Goal: Task Accomplishment & Management: Manage account settings

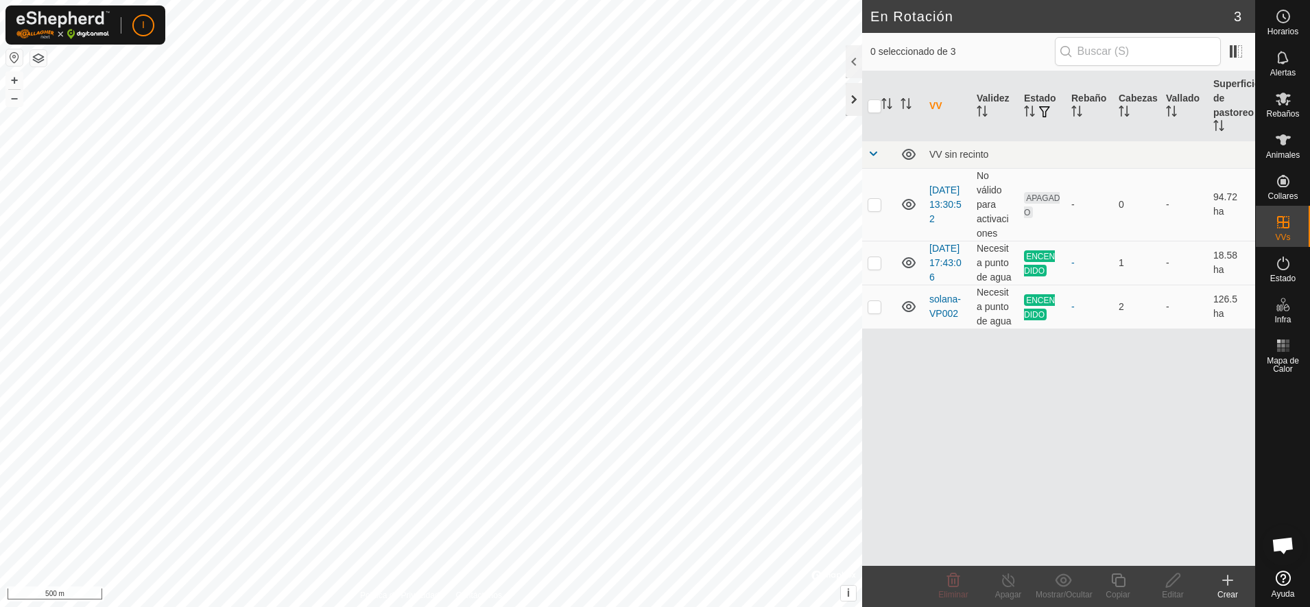
click at [851, 93] on div at bounding box center [854, 99] width 16 height 33
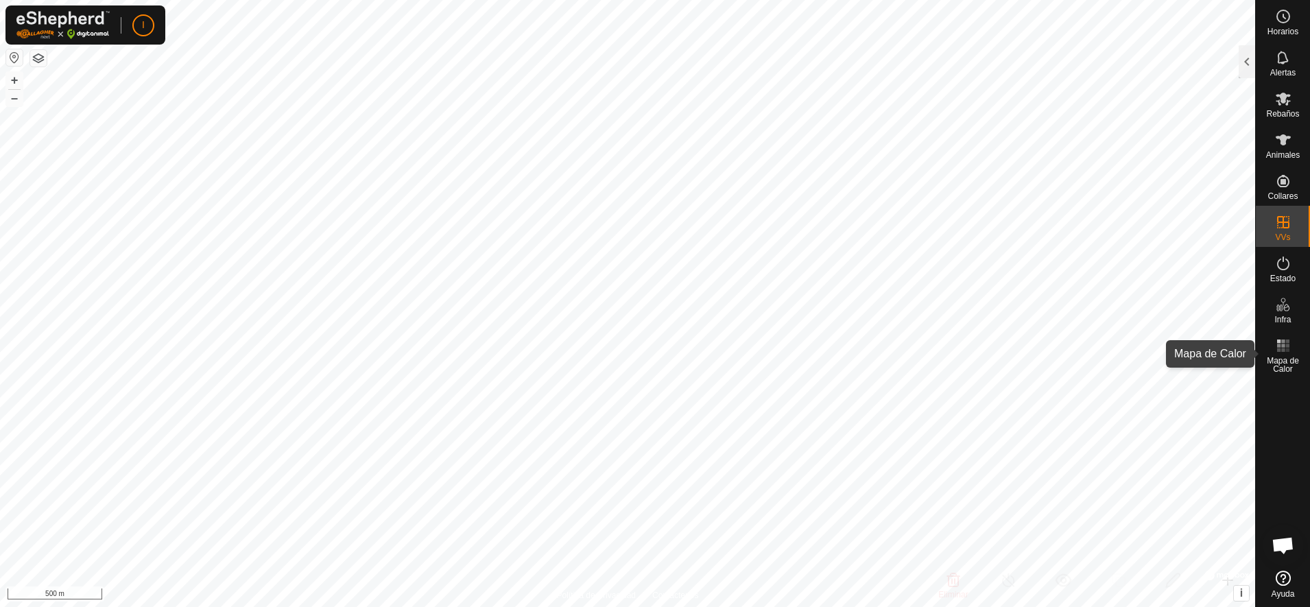
click at [1281, 347] on rect at bounding box center [1282, 345] width 3 height 3
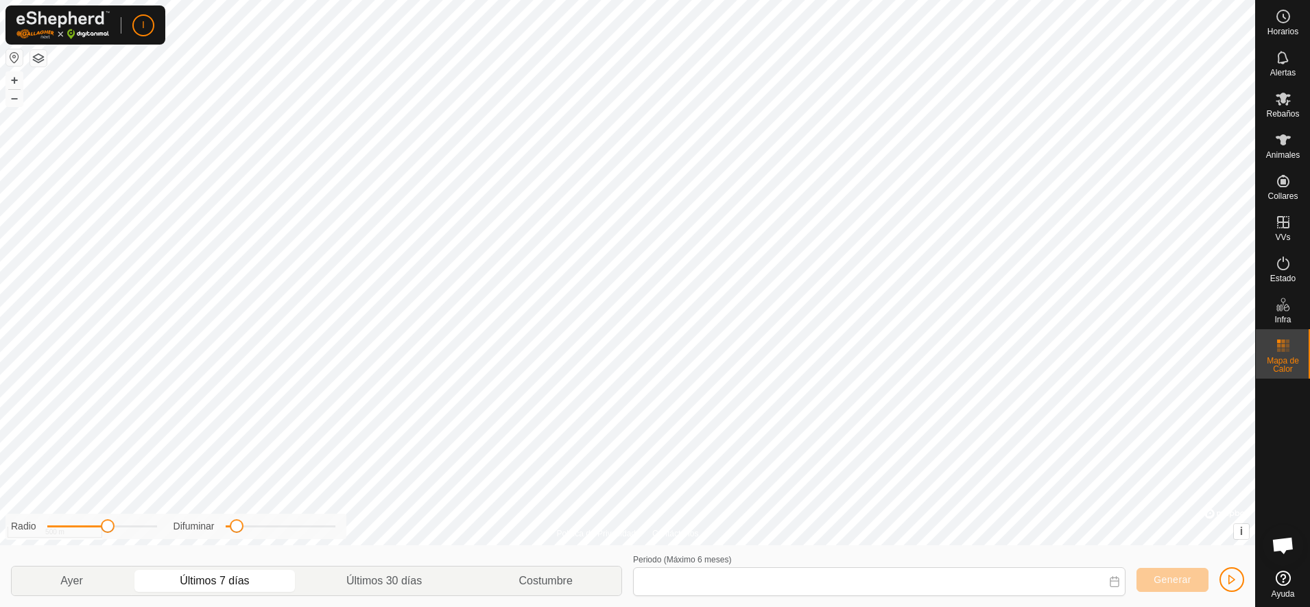
type input "[DATE] - [DATE]"
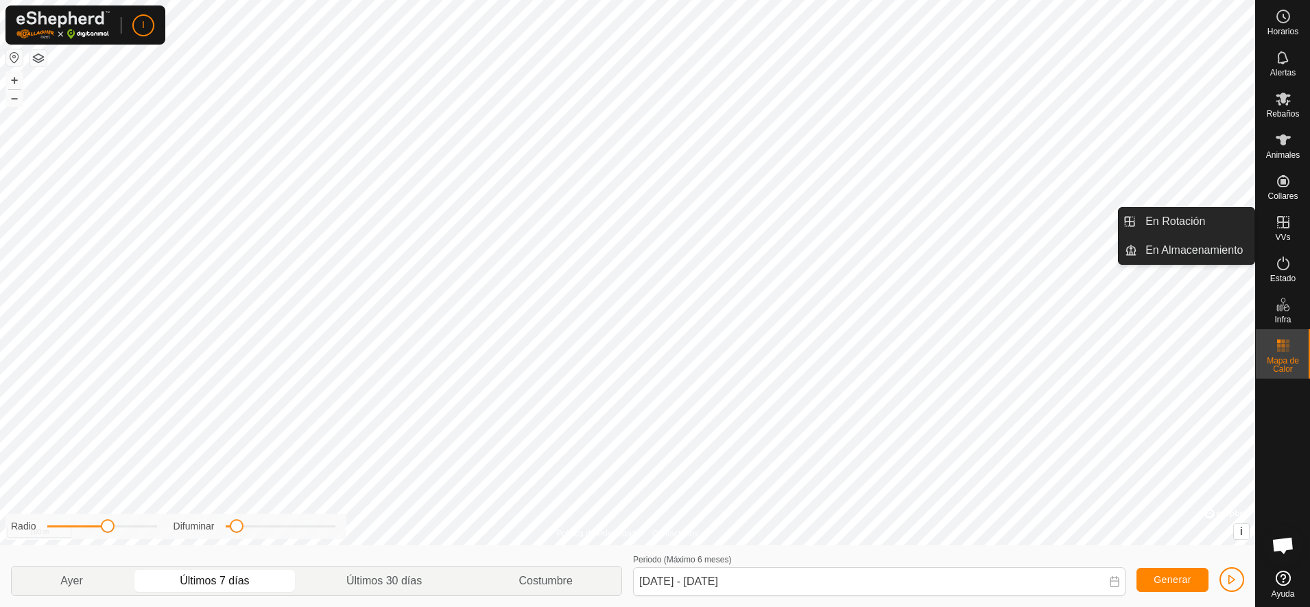
click at [1279, 226] on icon at bounding box center [1283, 222] width 16 height 16
click at [1182, 225] on link "En Rotación" at bounding box center [1195, 221] width 117 height 27
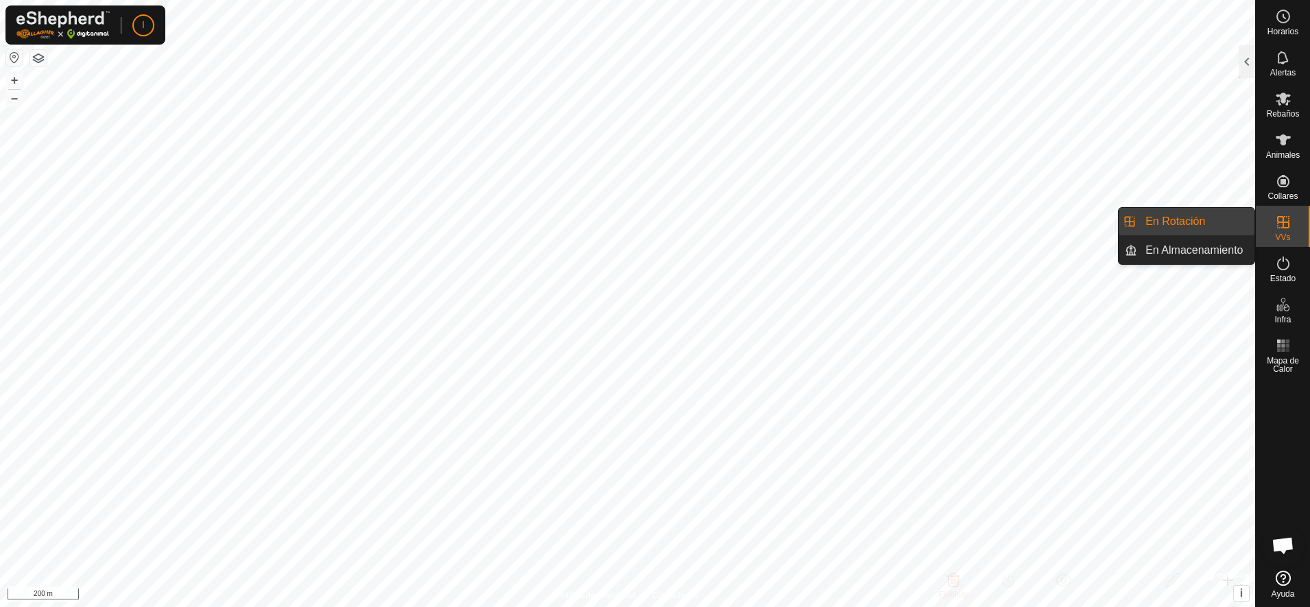
click at [1163, 230] on link "En Rotación" at bounding box center [1195, 221] width 117 height 27
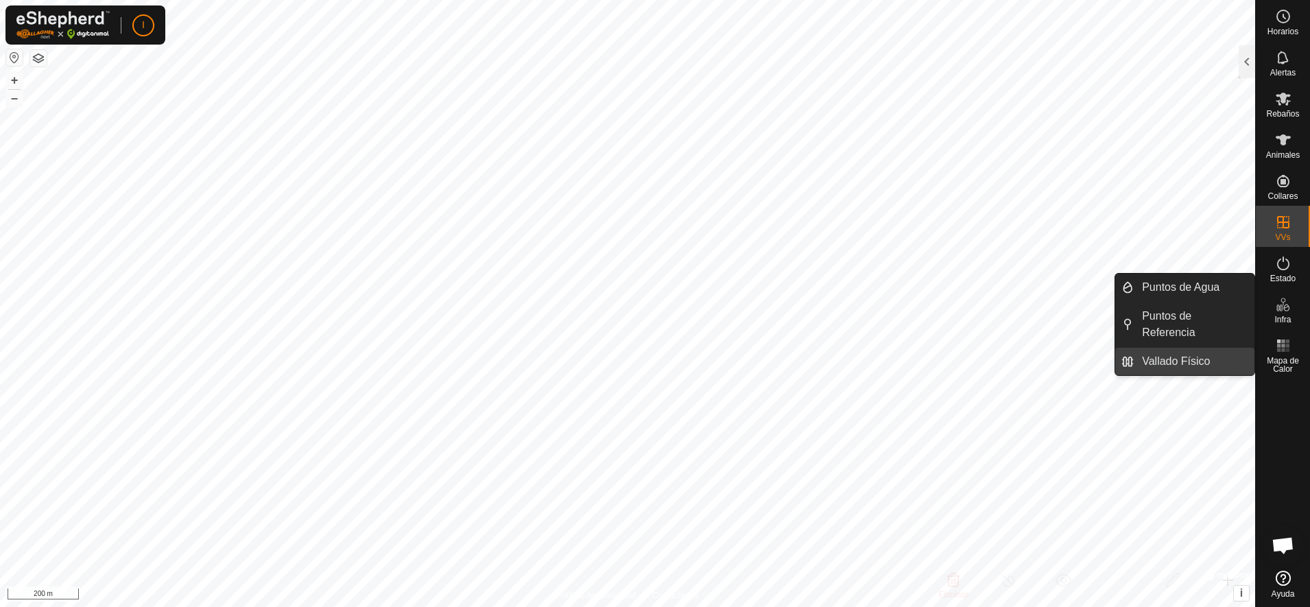
click at [1156, 348] on link "Vallado Físico" at bounding box center [1194, 361] width 121 height 27
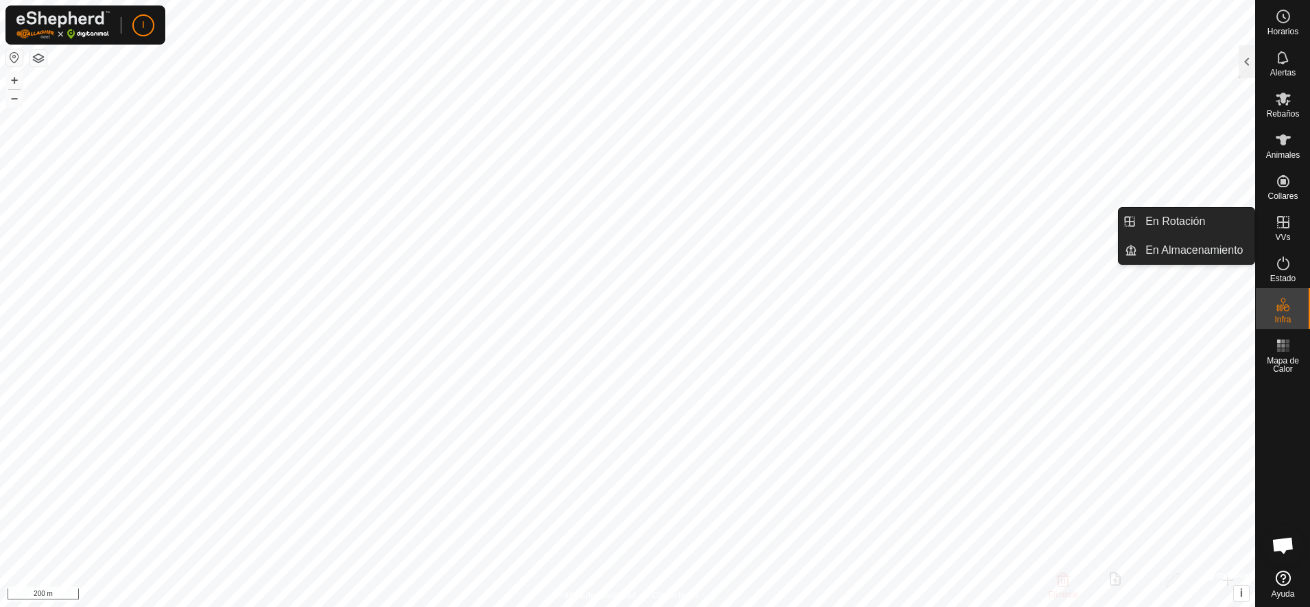
click at [1282, 227] on icon at bounding box center [1283, 222] width 16 height 16
click at [1212, 252] on link "En Almacenamiento" at bounding box center [1195, 250] width 117 height 27
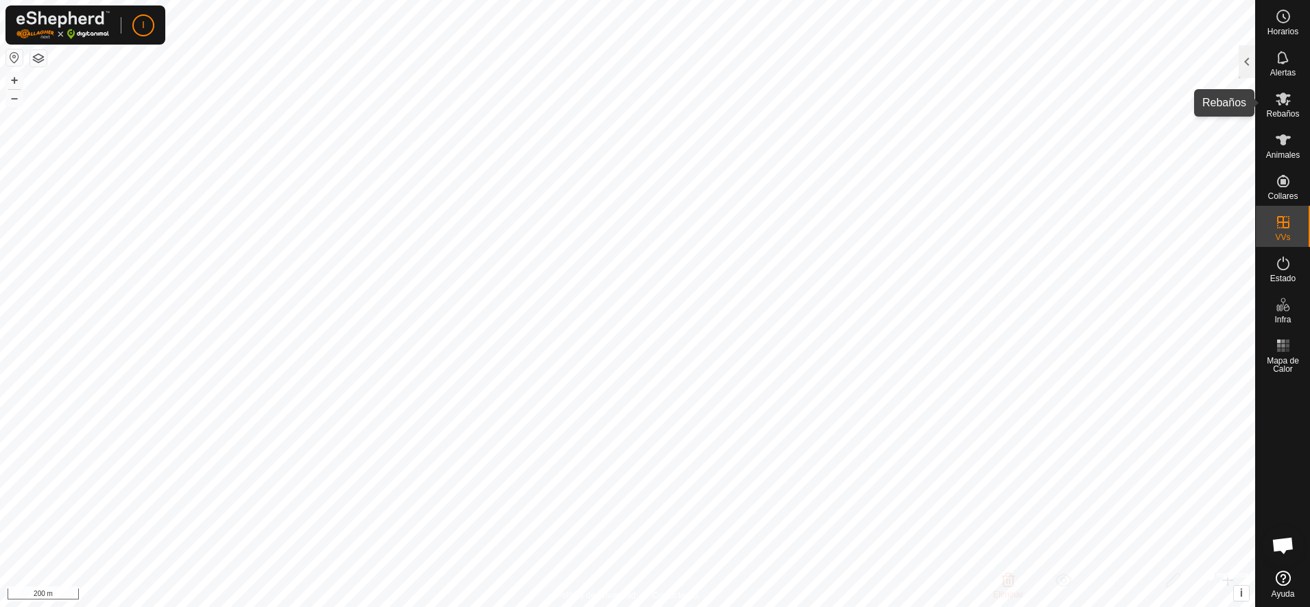
click at [1287, 98] on icon at bounding box center [1283, 99] width 16 height 16
click at [1248, 64] on div at bounding box center [1247, 61] width 16 height 33
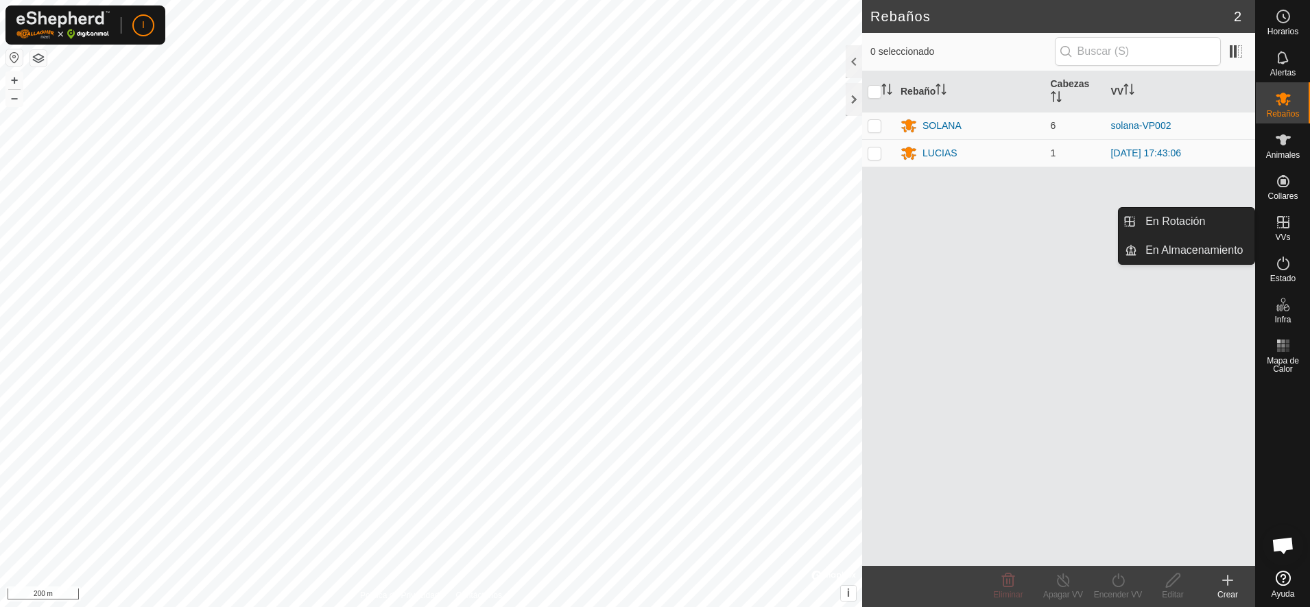
click at [1283, 220] on icon at bounding box center [1283, 222] width 12 height 12
click at [1189, 250] on link "En Almacenamiento" at bounding box center [1195, 250] width 117 height 27
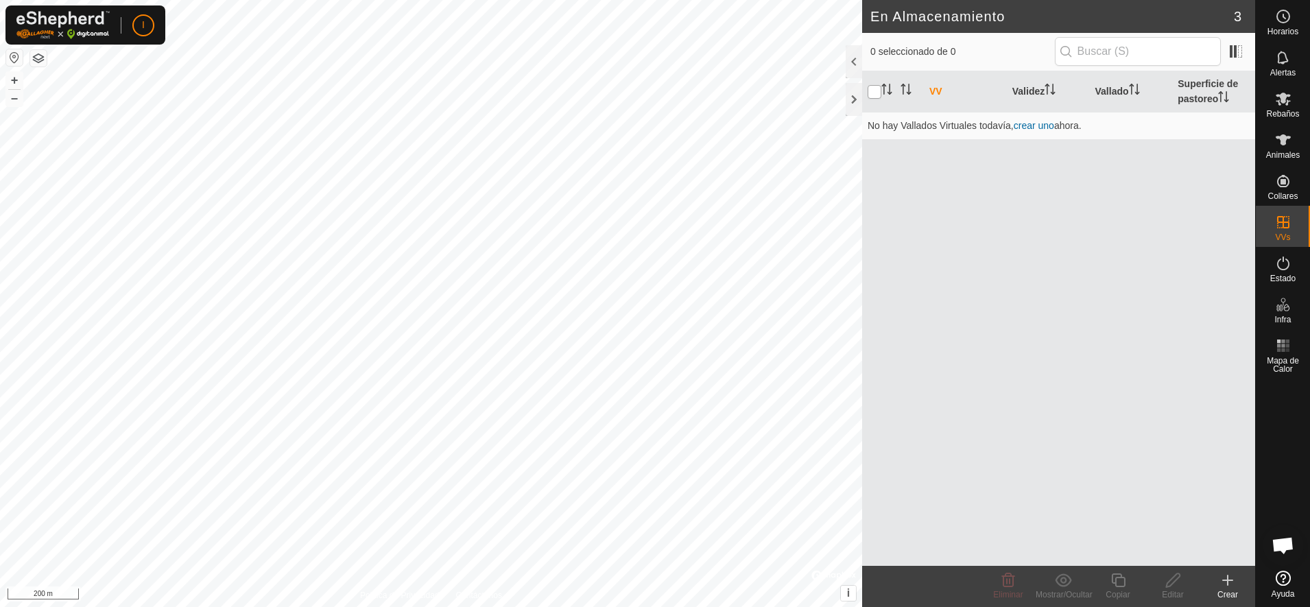
click at [875, 89] on input "checkbox" at bounding box center [875, 92] width 14 height 14
click at [870, 91] on input "checkbox" at bounding box center [875, 92] width 14 height 14
checkbox input "false"
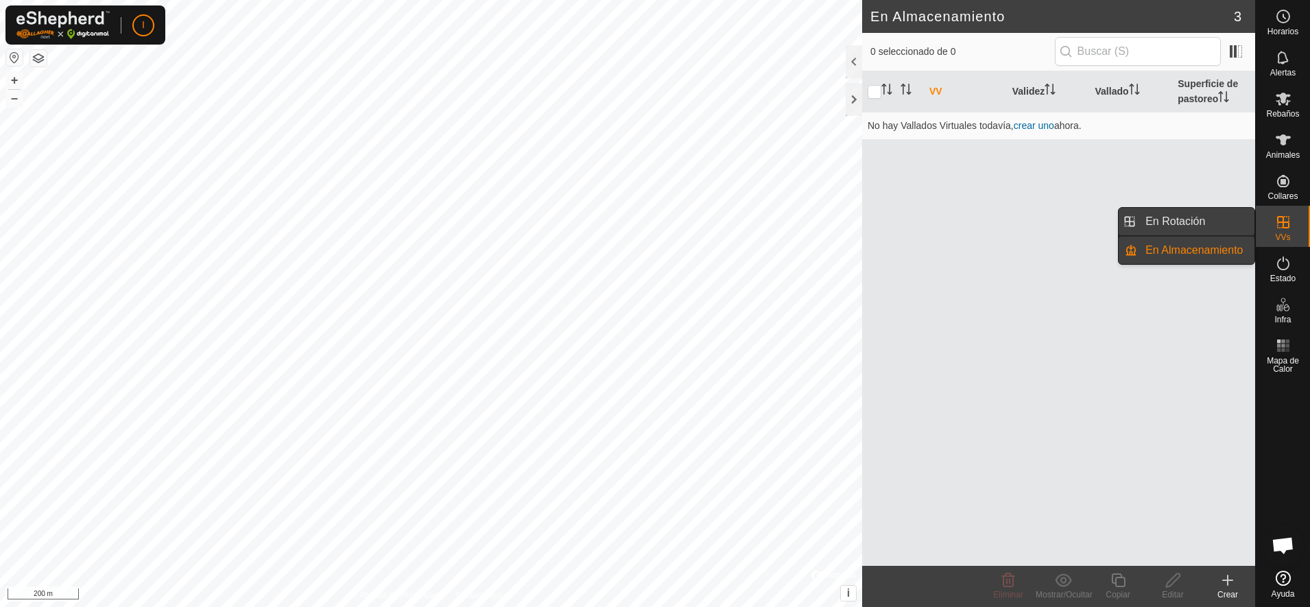
click at [1179, 222] on link "En Rotación" at bounding box center [1195, 221] width 117 height 27
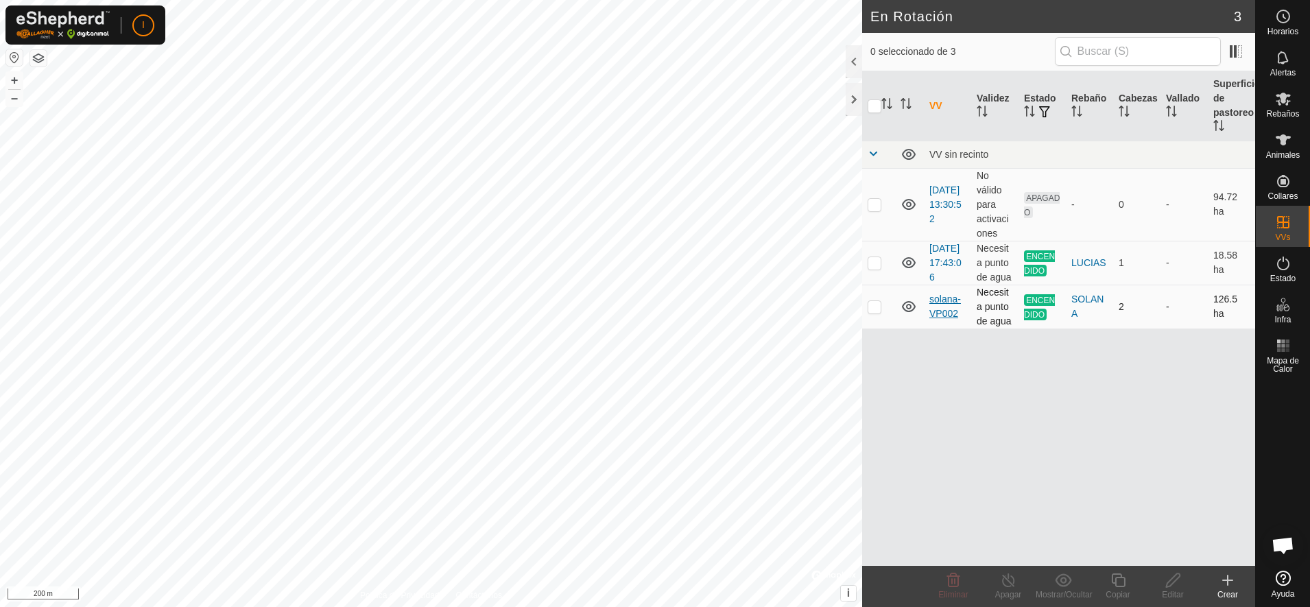
click at [945, 317] on link "solana-VP002" at bounding box center [945, 306] width 32 height 25
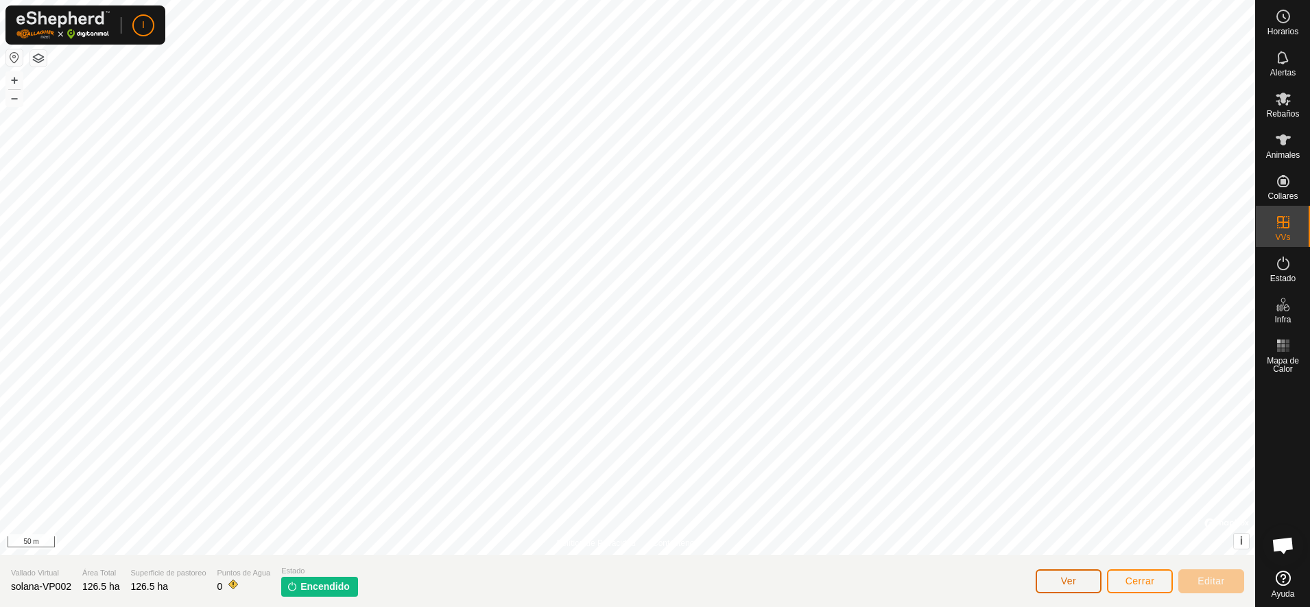
click at [1073, 581] on span "Ver" at bounding box center [1069, 580] width 16 height 11
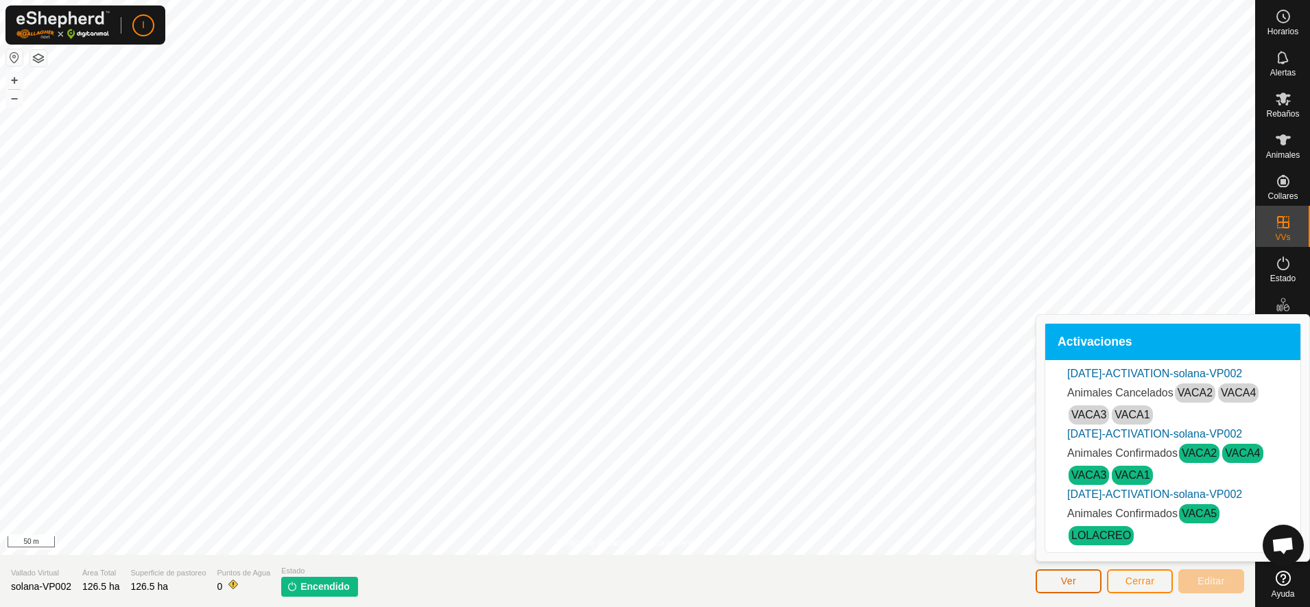
click at [1073, 581] on span "Ver" at bounding box center [1069, 580] width 16 height 11
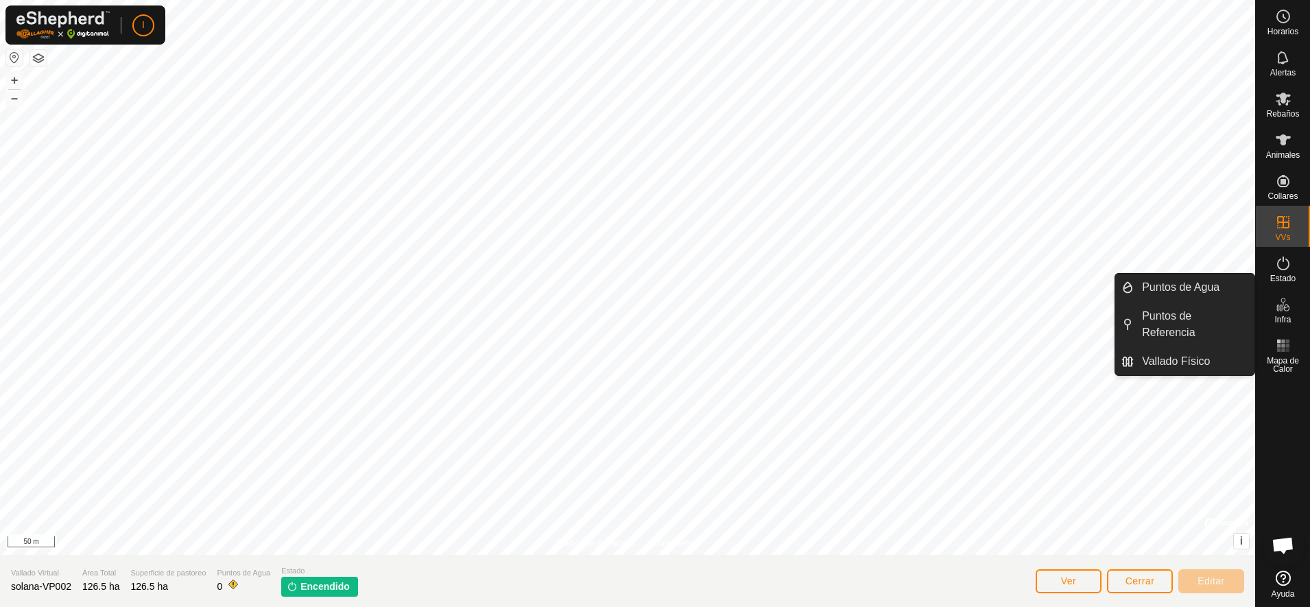
click at [1280, 310] on icon at bounding box center [1279, 308] width 7 height 7
click at [1186, 348] on link "Vallado Físico" at bounding box center [1194, 361] width 121 height 27
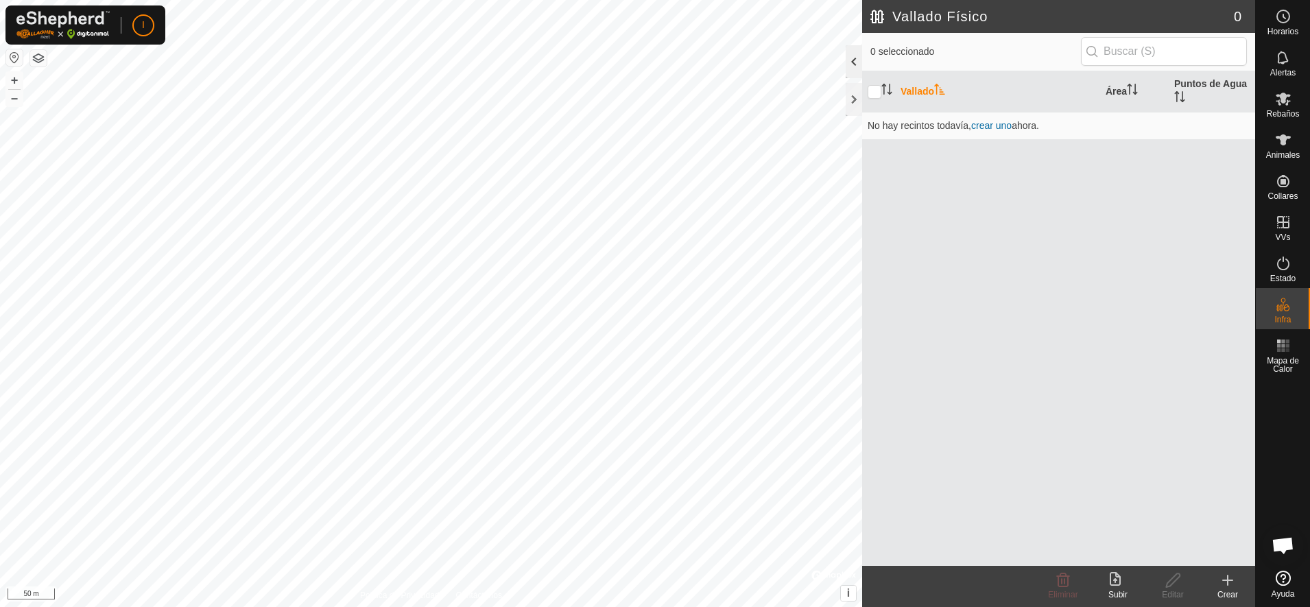
click at [853, 56] on div at bounding box center [854, 61] width 16 height 33
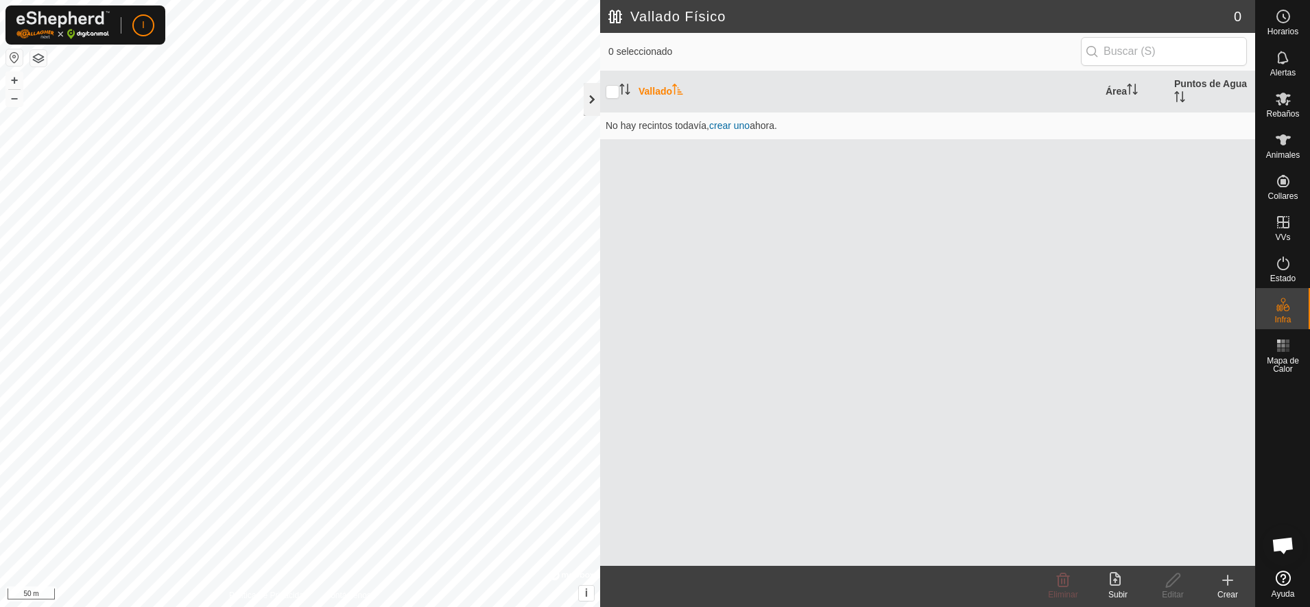
click at [589, 98] on div at bounding box center [592, 99] width 16 height 33
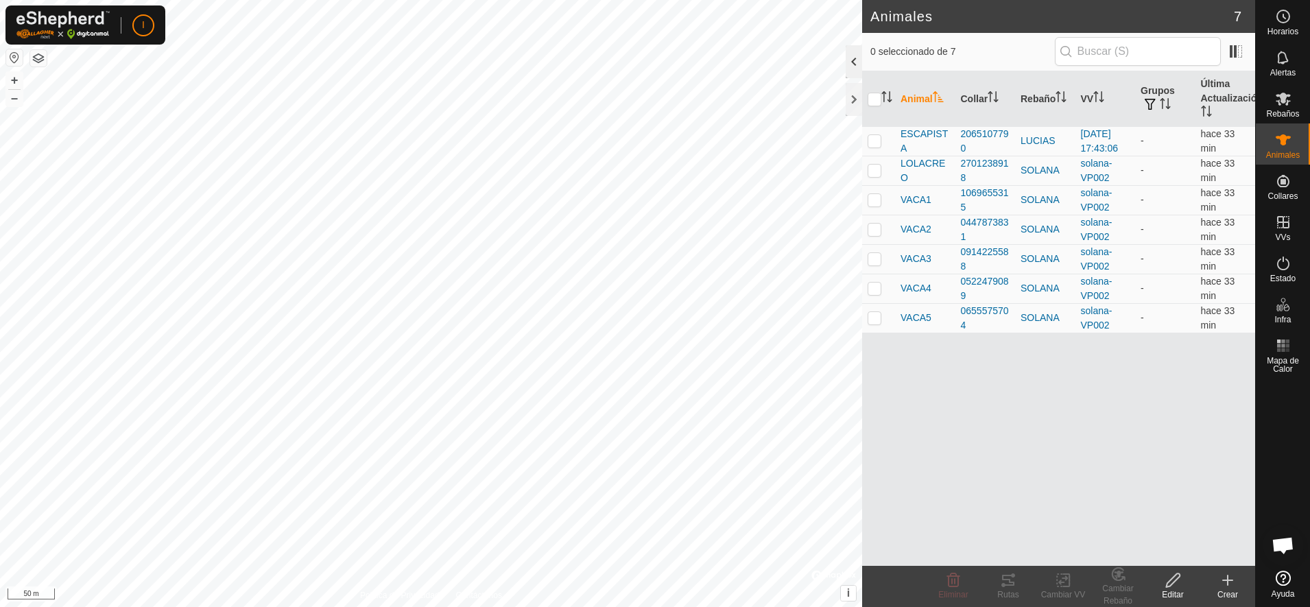
click at [857, 56] on div at bounding box center [854, 61] width 16 height 33
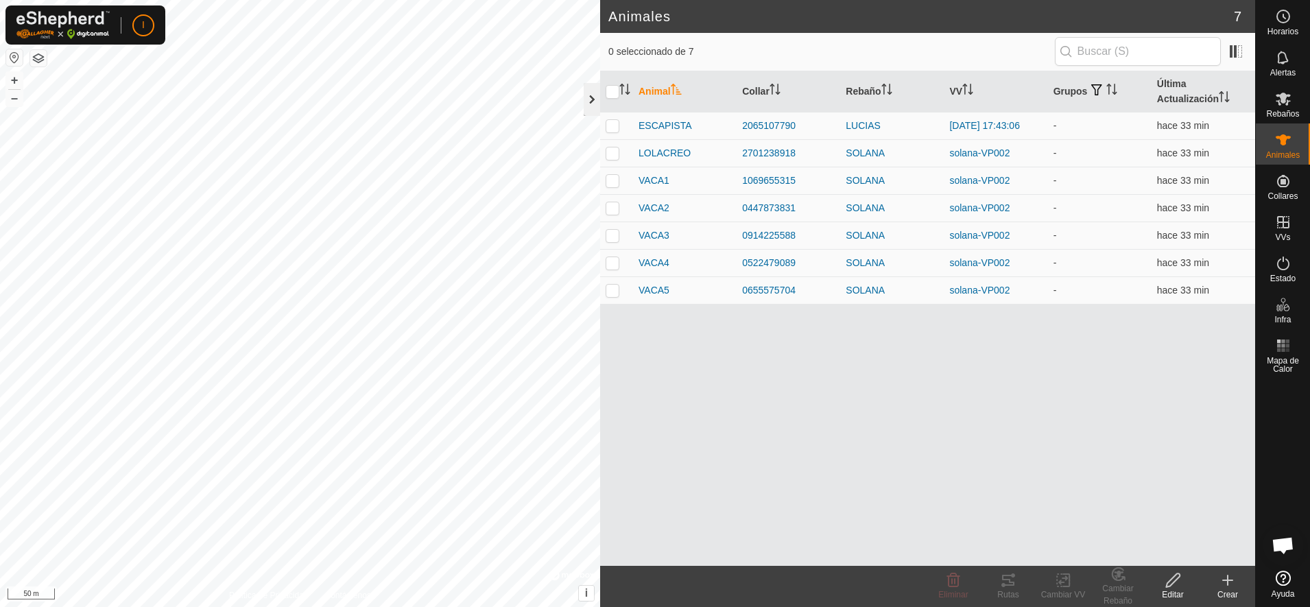
click at [591, 99] on div at bounding box center [592, 99] width 16 height 33
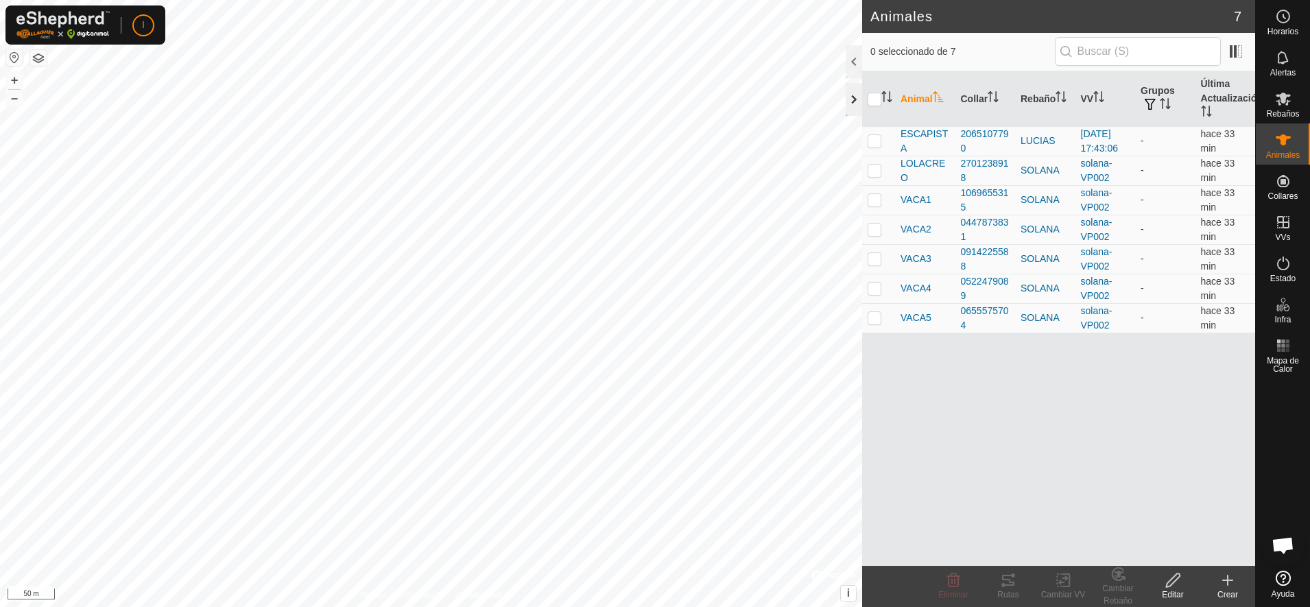
click at [851, 101] on div at bounding box center [854, 99] width 16 height 33
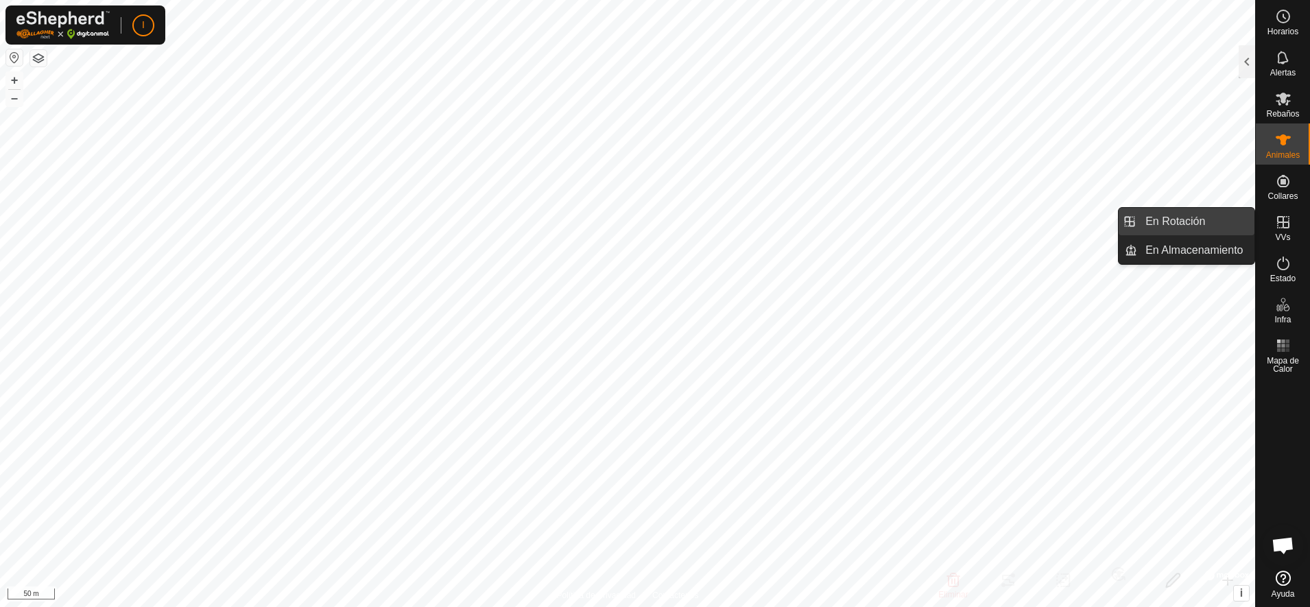
click at [1191, 214] on link "En Rotación" at bounding box center [1195, 221] width 117 height 27
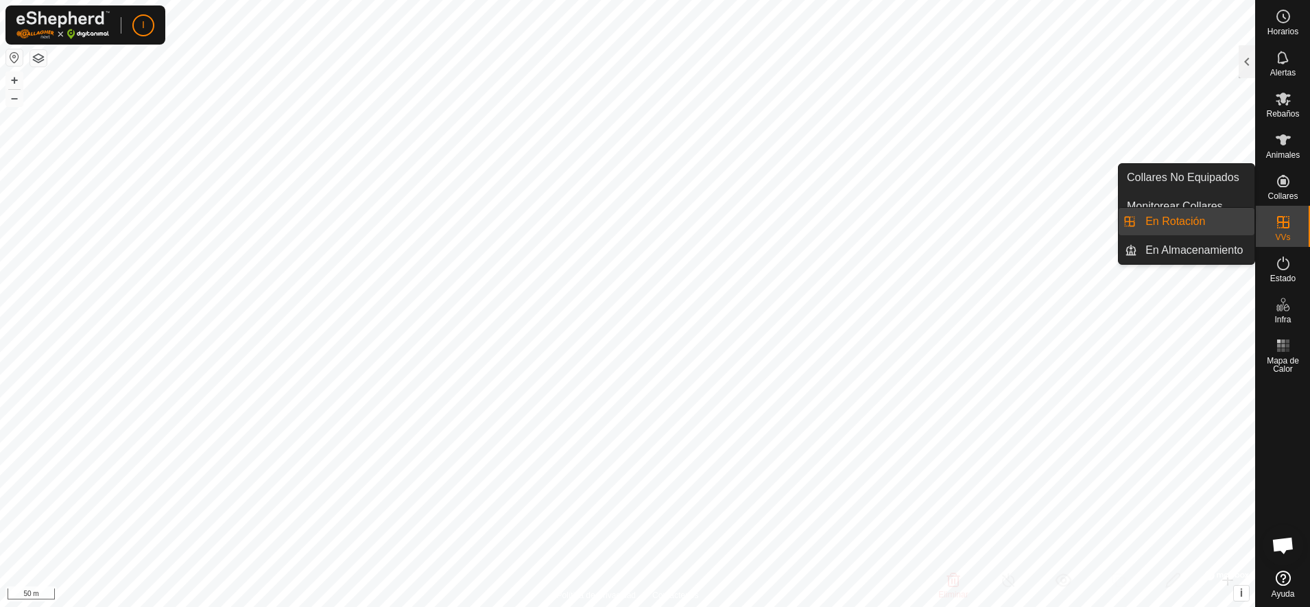
click at [1184, 222] on link "En Rotación" at bounding box center [1195, 221] width 117 height 27
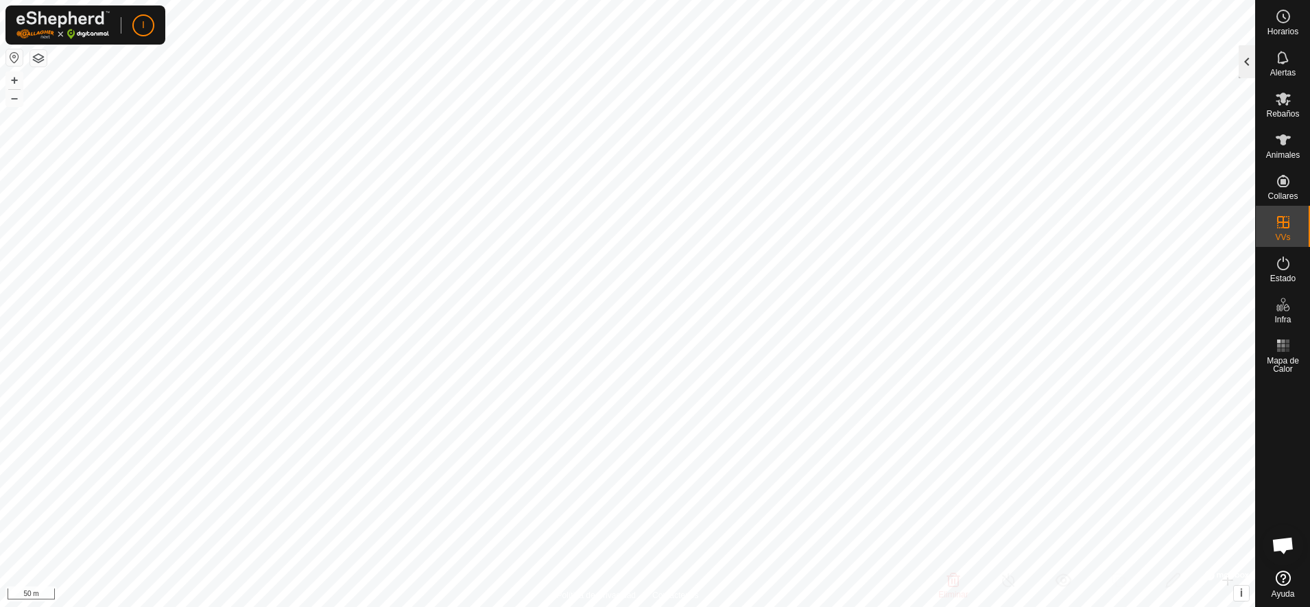
click at [1246, 60] on div at bounding box center [1247, 61] width 16 height 33
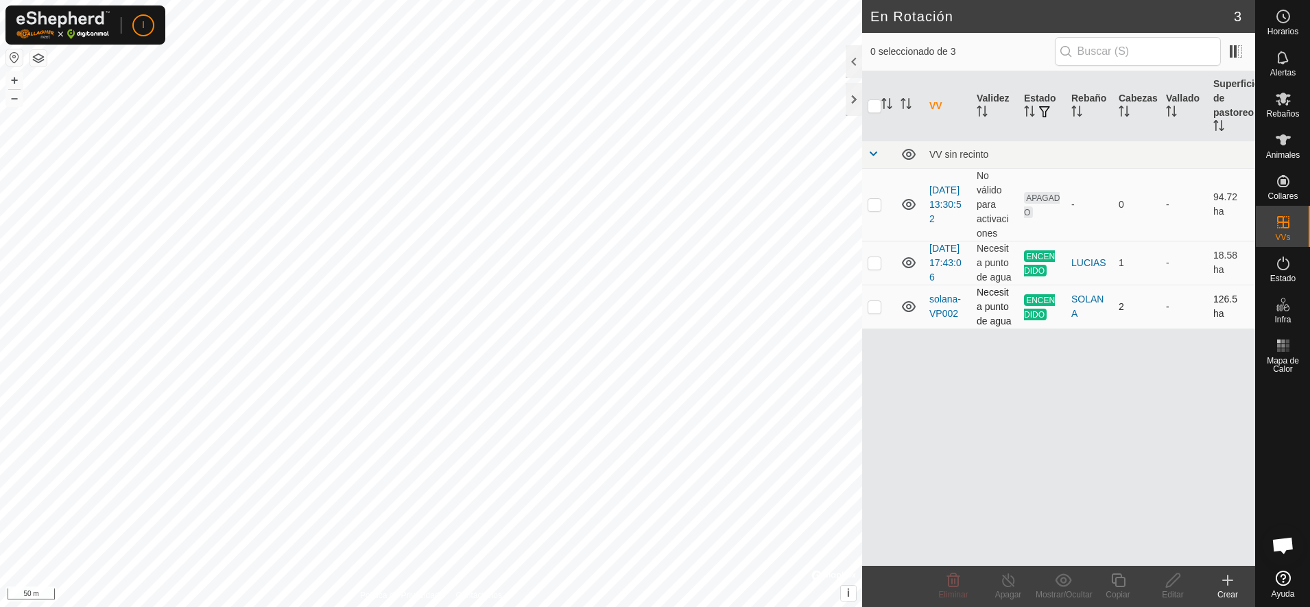
click at [872, 312] on p-checkbox at bounding box center [875, 306] width 14 height 11
checkbox input "true"
click at [1224, 586] on icon at bounding box center [1228, 580] width 16 height 16
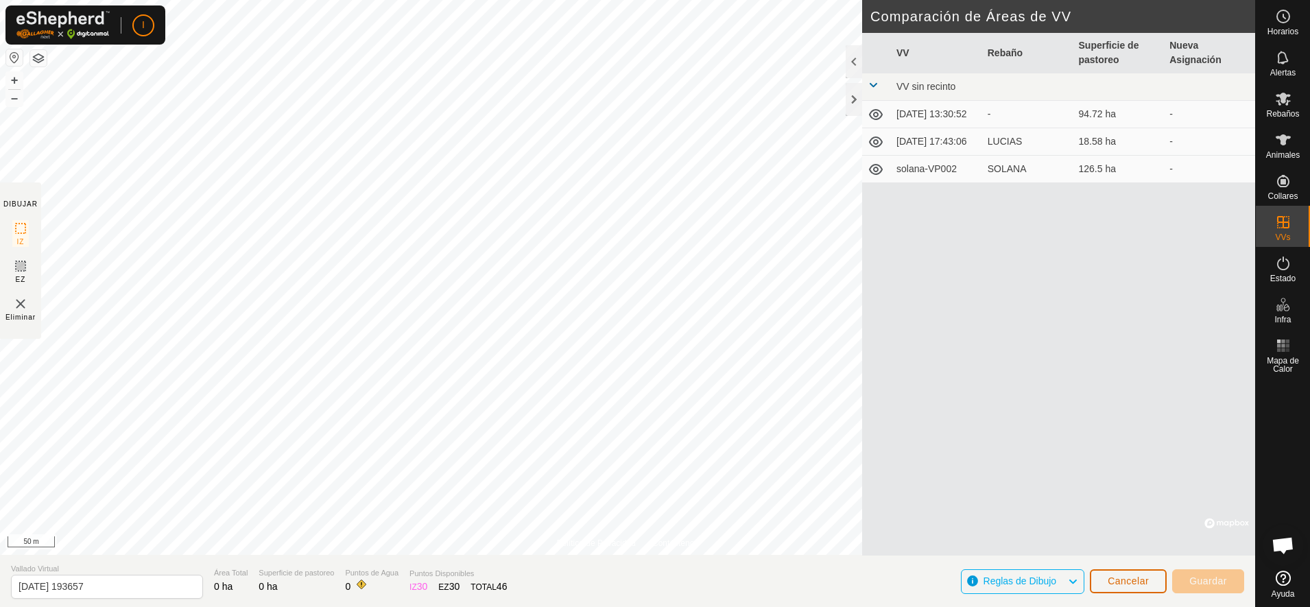
click at [1137, 572] on button "Cancelar" at bounding box center [1128, 581] width 77 height 24
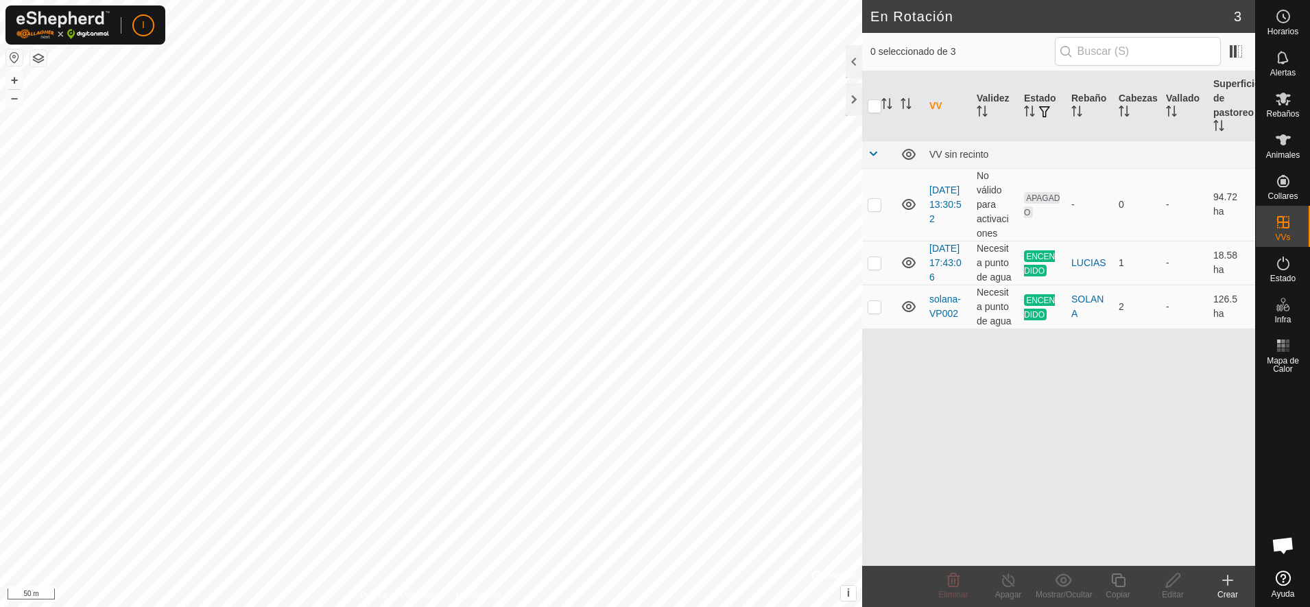
click at [1228, 582] on icon at bounding box center [1228, 580] width 0 height 10
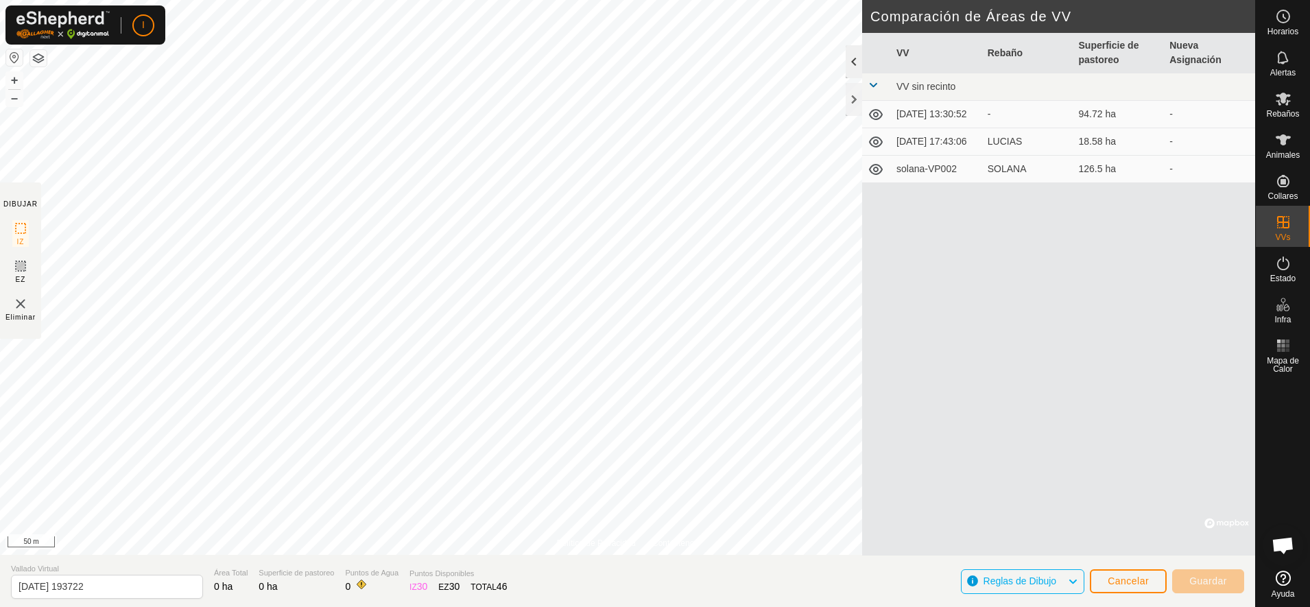
click at [853, 61] on div at bounding box center [854, 61] width 16 height 33
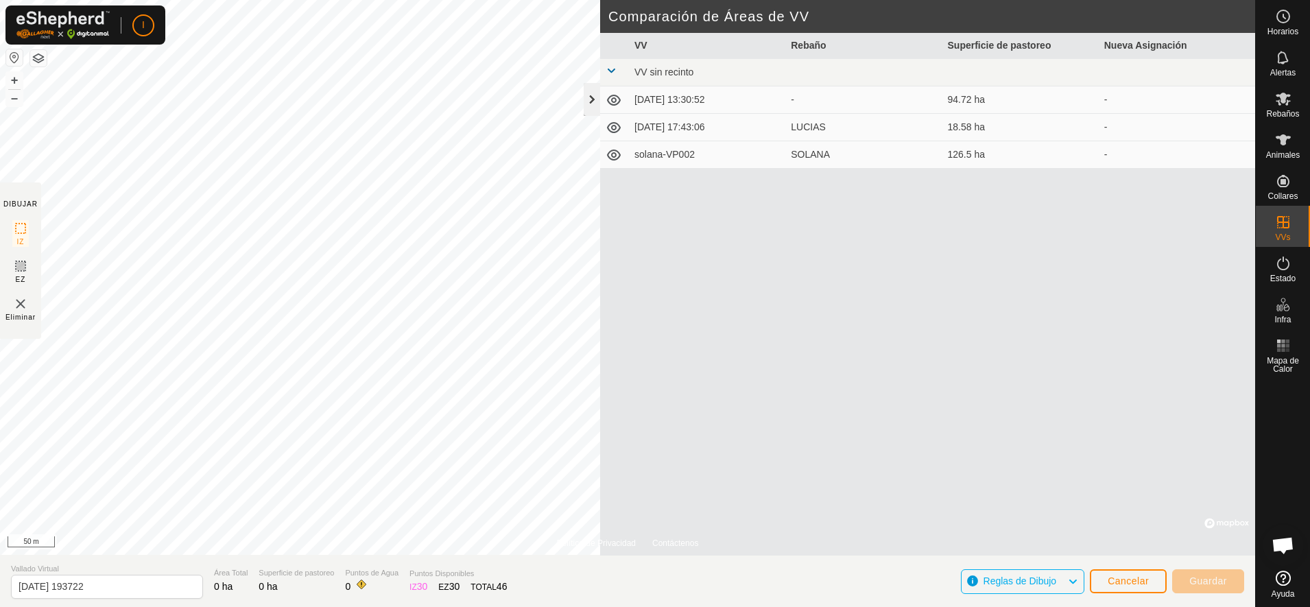
click at [591, 94] on div at bounding box center [592, 99] width 16 height 33
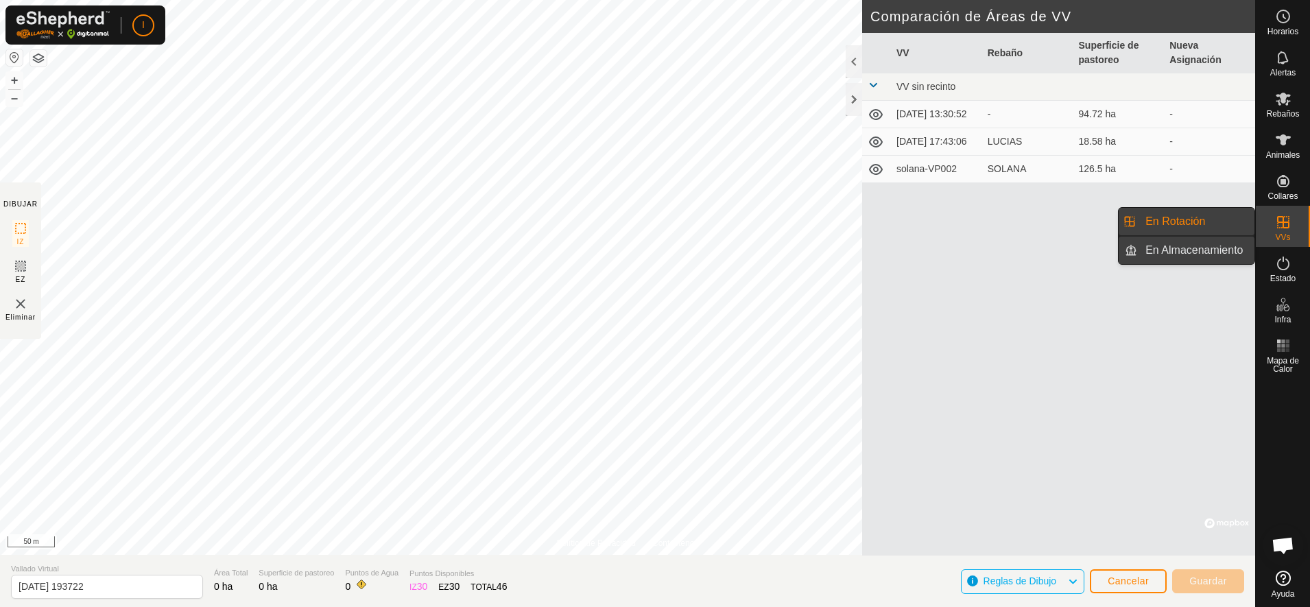
click at [1187, 255] on link "En Almacenamiento" at bounding box center [1195, 250] width 117 height 27
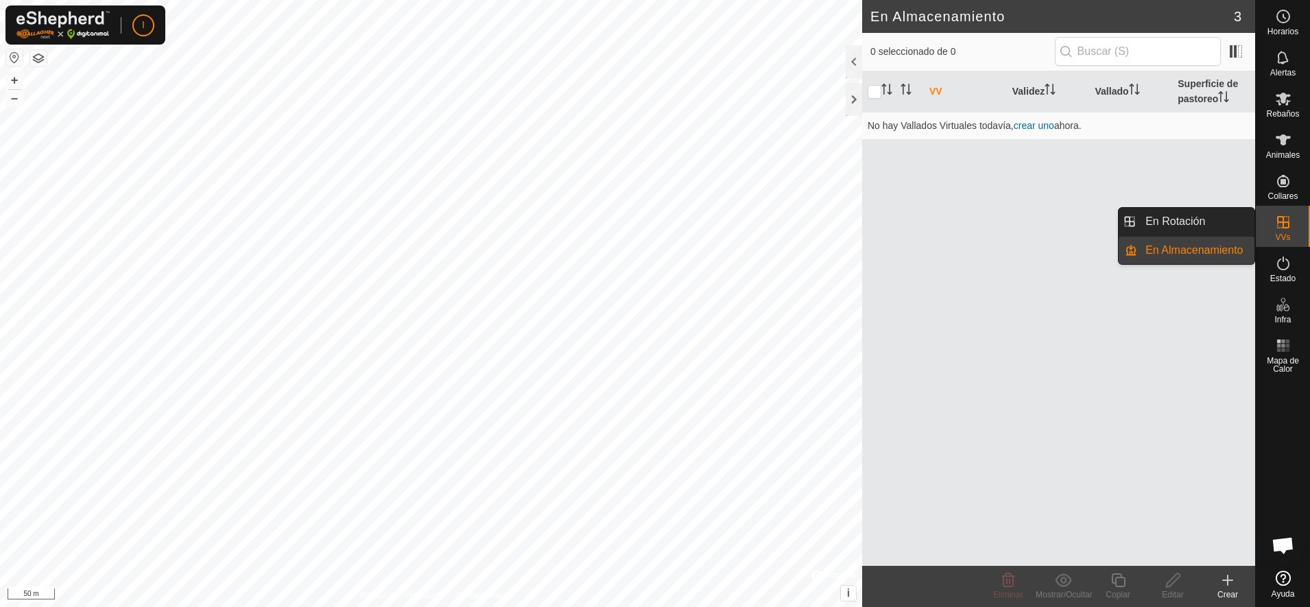
click at [1288, 222] on icon at bounding box center [1283, 222] width 12 height 12
click at [1197, 215] on link "En Rotación" at bounding box center [1195, 221] width 117 height 27
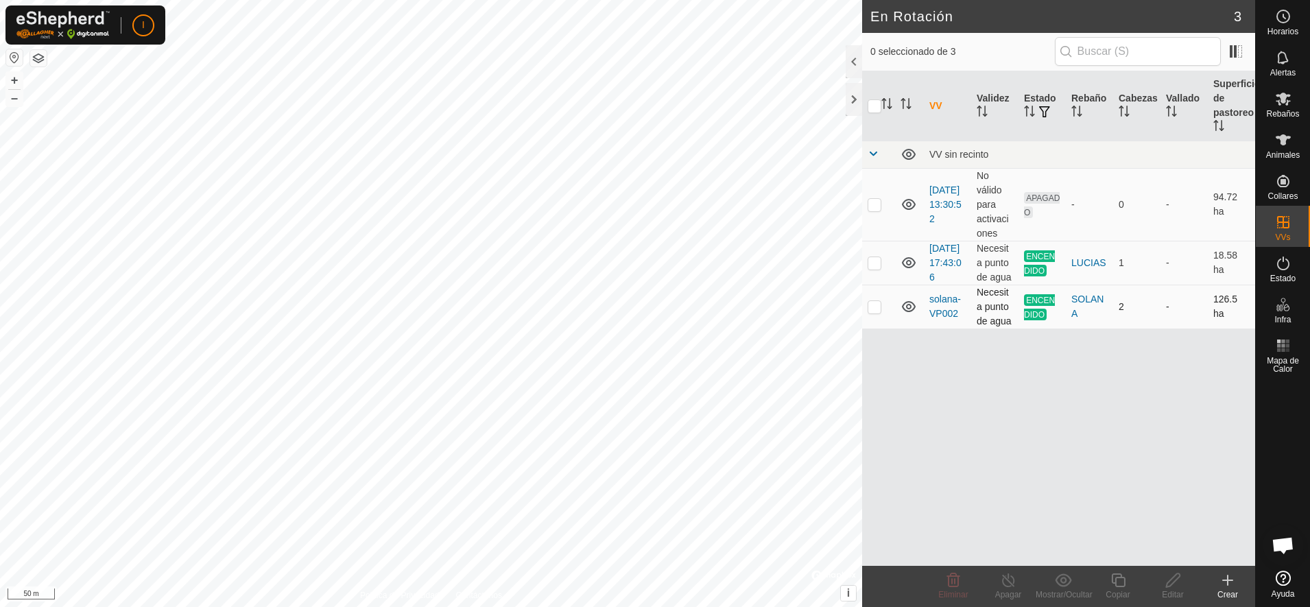
click at [880, 312] on p-checkbox at bounding box center [875, 306] width 14 height 11
checkbox input "true"
click at [1003, 581] on icon at bounding box center [1008, 580] width 12 height 14
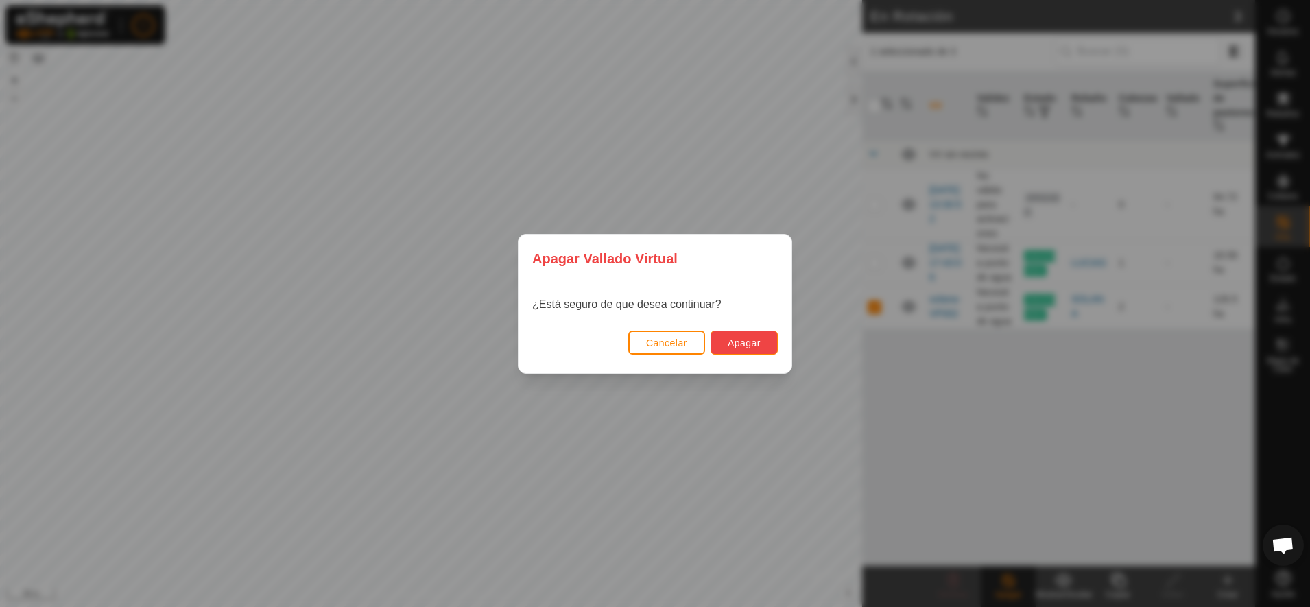
click at [757, 344] on span "Apagar" at bounding box center [744, 342] width 33 height 11
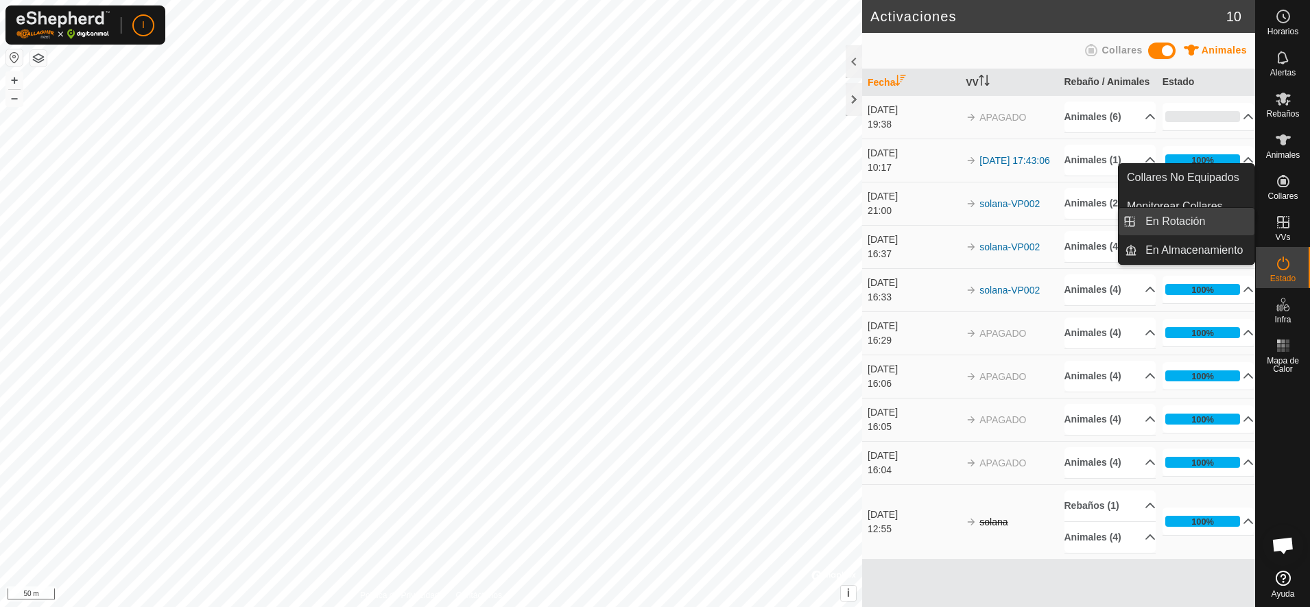
click at [1159, 222] on link "En Rotación" at bounding box center [1195, 221] width 117 height 27
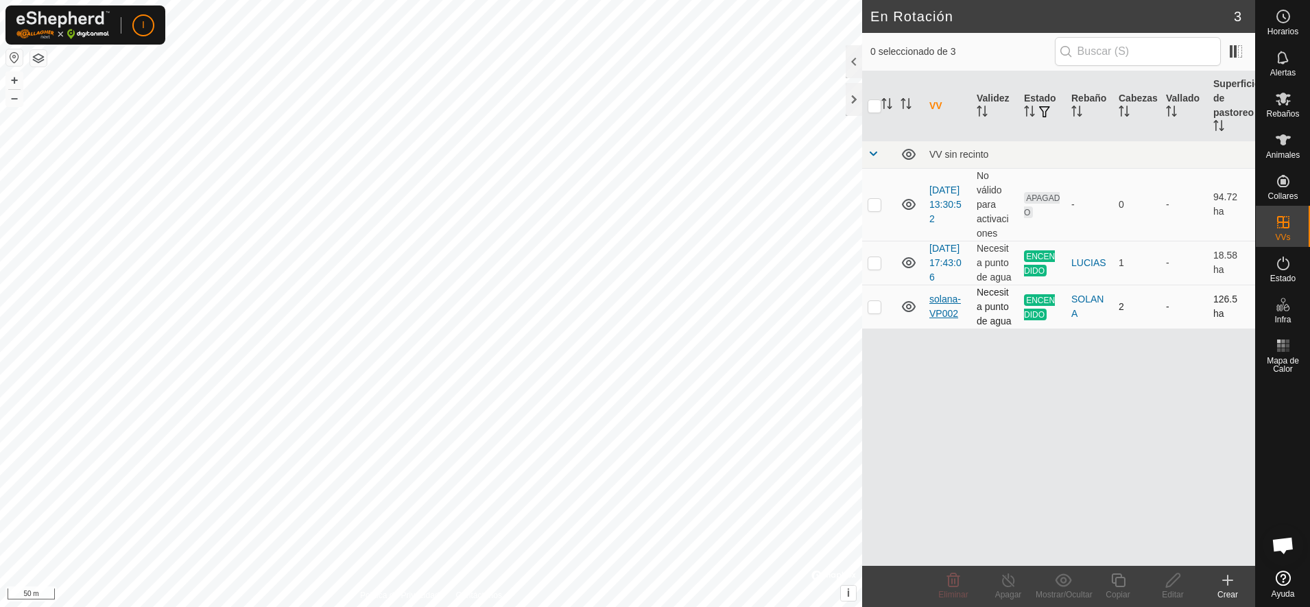
click at [942, 319] on link "solana-VP002" at bounding box center [945, 306] width 32 height 25
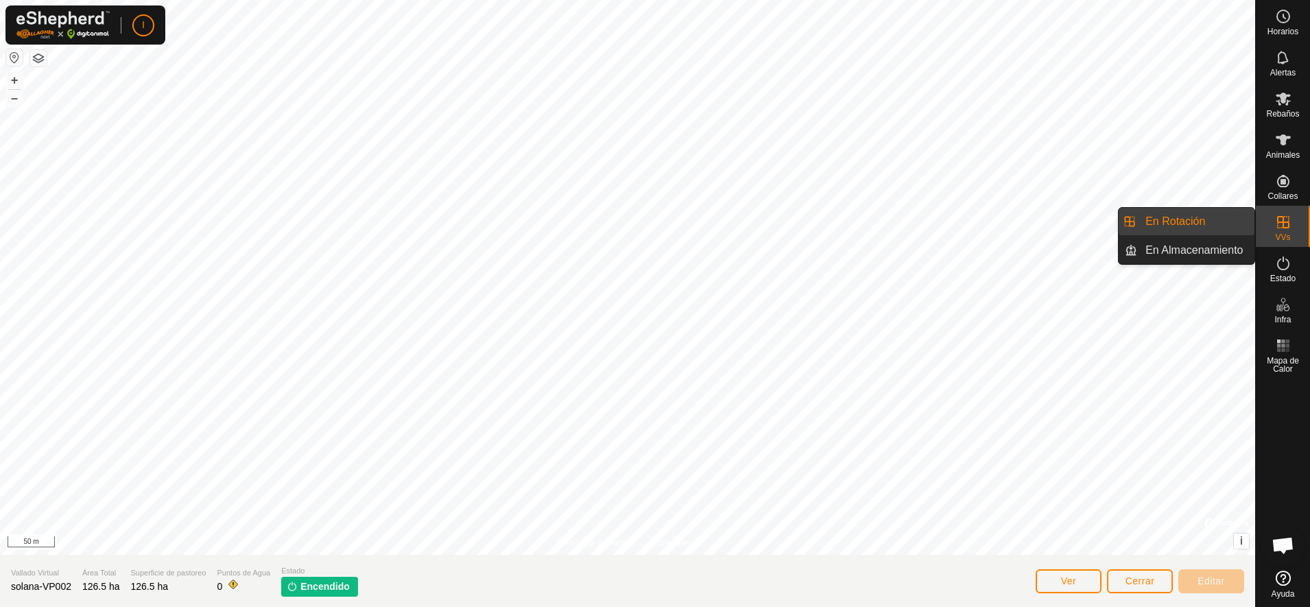
click at [1195, 222] on link "En Rotación" at bounding box center [1195, 221] width 117 height 27
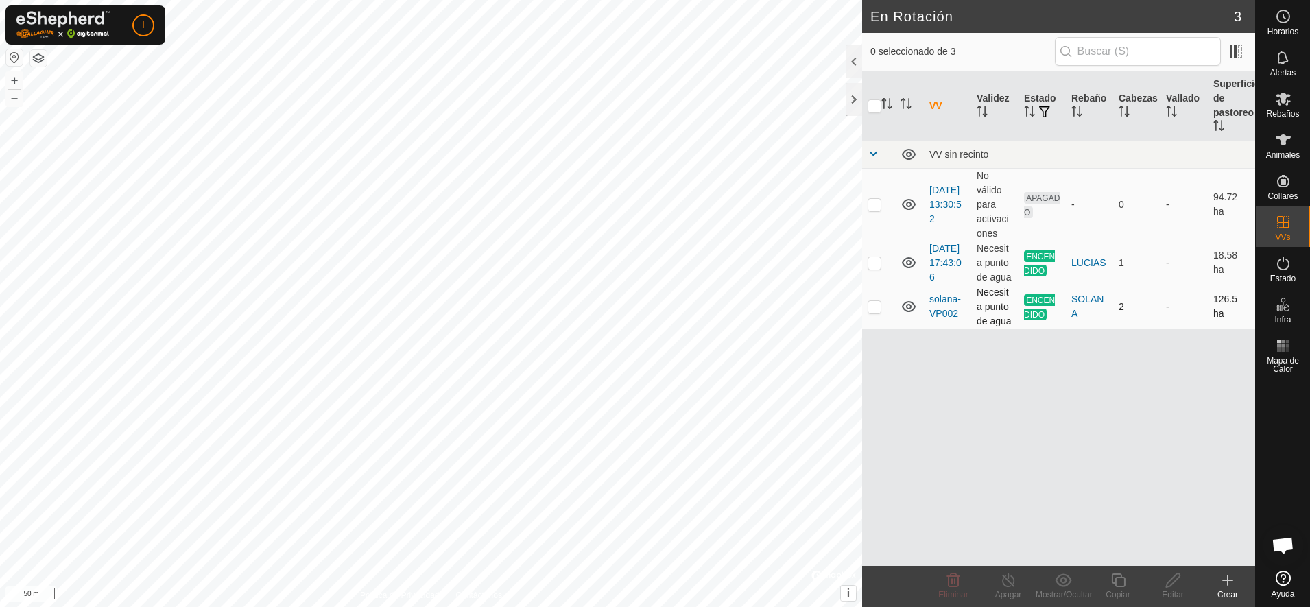
click at [872, 312] on p-checkbox at bounding box center [875, 306] width 14 height 11
checkbox input "true"
click at [1006, 585] on icon at bounding box center [1008, 580] width 17 height 16
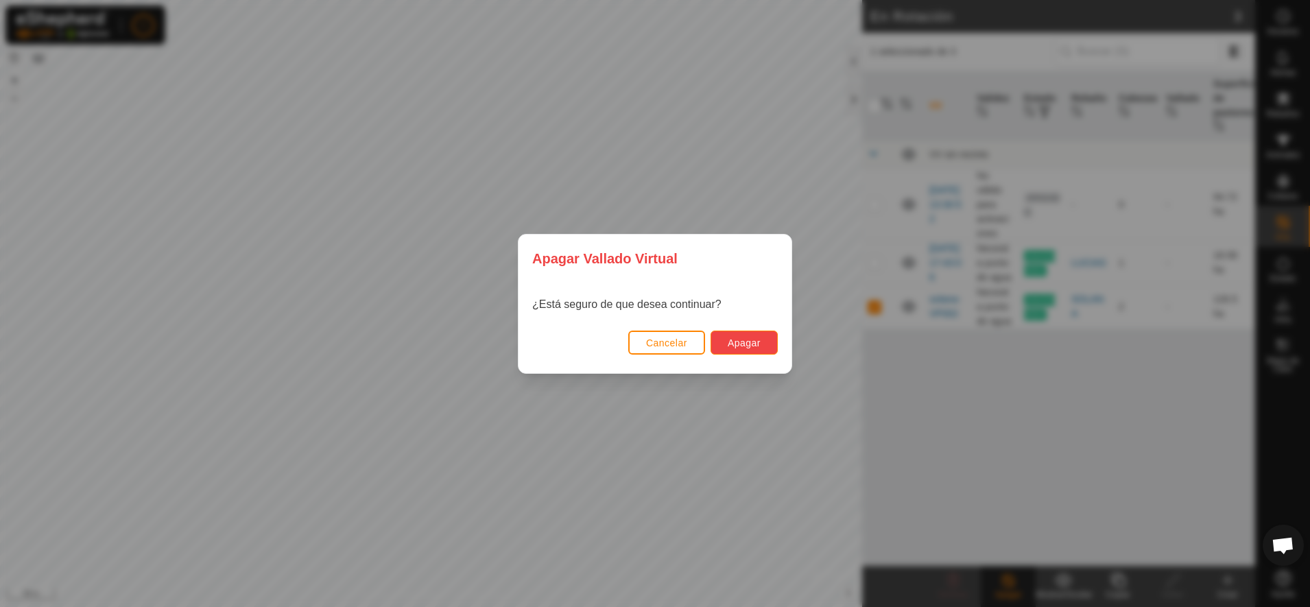
click at [746, 341] on span "Apagar" at bounding box center [744, 342] width 33 height 11
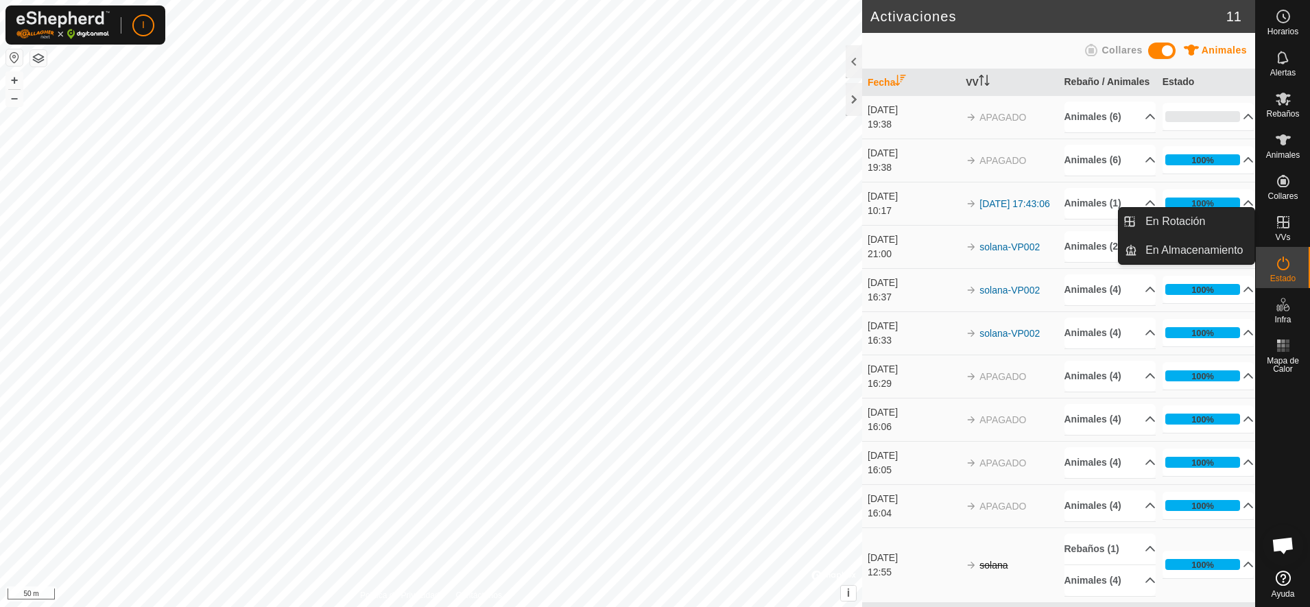
click at [1278, 229] on icon at bounding box center [1283, 222] width 16 height 16
click at [1163, 227] on link "En Rotación" at bounding box center [1195, 221] width 117 height 27
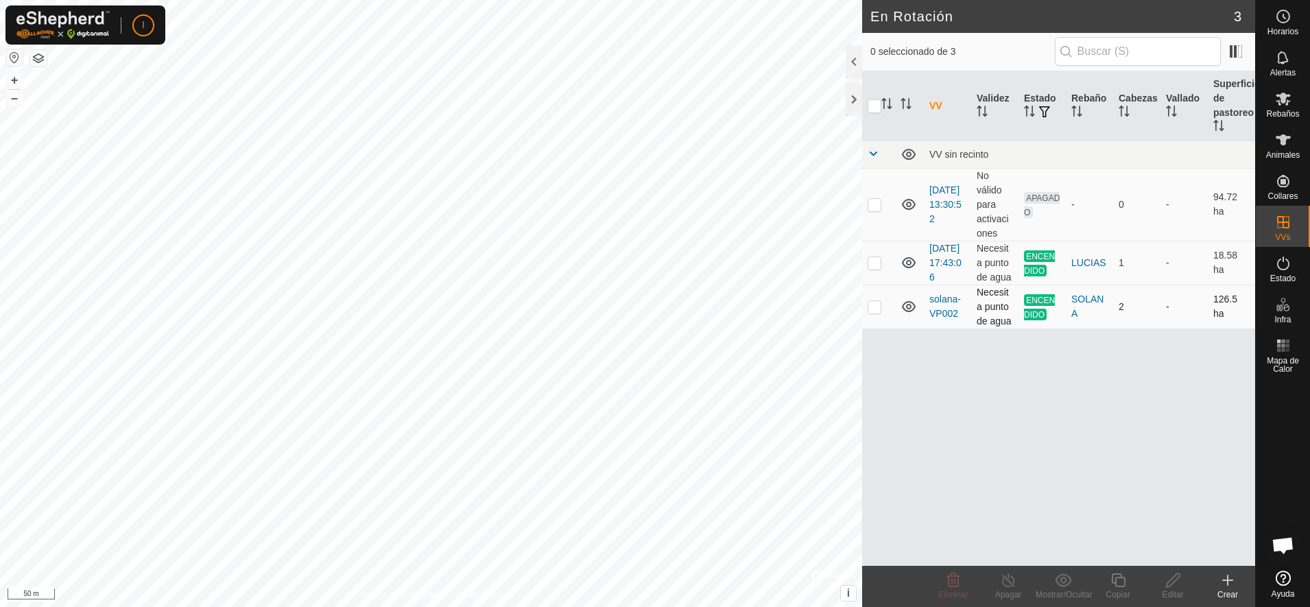
click at [875, 312] on p-checkbox at bounding box center [875, 306] width 14 height 11
checkbox input "true"
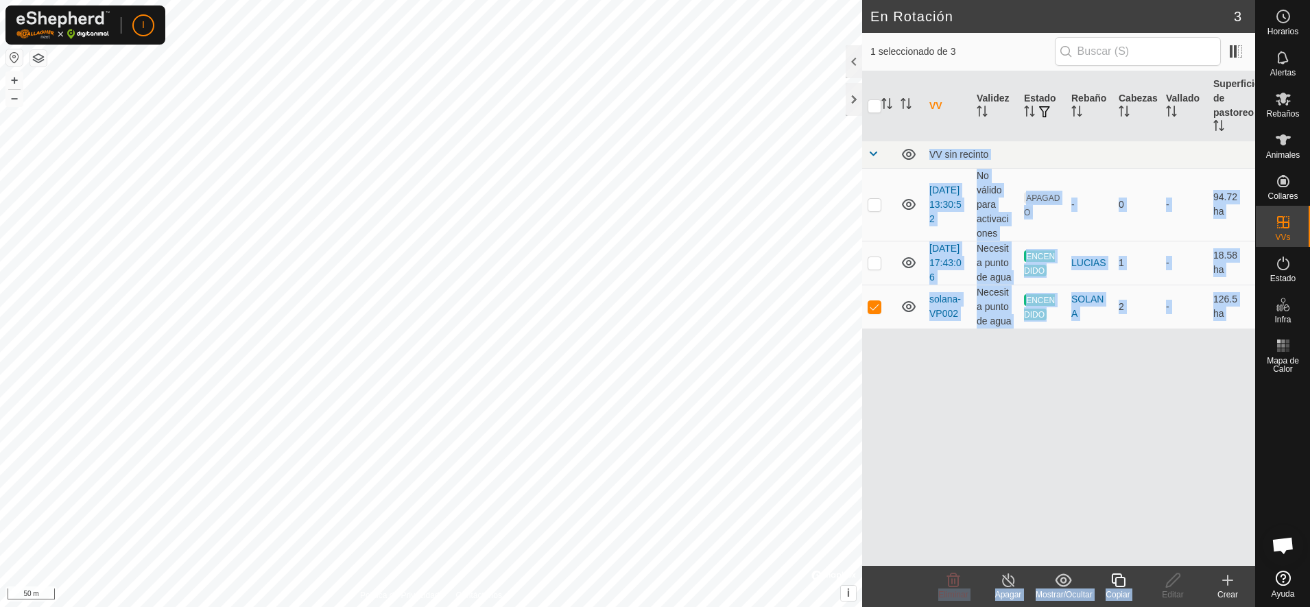
drag, startPoint x: 1174, startPoint y: 586, endPoint x: 1182, endPoint y: 545, distance: 42.6
click at [1182, 545] on article "En Rotación 3 1 seleccionado de 3 VV Validez Estado Rebaño Cabezas Vallado Supe…" at bounding box center [1058, 303] width 393 height 607
click at [1120, 578] on icon at bounding box center [1118, 580] width 14 height 14
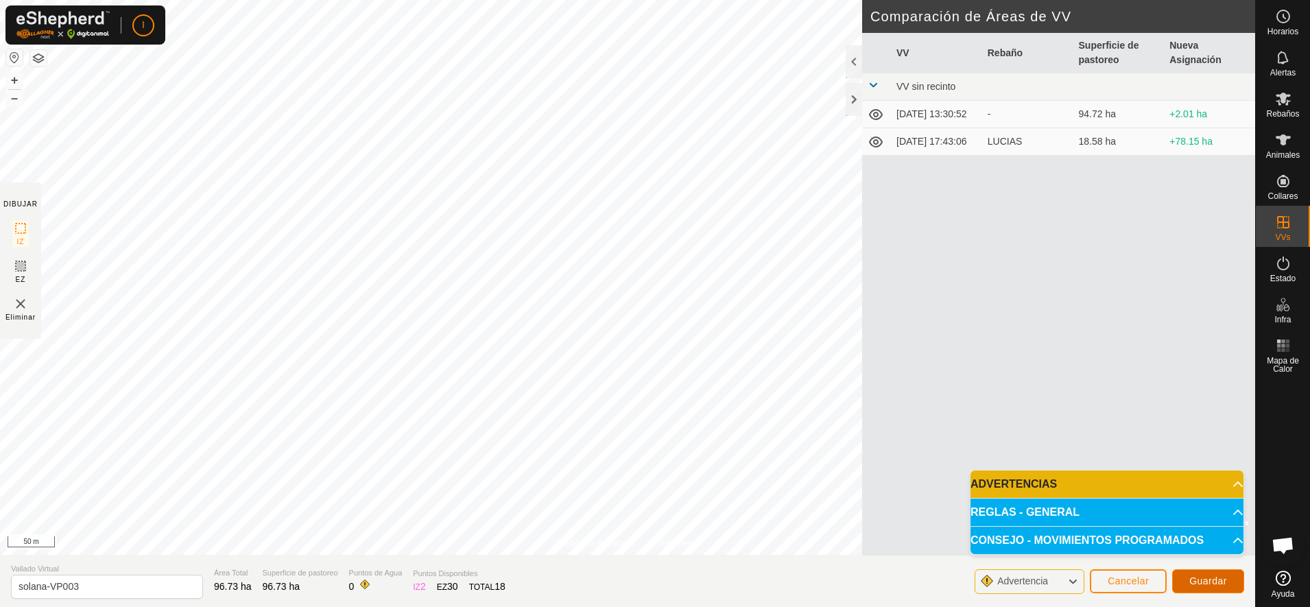
click at [1215, 578] on span "Guardar" at bounding box center [1208, 580] width 38 height 11
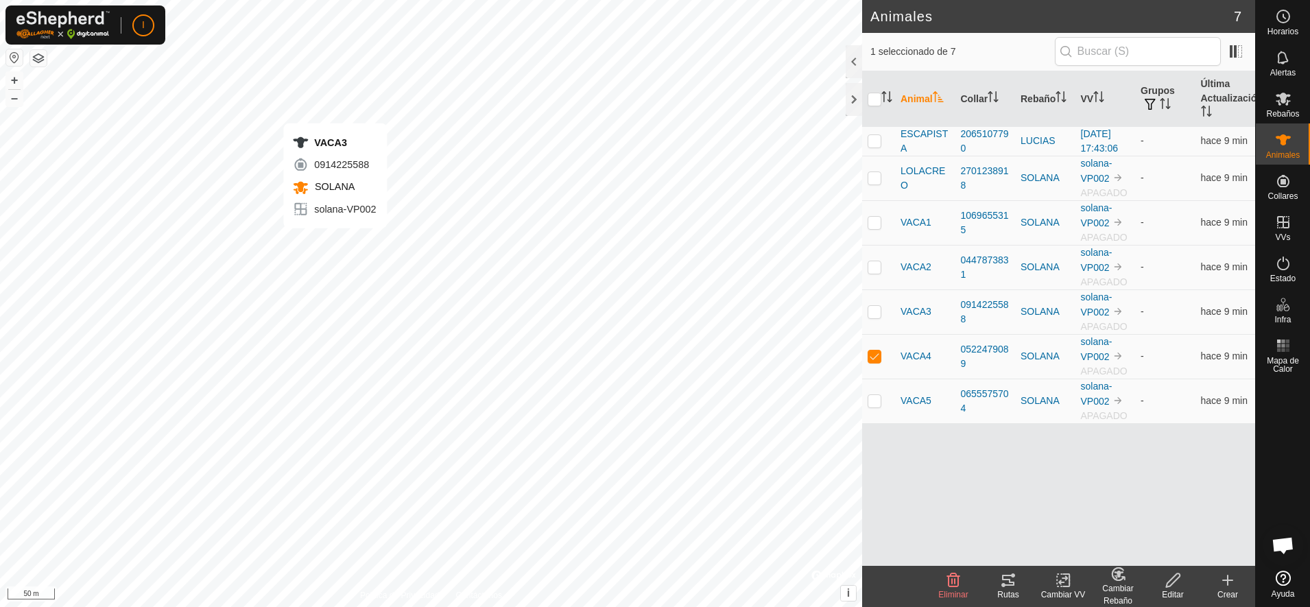
checkbox input "true"
checkbox input "false"
checkbox input "true"
checkbox input "false"
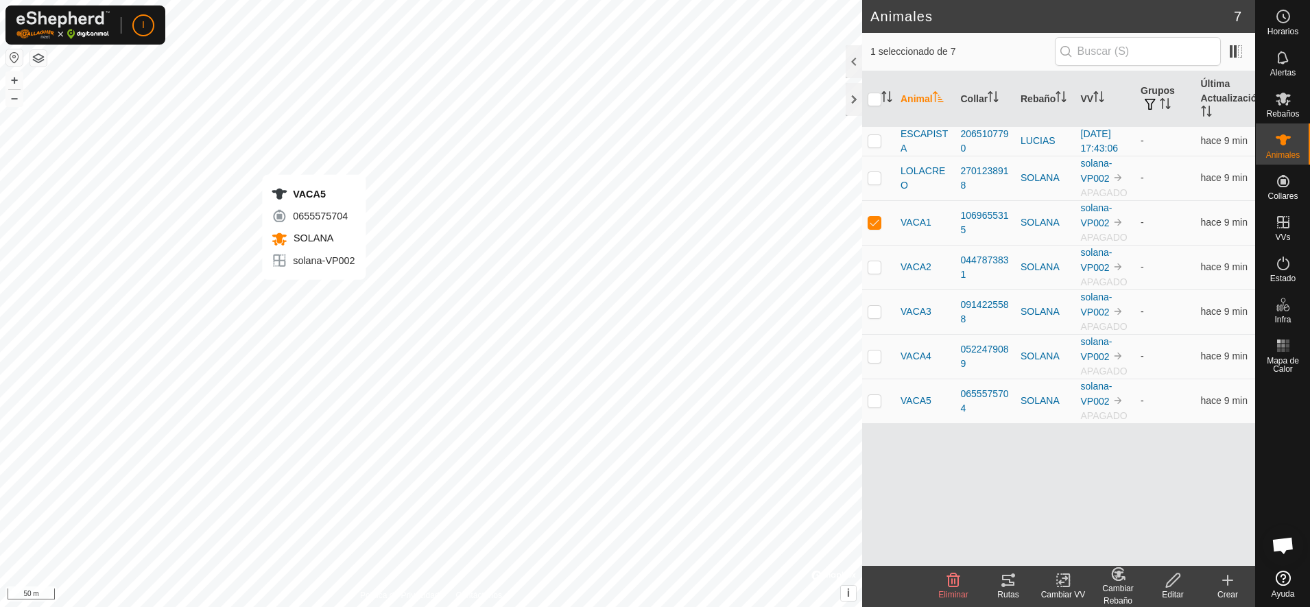
checkbox input "true"
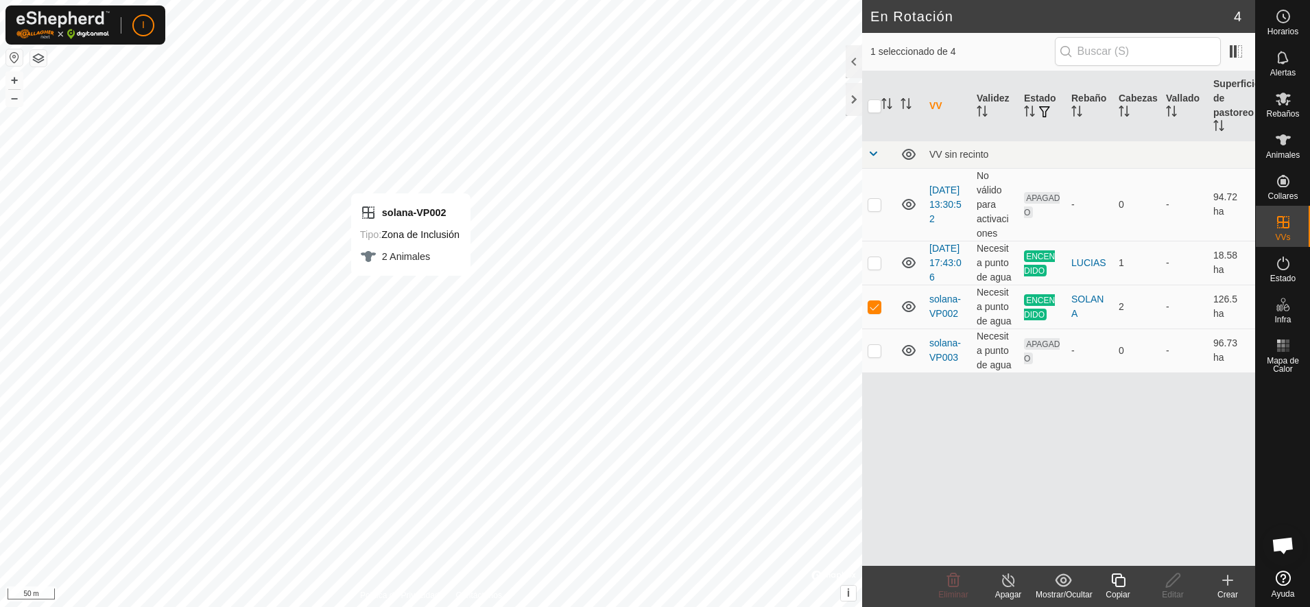
checkbox input "false"
click at [868, 209] on p-checkbox at bounding box center [875, 204] width 14 height 11
checkbox input "true"
click at [719, 0] on html "I Horarios Alertas Rebaños Animales Collares VVs Estado Infra Mapa de Calor Ayu…" at bounding box center [655, 303] width 1310 height 607
click at [1171, 589] on div "Editar" at bounding box center [1172, 595] width 55 height 12
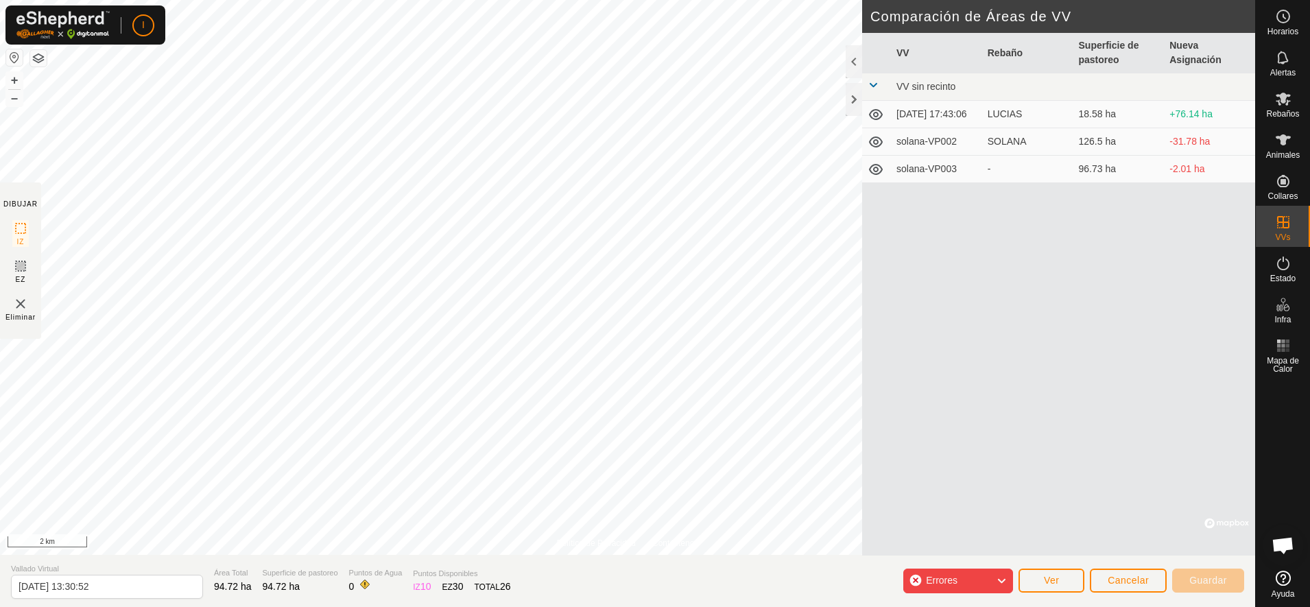
click at [998, 582] on icon at bounding box center [1001, 581] width 11 height 18
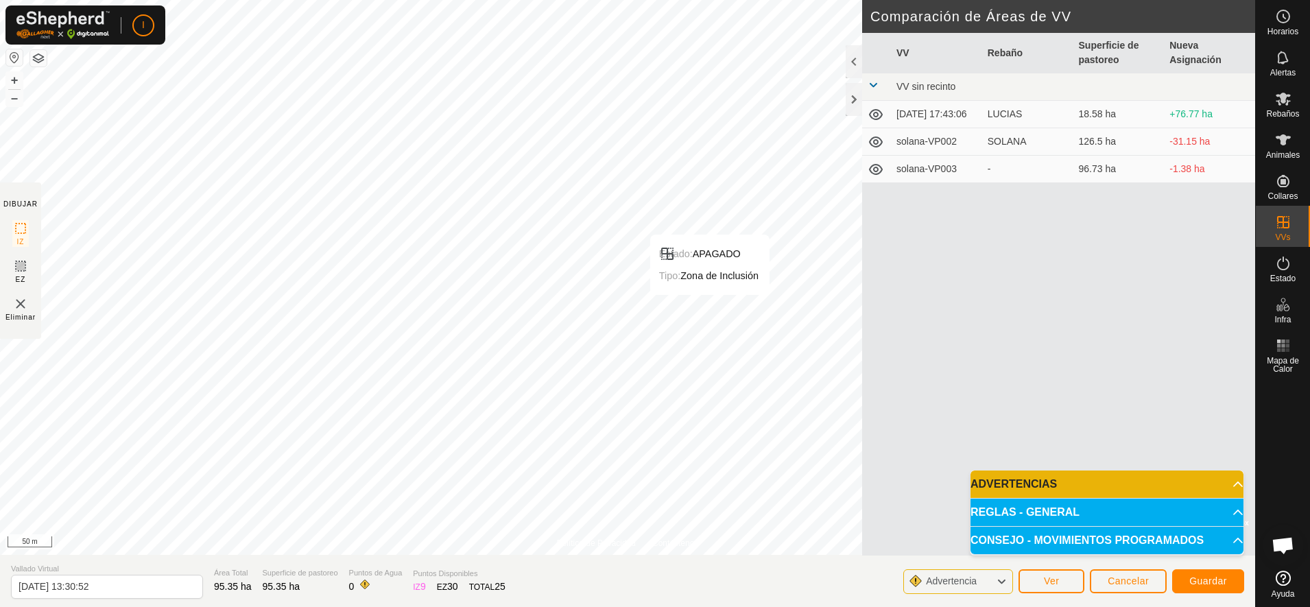
click at [1231, 481] on p-accordion-header "ADVERTENCIAS" at bounding box center [1107, 484] width 273 height 27
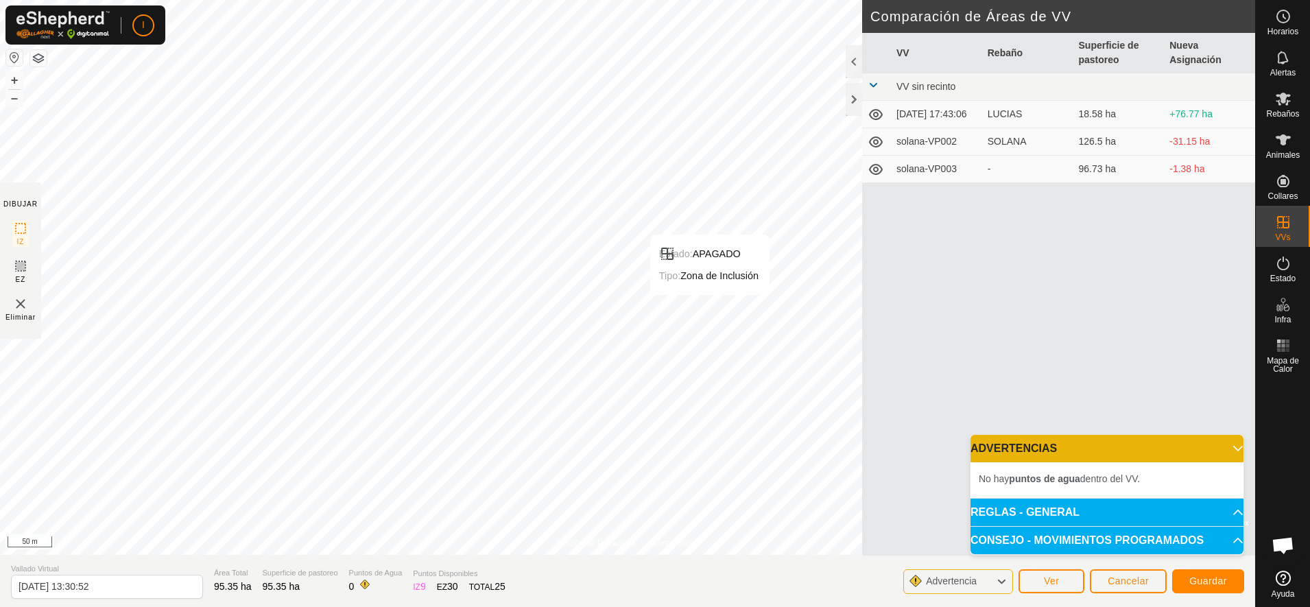
click at [1231, 481] on li "No hay puntos de agua dentro del VV." at bounding box center [1107, 479] width 257 height 16
click at [1206, 578] on span "Guardar" at bounding box center [1208, 580] width 38 height 11
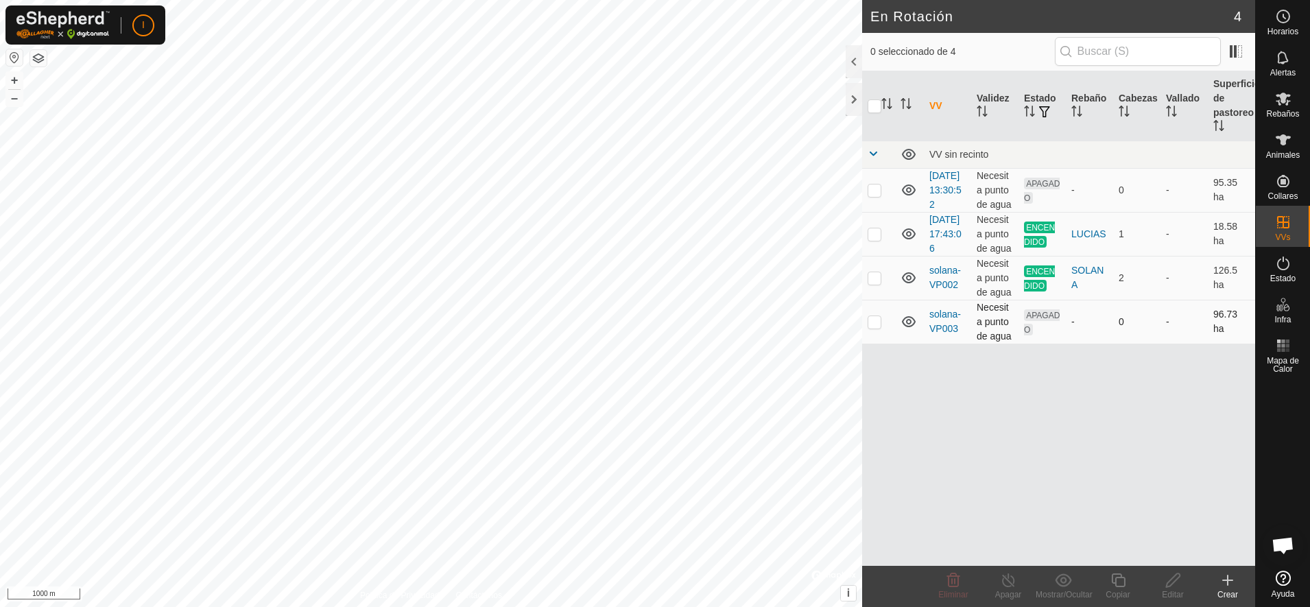
click at [871, 327] on p-checkbox at bounding box center [875, 321] width 14 height 11
checkbox input "true"
click at [870, 283] on p-checkbox at bounding box center [875, 277] width 14 height 11
checkbox input "true"
click at [875, 327] on p-checkbox at bounding box center [875, 321] width 14 height 11
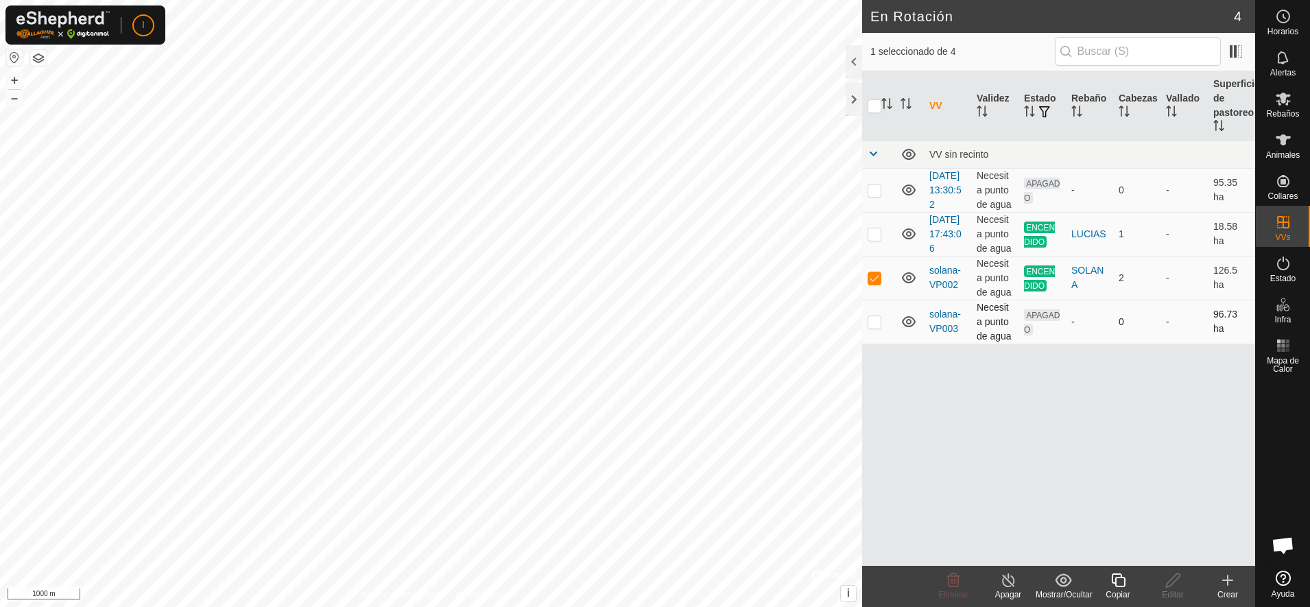
click at [875, 327] on p-checkbox at bounding box center [875, 321] width 14 height 11
checkbox input "false"
click at [872, 283] on p-checkbox at bounding box center [875, 277] width 14 height 11
checkbox input "false"
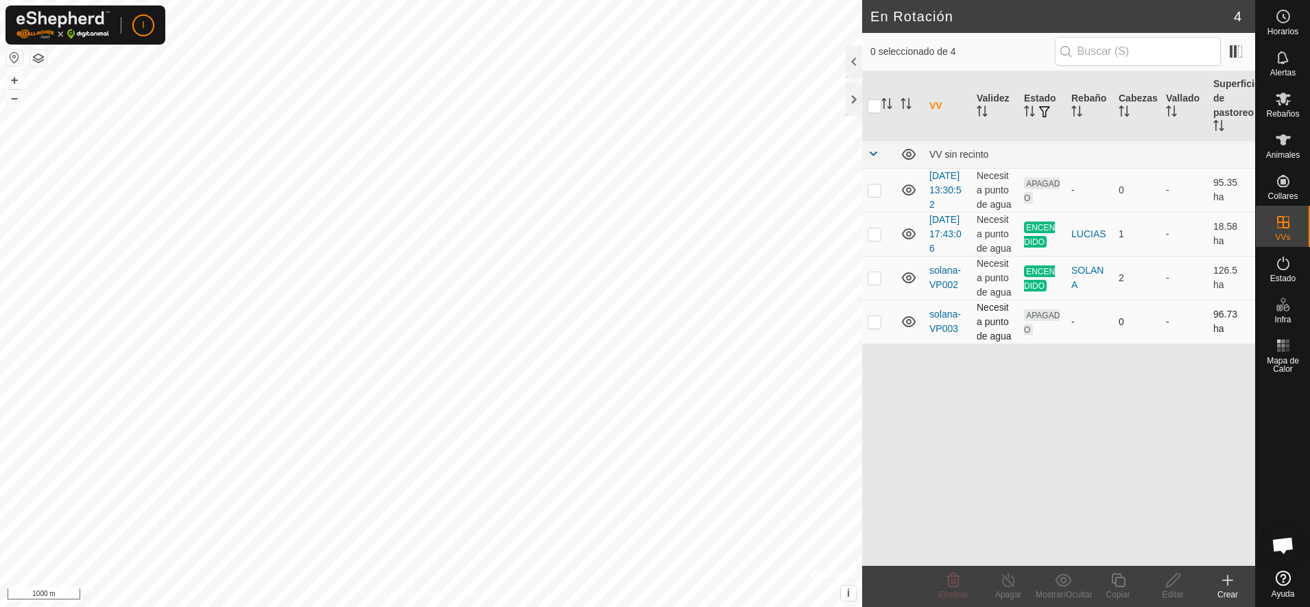
click at [877, 327] on p-checkbox at bounding box center [875, 321] width 14 height 11
checkbox input "true"
checkbox input "false"
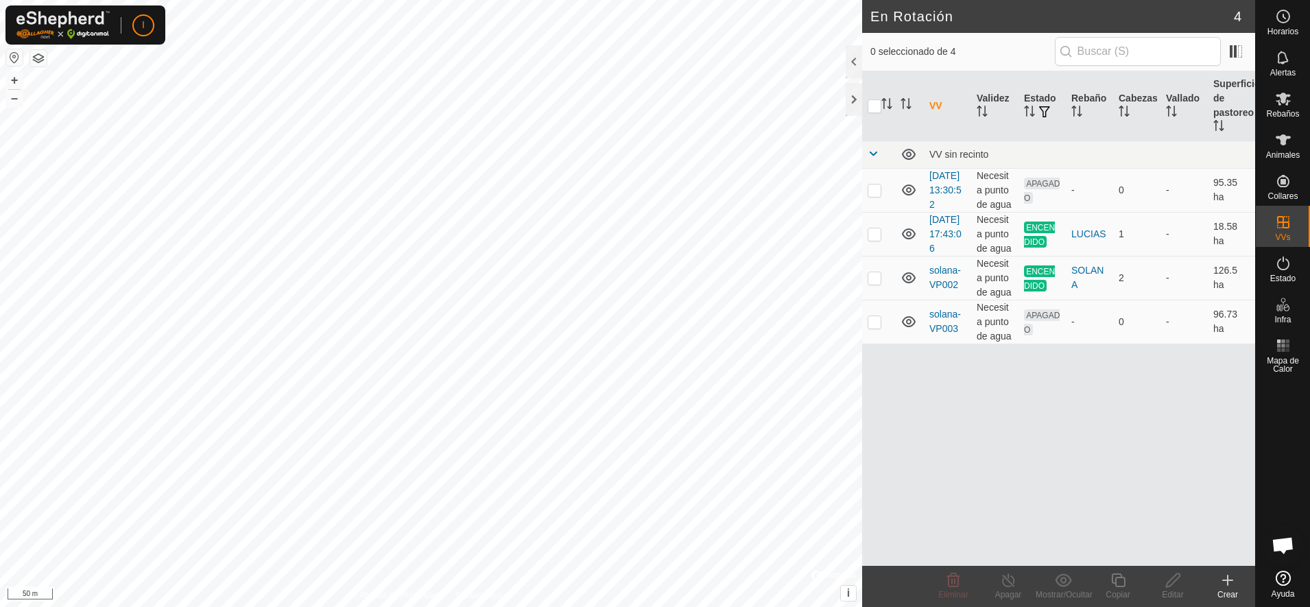
checkbox input "true"
checkbox input "false"
checkbox input "true"
click at [1285, 139] on icon at bounding box center [1283, 139] width 15 height 11
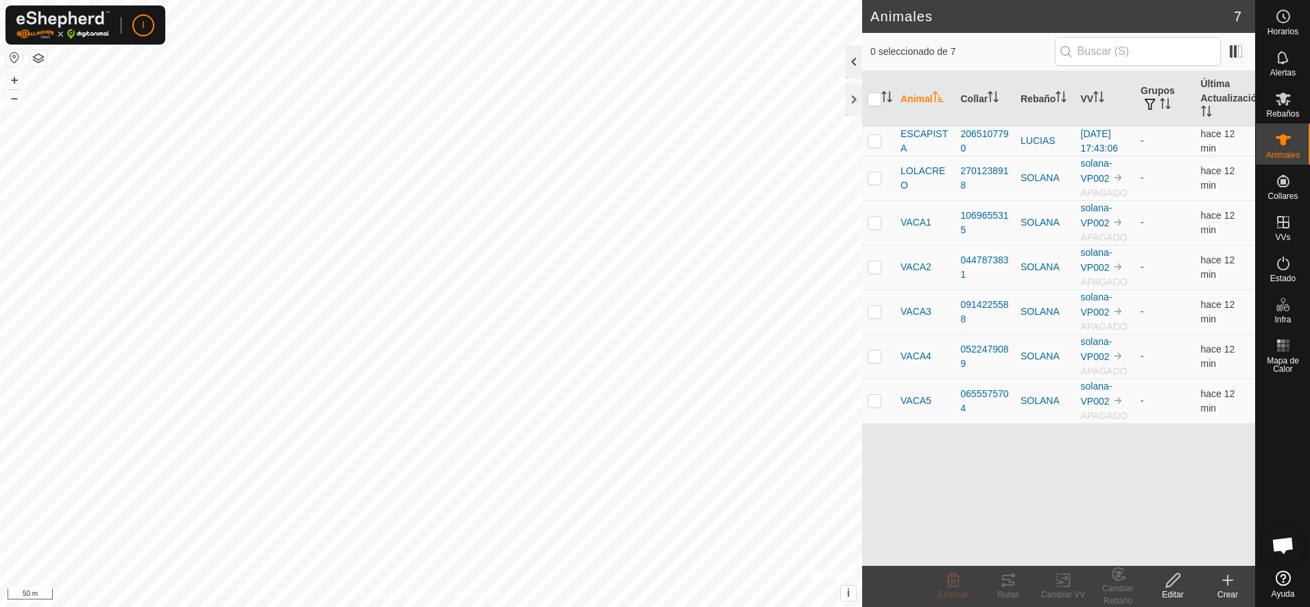
click at [857, 62] on div at bounding box center [854, 61] width 16 height 33
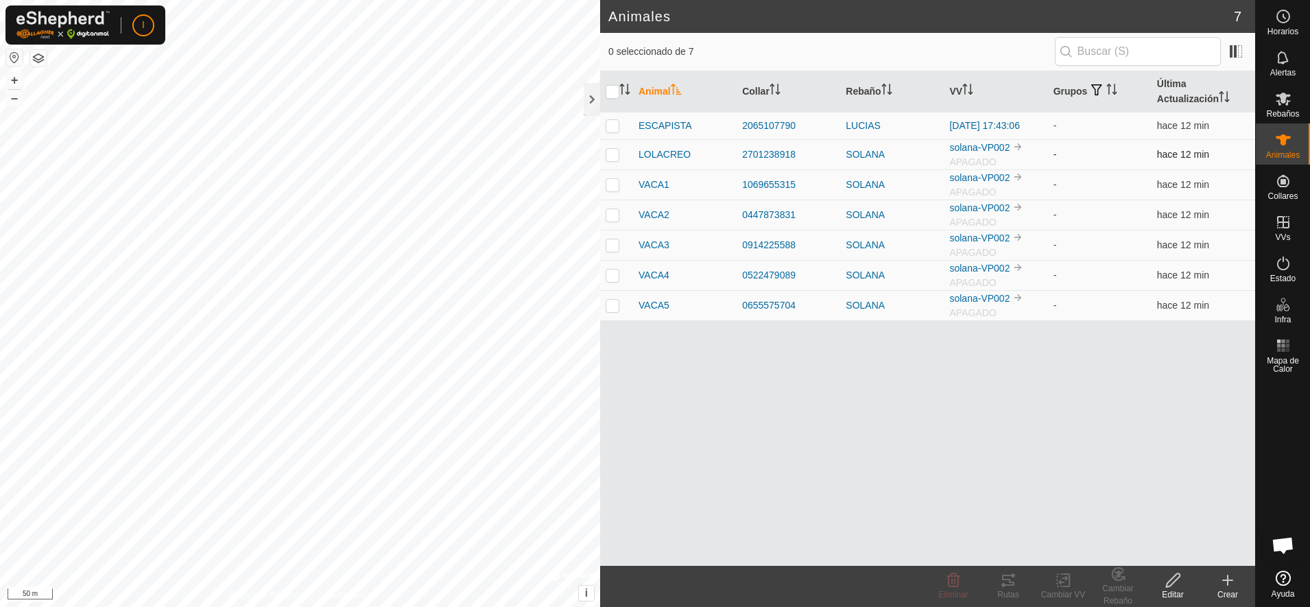
click at [612, 154] on p-checkbox at bounding box center [613, 154] width 14 height 11
checkbox input "true"
click at [613, 183] on p-checkbox at bounding box center [613, 184] width 14 height 11
checkbox input "true"
click at [612, 216] on p-checkbox at bounding box center [613, 214] width 14 height 11
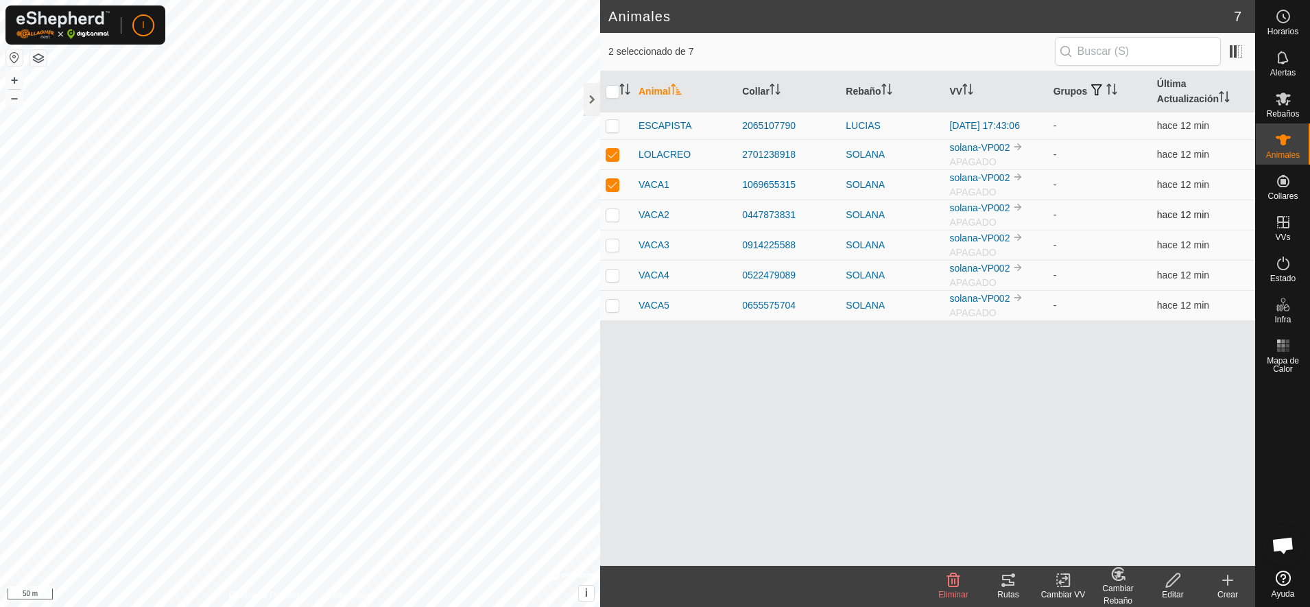
checkbox input "true"
click at [610, 251] on td at bounding box center [616, 245] width 33 height 30
checkbox input "true"
click at [612, 274] on p-checkbox at bounding box center [613, 275] width 14 height 11
checkbox input "true"
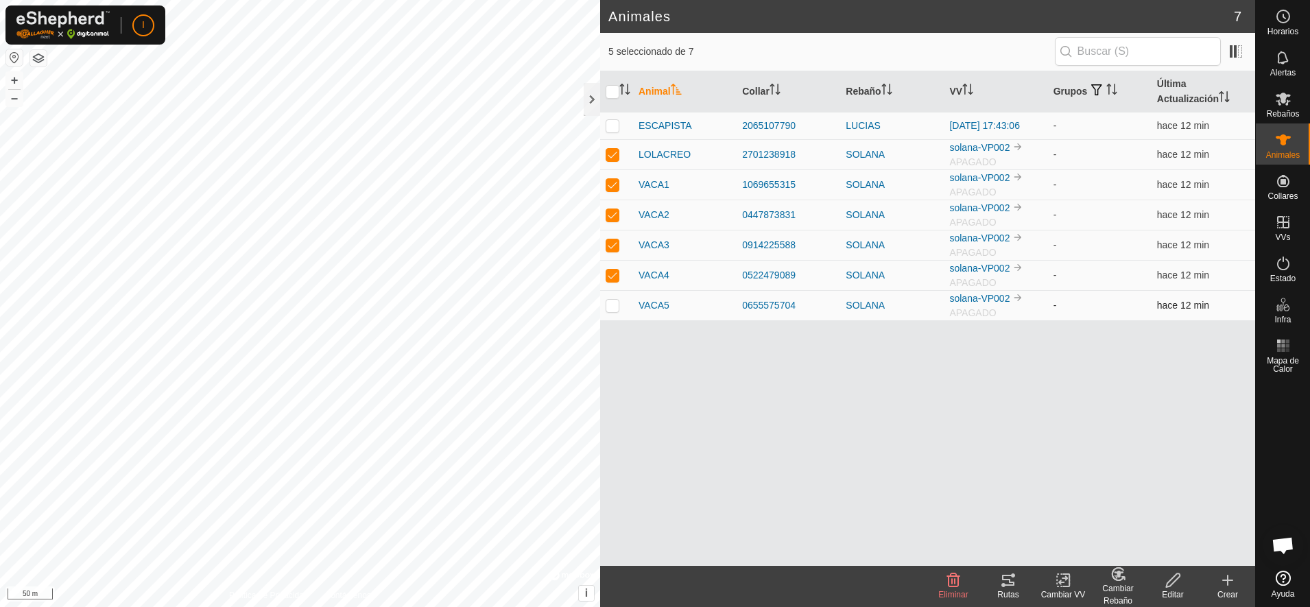
click at [613, 308] on p-checkbox at bounding box center [613, 305] width 14 height 11
checkbox input "true"
click at [1119, 585] on div "Cambiar Rebaño" at bounding box center [1118, 594] width 55 height 25
click at [1282, 102] on icon at bounding box center [1283, 99] width 15 height 13
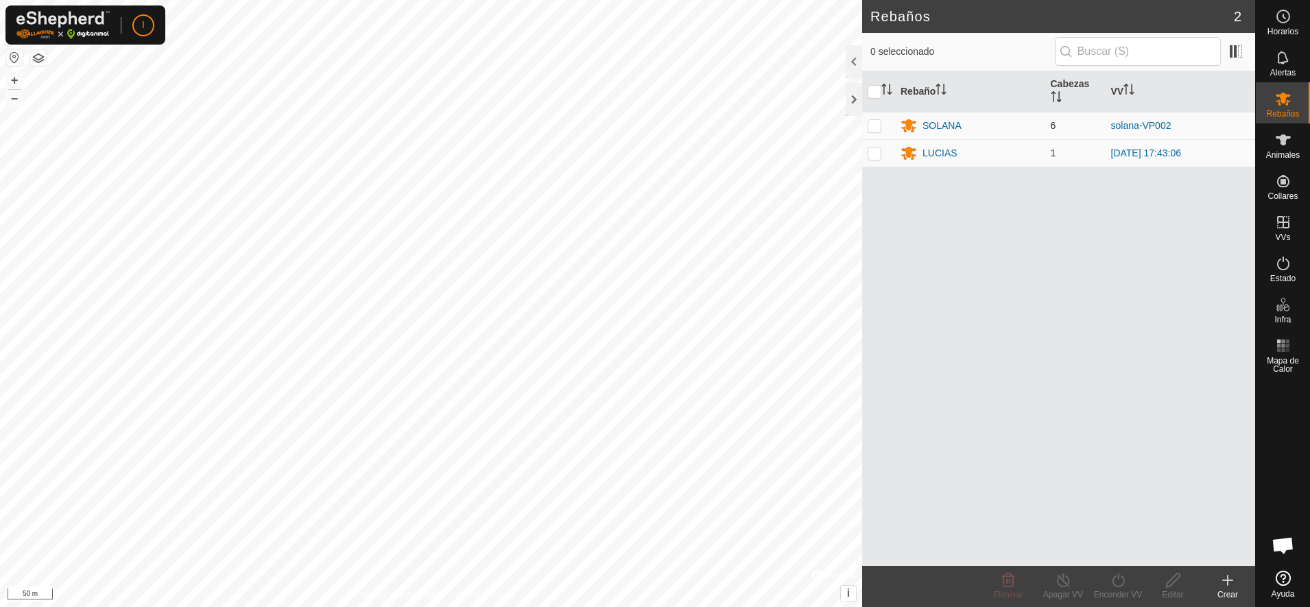
click at [875, 126] on p-checkbox at bounding box center [875, 125] width 14 height 11
click at [856, 62] on div at bounding box center [854, 61] width 16 height 33
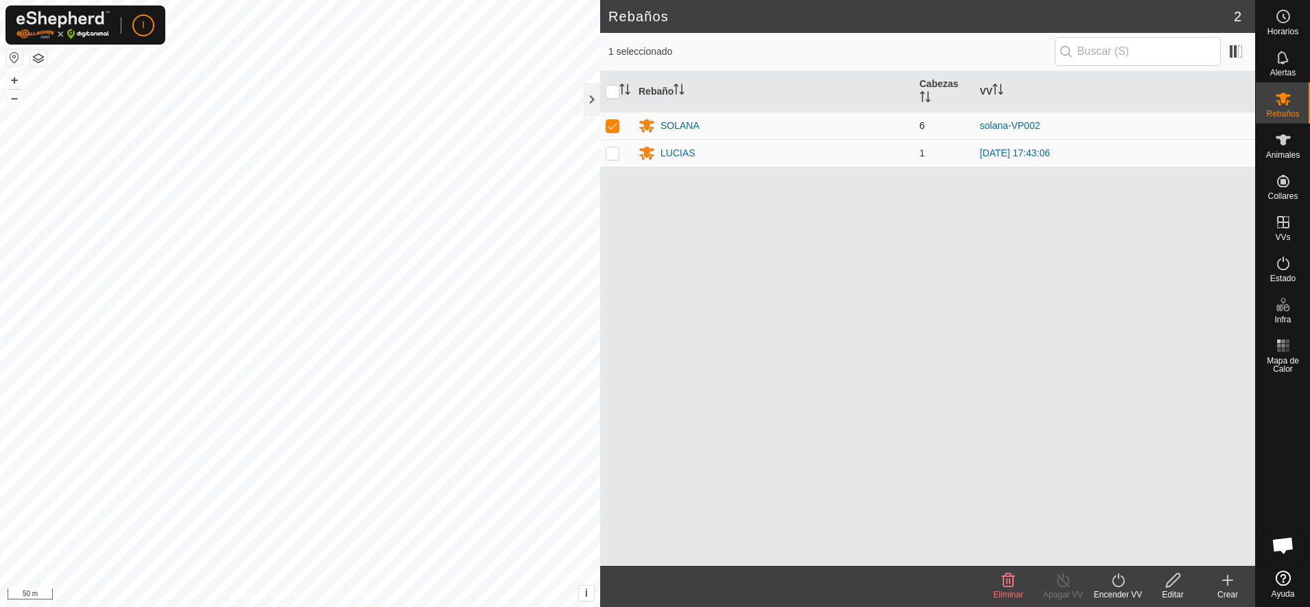
click at [615, 126] on p-checkbox at bounding box center [613, 125] width 14 height 11
checkbox input "false"
click at [1291, 146] on icon at bounding box center [1283, 140] width 16 height 16
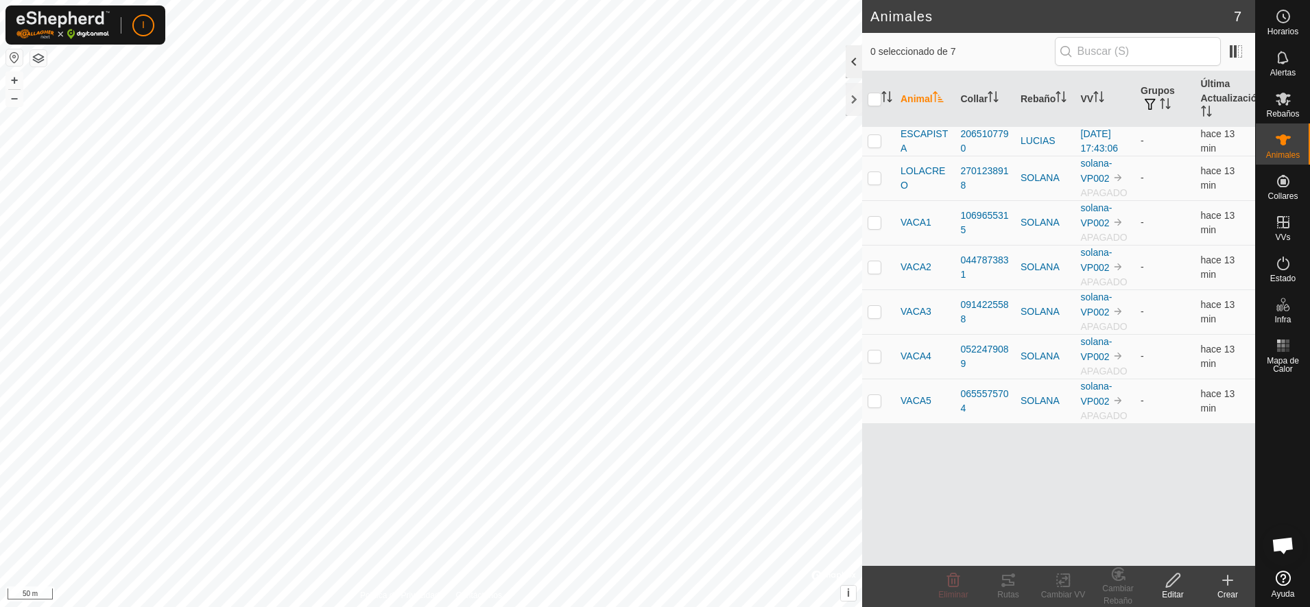
click at [852, 58] on div at bounding box center [854, 61] width 16 height 33
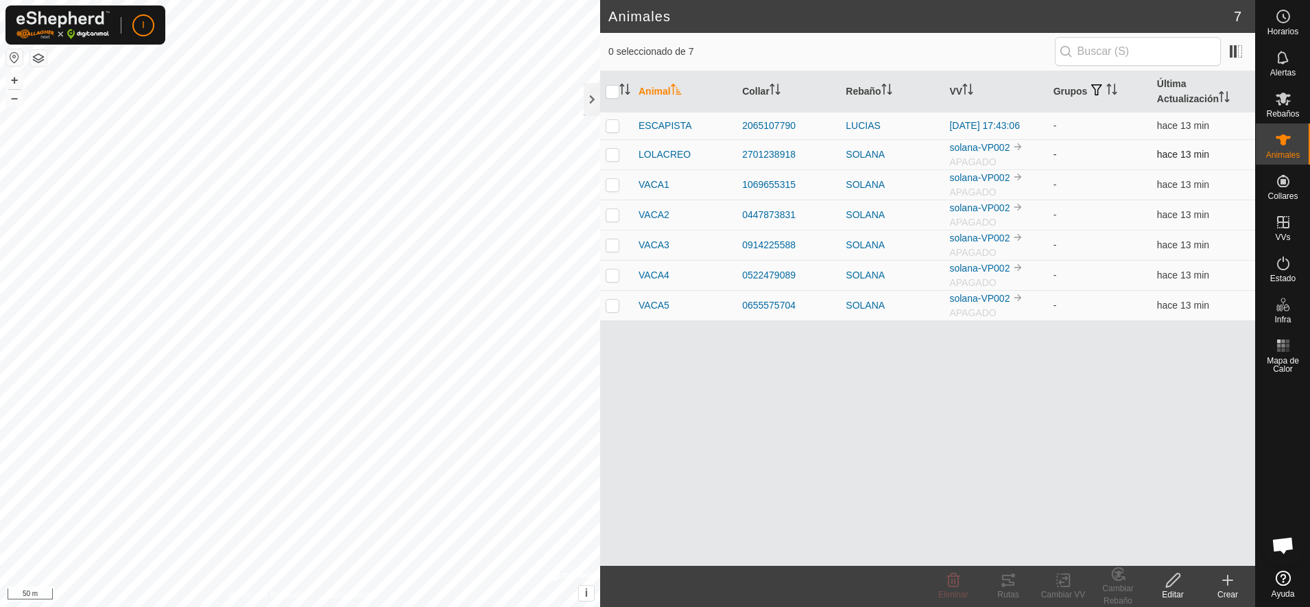
click at [610, 155] on p-checkbox at bounding box center [613, 154] width 14 height 11
checkbox input "true"
click at [606, 186] on p-checkbox at bounding box center [613, 184] width 14 height 11
checkbox input "true"
click at [608, 215] on p-checkbox at bounding box center [613, 214] width 14 height 11
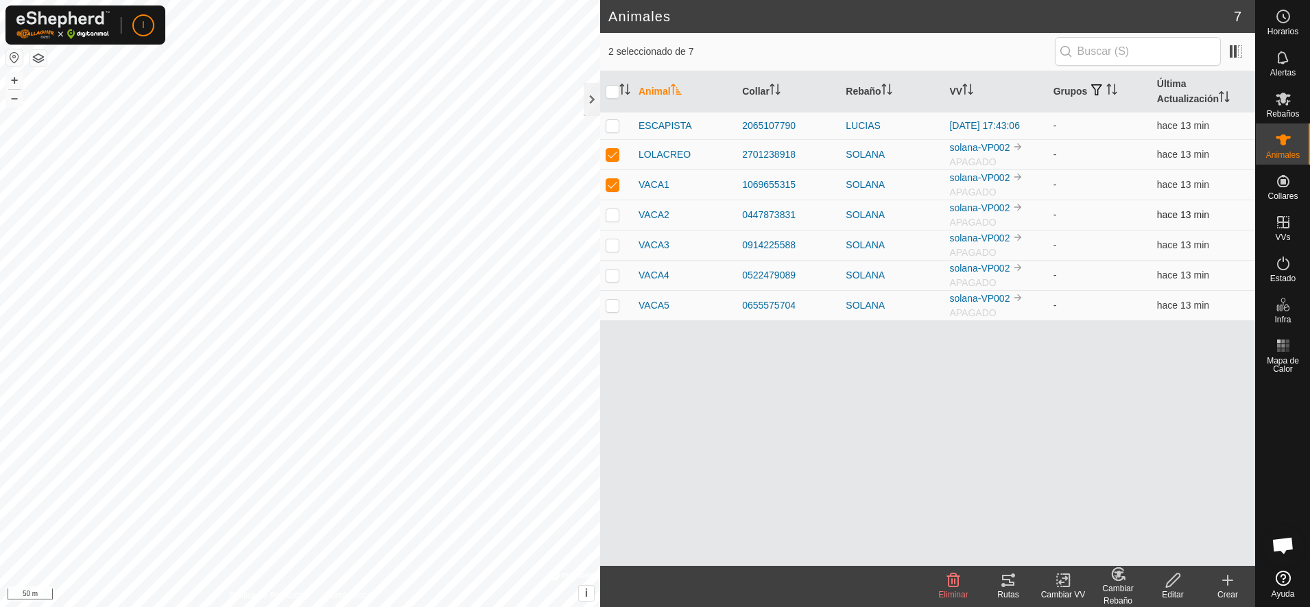
checkbox input "true"
click at [611, 248] on p-checkbox at bounding box center [613, 244] width 14 height 11
checkbox input "true"
click at [611, 276] on p-checkbox at bounding box center [613, 275] width 14 height 11
checkbox input "true"
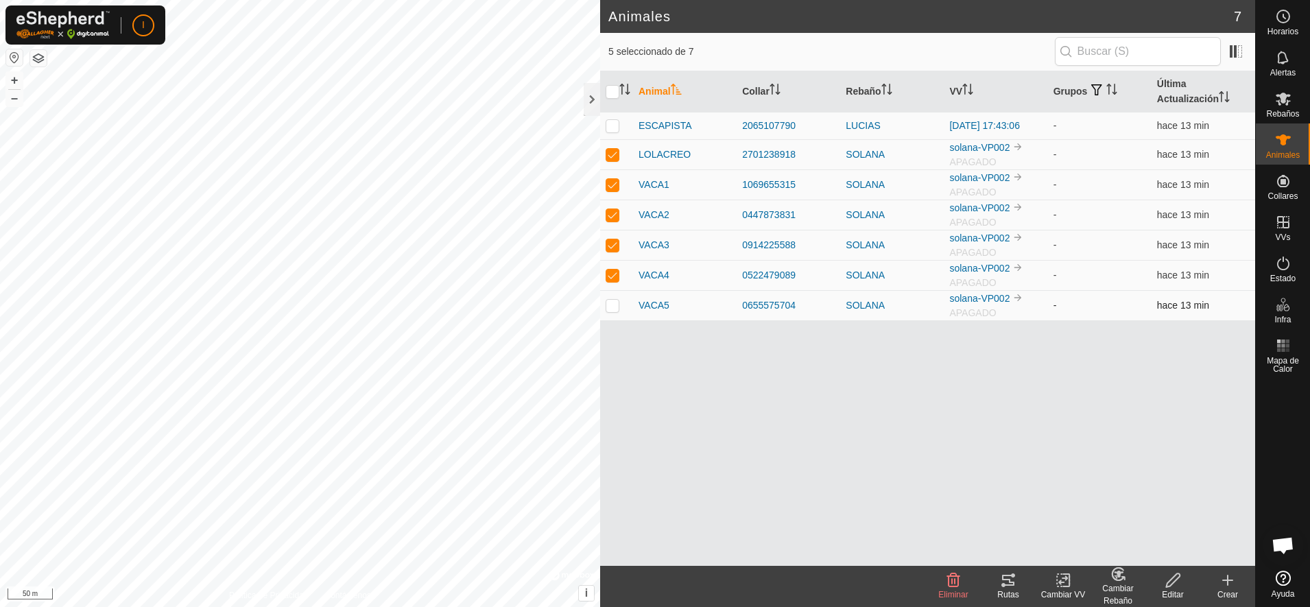
click at [611, 307] on p-checkbox at bounding box center [613, 305] width 14 height 11
checkbox input "true"
click at [1120, 589] on div "Cambiar Rebaño" at bounding box center [1118, 594] width 55 height 25
click at [1065, 586] on icon at bounding box center [1066, 580] width 6 height 12
click at [1096, 514] on link "Elegir VV..." at bounding box center [1104, 521] width 136 height 27
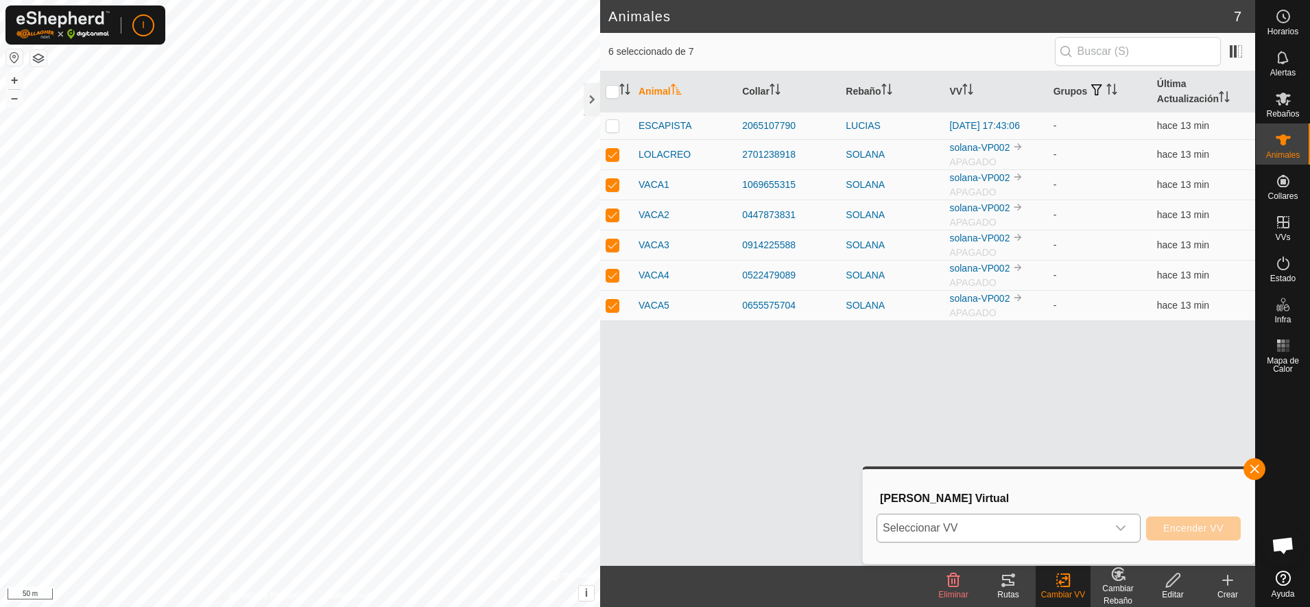
click at [1130, 530] on div "dropdown trigger" at bounding box center [1120, 527] width 27 height 27
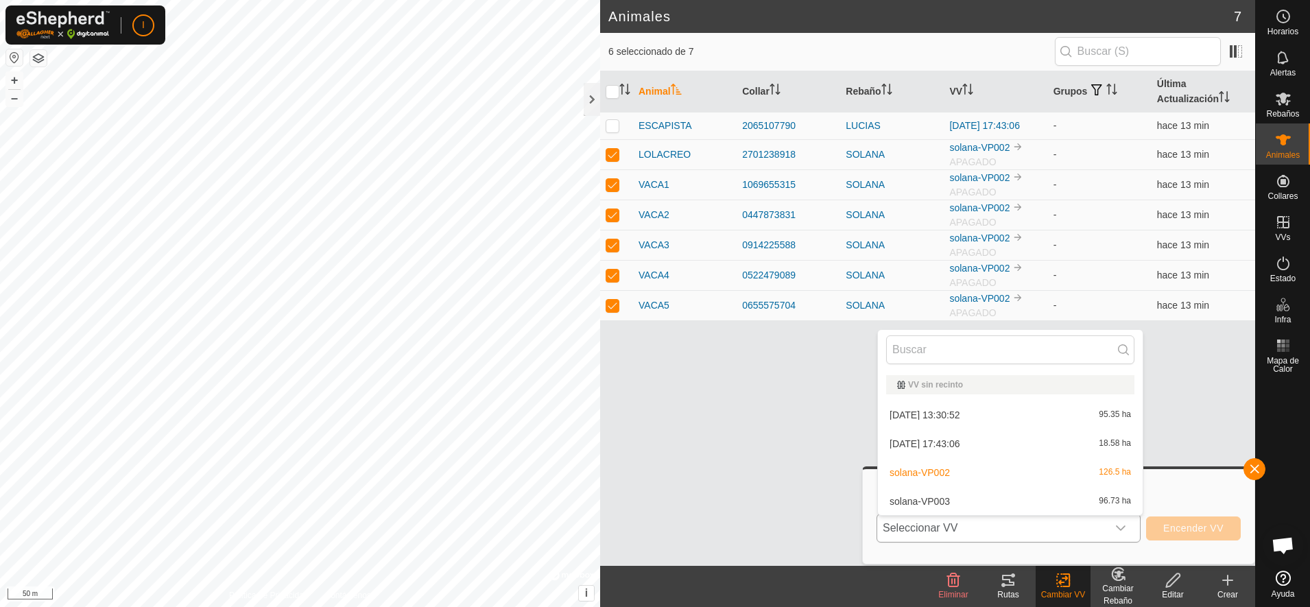
click at [1041, 499] on li "solana-VP003 96.73 ha" at bounding box center [1010, 501] width 265 height 27
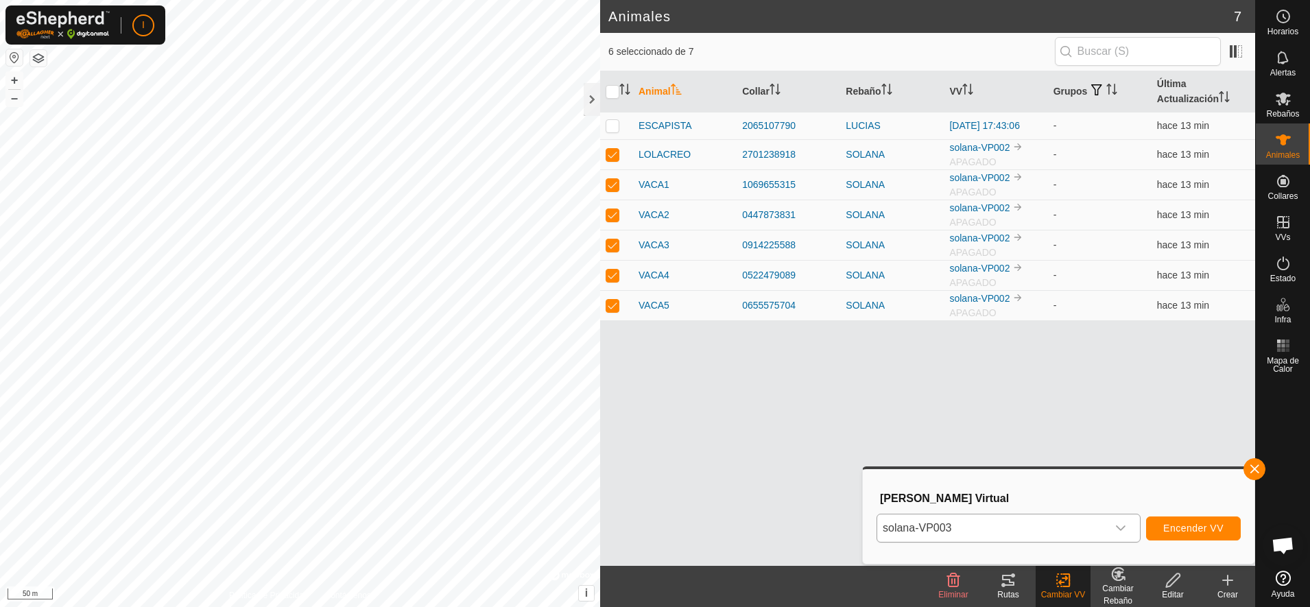
click at [0, 286] on html "I Horarios Alertas Rebaños Animales Collares VVs Estado Infra Mapa de Calor Ayu…" at bounding box center [655, 303] width 1310 height 607
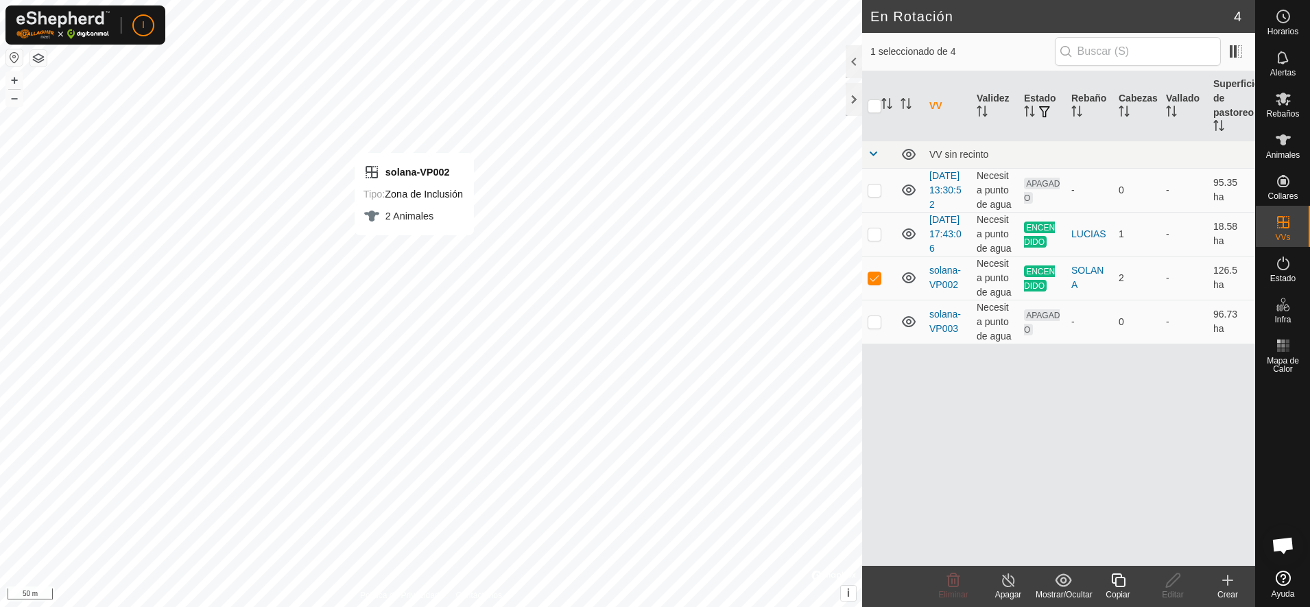
checkbox input "false"
click at [855, 93] on div at bounding box center [854, 99] width 16 height 33
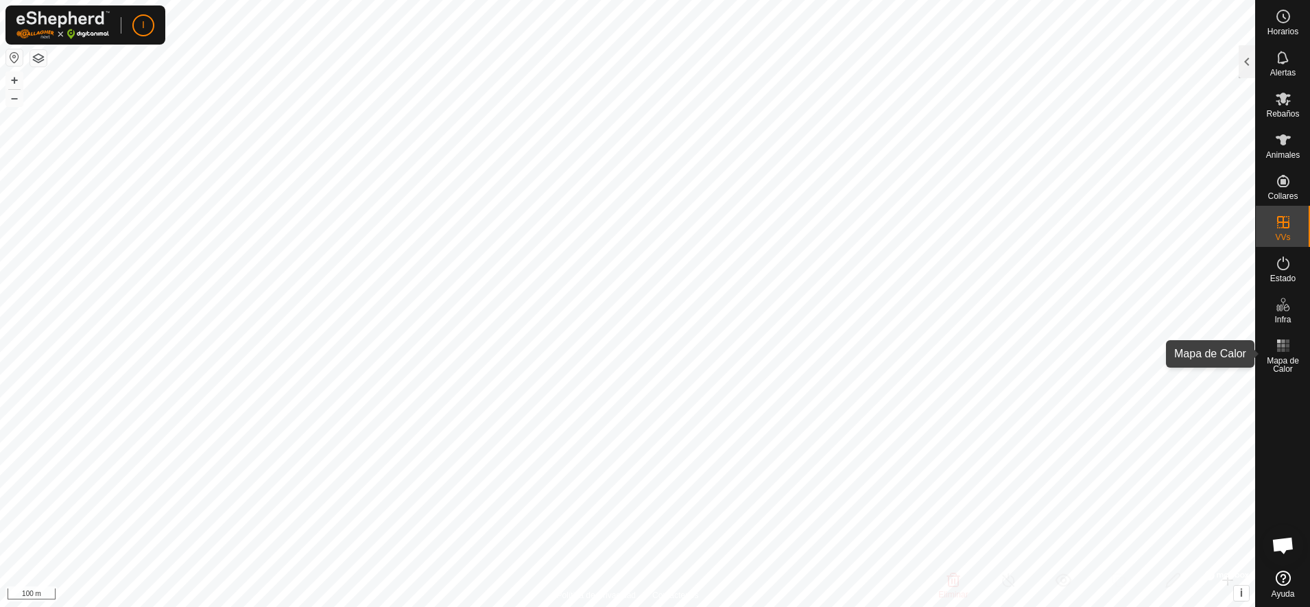
click at [1283, 352] on icon at bounding box center [1283, 345] width 16 height 16
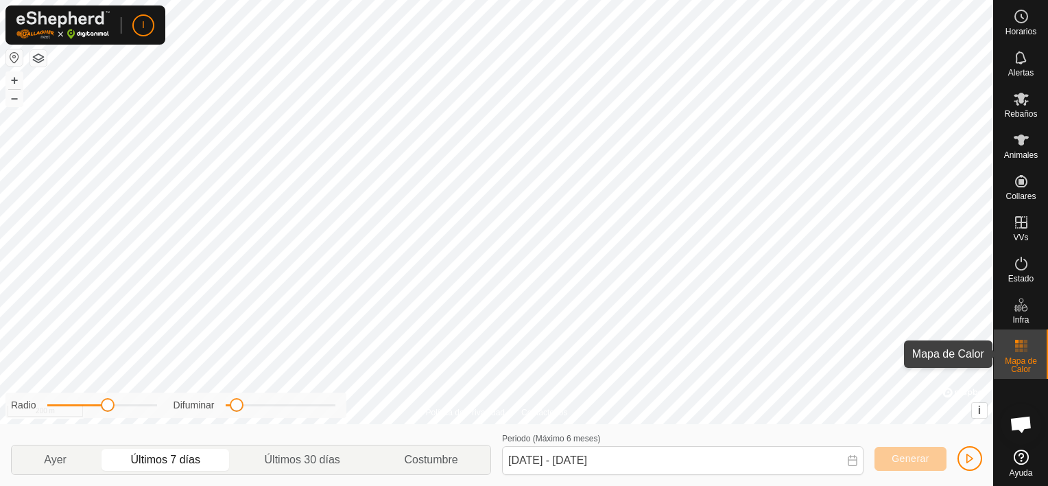
click at [1028, 348] on icon at bounding box center [1021, 345] width 16 height 16
click at [1023, 359] on span "Mapa de Calor" at bounding box center [1020, 365] width 47 height 16
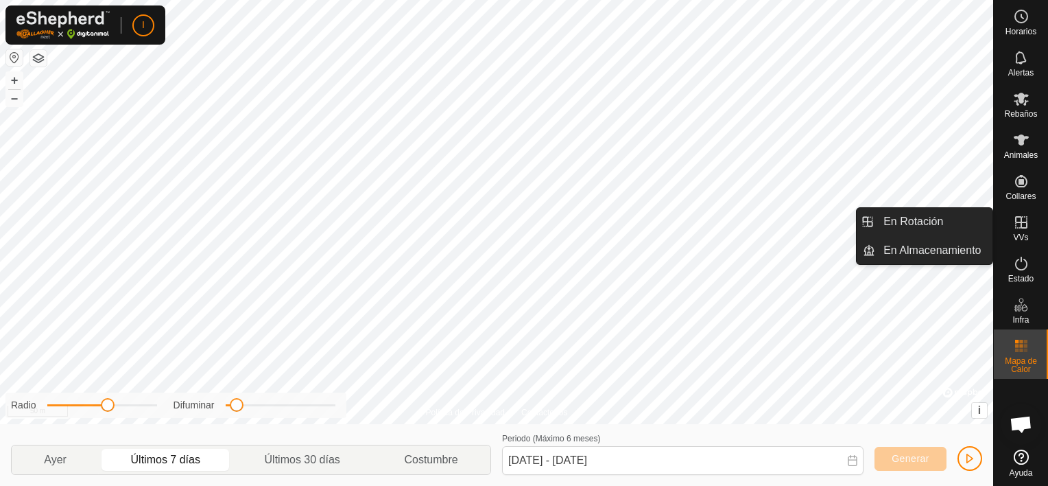
click at [1019, 226] on icon at bounding box center [1021, 222] width 16 height 16
click at [962, 249] on link "En Almacenamiento" at bounding box center [933, 250] width 117 height 27
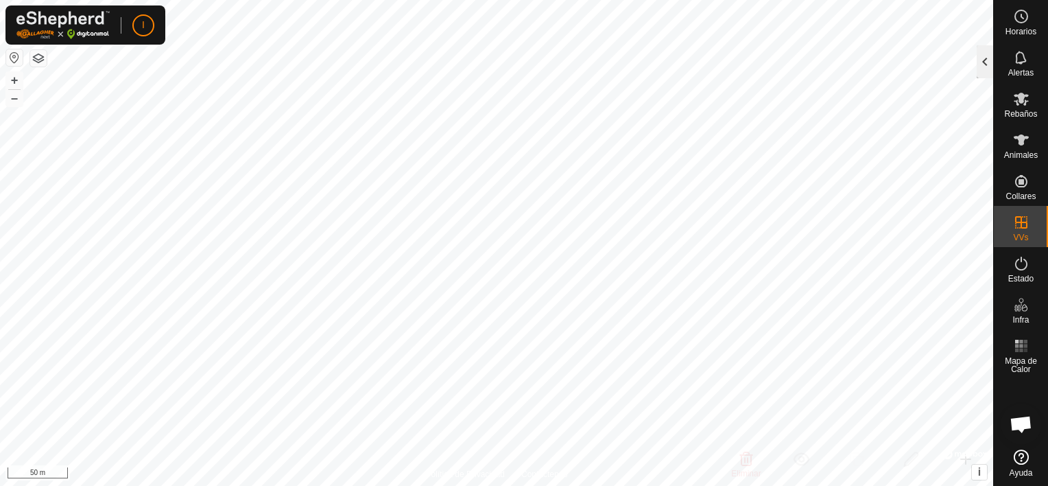
click at [986, 60] on div at bounding box center [985, 61] width 16 height 33
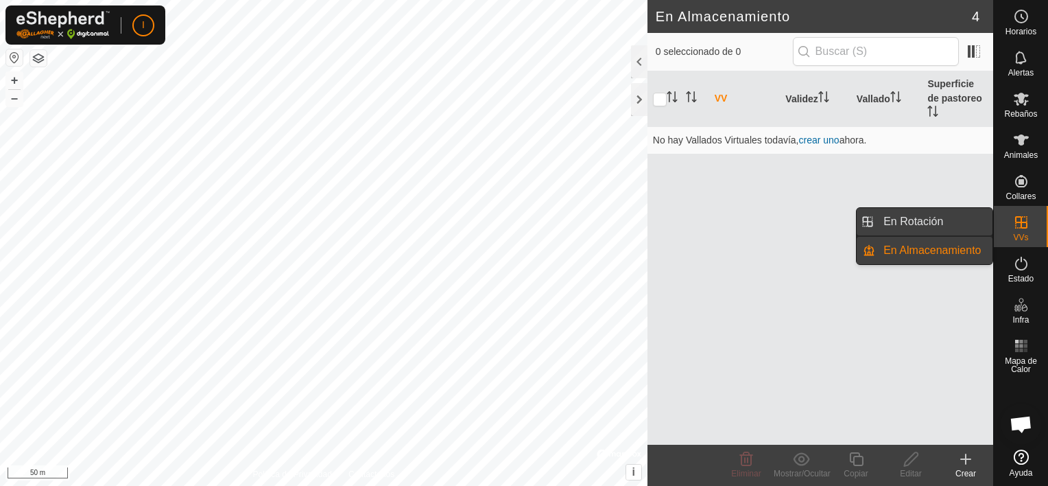
click at [945, 222] on link "En Rotación" at bounding box center [933, 221] width 117 height 27
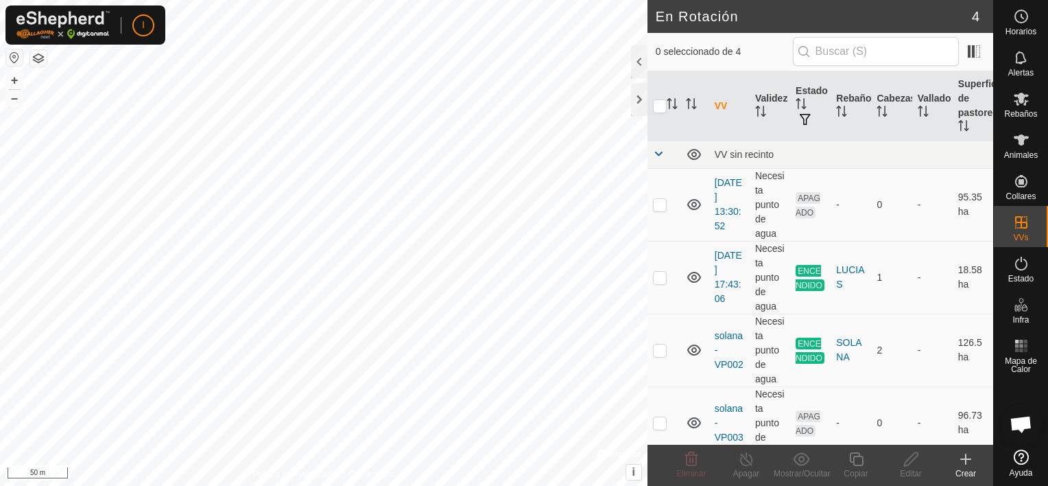
scroll to position [14, 0]
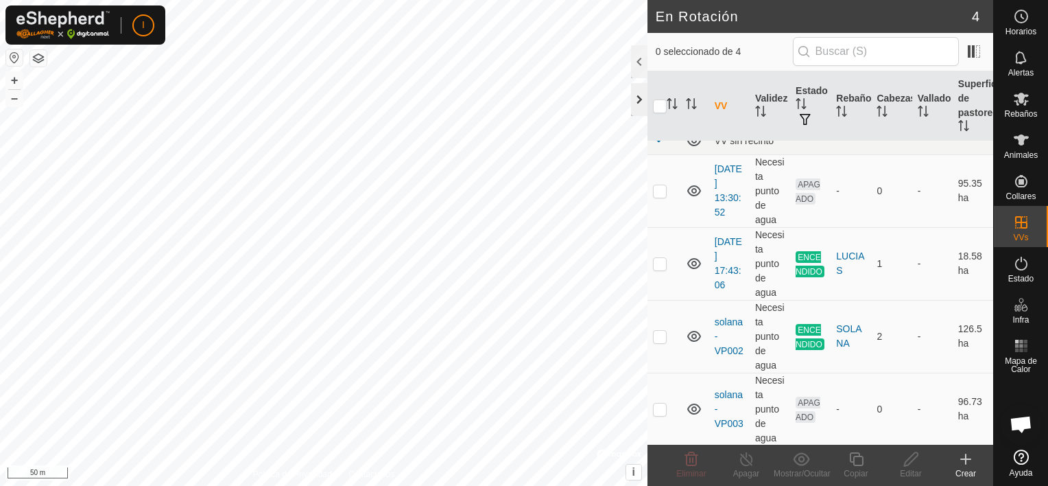
click at [637, 101] on div at bounding box center [639, 99] width 16 height 33
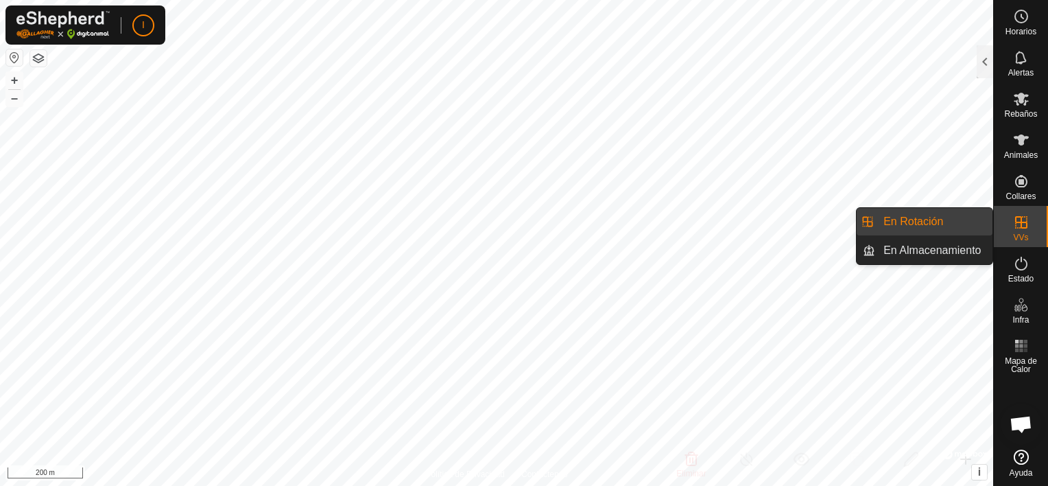
click at [1020, 228] on icon at bounding box center [1021, 222] width 12 height 12
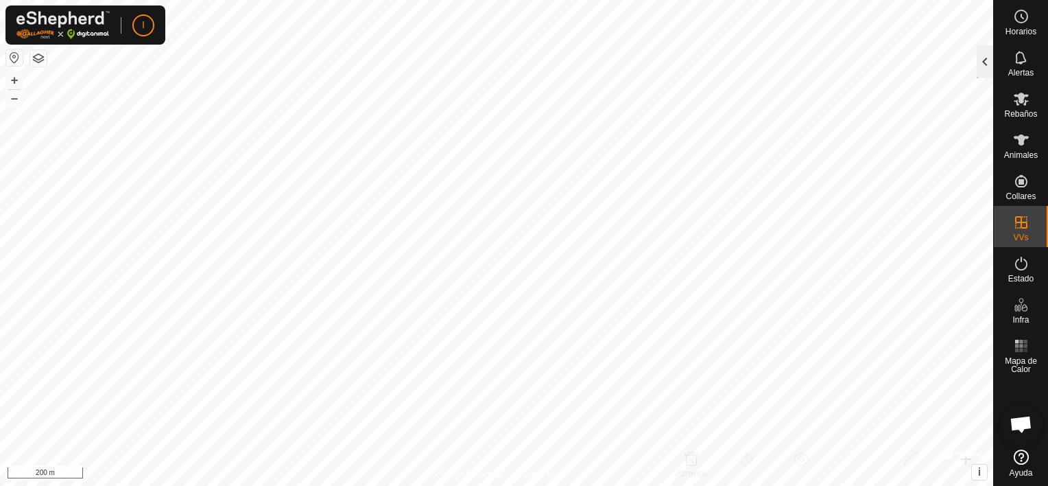
click at [985, 62] on div at bounding box center [985, 61] width 16 height 33
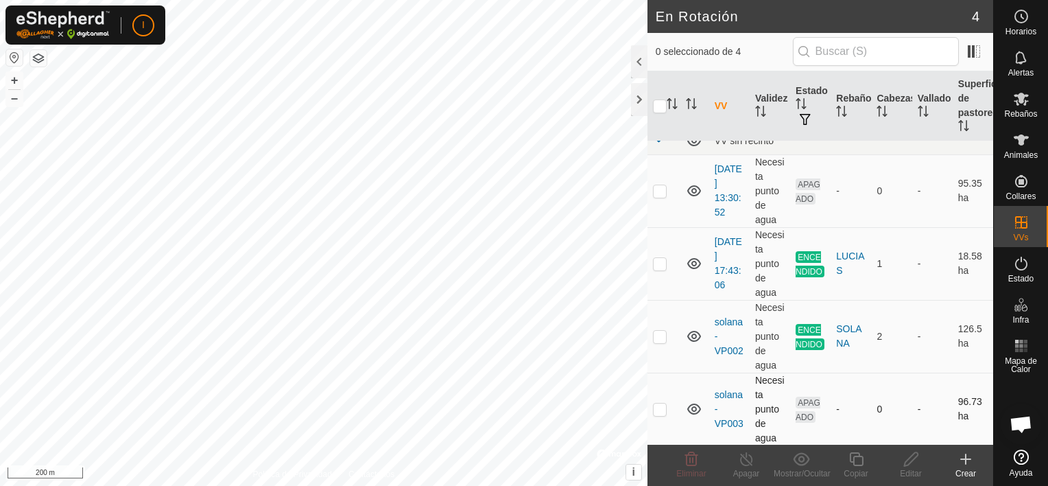
click at [658, 406] on p-checkbox at bounding box center [660, 408] width 14 height 11
checkbox input "true"
click at [910, 466] on icon at bounding box center [911, 459] width 17 height 16
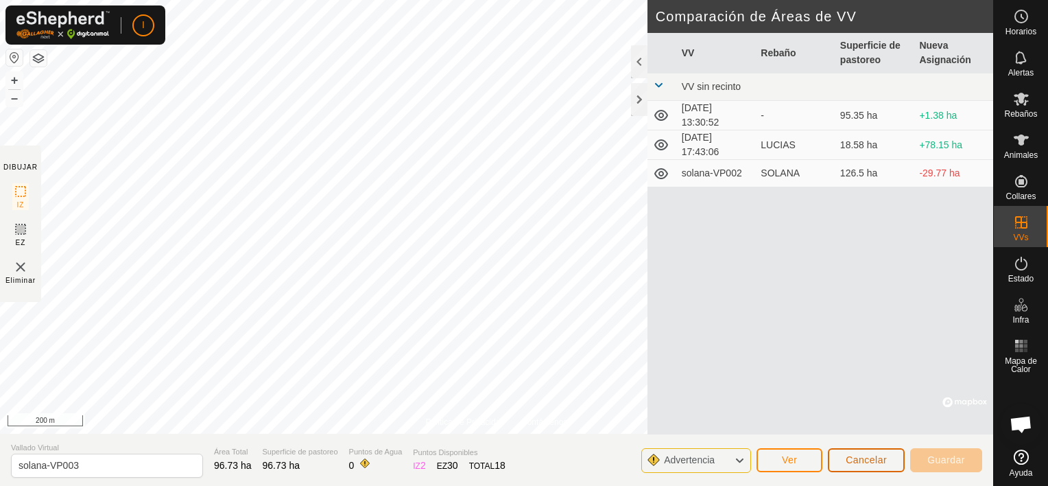
click at [869, 458] on span "Cancelar" at bounding box center [866, 459] width 41 height 11
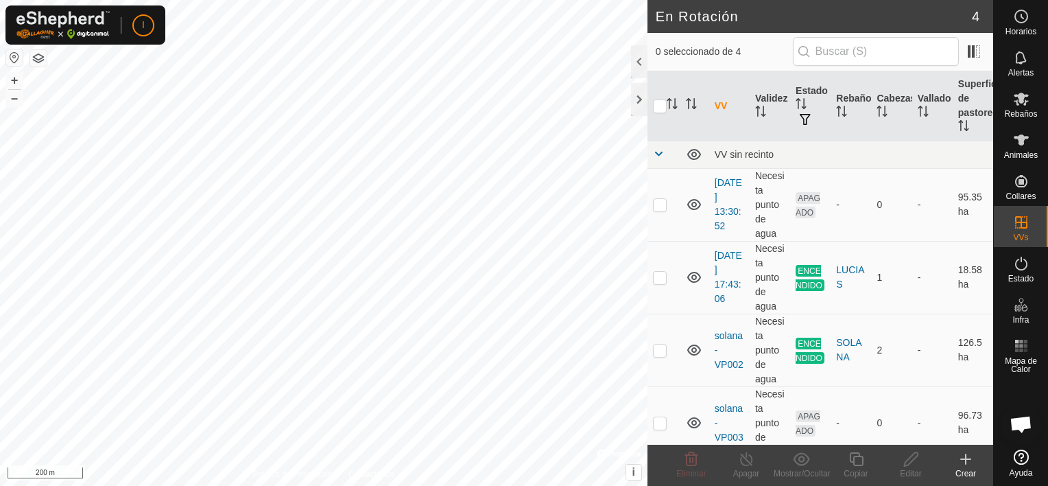
scroll to position [14, 0]
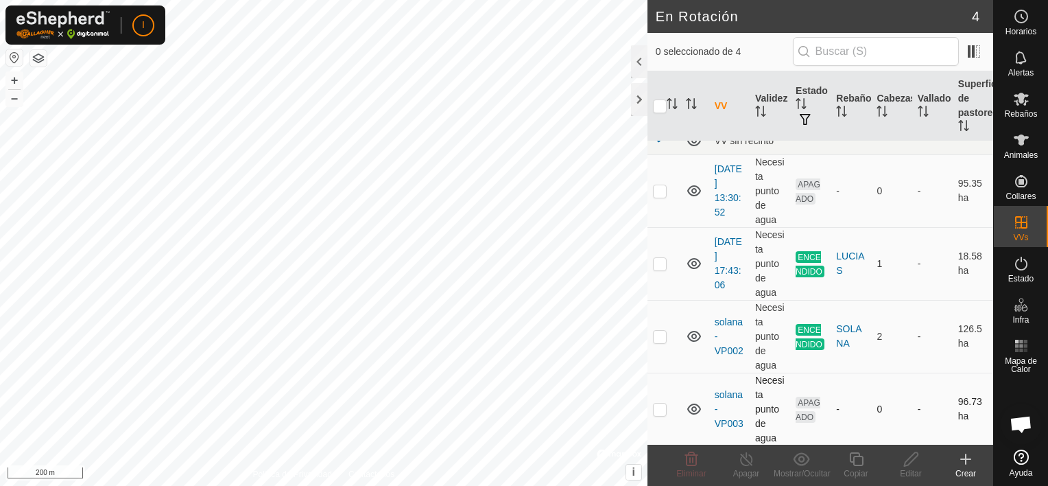
click at [657, 405] on p-checkbox at bounding box center [660, 408] width 14 height 11
checkbox input "true"
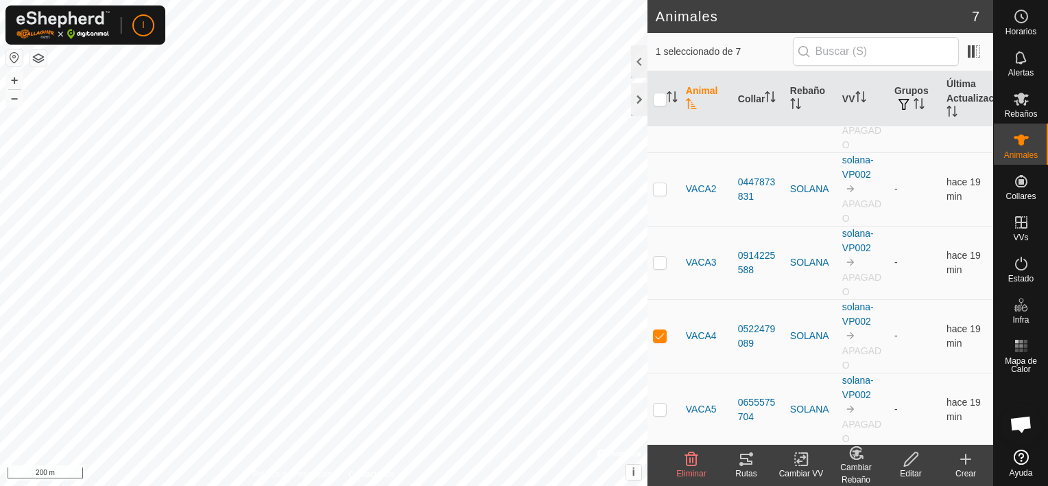
scroll to position [164, 0]
checkbox input "true"
checkbox input "false"
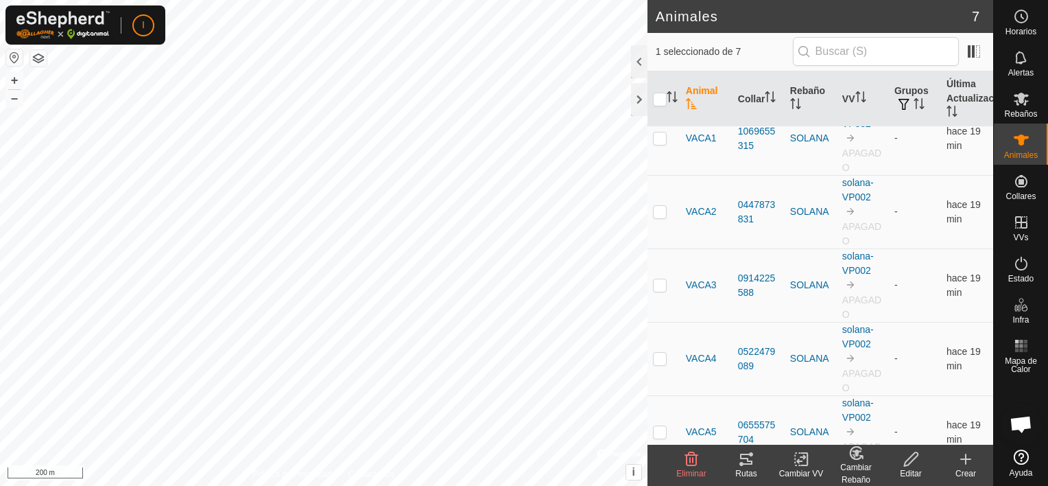
scroll to position [130, 0]
click at [638, 95] on div at bounding box center [639, 99] width 16 height 33
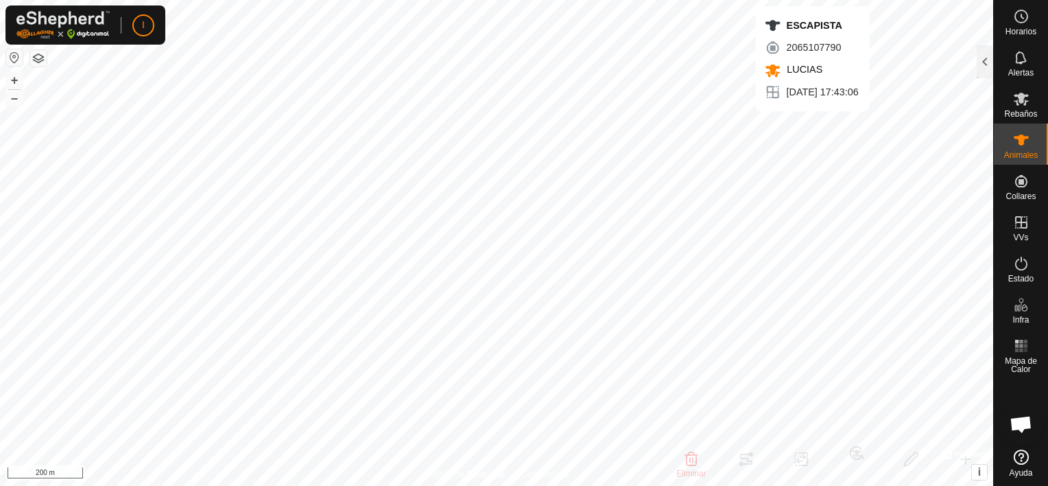
checkbox input "false"
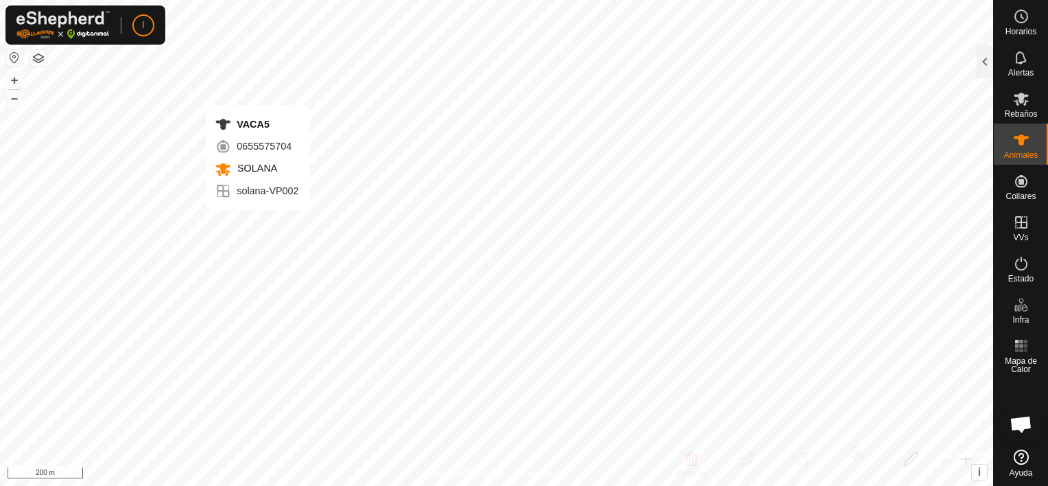
checkbox input "true"
click at [988, 60] on div at bounding box center [985, 61] width 16 height 33
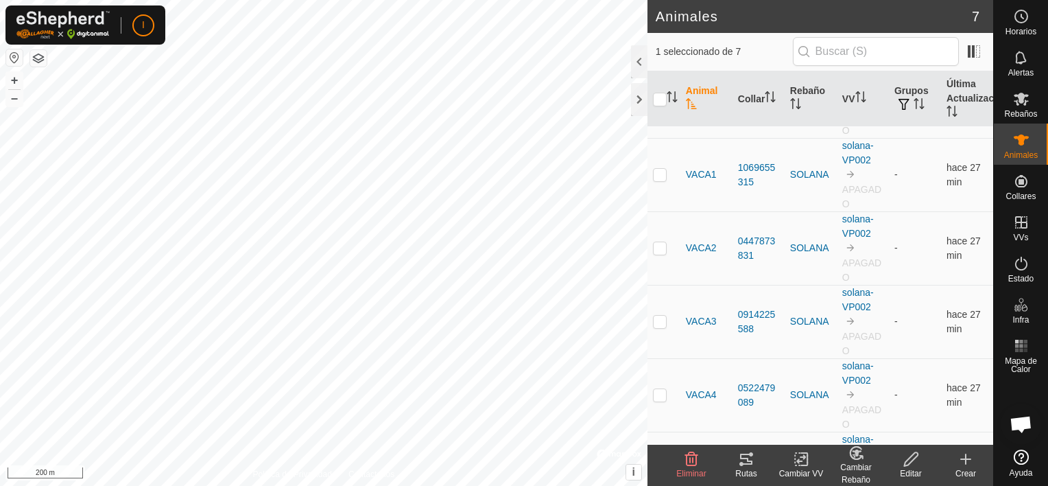
scroll to position [0, 0]
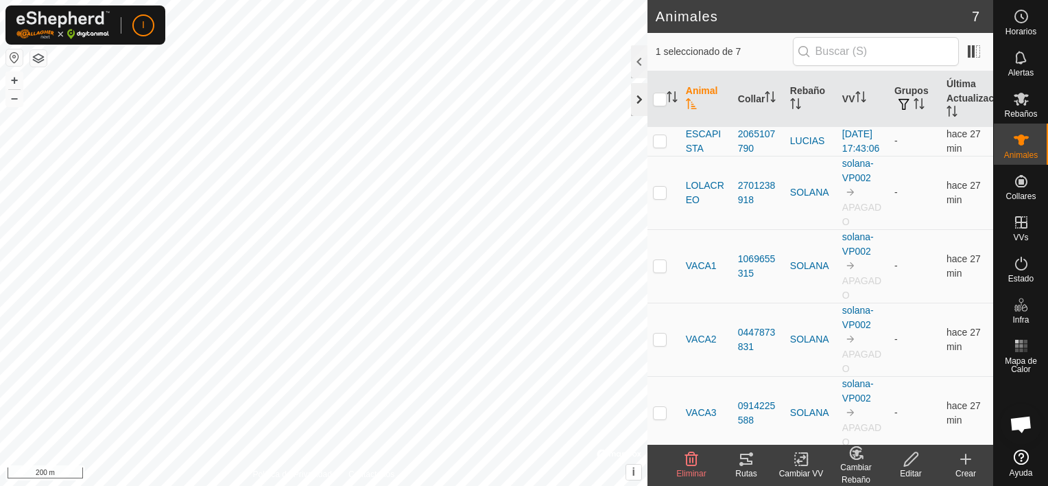
click at [636, 99] on div at bounding box center [639, 99] width 16 height 33
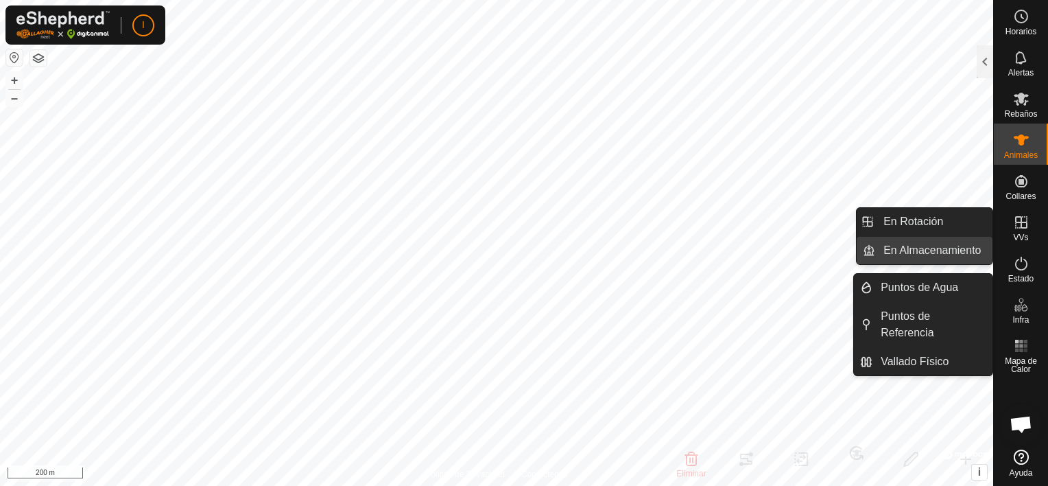
click at [958, 249] on link "En Almacenamiento" at bounding box center [933, 250] width 117 height 27
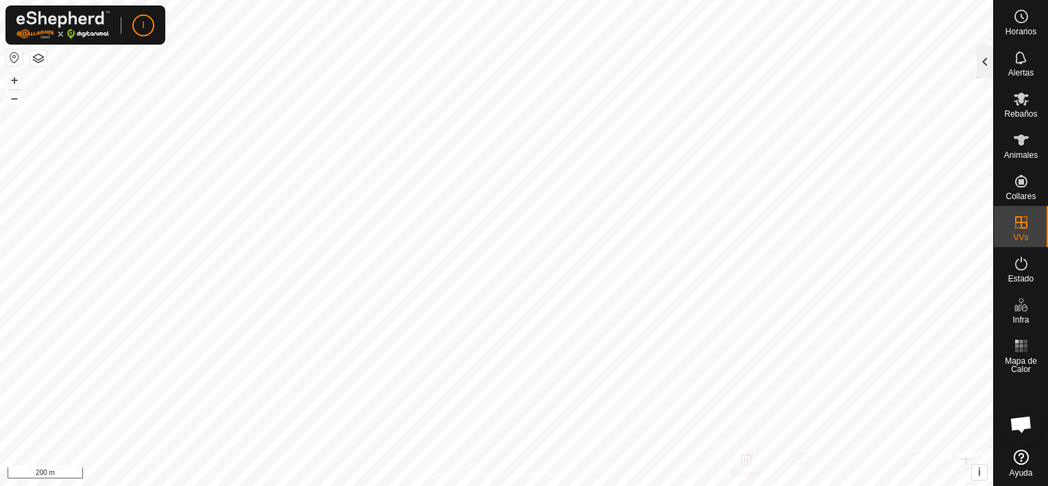
click at [980, 60] on div at bounding box center [985, 61] width 16 height 33
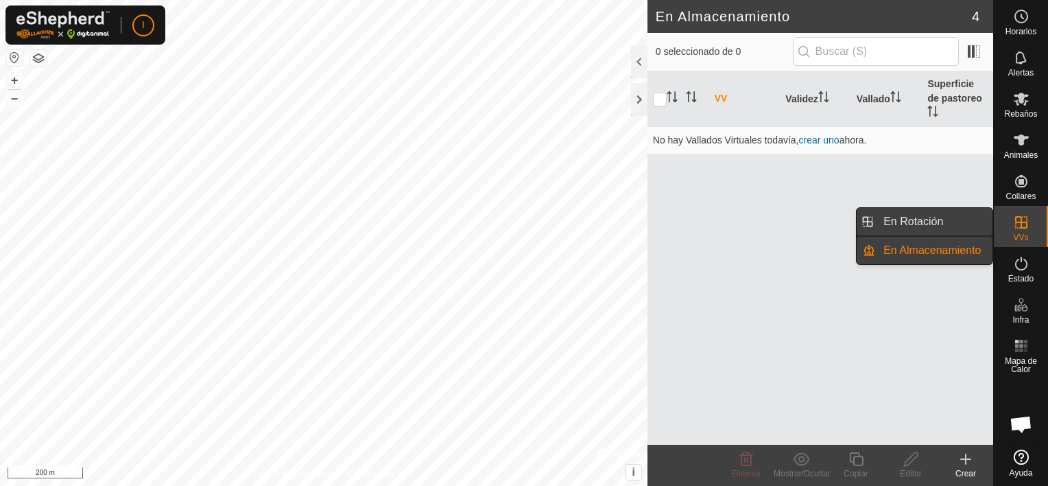
click at [946, 220] on link "En Rotación" at bounding box center [933, 221] width 117 height 27
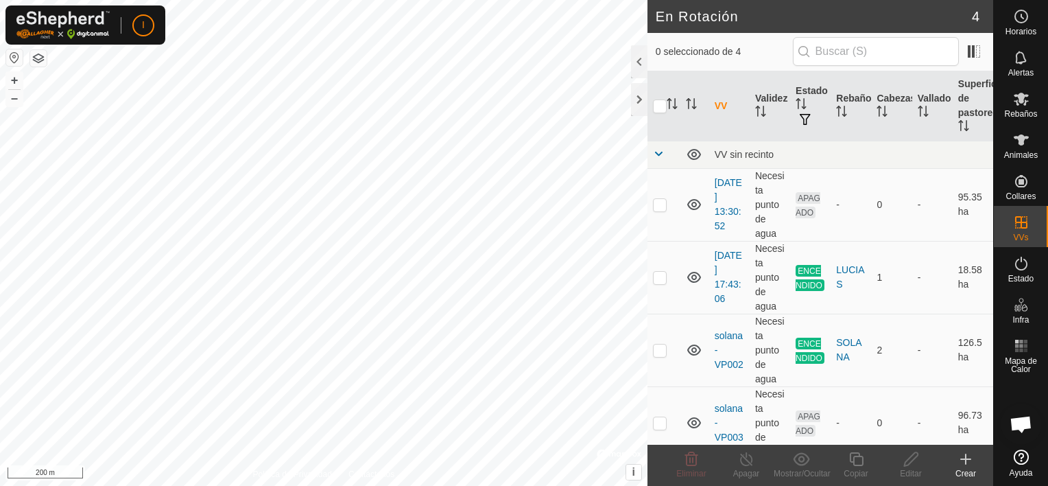
scroll to position [14, 0]
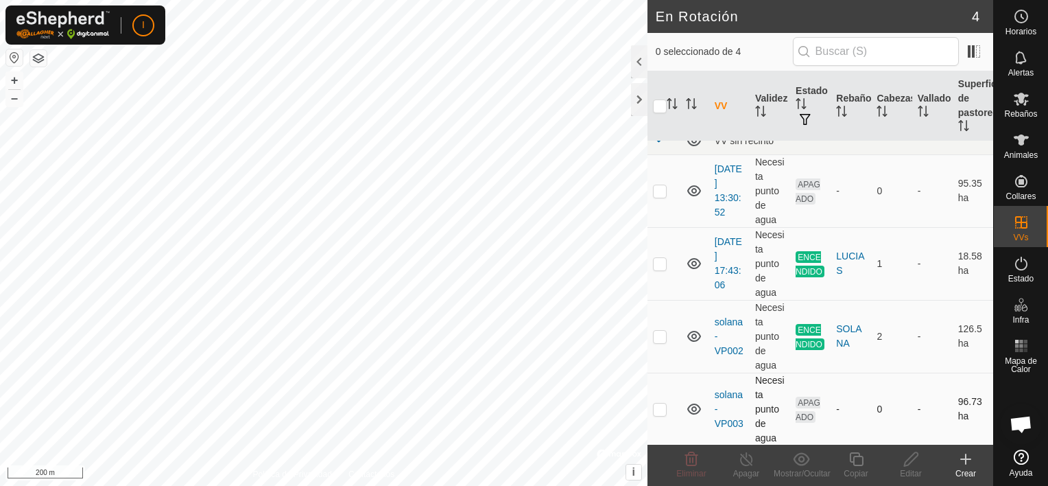
click at [657, 409] on p-checkbox at bounding box center [660, 408] width 14 height 11
checkbox input "true"
click at [913, 461] on icon at bounding box center [911, 459] width 17 height 16
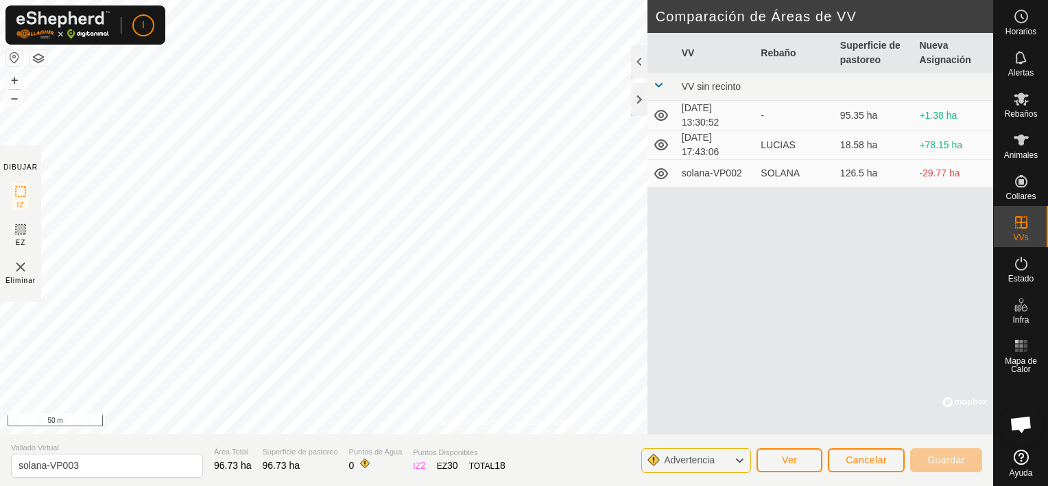
click at [700, 161] on div "Política de Privacidad Contáctenos ESCAPISTA 2065107790 LUCIAS [DATE] 17:43:06 …" at bounding box center [496, 243] width 993 height 486
click at [745, 464] on icon at bounding box center [739, 460] width 11 height 18
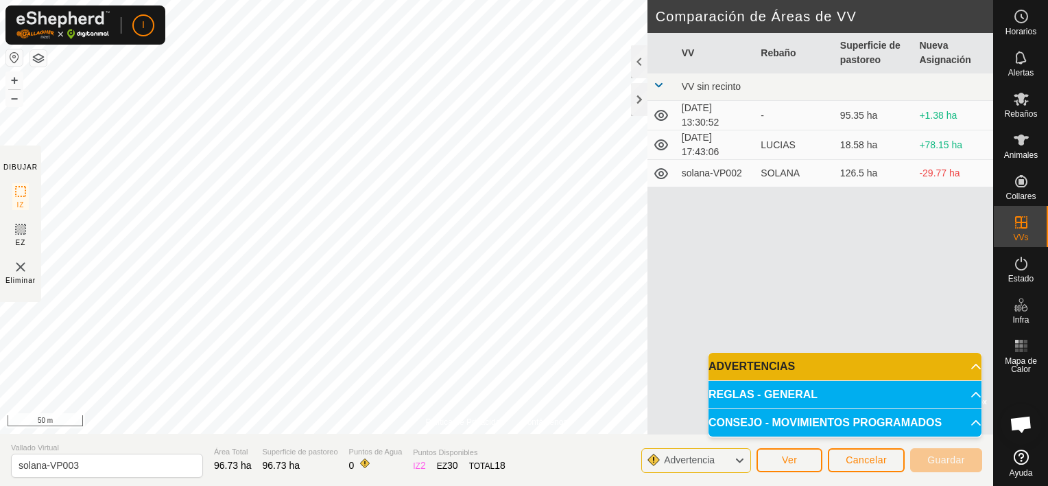
click at [960, 364] on p-accordion-header "ADVERTENCIAS" at bounding box center [845, 366] width 273 height 27
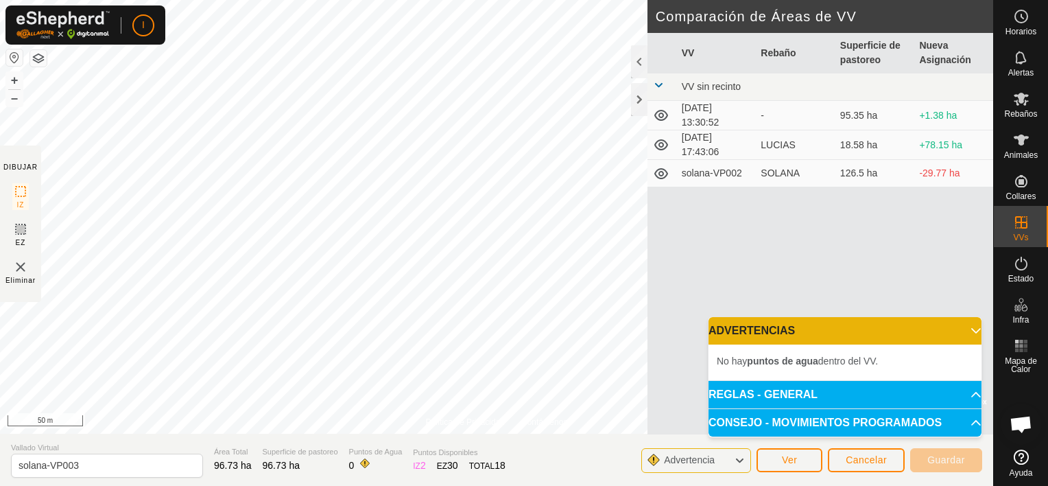
click at [960, 364] on li "No hay puntos de agua dentro del VV." at bounding box center [845, 361] width 257 height 16
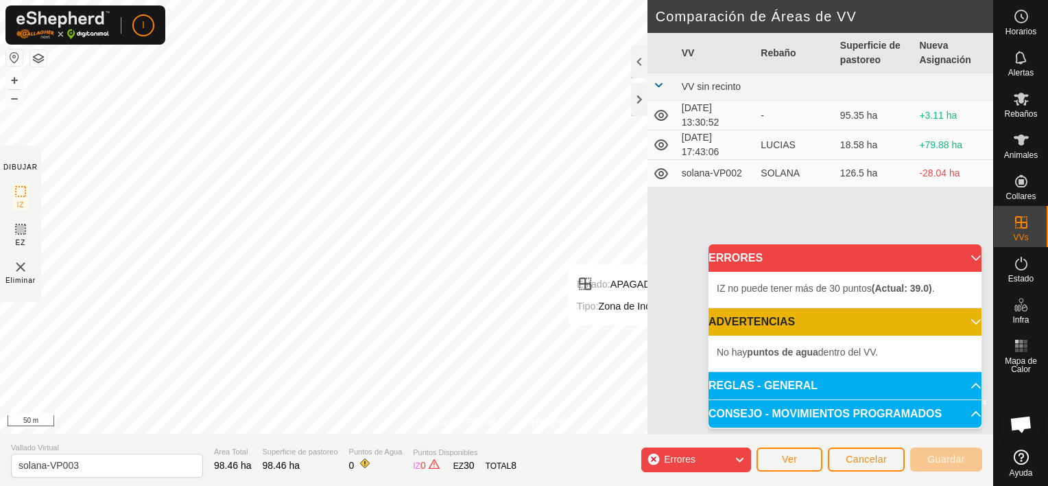
click at [969, 254] on p-accordion-header "ERRORES" at bounding box center [845, 257] width 273 height 27
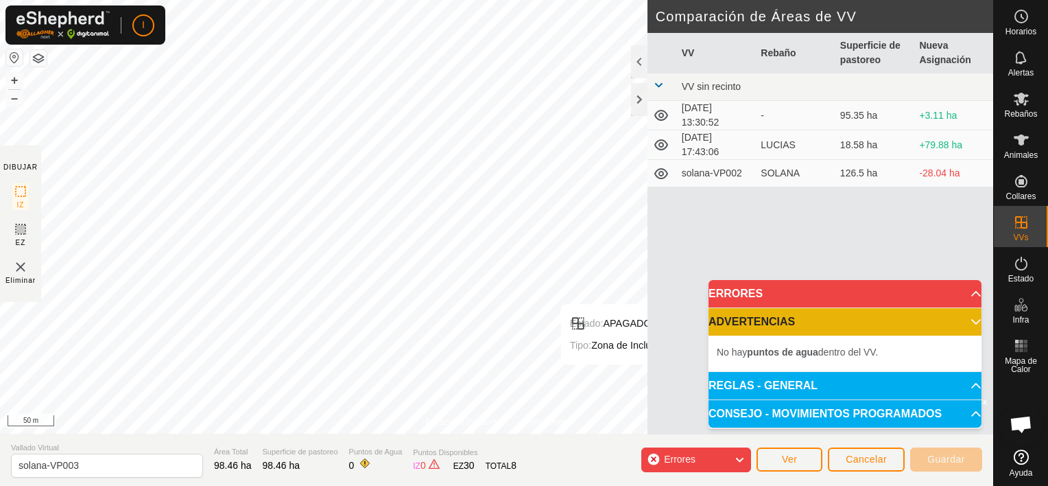
click at [742, 458] on icon at bounding box center [739, 460] width 11 height 18
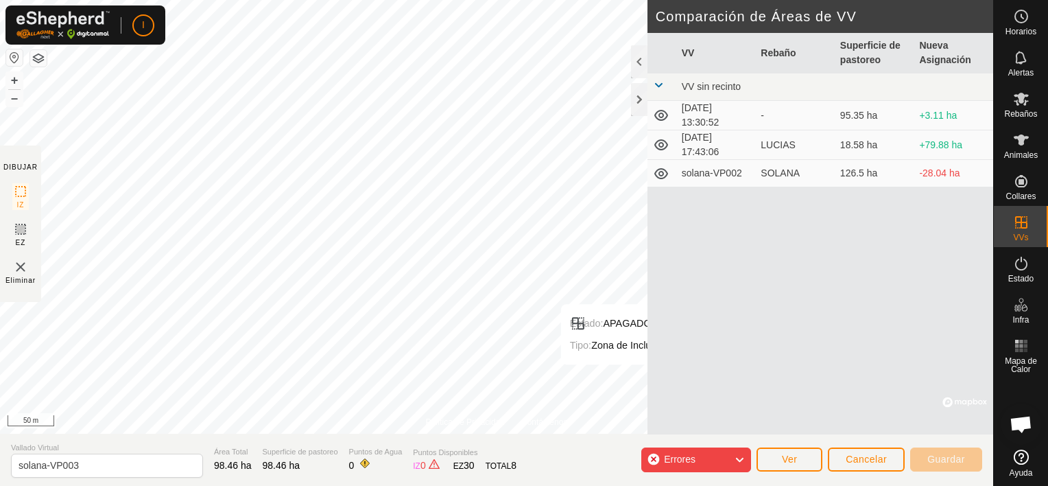
click at [742, 458] on icon at bounding box center [739, 460] width 11 height 18
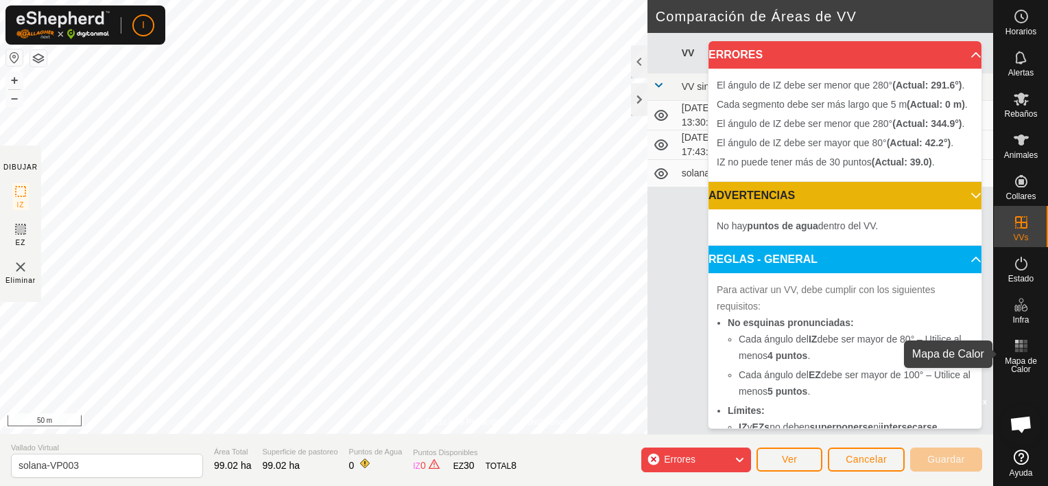
click at [1018, 353] on icon at bounding box center [1021, 345] width 16 height 16
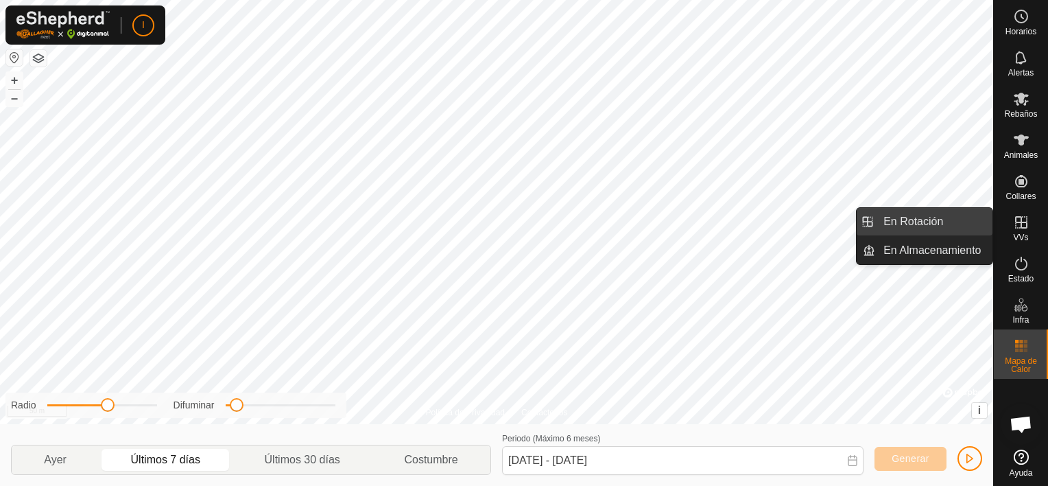
click at [931, 218] on link "En Rotación" at bounding box center [933, 221] width 117 height 27
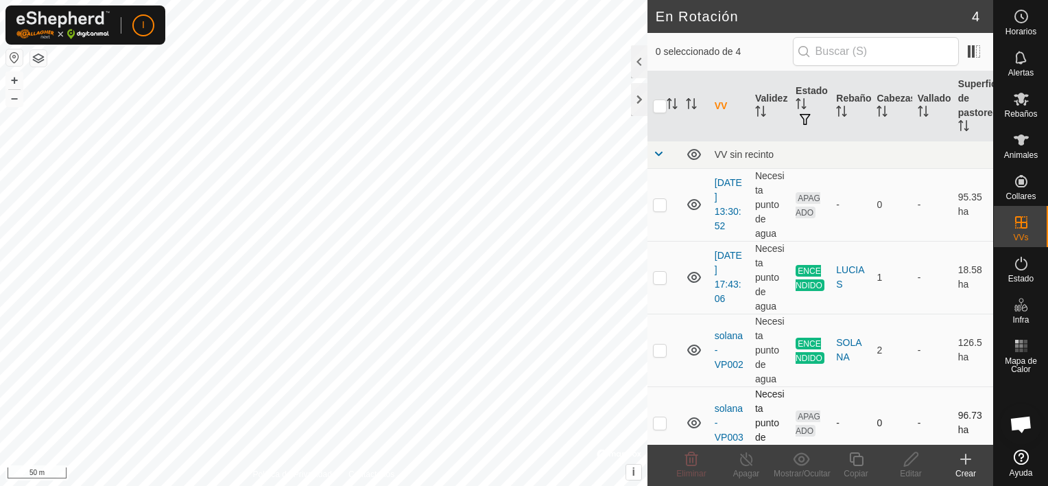
click at [658, 420] on p-checkbox at bounding box center [660, 422] width 14 height 11
checkbox input "true"
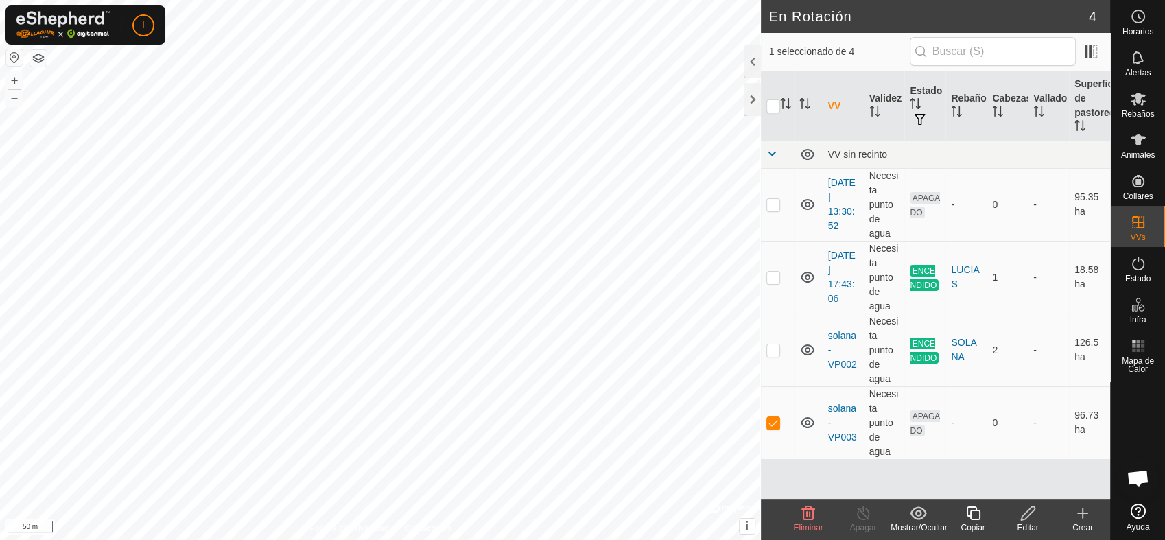
click at [1028, 514] on icon at bounding box center [1028, 513] width 14 height 14
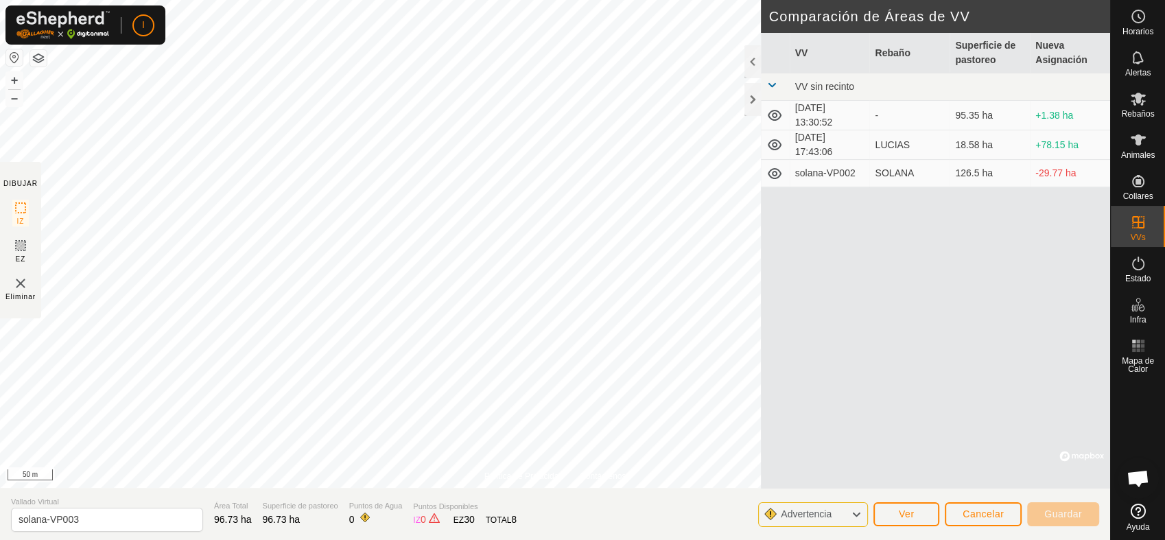
click at [853, 510] on icon at bounding box center [856, 515] width 11 height 18
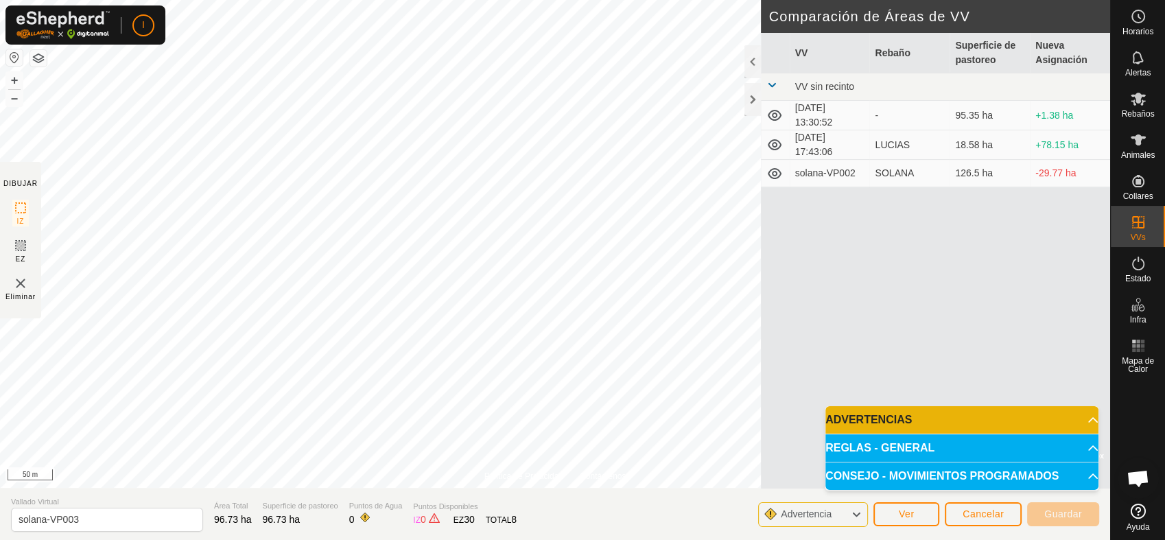
click at [1079, 418] on p-accordion-header "ADVERTENCIAS" at bounding box center [961, 419] width 273 height 27
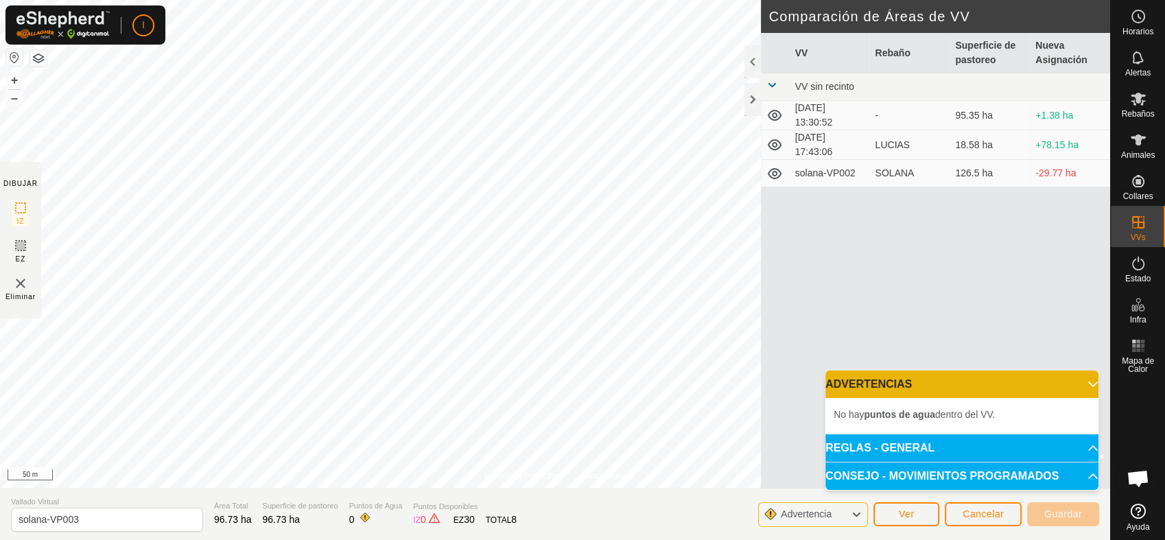
click at [1079, 418] on li "No hay puntos de agua dentro del VV." at bounding box center [961, 414] width 257 height 16
click at [911, 516] on span "Ver" at bounding box center [907, 513] width 16 height 11
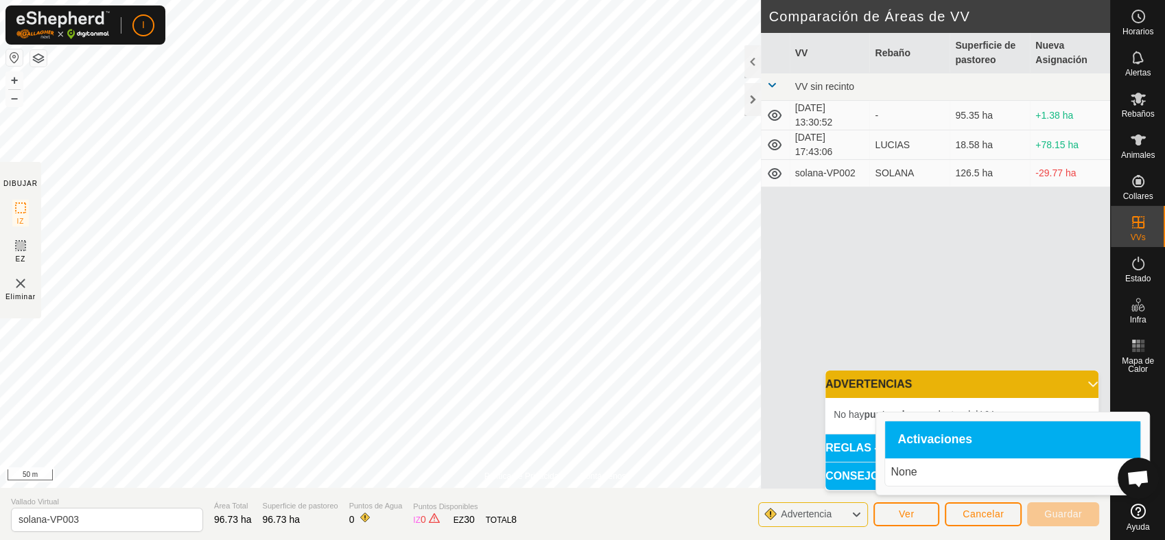
click at [943, 439] on span "Activaciones" at bounding box center [934, 440] width 75 height 12
click at [899, 472] on p "None" at bounding box center [1012, 472] width 244 height 16
click at [897, 285] on div "VV Rebaño Superficie de pastoreo Nueva Asignación VV sin recinto [DATE] 13:30:5…" at bounding box center [935, 260] width 349 height 455
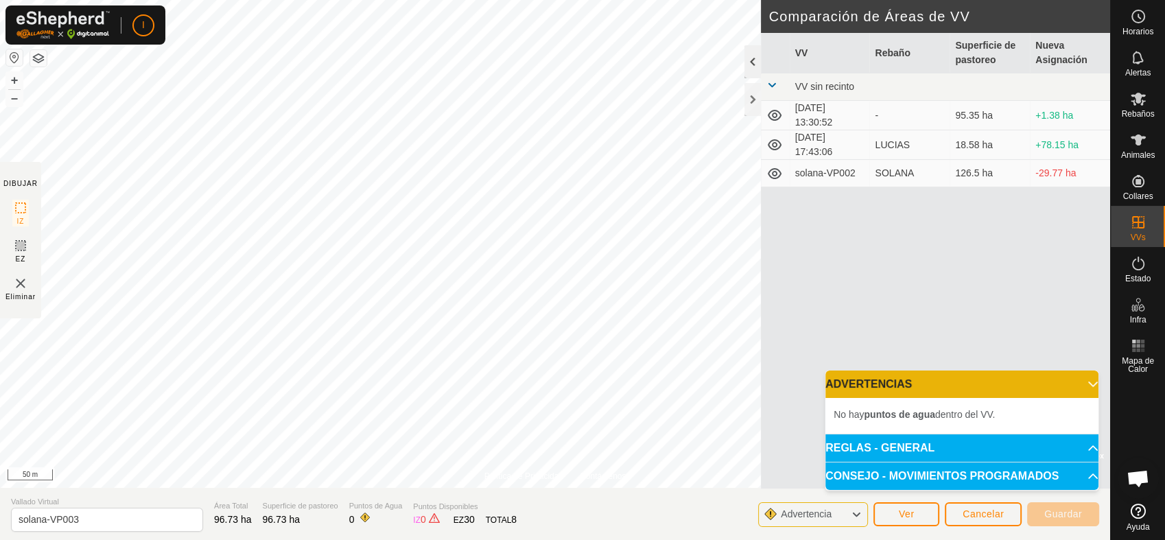
click at [751, 62] on div at bounding box center [752, 61] width 16 height 33
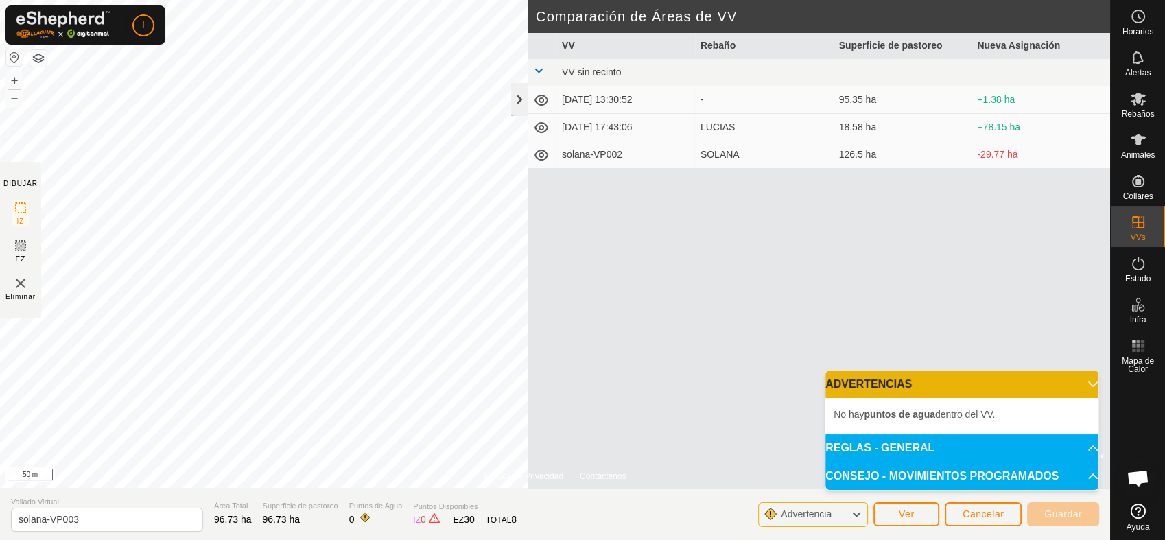
click at [517, 99] on div at bounding box center [519, 99] width 16 height 33
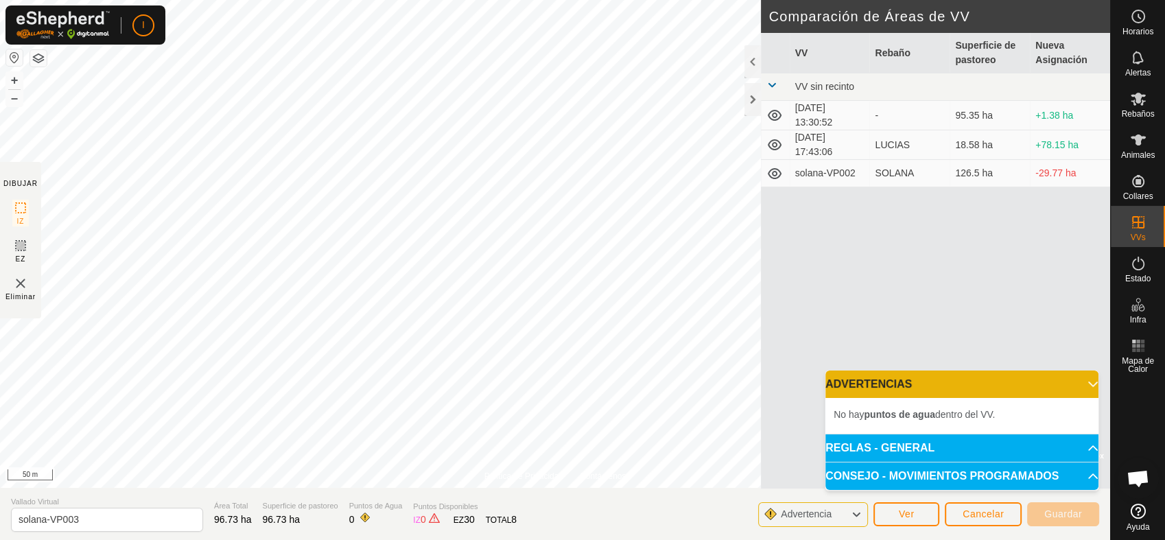
click at [1081, 444] on p-accordion-header "REGLAS - GENERAL" at bounding box center [961, 447] width 273 height 27
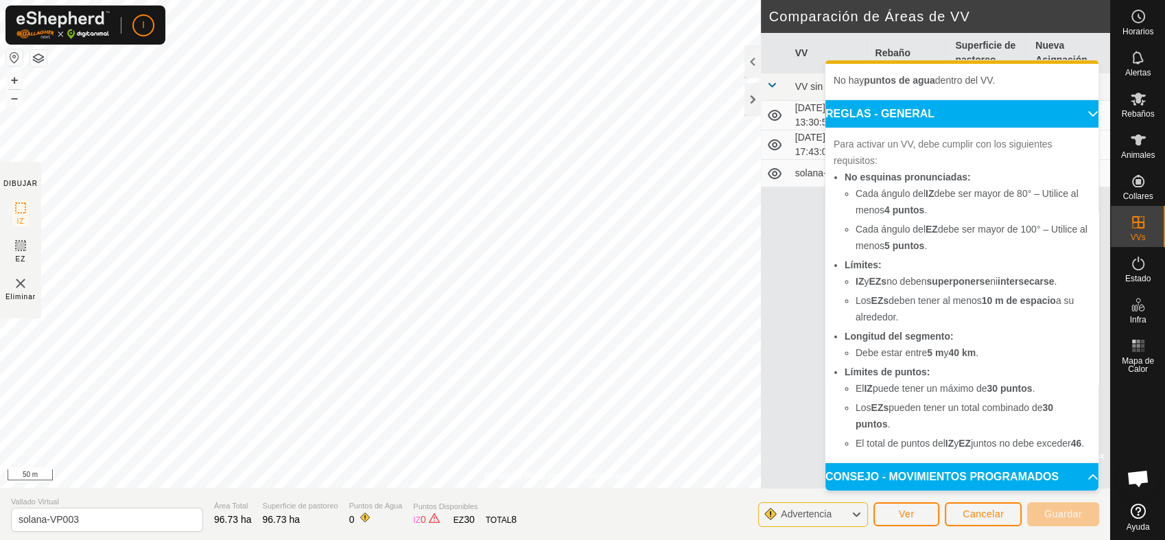
scroll to position [40, 0]
click at [1067, 475] on p-accordion-header "CONSEJO - MOVIMIENTOS PROGRAMADOS" at bounding box center [961, 476] width 273 height 27
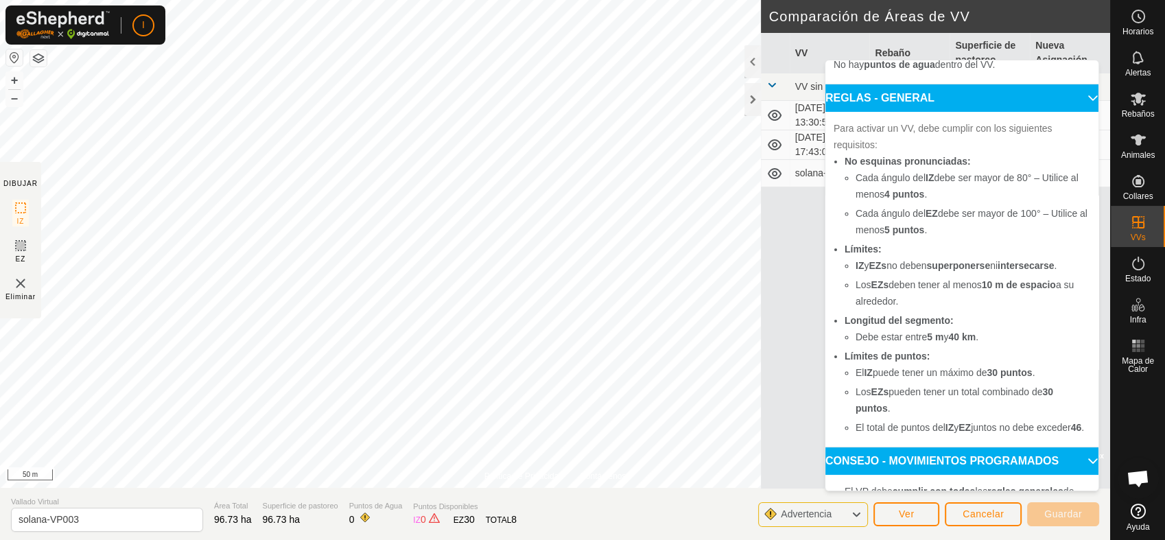
click at [1067, 475] on p-accordion-header "CONSEJO - MOVIMIENTOS PROGRAMADOS" at bounding box center [961, 460] width 273 height 27
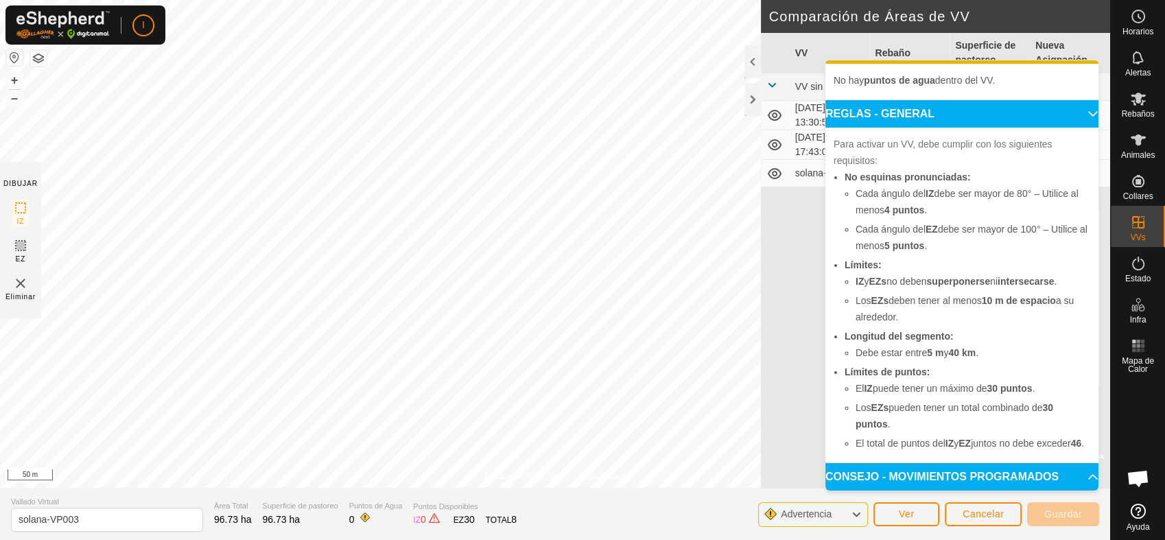
click at [1072, 100] on p-accordion-header "REGLAS - GENERAL" at bounding box center [961, 113] width 273 height 27
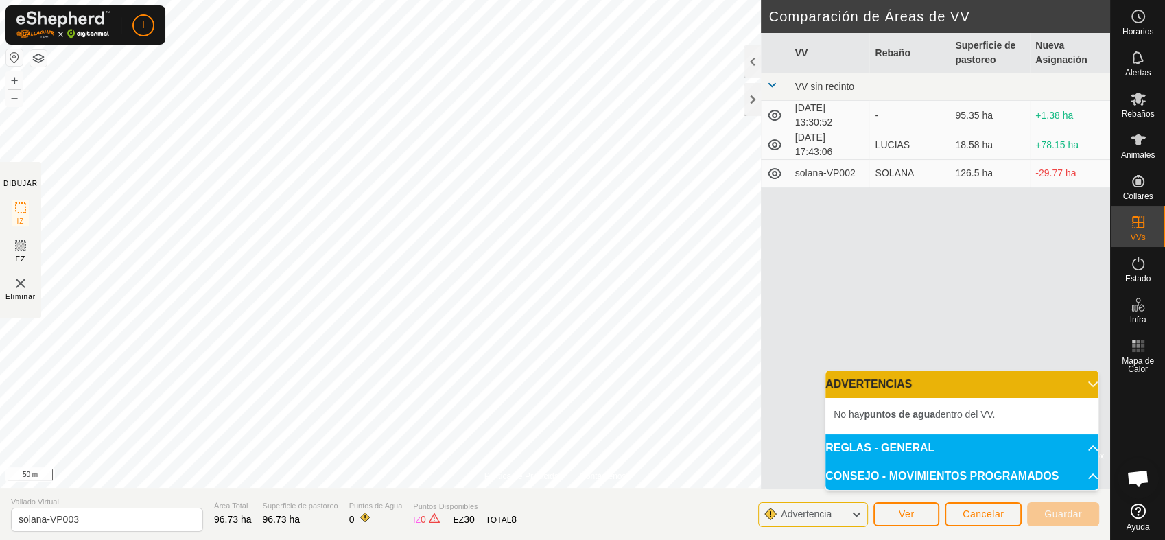
scroll to position [0, 0]
click at [1086, 380] on p-accordion-header "ADVERTENCIAS" at bounding box center [961, 383] width 273 height 27
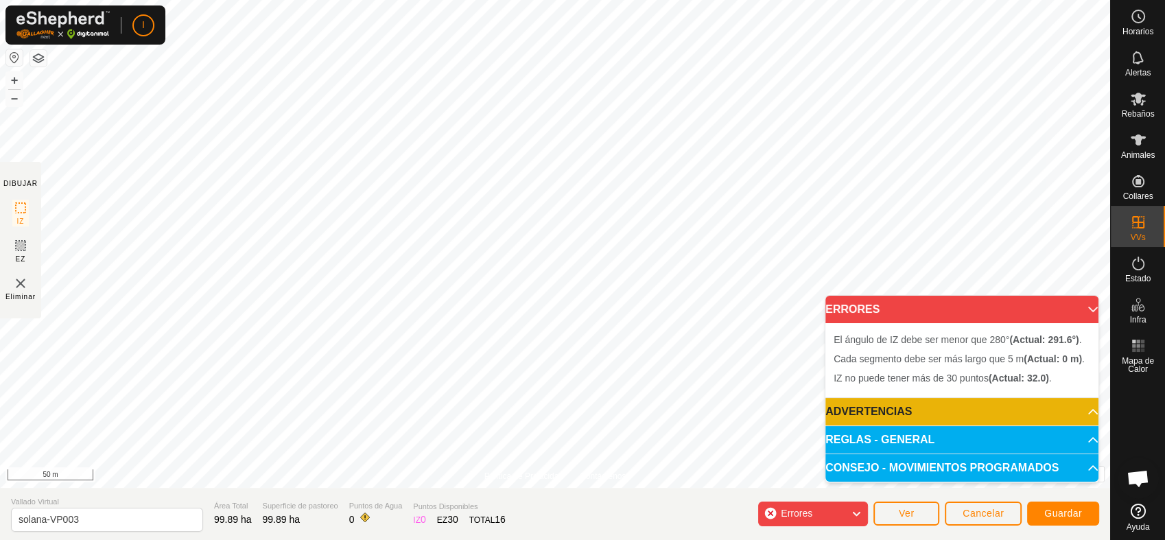
click at [862, 512] on icon at bounding box center [856, 514] width 11 height 18
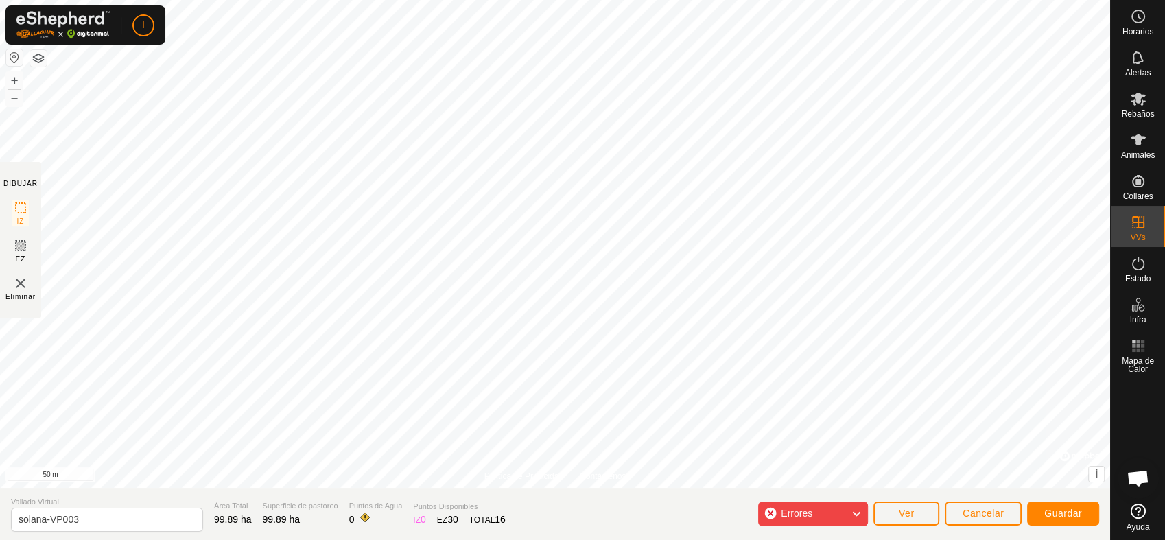
click at [862, 512] on icon at bounding box center [856, 514] width 11 height 18
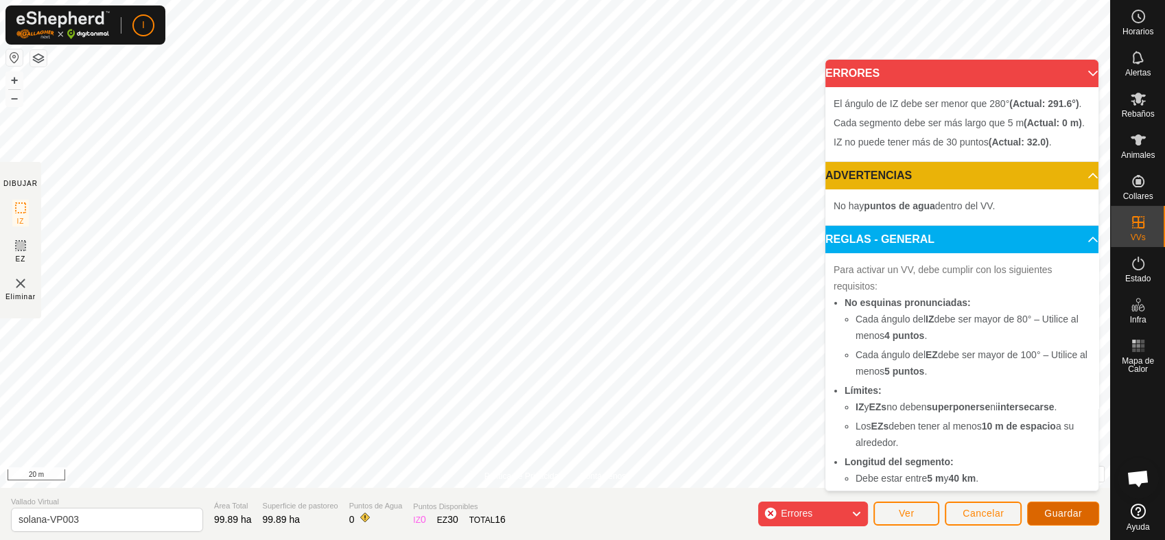
click at [1067, 512] on span "Guardar" at bounding box center [1063, 513] width 38 height 11
click at [866, 509] on div "Errores" at bounding box center [813, 513] width 110 height 25
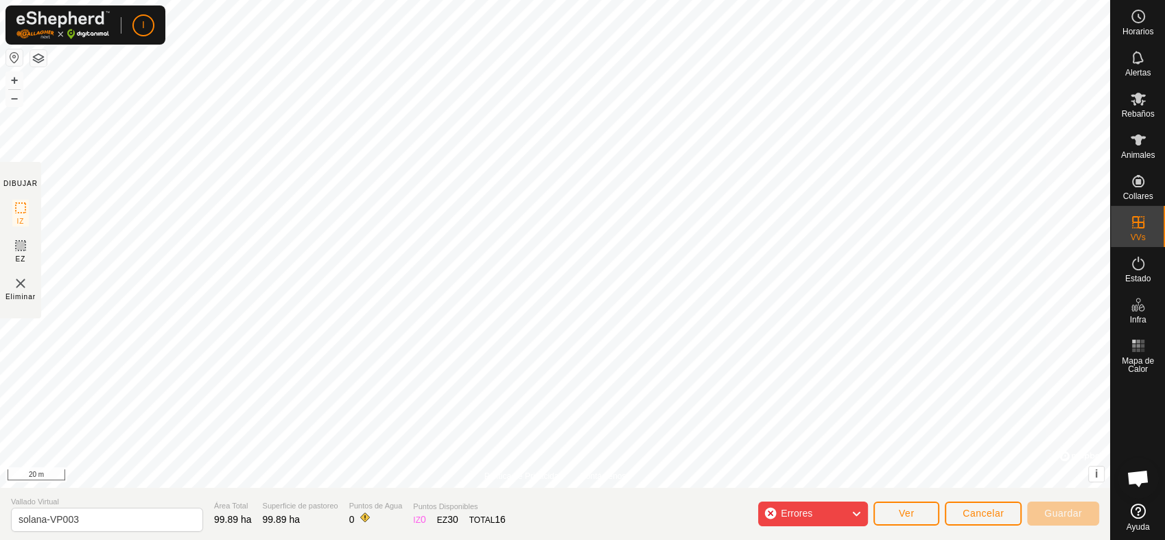
click at [866, 509] on div "Errores" at bounding box center [813, 513] width 110 height 25
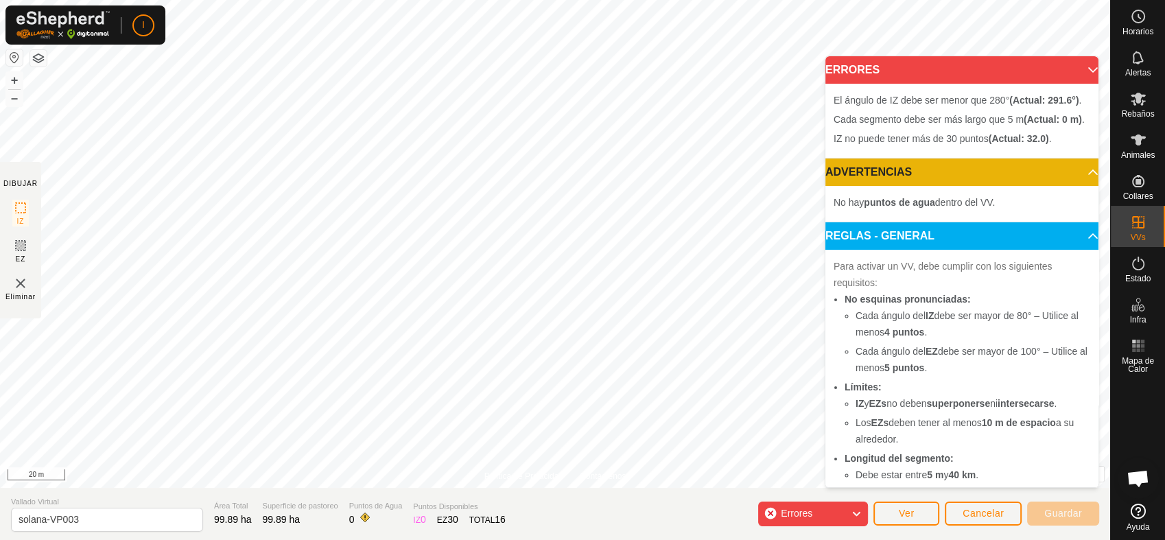
click at [912, 98] on span "El ángulo de IZ debe ser menor que 280° (Actual: 291.6°) ." at bounding box center [957, 100] width 248 height 11
drag, startPoint x: 1073, startPoint y: 270, endPoint x: 1077, endPoint y: 327, distance: 57.1
click at [1077, 327] on p-accordion-panel "REGLAS - GENERAL Para activar un VV, debe cumplir con los siguientes requisitos…" at bounding box center [961, 403] width 273 height 363
click at [1071, 250] on p-accordion-header "REGLAS - GENERAL" at bounding box center [961, 235] width 273 height 27
click at [1073, 186] on p-accordion-header "ADVERTENCIAS" at bounding box center [961, 171] width 273 height 27
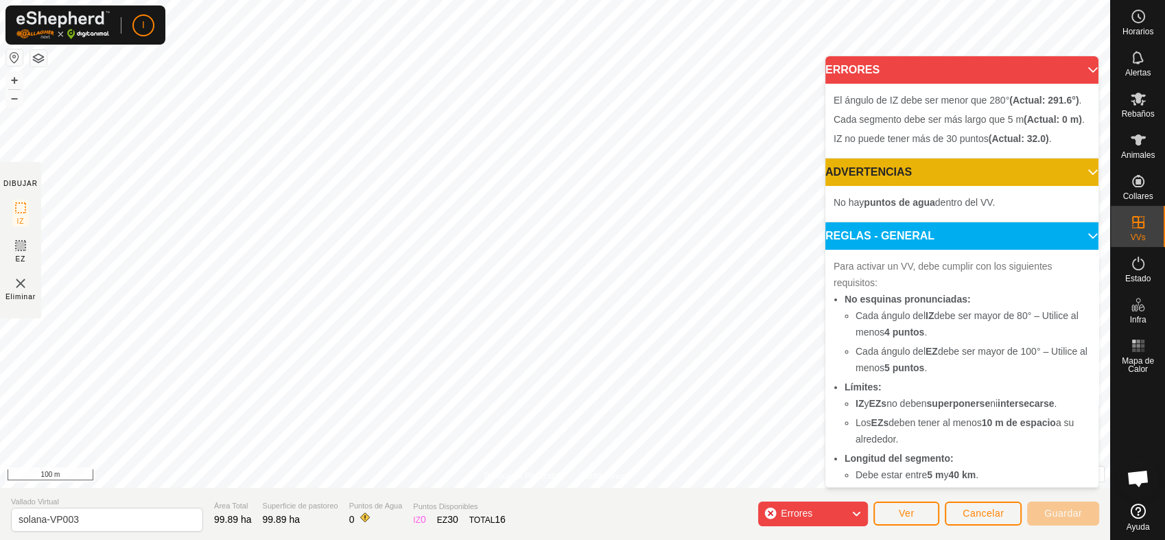
click at [1071, 186] on p-accordion-header "ADVERTENCIAS" at bounding box center [961, 171] width 273 height 27
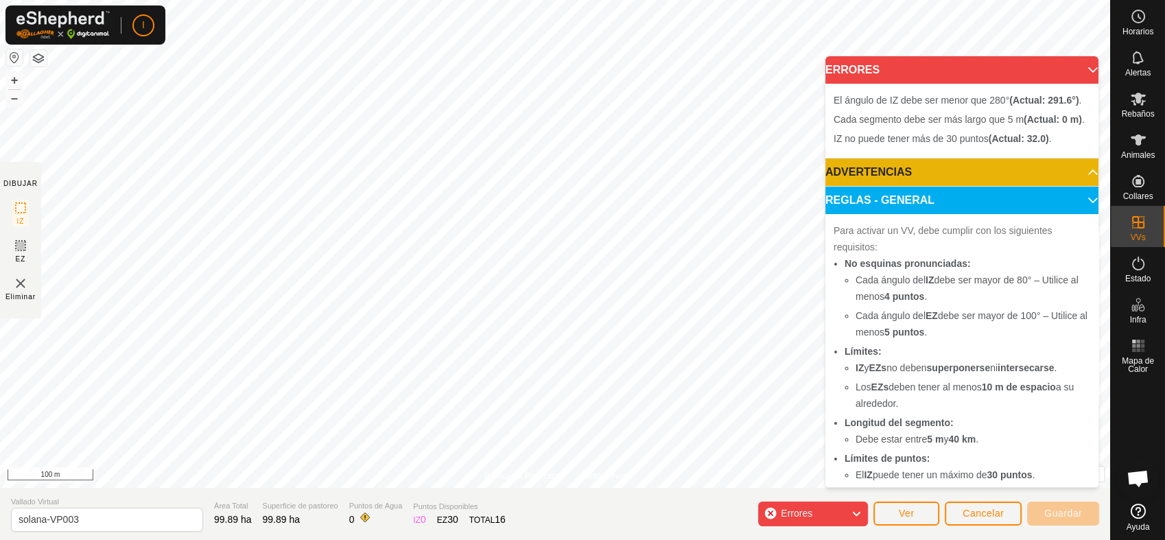
click at [1071, 214] on p-accordion-header "REGLAS - GENERAL" at bounding box center [961, 200] width 273 height 27
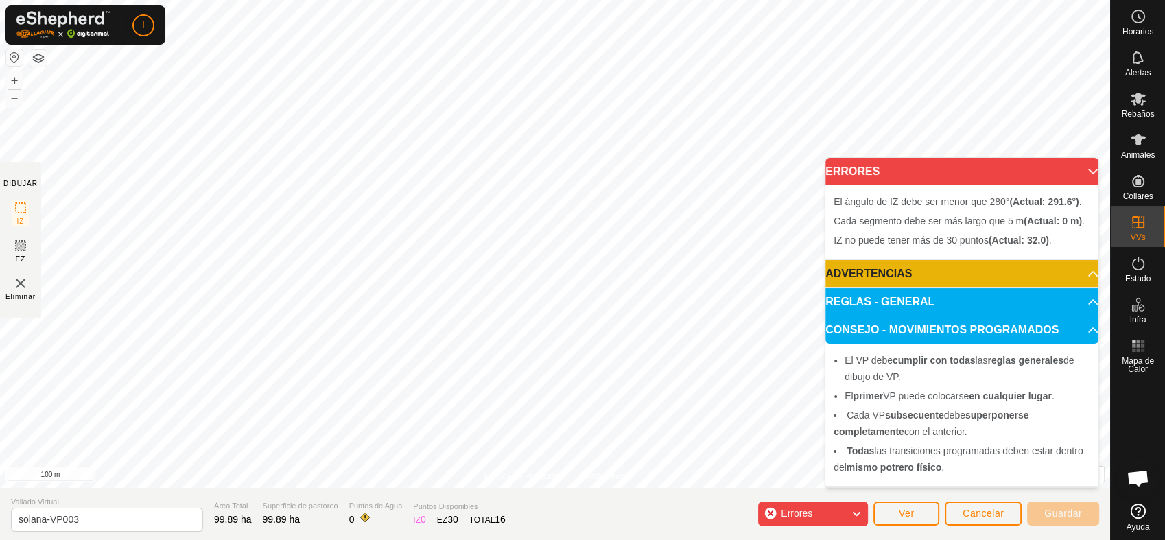
click at [1086, 334] on p-accordion-header "CONSEJO - MOVIMIENTOS PROGRAMADOS" at bounding box center [961, 329] width 273 height 27
click at [410, 0] on html "I Horarios Alertas Rebaños Animales Collares VVs Estado Infra Mapa de Calor Ayu…" at bounding box center [582, 270] width 1165 height 540
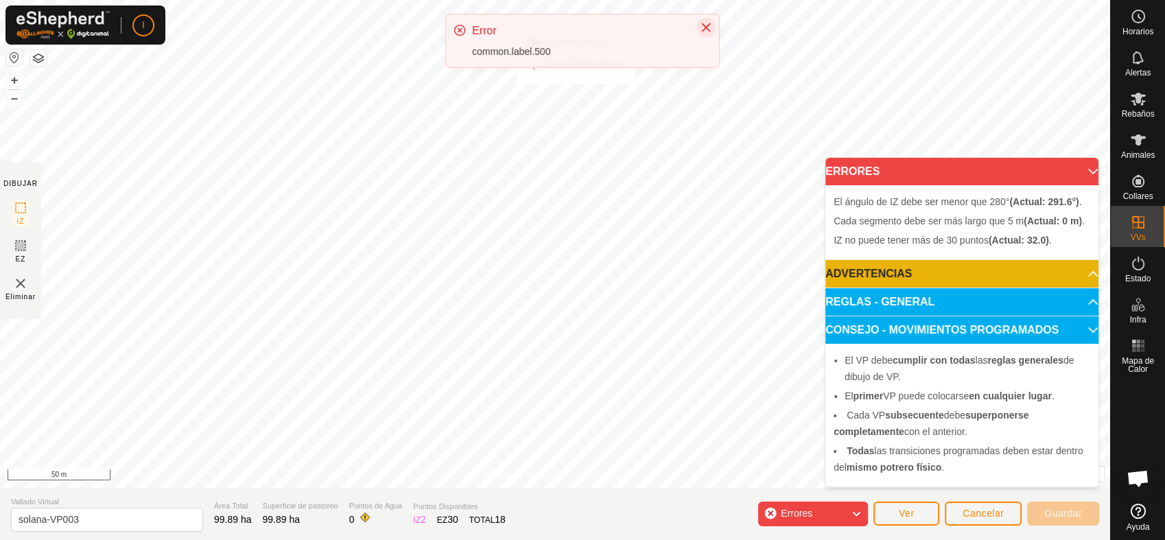
click at [701, 28] on icon "Close" at bounding box center [705, 27] width 11 height 11
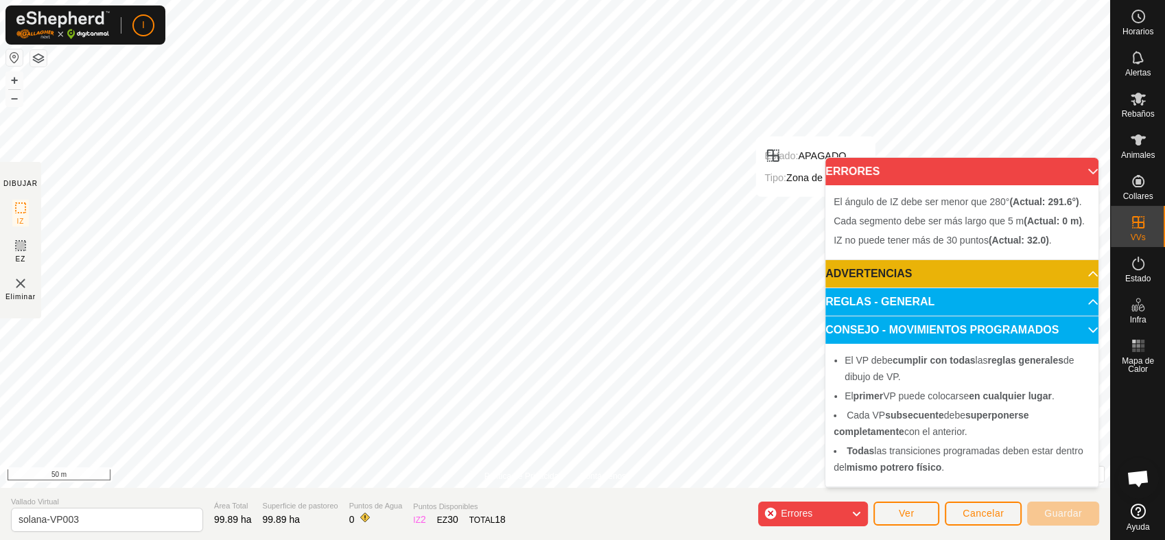
click at [857, 514] on icon at bounding box center [856, 514] width 11 height 18
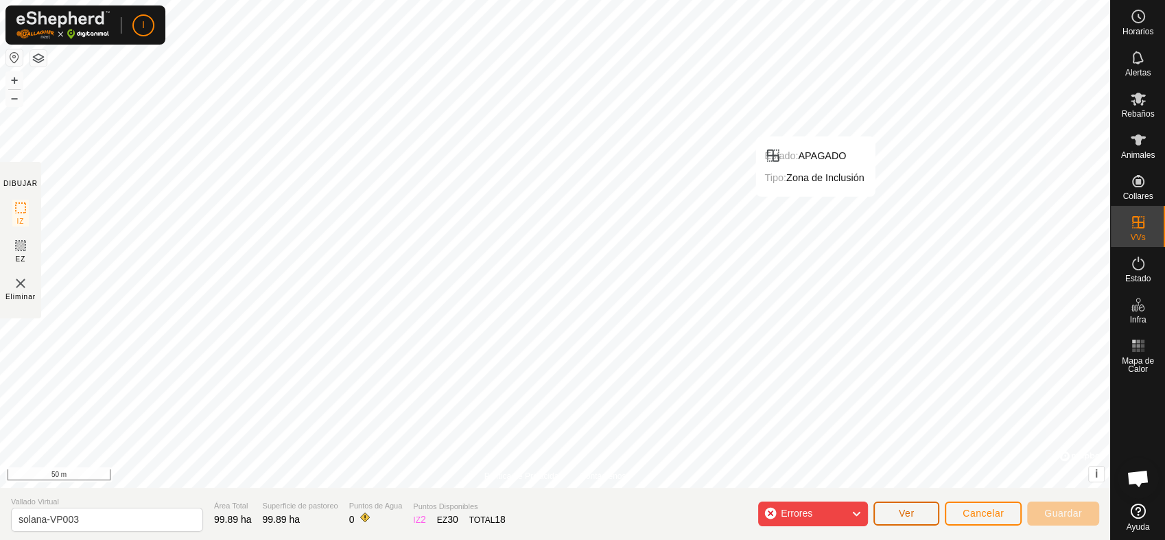
click at [914, 512] on span "Ver" at bounding box center [907, 513] width 16 height 11
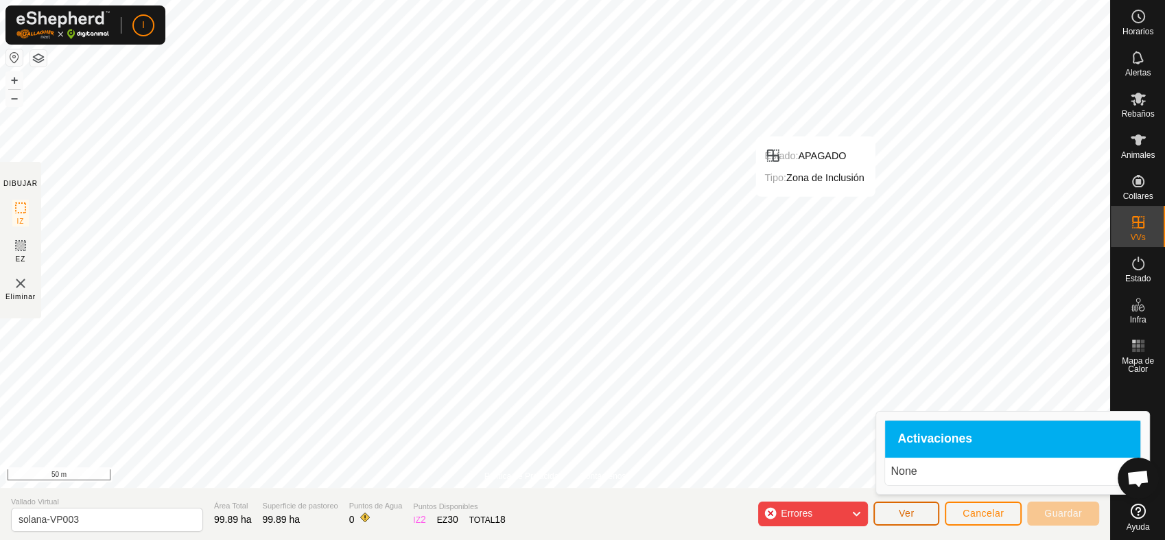
click at [914, 510] on span "Ver" at bounding box center [907, 513] width 16 height 11
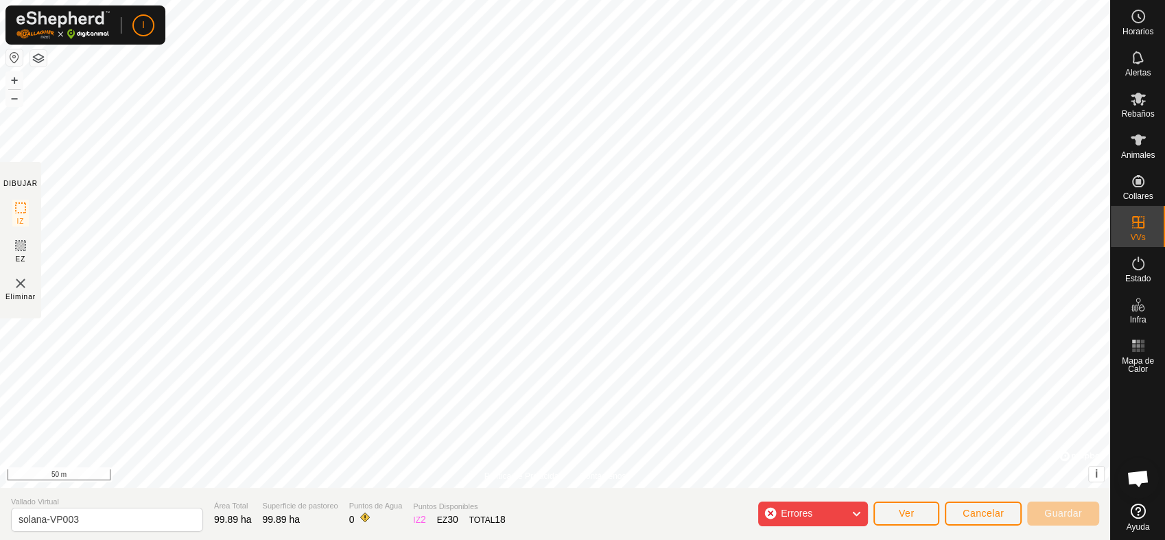
click at [855, 510] on icon at bounding box center [856, 514] width 11 height 18
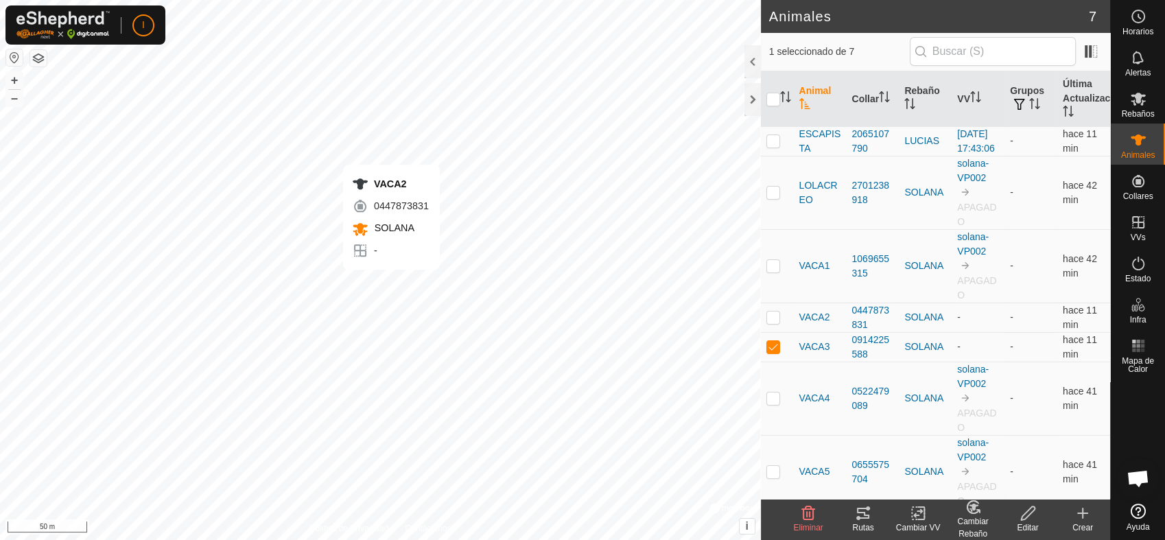
checkbox input "true"
checkbox input "false"
checkbox input "true"
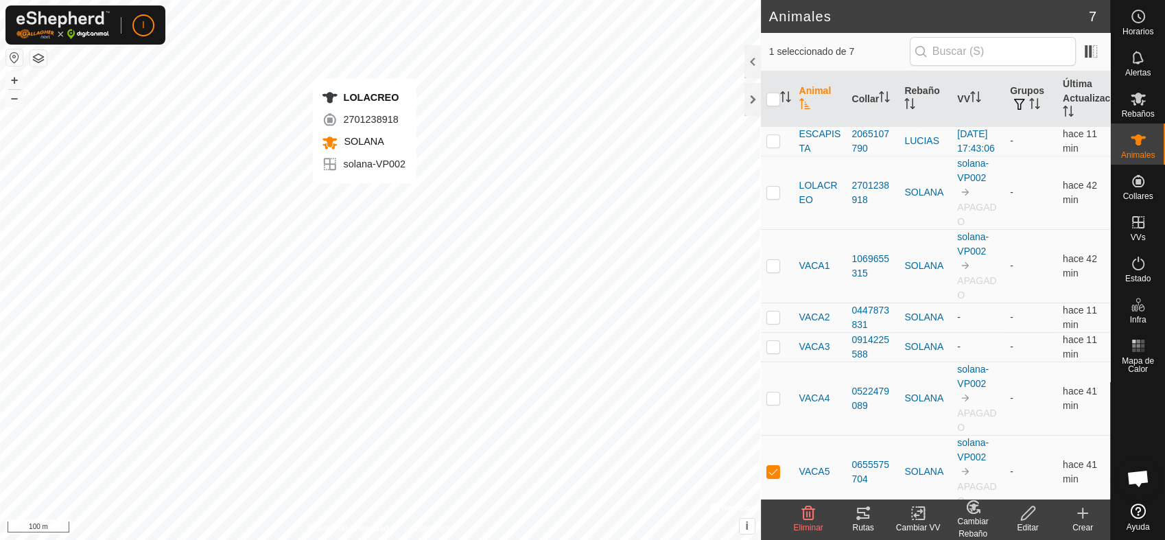
checkbox input "true"
checkbox input "false"
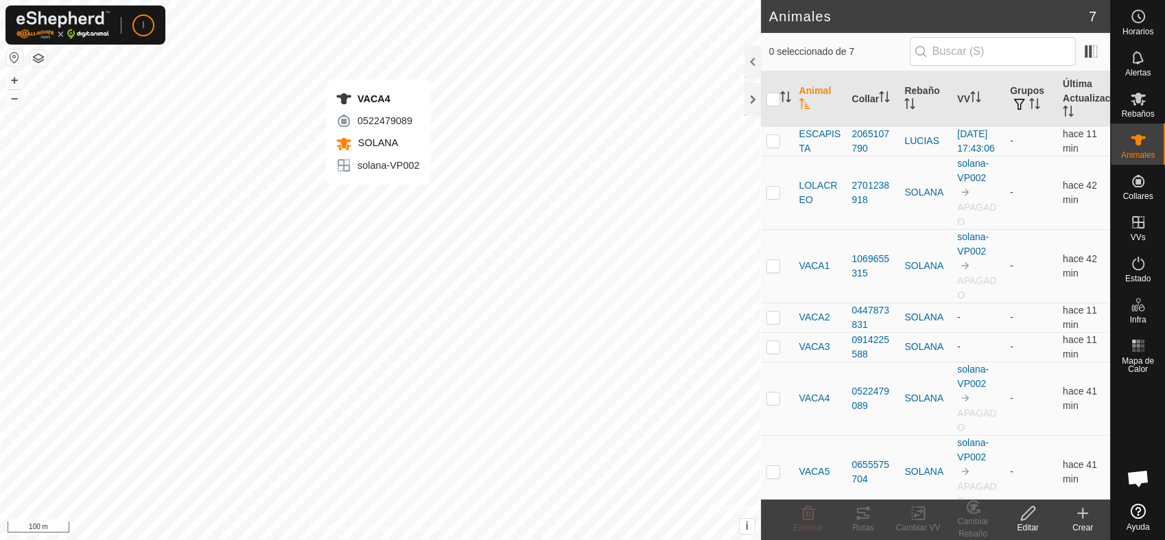
checkbox input "true"
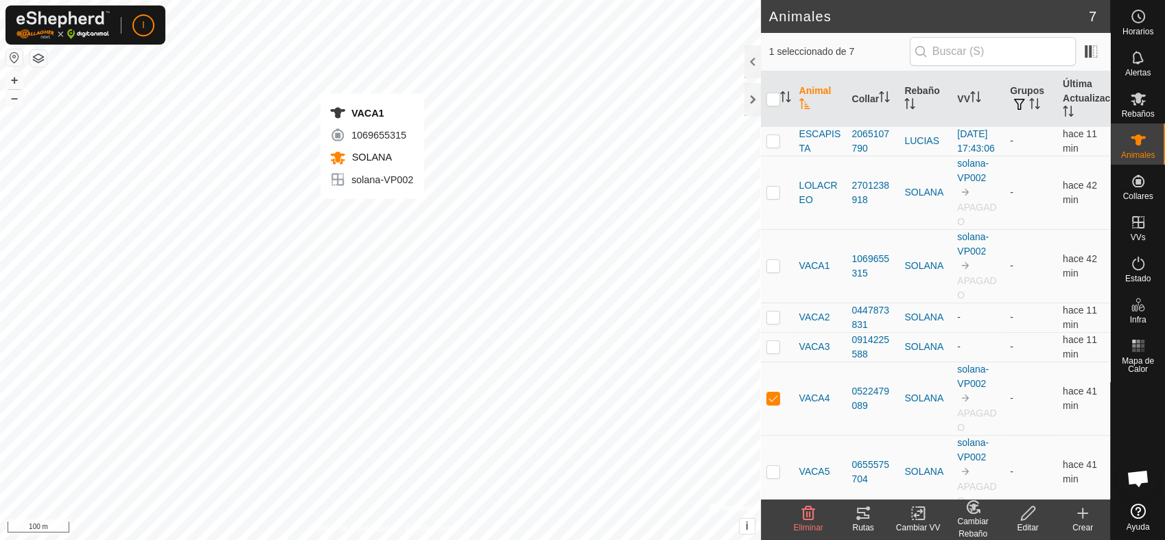
checkbox input "true"
checkbox input "false"
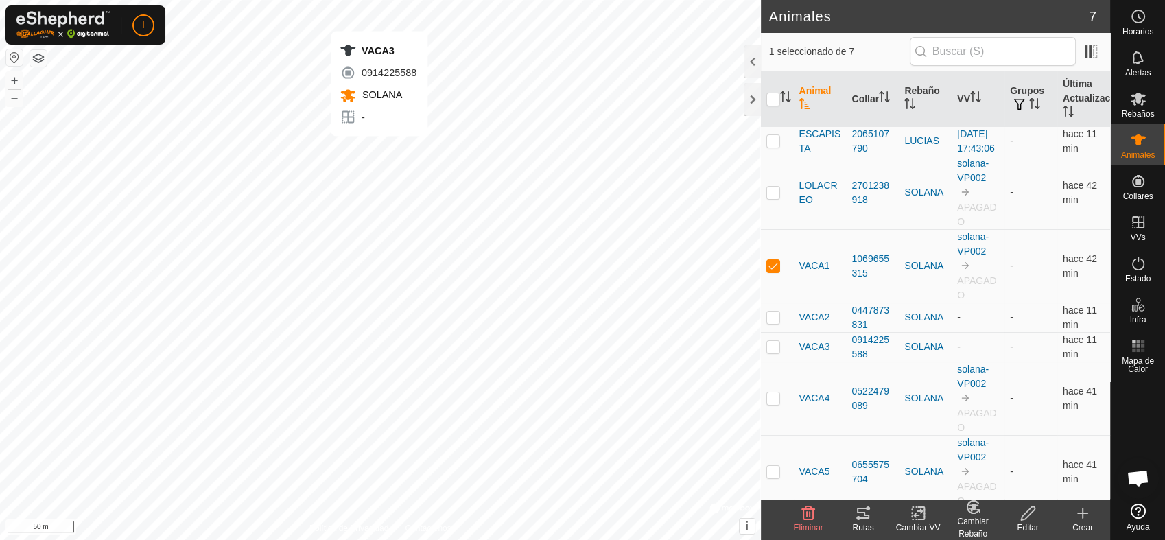
checkbox input "false"
checkbox input "true"
checkbox input "false"
click at [1133, 63] on icon at bounding box center [1137, 57] width 11 height 13
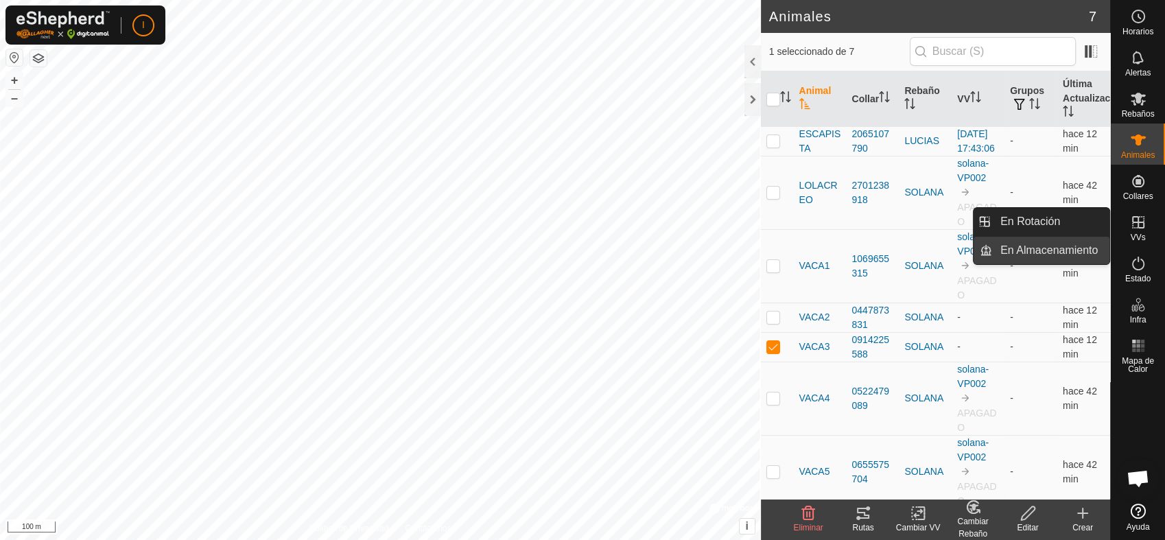
click at [1039, 252] on link "En Almacenamiento" at bounding box center [1050, 250] width 117 height 27
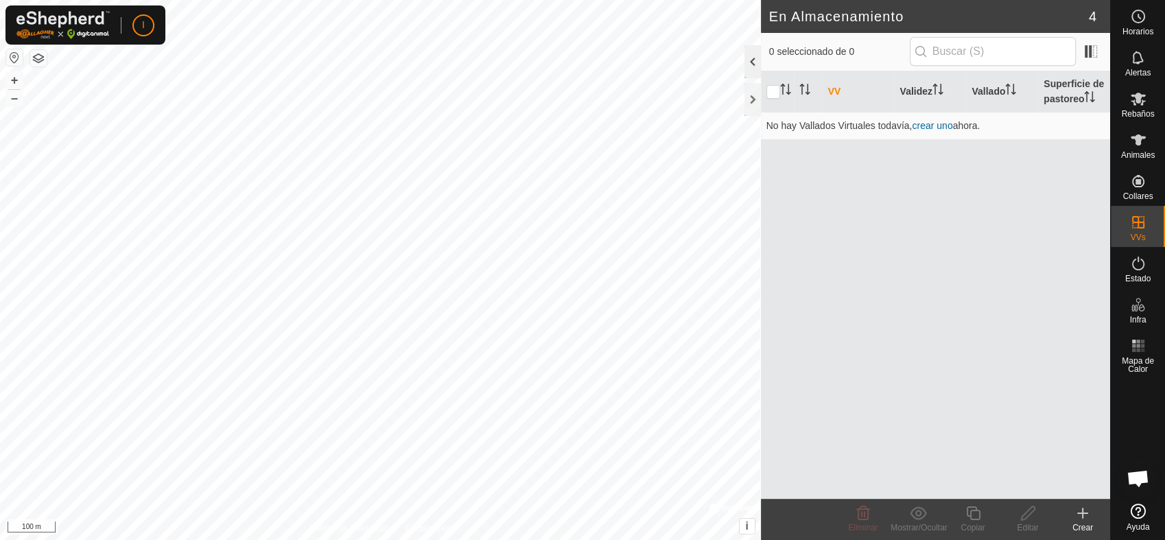
click at [752, 60] on div at bounding box center [752, 61] width 16 height 33
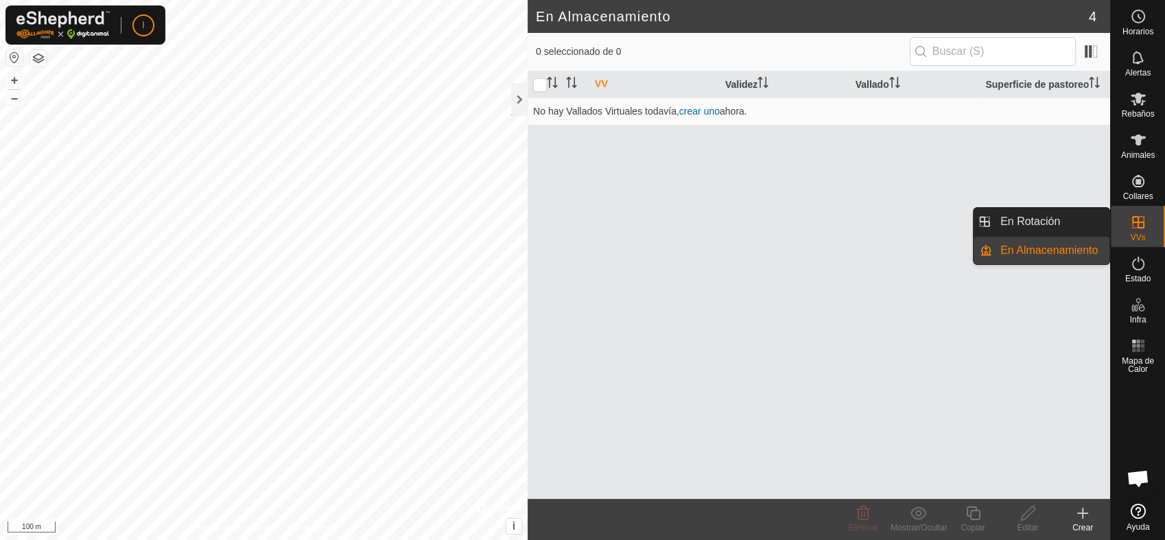
click at [1081, 251] on link "En Almacenamiento" at bounding box center [1050, 250] width 117 height 27
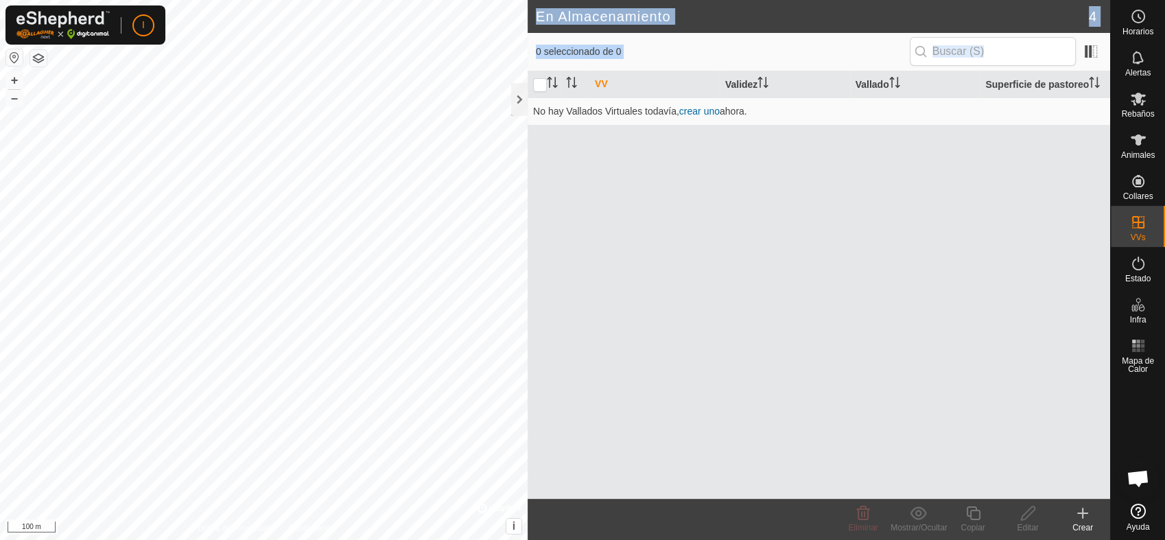
drag, startPoint x: 516, startPoint y: 99, endPoint x: 1047, endPoint y: 226, distance: 545.9
click at [1019, 209] on div "En Almacenamiento 4 0 seleccionado de 0 VV Validez Vallado Superficie de pastor…" at bounding box center [818, 270] width 582 height 540
click at [1141, 226] on es-menu-bar "Horarios Alertas Rebaños Animales Collares VVs Estado Infra Mapa de Calor Ayuda" at bounding box center [1137, 270] width 55 height 540
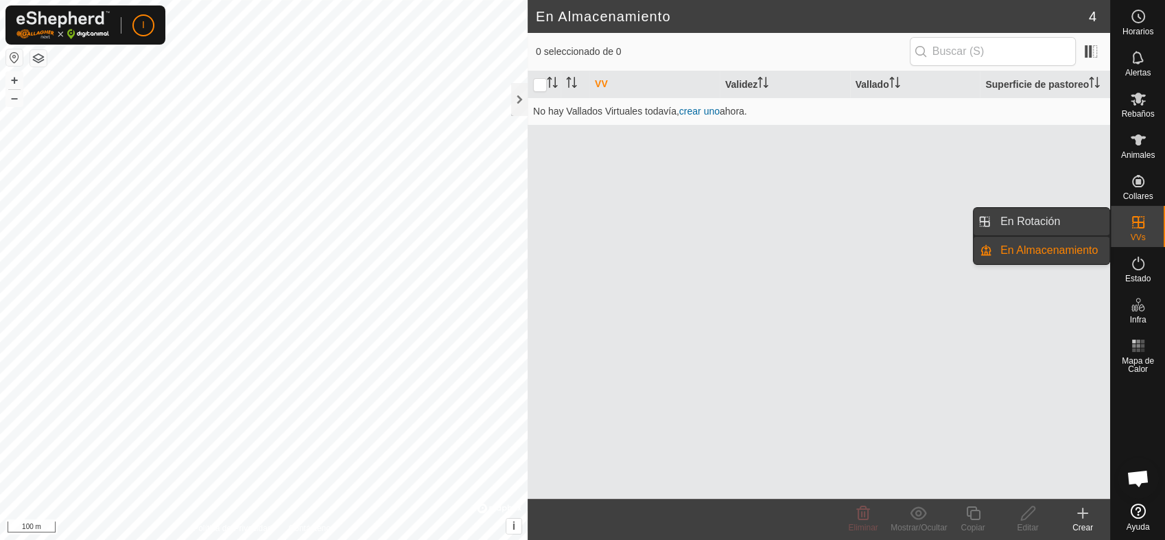
click at [1033, 219] on link "En Rotación" at bounding box center [1050, 221] width 117 height 27
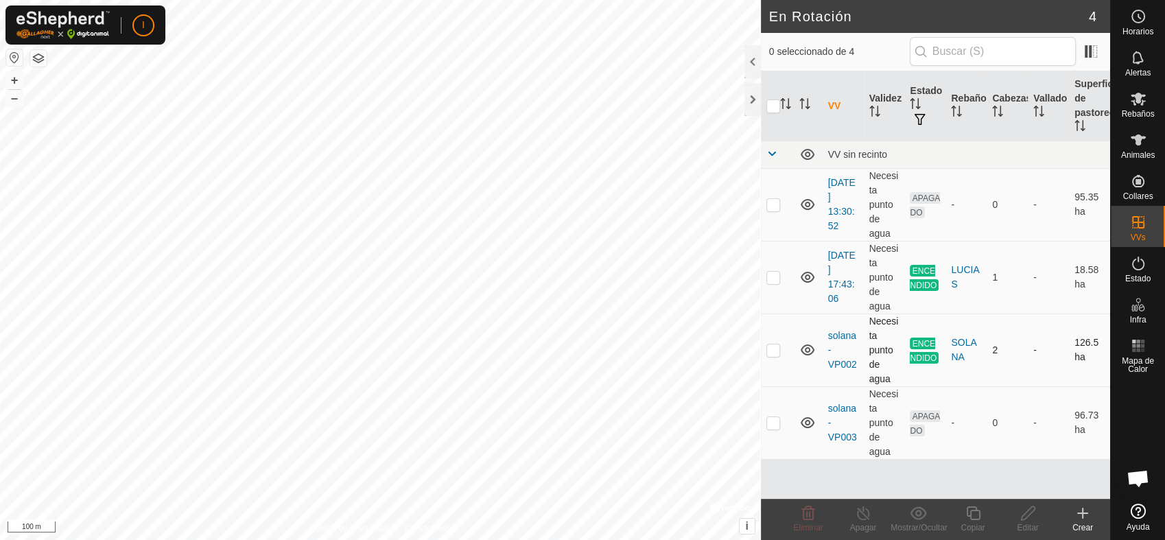
click at [771, 349] on p-checkbox at bounding box center [773, 349] width 14 height 11
checkbox input "true"
click at [768, 418] on p-checkbox at bounding box center [773, 422] width 14 height 11
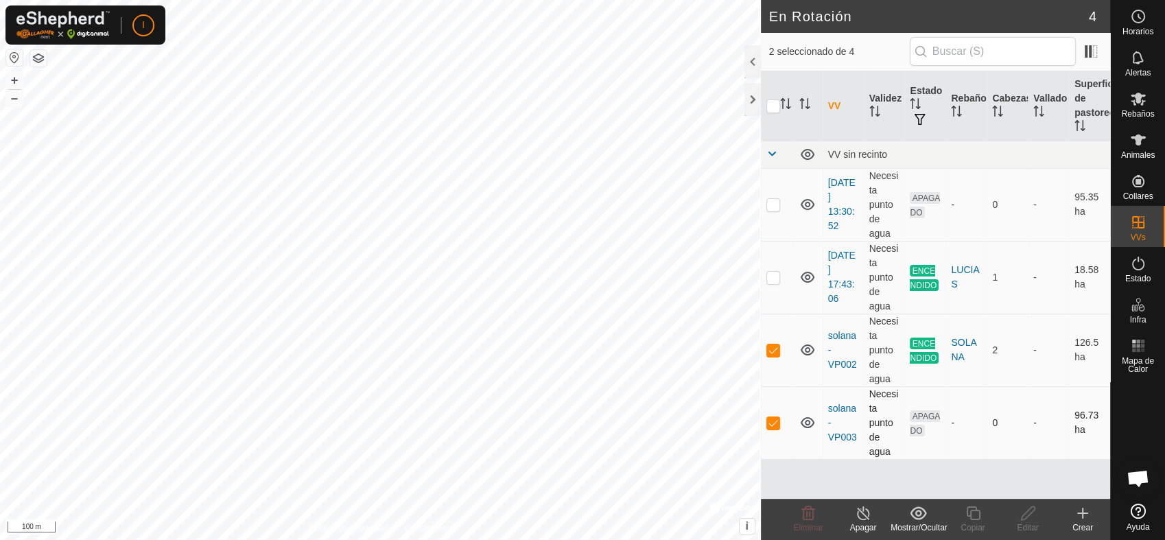
click at [768, 418] on p-checkbox at bounding box center [773, 422] width 14 height 11
checkbox input "false"
click at [770, 348] on p-checkbox at bounding box center [773, 349] width 14 height 11
checkbox input "false"
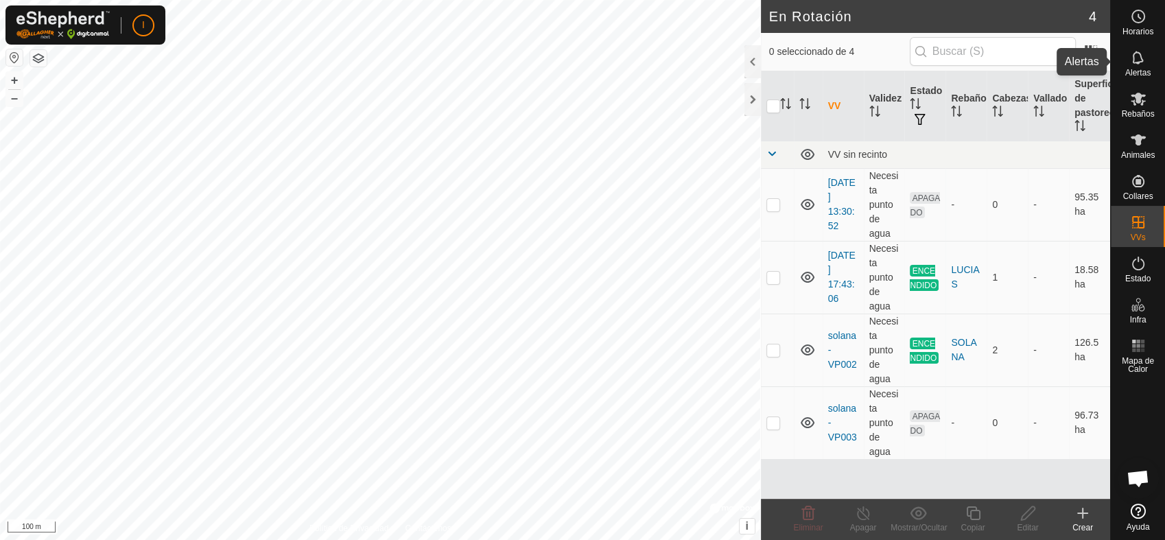
click at [1137, 62] on icon at bounding box center [1137, 57] width 11 height 13
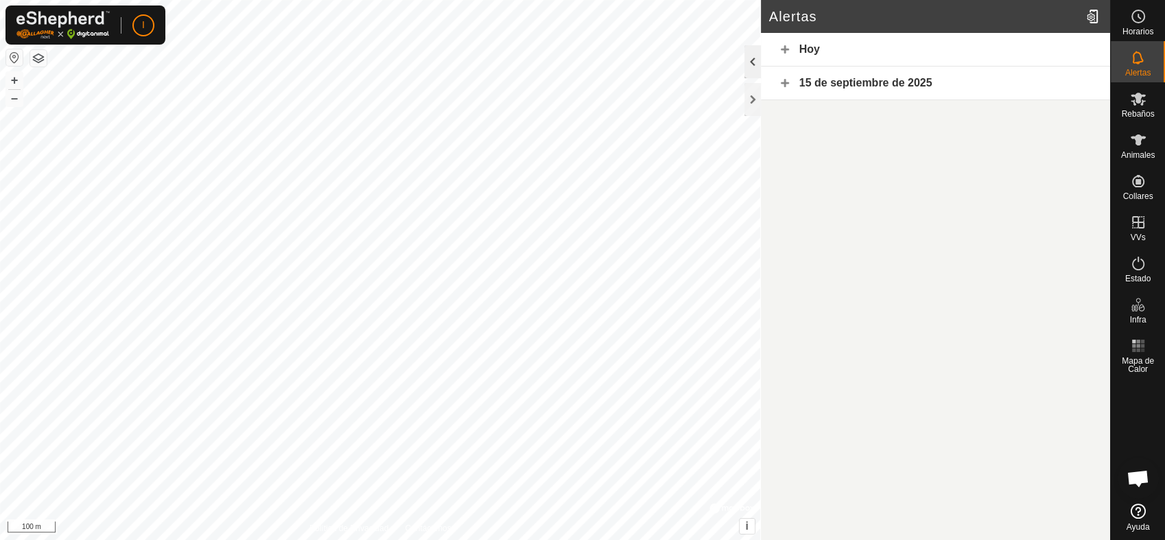
click at [751, 61] on div at bounding box center [752, 61] width 16 height 33
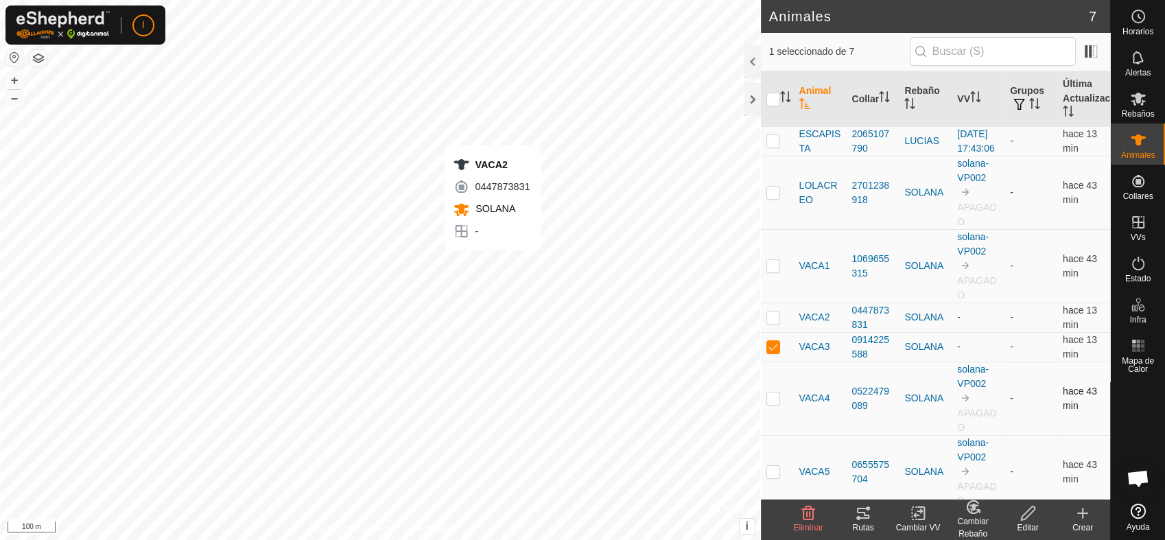
checkbox input "true"
checkbox input "false"
click at [750, 60] on div at bounding box center [752, 61] width 16 height 33
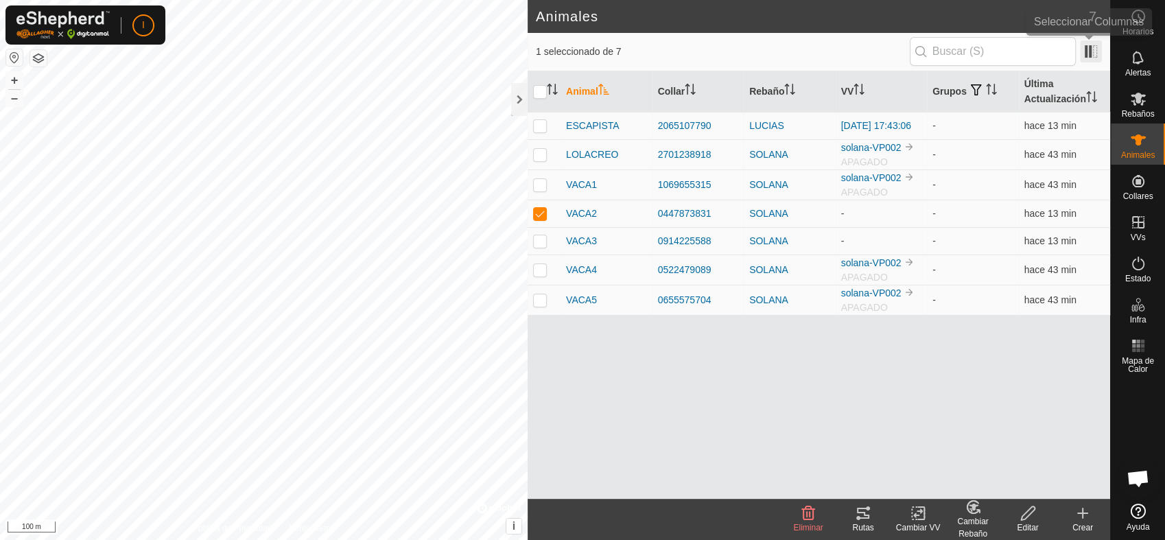
click at [1091, 49] on span at bounding box center [1091, 51] width 22 height 22
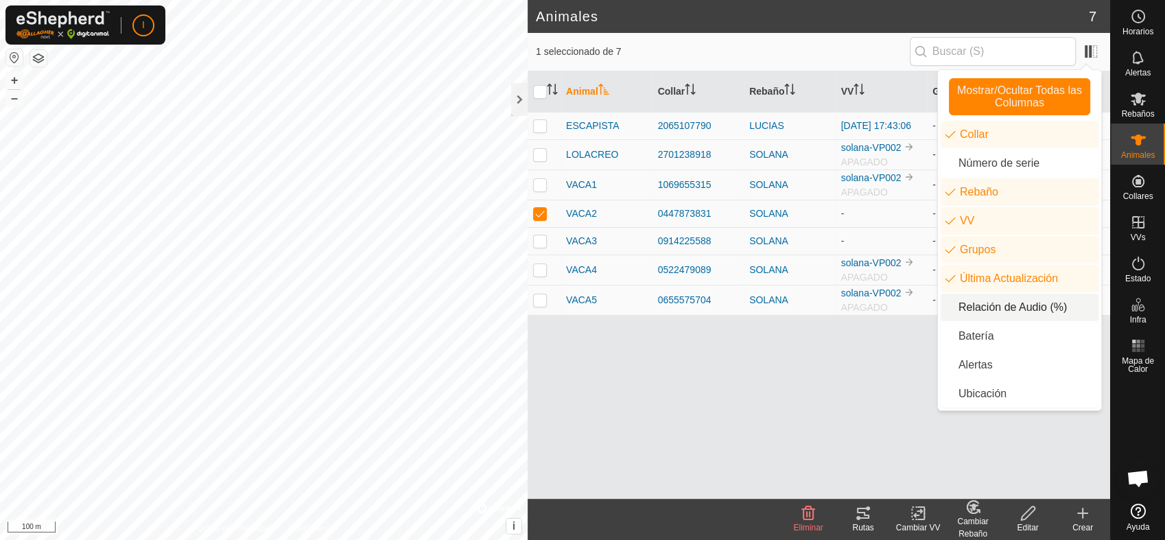
click at [988, 305] on li "Relación de Audio (%)" at bounding box center [1019, 307] width 158 height 27
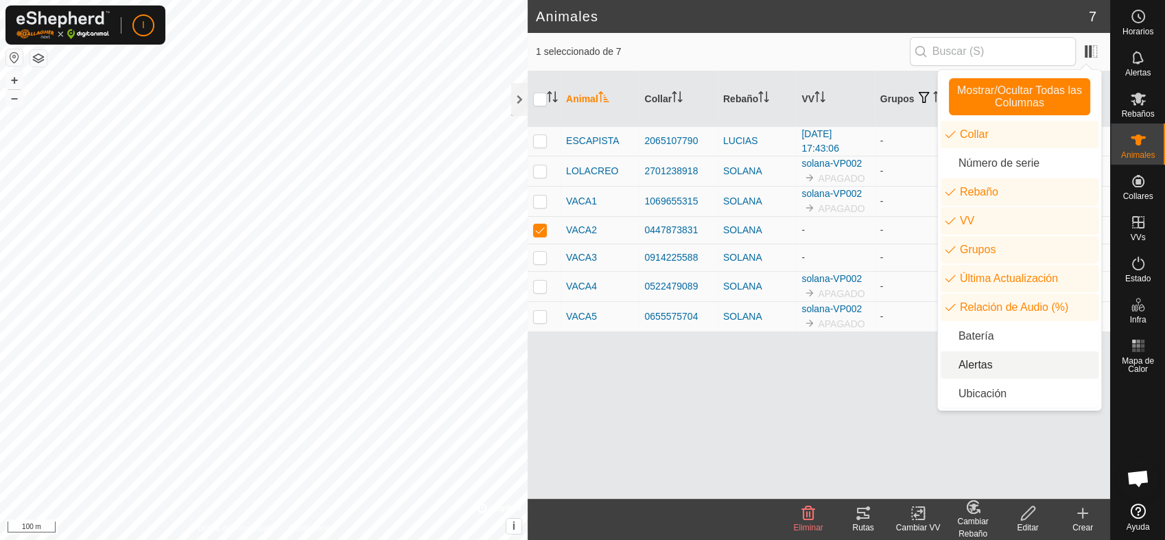
click at [960, 368] on li "Alertas" at bounding box center [1019, 364] width 158 height 27
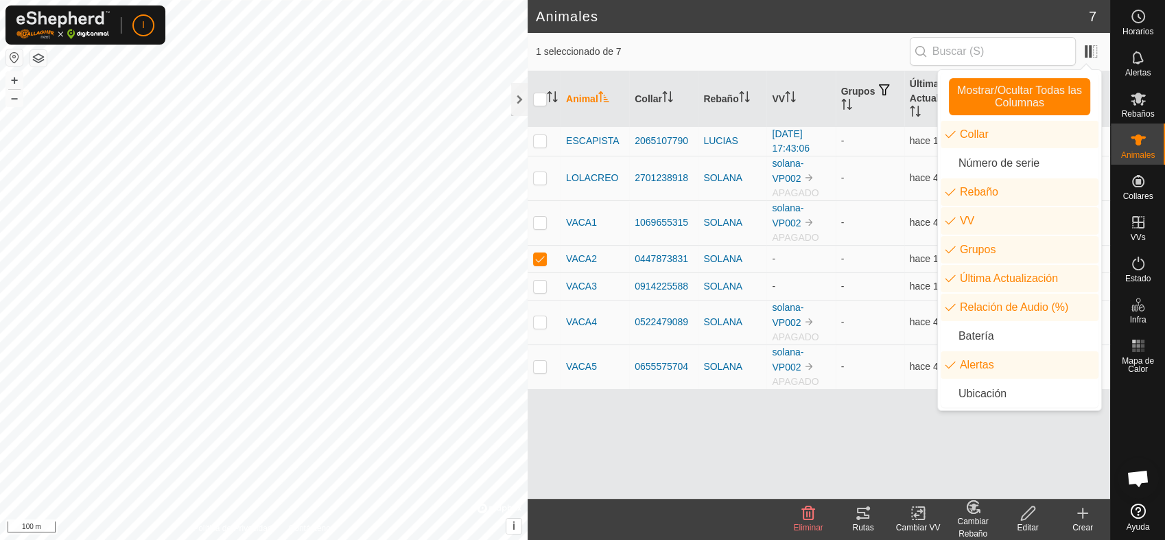
click at [825, 11] on h2 "Animales" at bounding box center [812, 16] width 553 height 16
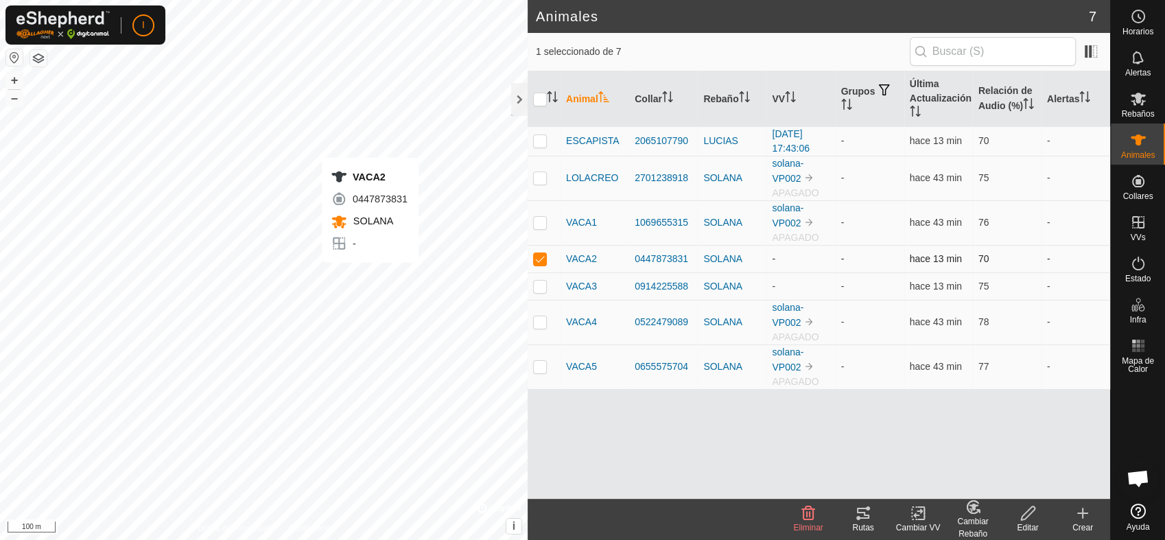
checkbox input "false"
checkbox input "true"
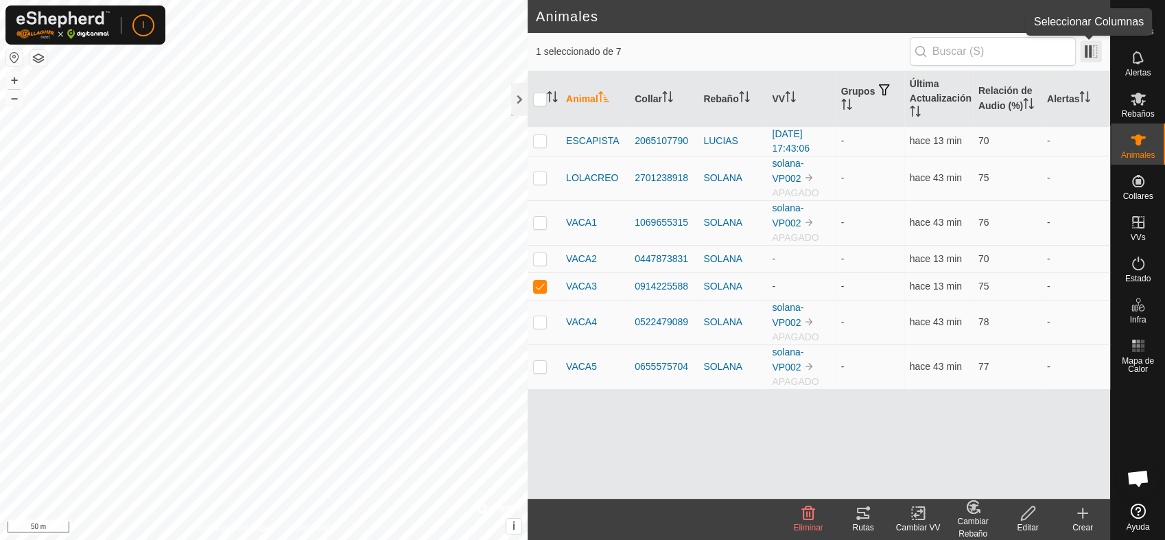
click at [1085, 47] on span at bounding box center [1091, 51] width 22 height 22
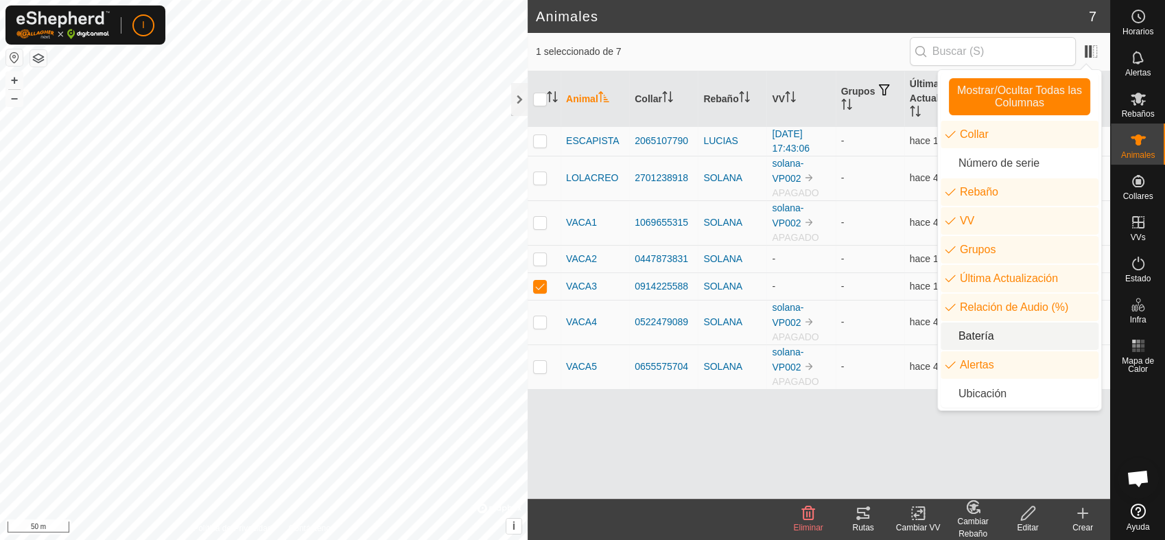
click at [979, 334] on li "Batería" at bounding box center [1019, 335] width 158 height 27
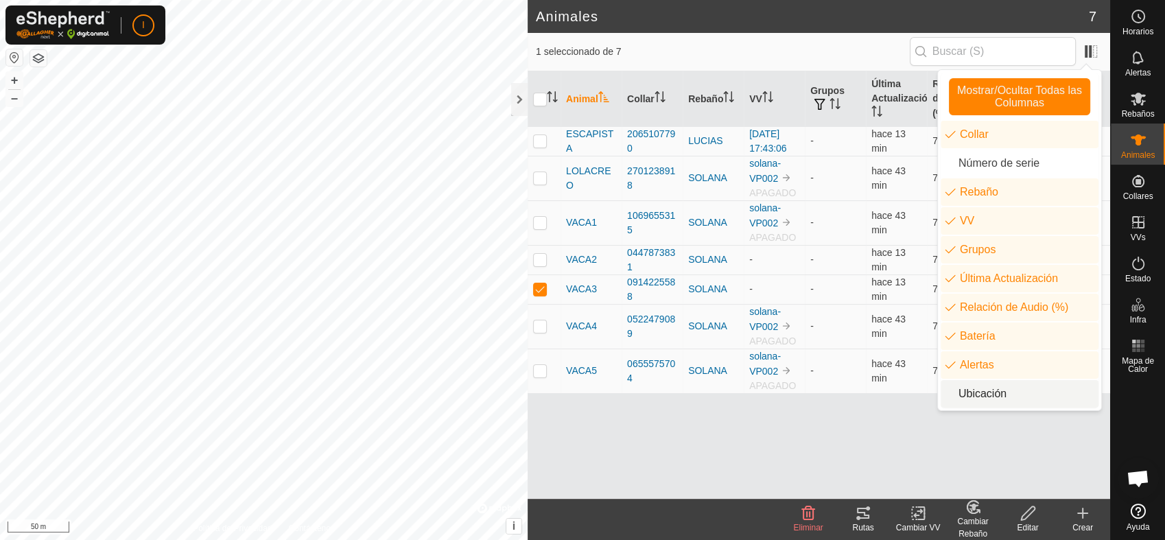
click at [975, 388] on li "Ubicación" at bounding box center [1019, 393] width 158 height 27
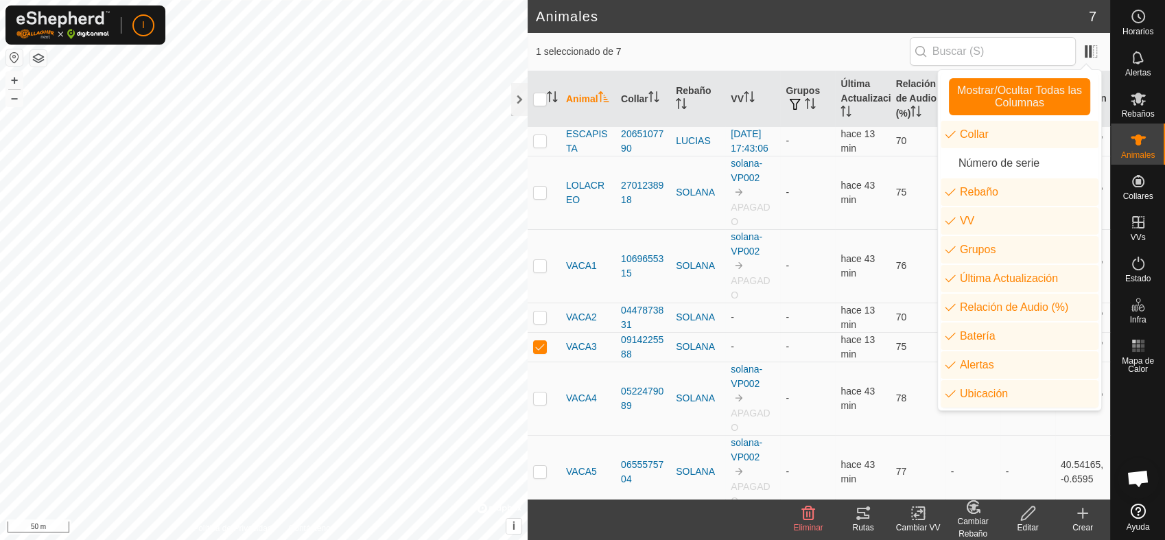
click at [655, 11] on h2 "Animales" at bounding box center [812, 16] width 553 height 16
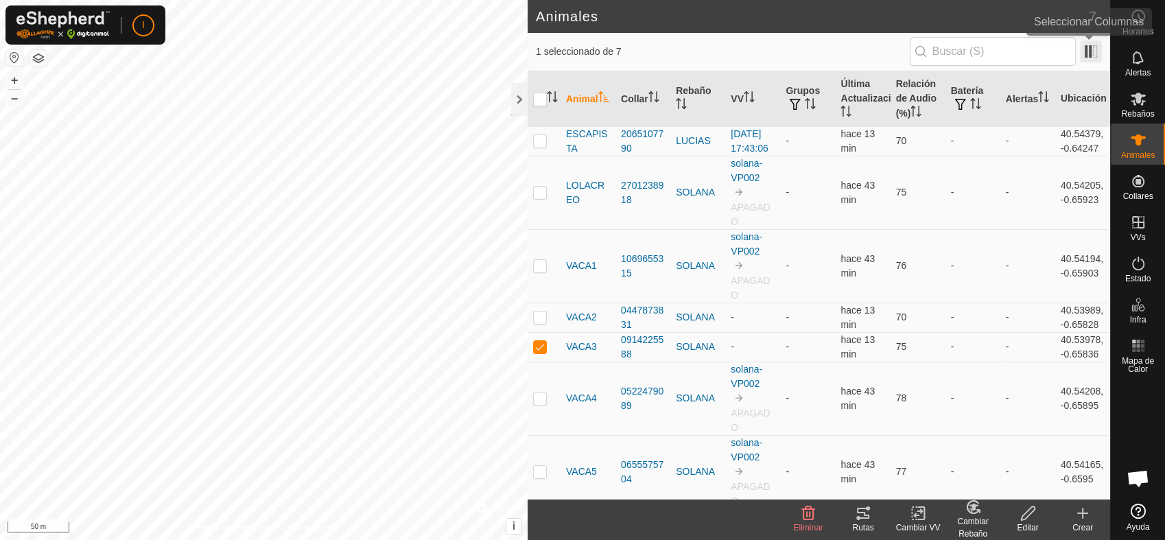
click at [1091, 49] on span at bounding box center [1091, 51] width 22 height 22
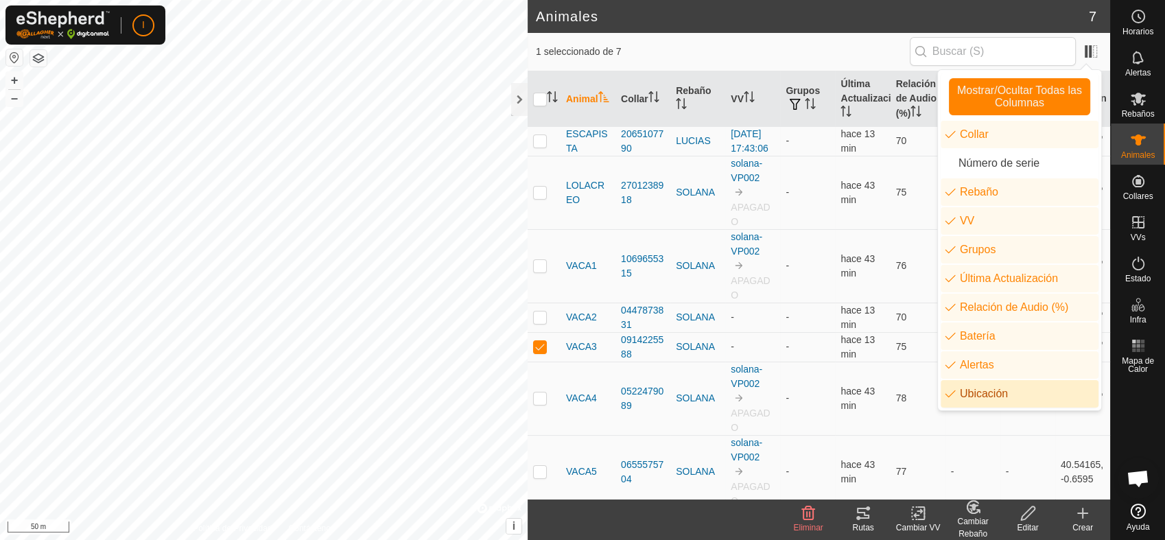
click at [980, 398] on li "Ubicación" at bounding box center [1019, 393] width 158 height 27
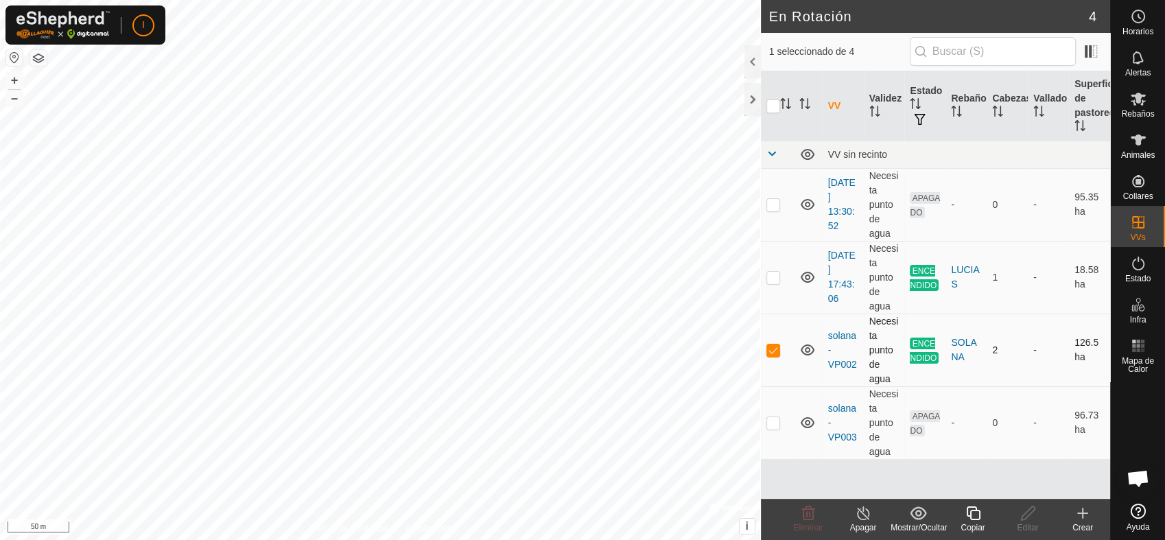
click at [770, 348] on p-checkbox at bounding box center [773, 349] width 14 height 11
checkbox input "false"
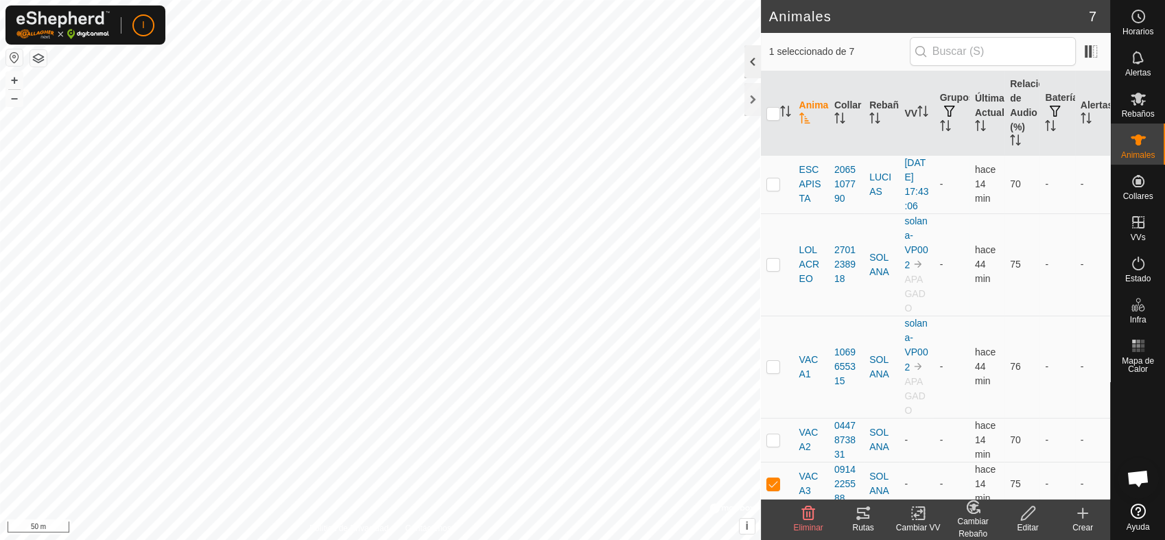
click at [750, 60] on div at bounding box center [752, 61] width 16 height 33
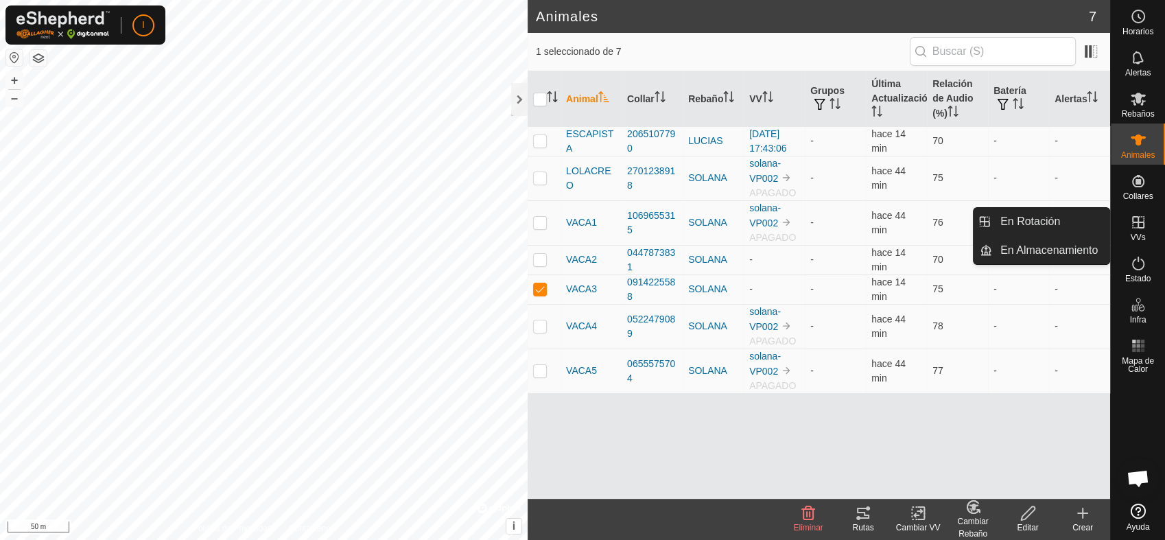
click at [1135, 217] on icon at bounding box center [1138, 222] width 16 height 16
click at [1043, 251] on link "En Almacenamiento" at bounding box center [1050, 250] width 117 height 27
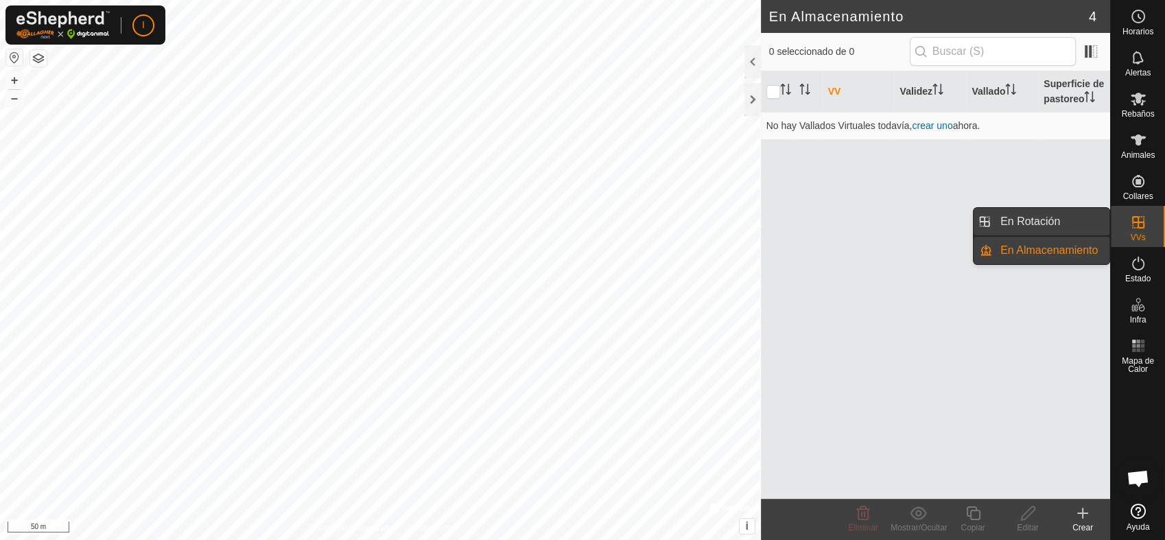
click at [1032, 219] on link "En Rotación" at bounding box center [1050, 221] width 117 height 27
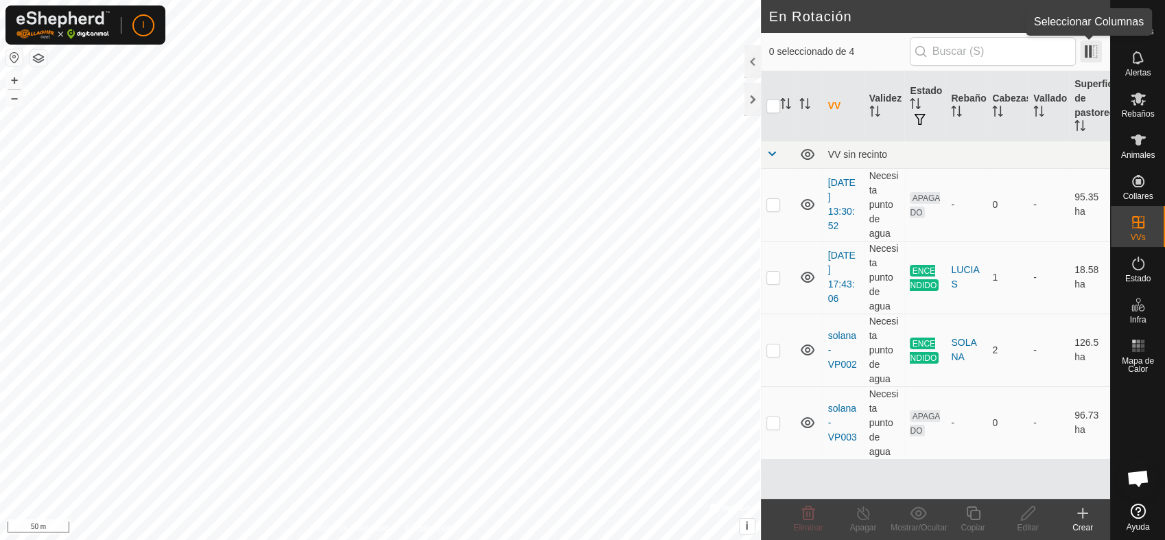
click at [1089, 49] on span at bounding box center [1091, 51] width 22 height 22
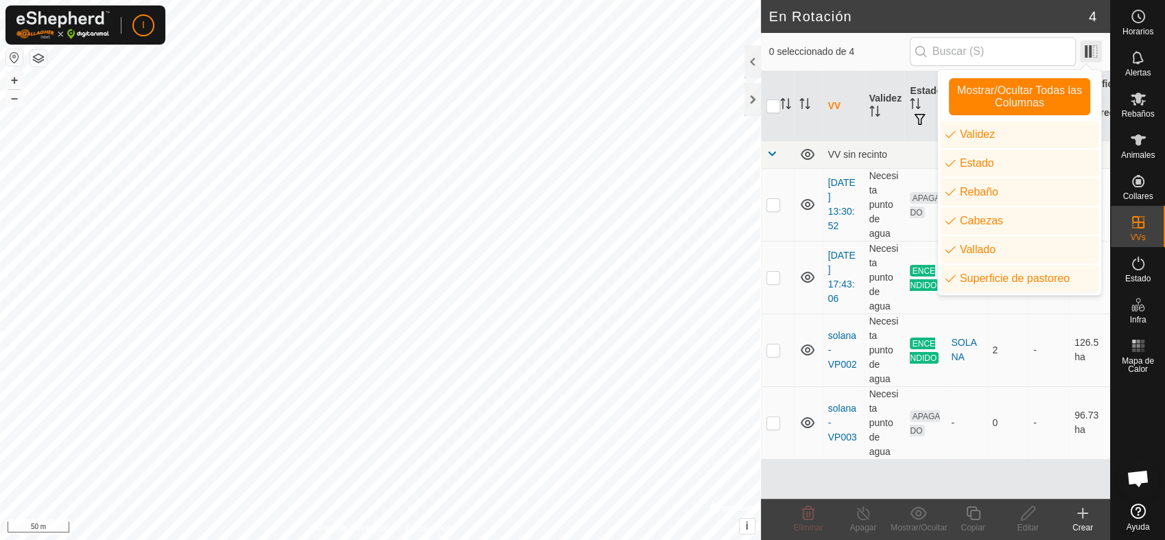
click at [1089, 49] on span at bounding box center [1091, 51] width 22 height 22
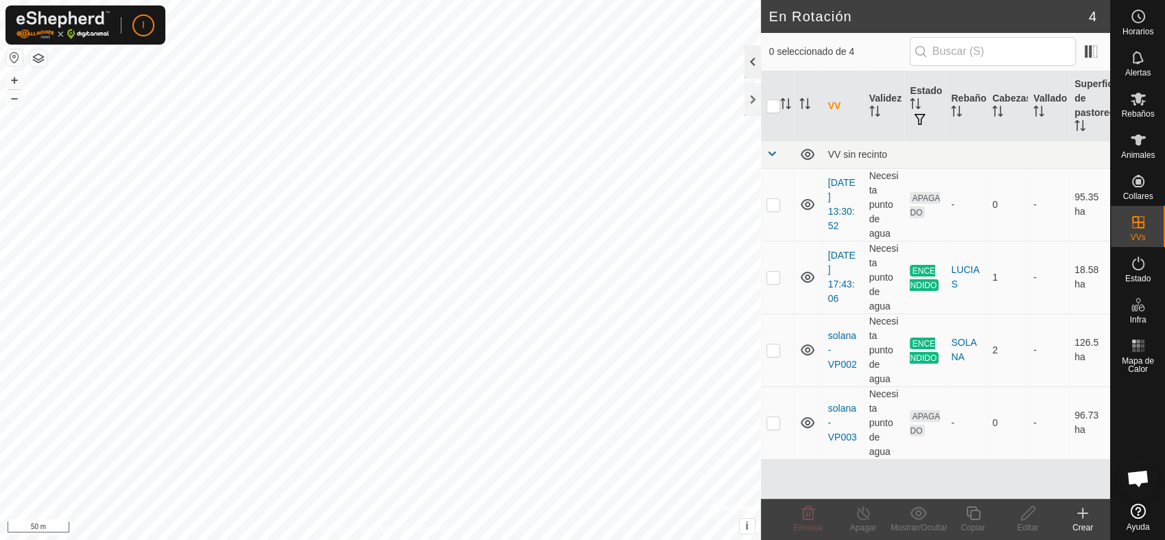
click at [748, 55] on div at bounding box center [752, 61] width 16 height 33
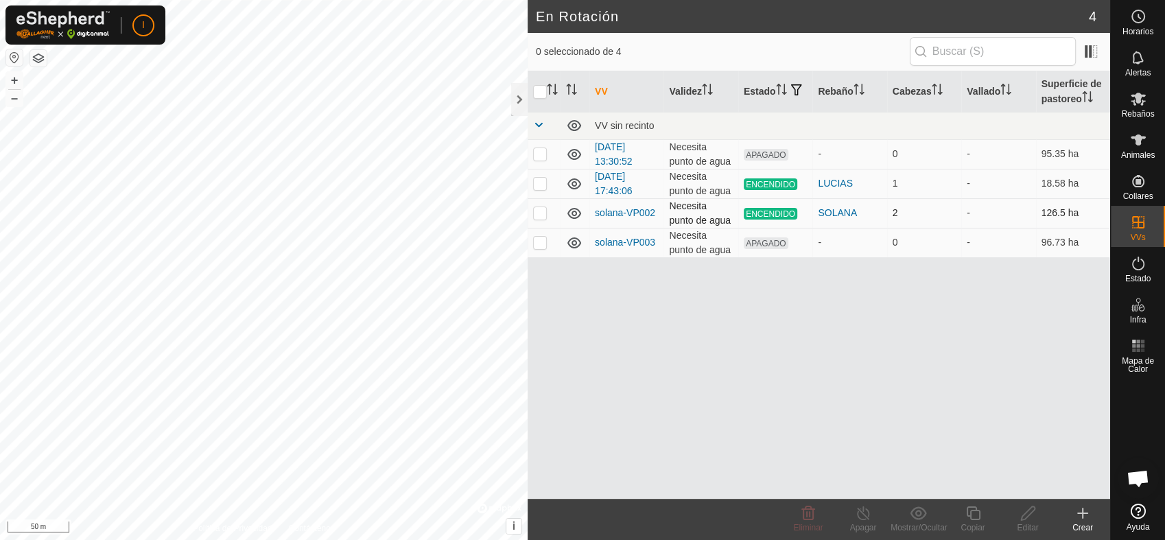
click at [541, 213] on p-checkbox at bounding box center [540, 212] width 14 height 11
checkbox input "true"
click at [976, 516] on icon at bounding box center [972, 513] width 17 height 16
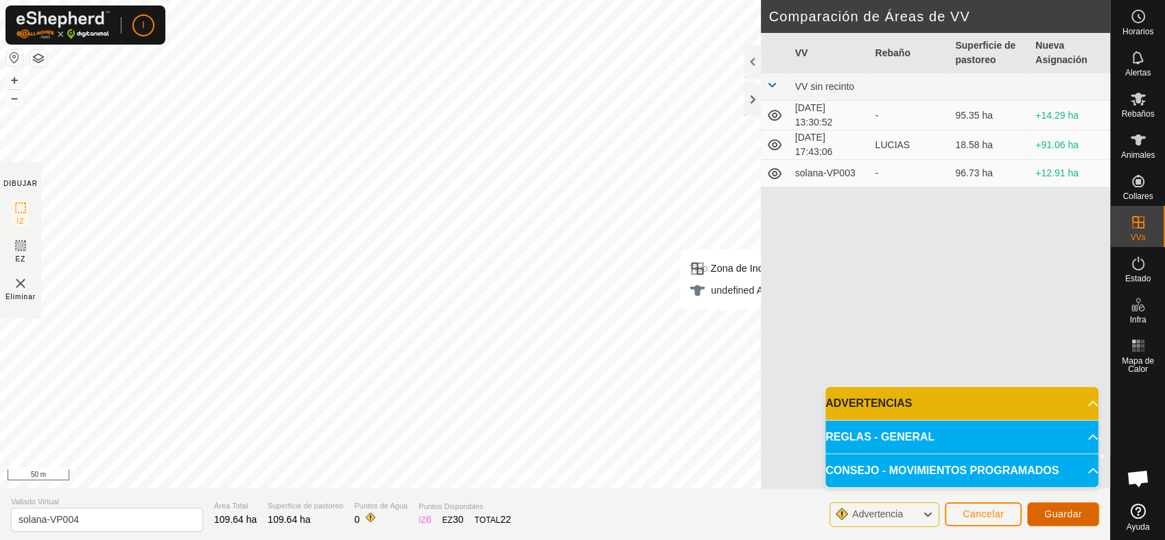
click at [1076, 513] on span "Guardar" at bounding box center [1063, 513] width 38 height 11
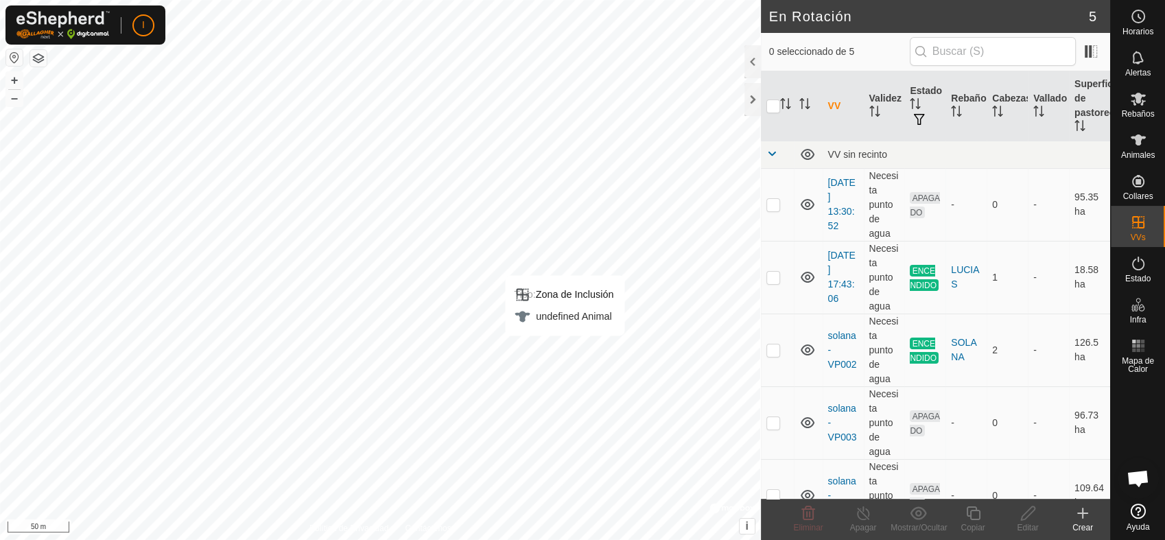
scroll to position [33, 0]
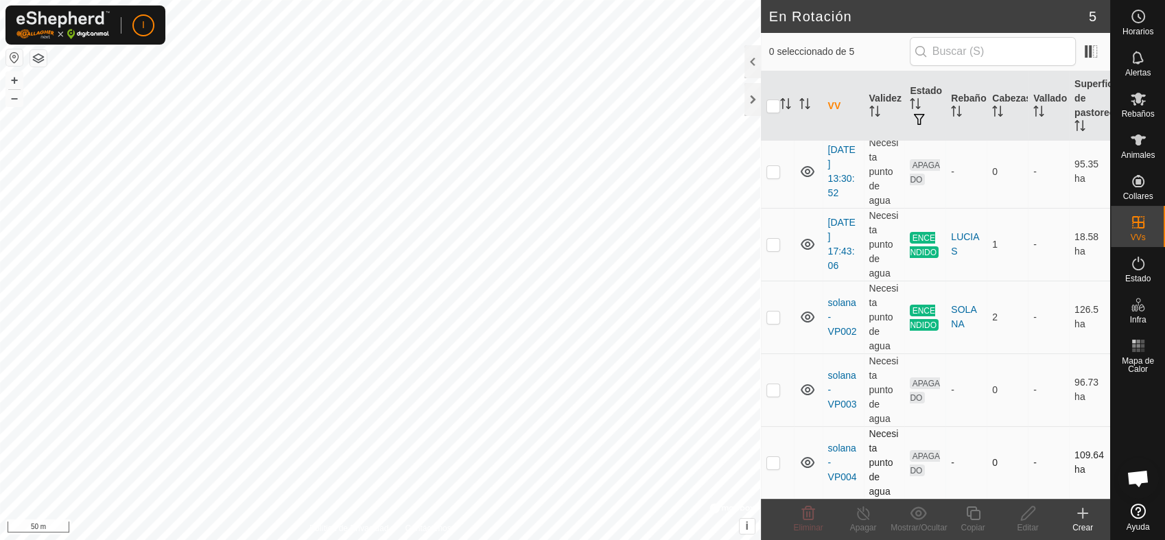
click at [771, 460] on p-checkbox at bounding box center [773, 462] width 14 height 11
checkbox input "true"
click at [772, 318] on p-checkbox at bounding box center [773, 316] width 14 height 11
checkbox input "true"
click at [867, 522] on div "Apagar" at bounding box center [862, 527] width 55 height 12
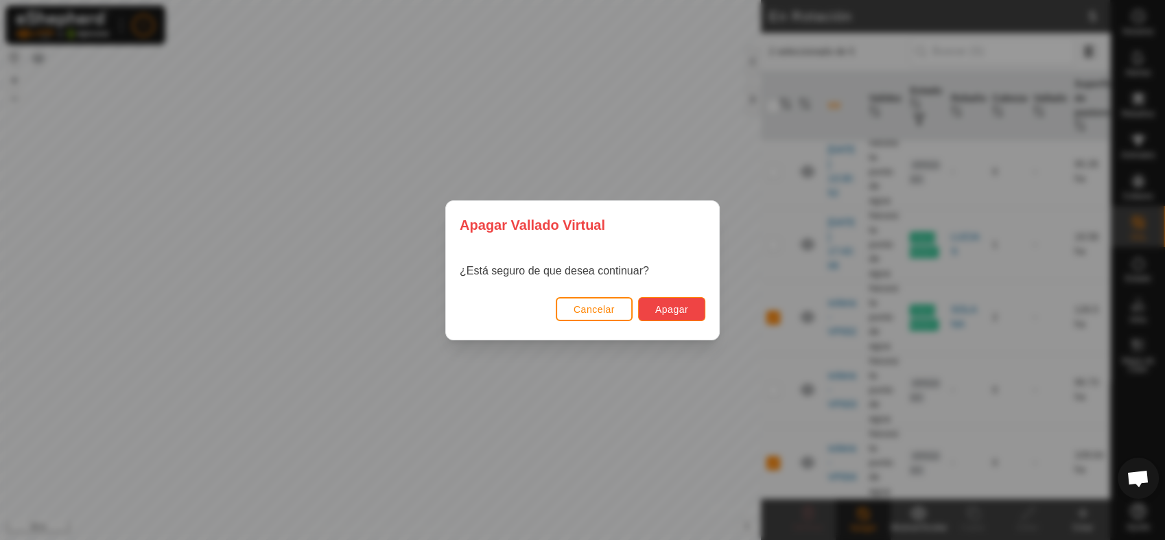
click at [675, 307] on span "Apagar" at bounding box center [671, 309] width 33 height 11
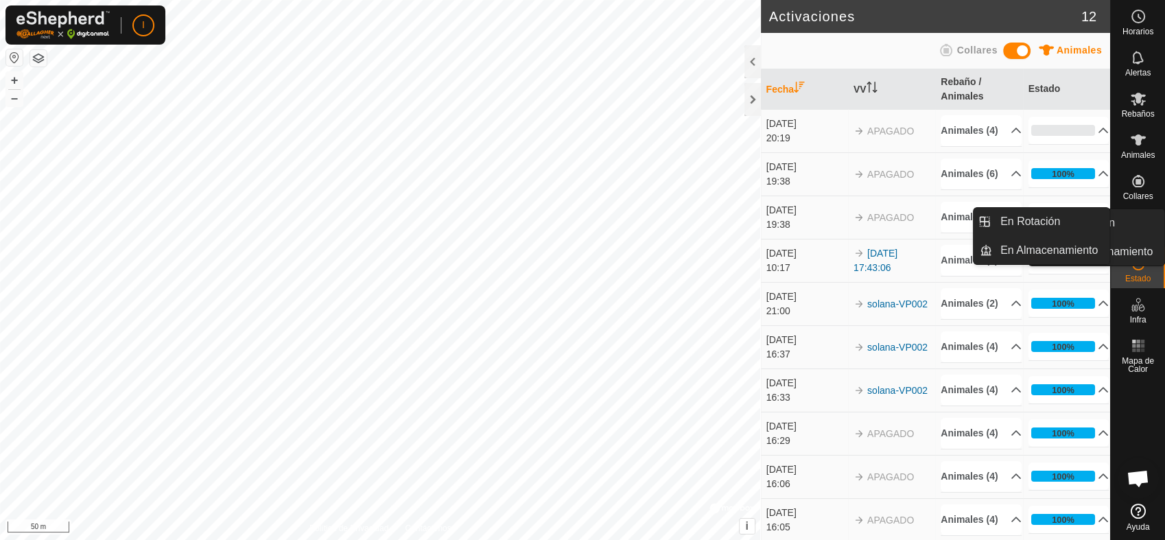
click at [1138, 222] on icon at bounding box center [1138, 222] width 12 height 12
click at [1032, 219] on link "En Rotación" at bounding box center [1050, 221] width 117 height 27
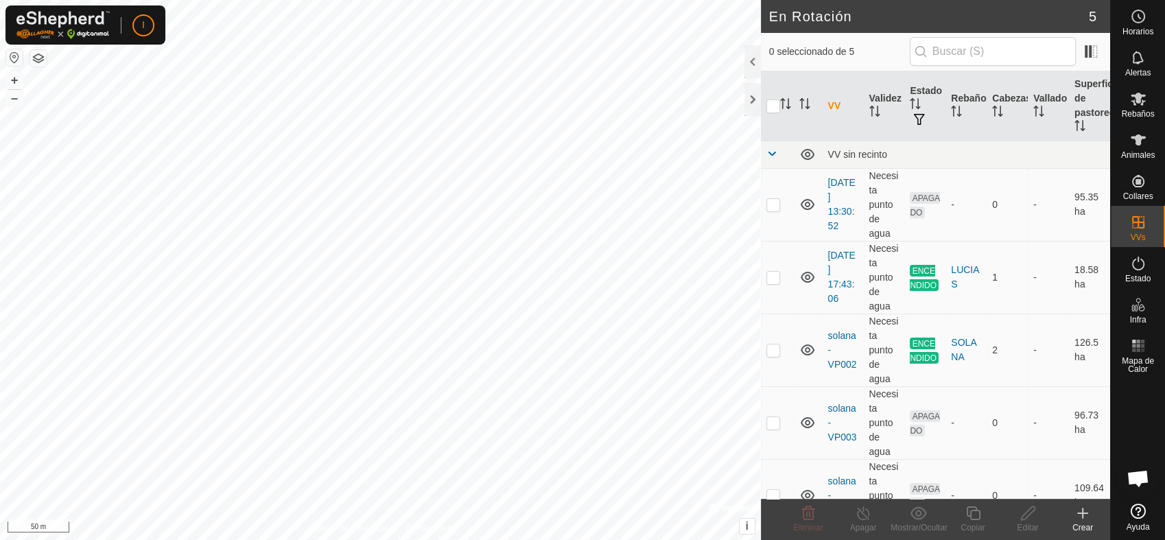
scroll to position [33, 0]
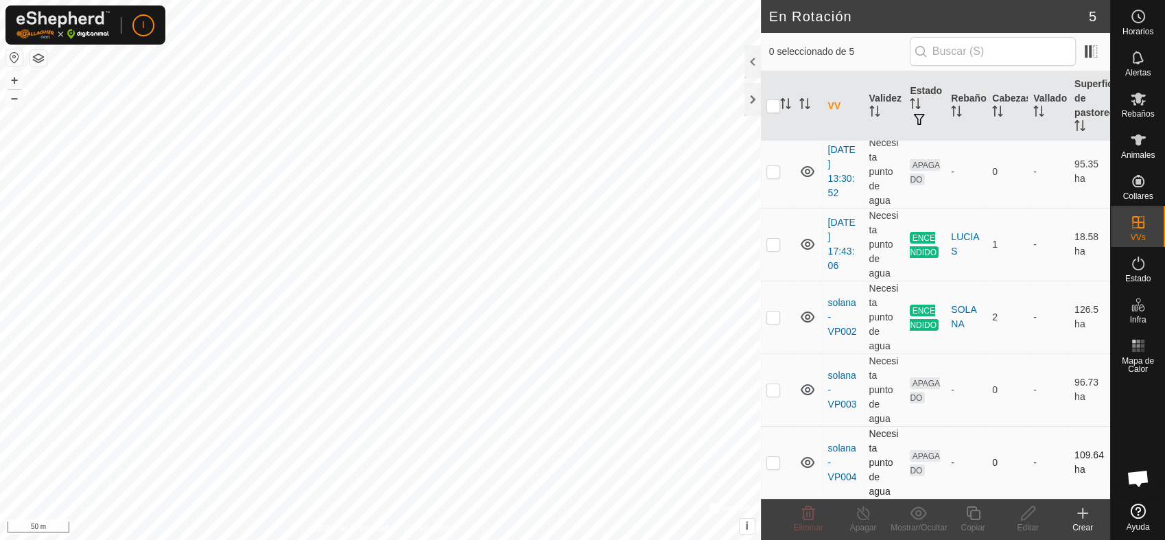
click at [766, 461] on p-checkbox at bounding box center [773, 462] width 14 height 11
checkbox input "true"
click at [771, 463] on p-checkbox at bounding box center [773, 462] width 14 height 11
checkbox input "true"
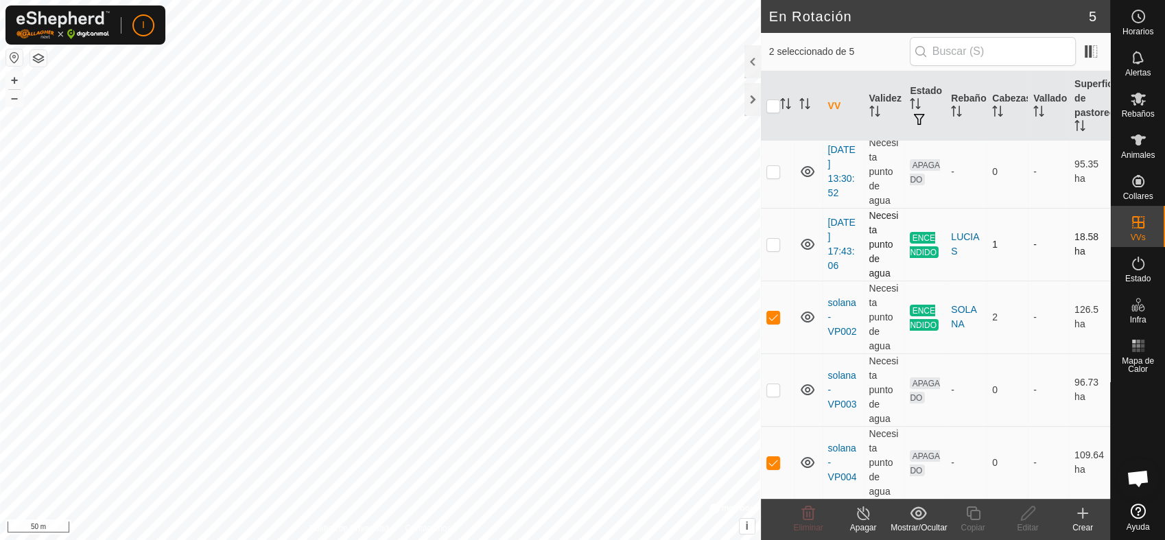
click at [770, 243] on p-checkbox at bounding box center [773, 244] width 14 height 11
checkbox input "true"
click at [772, 321] on p-checkbox at bounding box center [773, 316] width 14 height 11
checkbox input "false"
click at [774, 460] on p-checkbox at bounding box center [773, 462] width 14 height 11
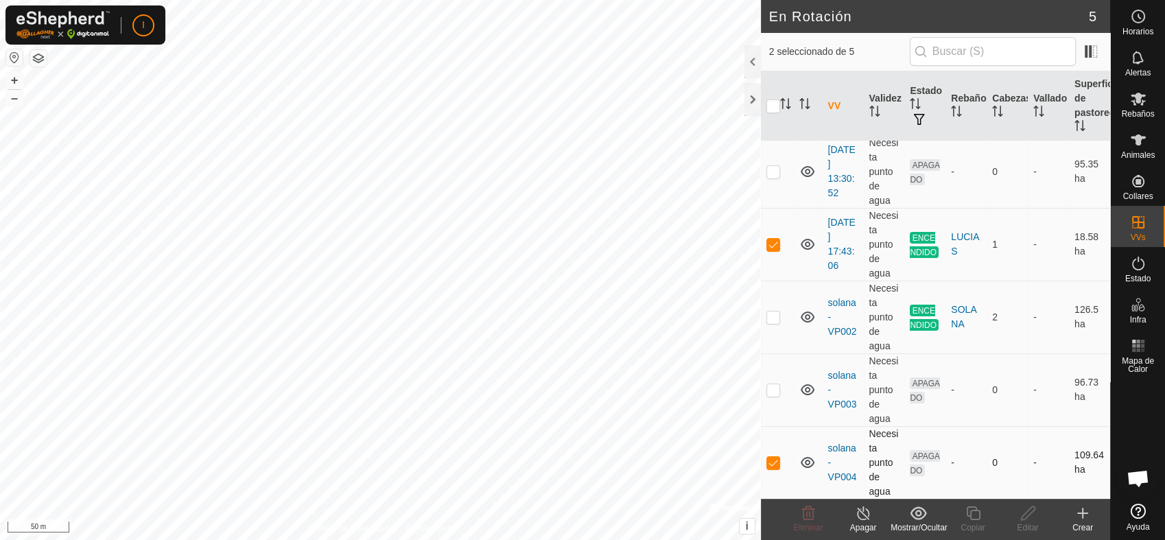
checkbox input "false"
click at [768, 241] on p-checkbox at bounding box center [773, 244] width 14 height 11
checkbox input "false"
click at [769, 316] on p-checkbox at bounding box center [773, 316] width 14 height 11
click at [768, 316] on p-checkbox at bounding box center [773, 316] width 14 height 11
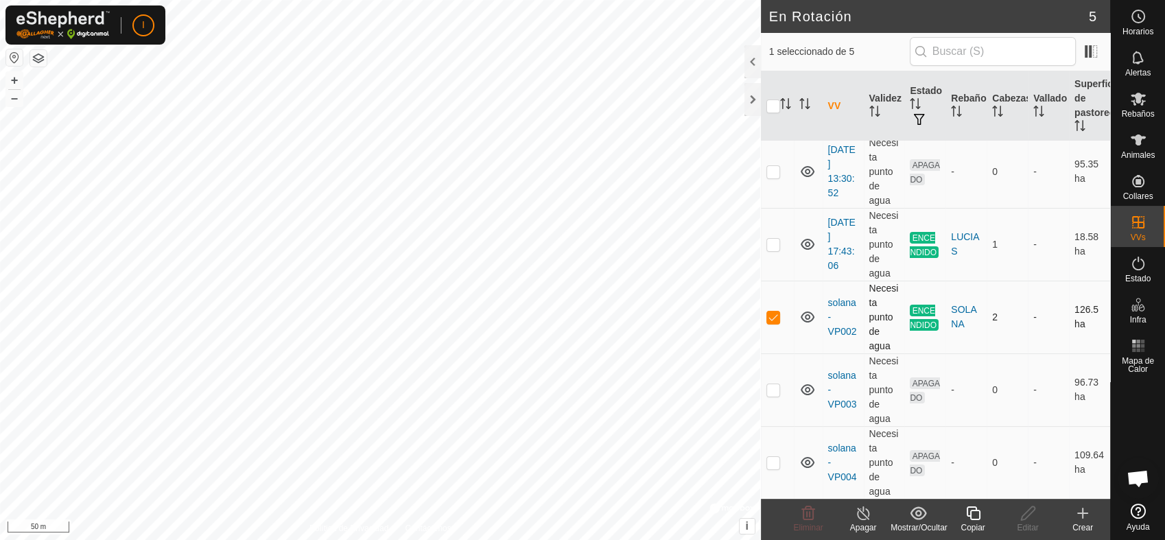
checkbox input "false"
click at [774, 245] on p-checkbox at bounding box center [773, 244] width 14 height 11
checkbox input "false"
click at [771, 321] on p-checkbox at bounding box center [773, 316] width 14 height 11
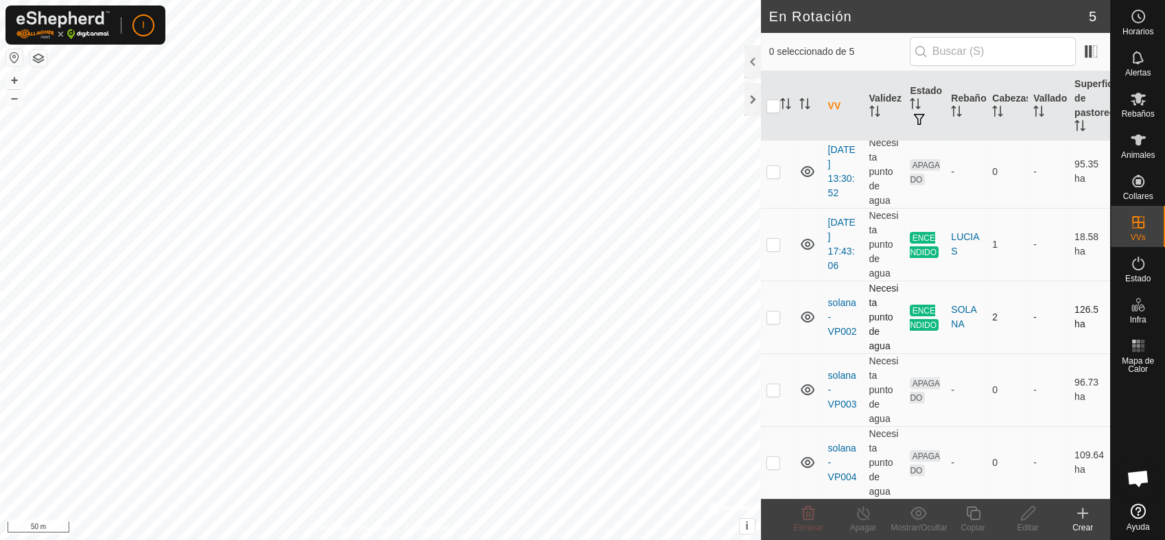
checkbox input "true"
click at [859, 521] on div "Apagar" at bounding box center [862, 527] width 55 height 12
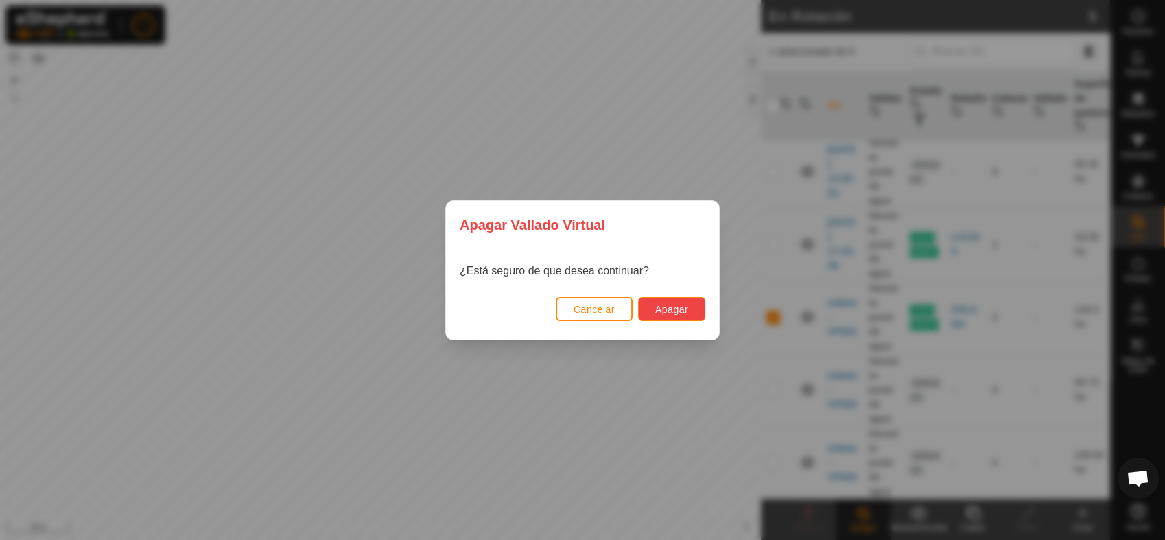
click at [685, 308] on span "Apagar" at bounding box center [671, 309] width 33 height 11
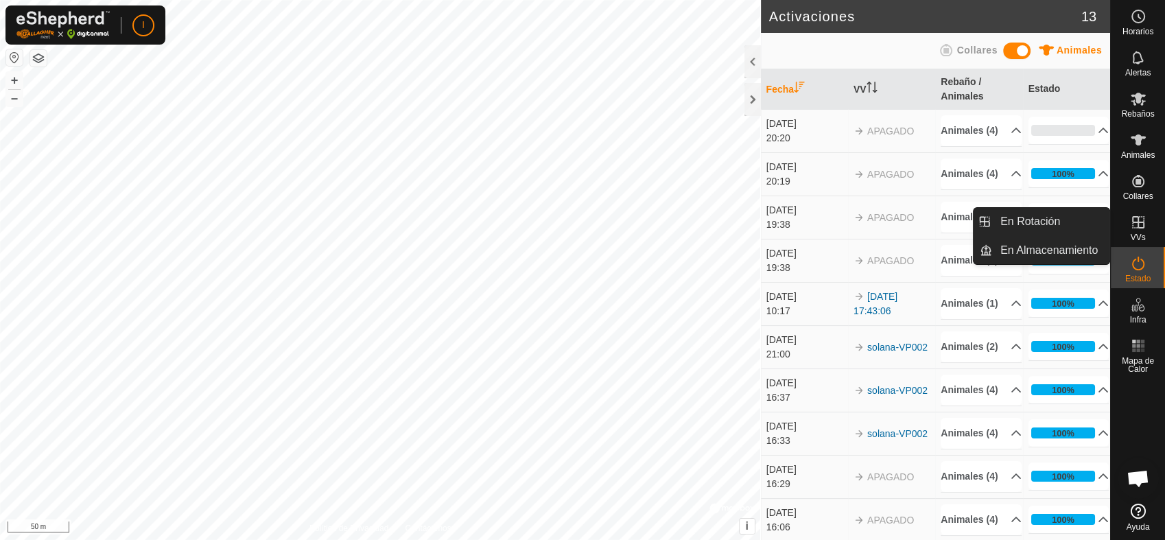
click at [1137, 230] on es-virtualpaddocks-svg-icon at bounding box center [1138, 222] width 25 height 22
click at [1056, 219] on link "En Rotación" at bounding box center [1050, 221] width 117 height 27
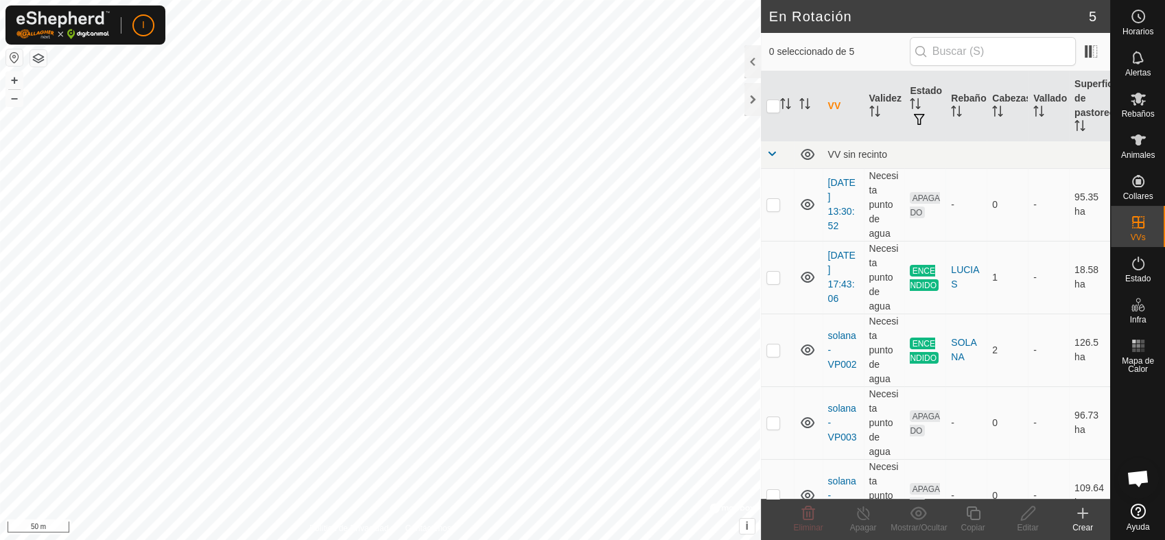
scroll to position [33, 0]
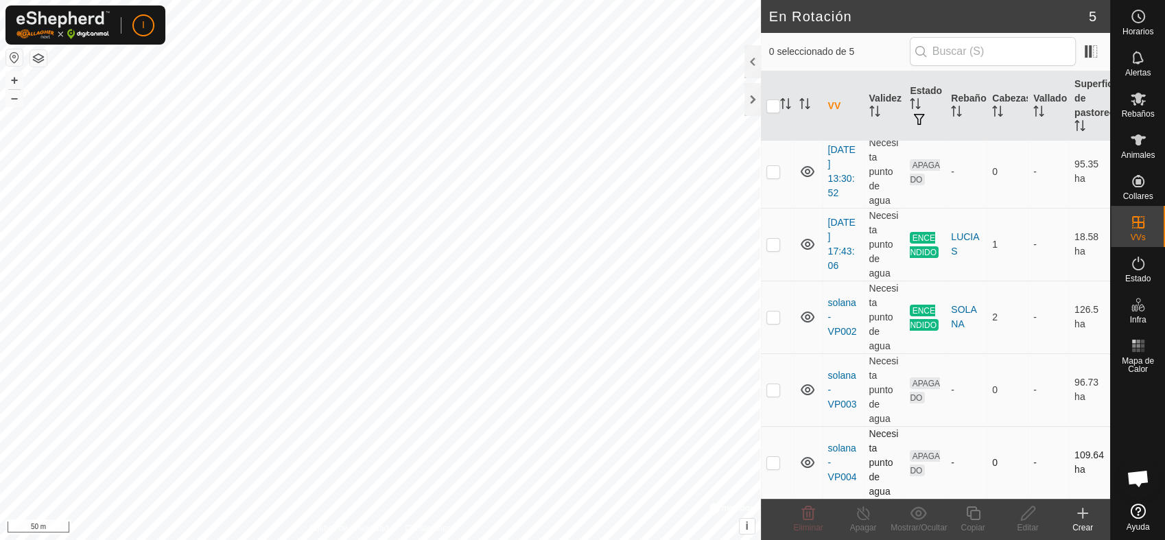
click at [770, 460] on p-checkbox at bounding box center [773, 462] width 14 height 11
checkbox input "true"
click at [1081, 517] on icon at bounding box center [1082, 513] width 16 height 16
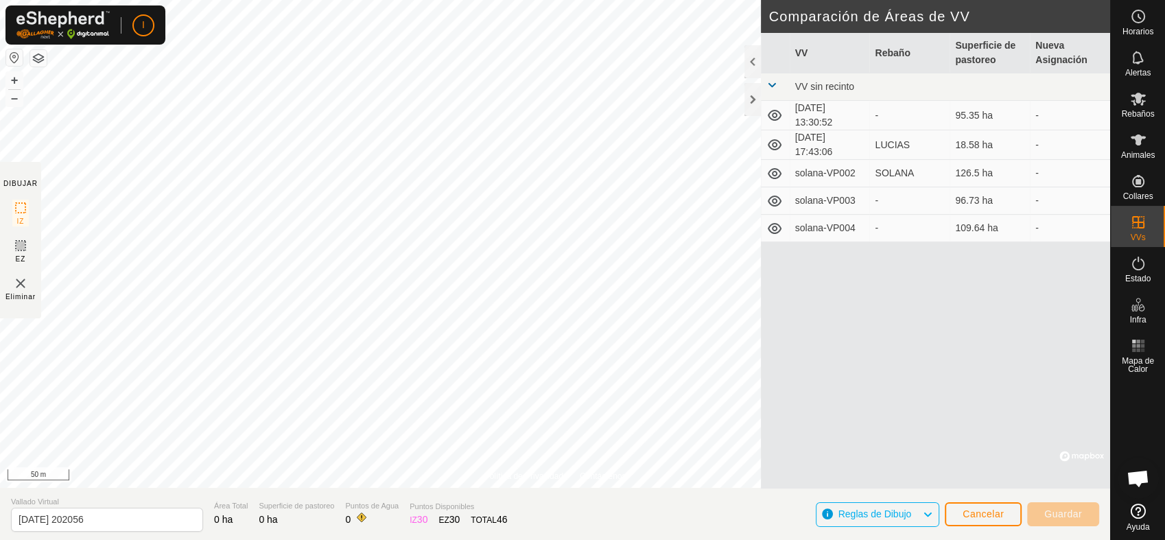
click at [771, 228] on icon at bounding box center [774, 228] width 16 height 16
click at [1137, 143] on icon at bounding box center [1137, 139] width 15 height 11
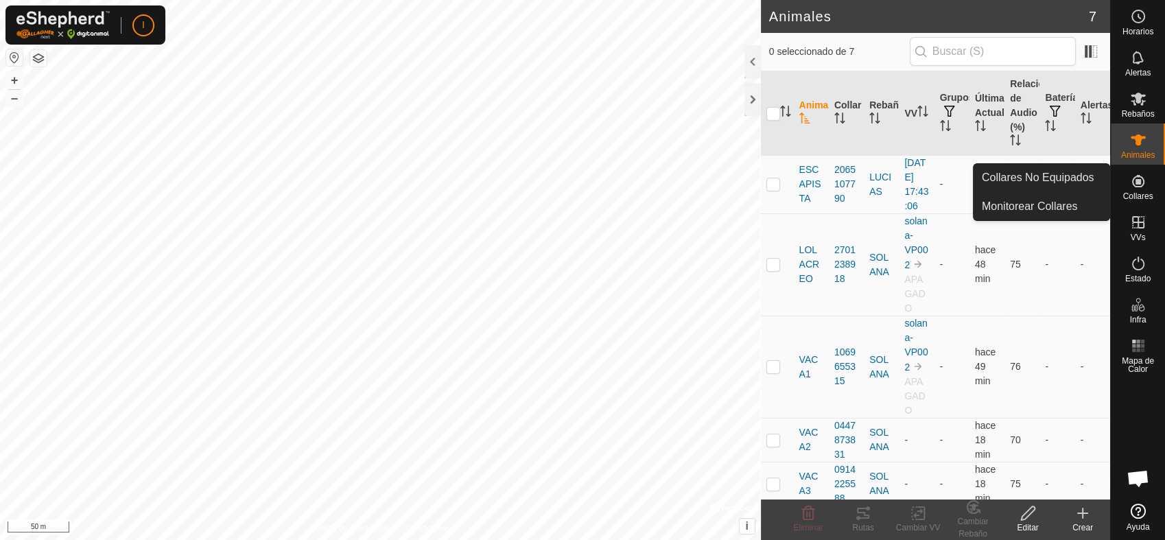
click at [1136, 184] on icon at bounding box center [1138, 181] width 12 height 12
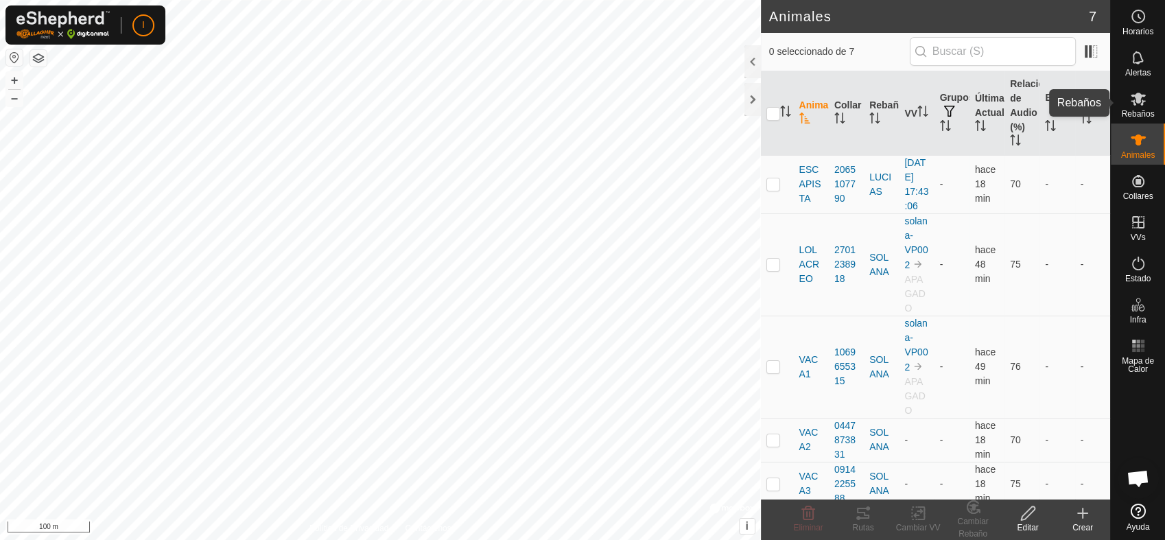
click at [1130, 108] on es-mob-svg-icon at bounding box center [1138, 99] width 25 height 22
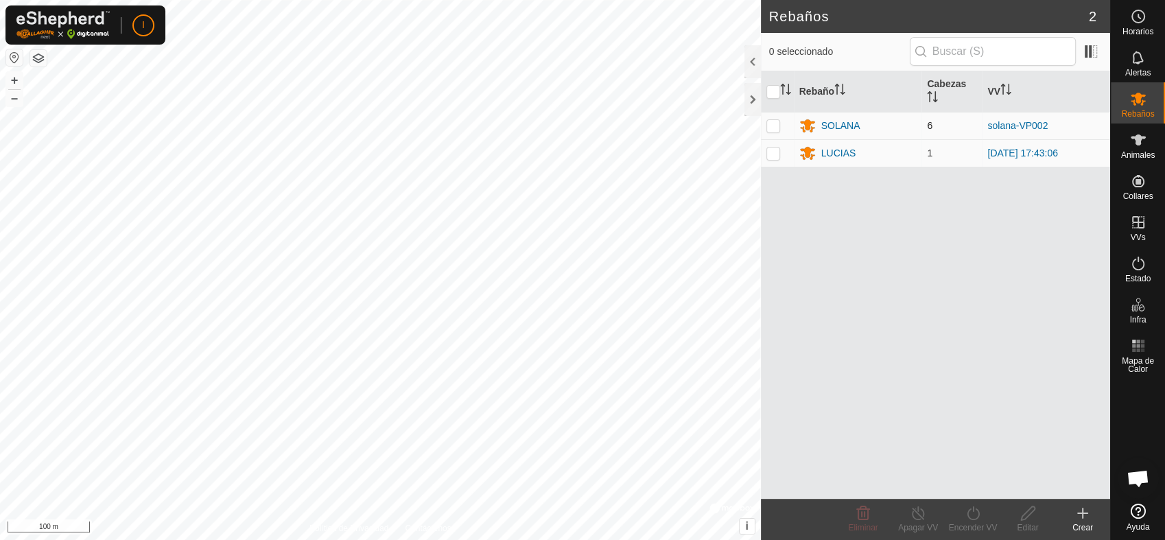
click at [768, 125] on p-checkbox at bounding box center [773, 125] width 14 height 11
checkbox input "true"
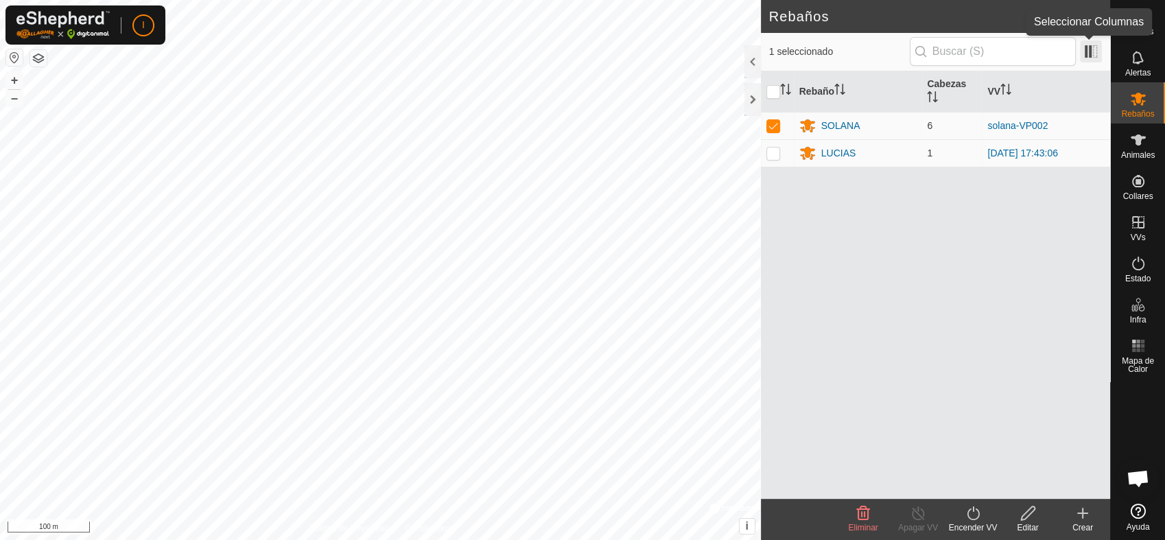
click at [1093, 54] on span at bounding box center [1091, 51] width 22 height 22
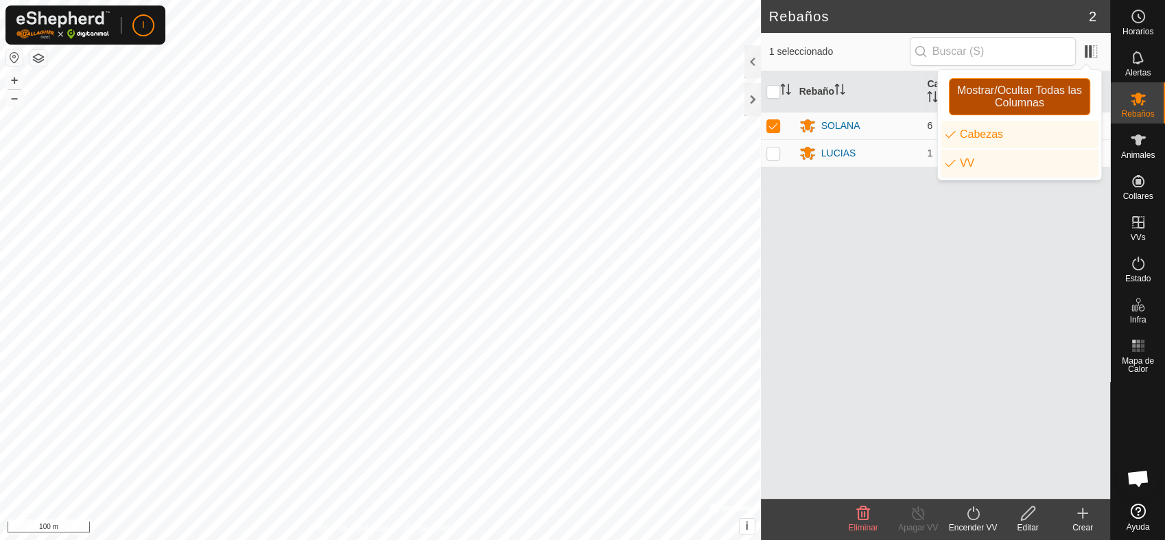
click at [1004, 102] on span "Mostrar/Ocultar Todas las Columnas" at bounding box center [1019, 96] width 129 height 25
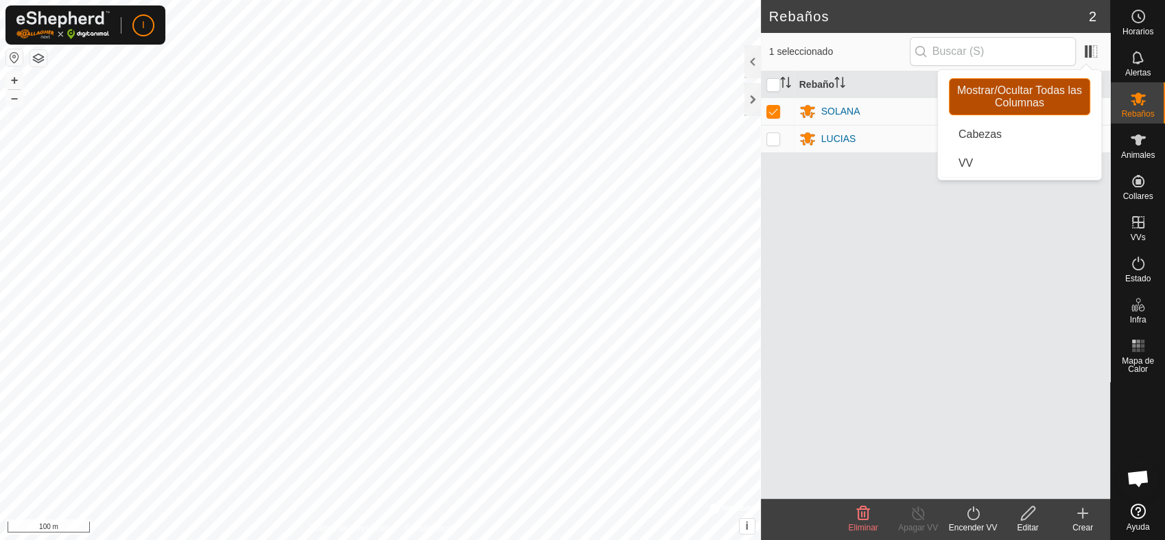
click at [1004, 102] on span "Mostrar/Ocultar Todas las Columnas" at bounding box center [1019, 96] width 129 height 25
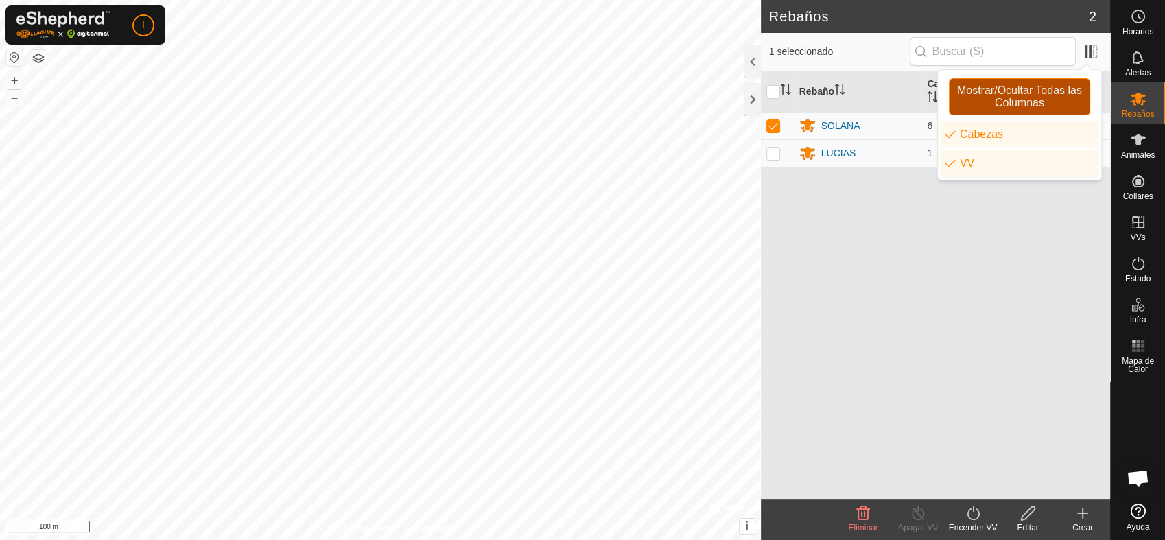
click at [1004, 102] on span "Mostrar/Ocultar Todas las Columnas" at bounding box center [1019, 96] width 129 height 25
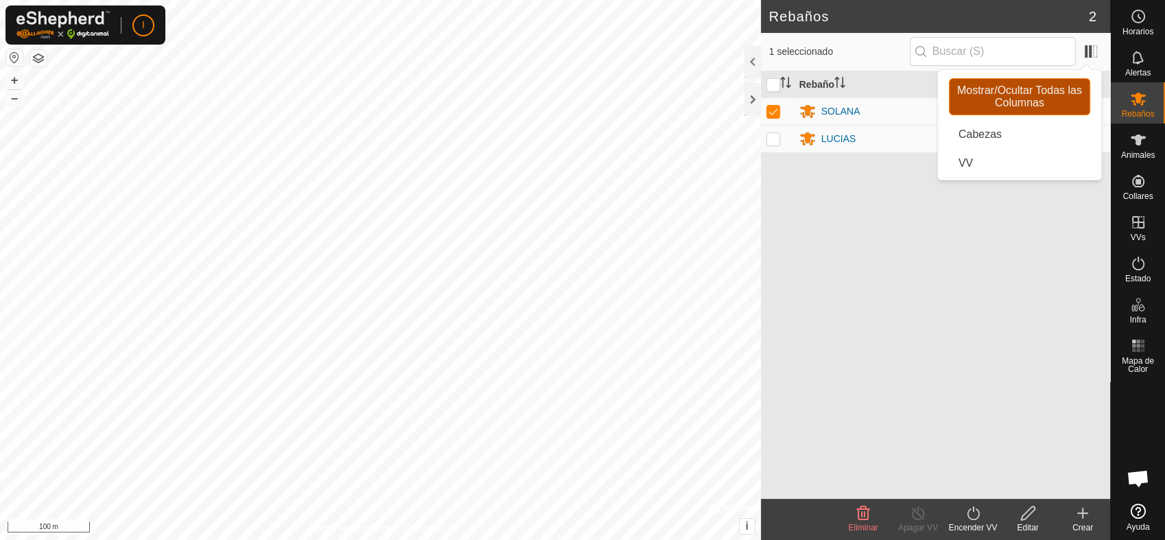
click at [1004, 102] on span "Mostrar/Ocultar Todas las Columnas" at bounding box center [1019, 96] width 129 height 25
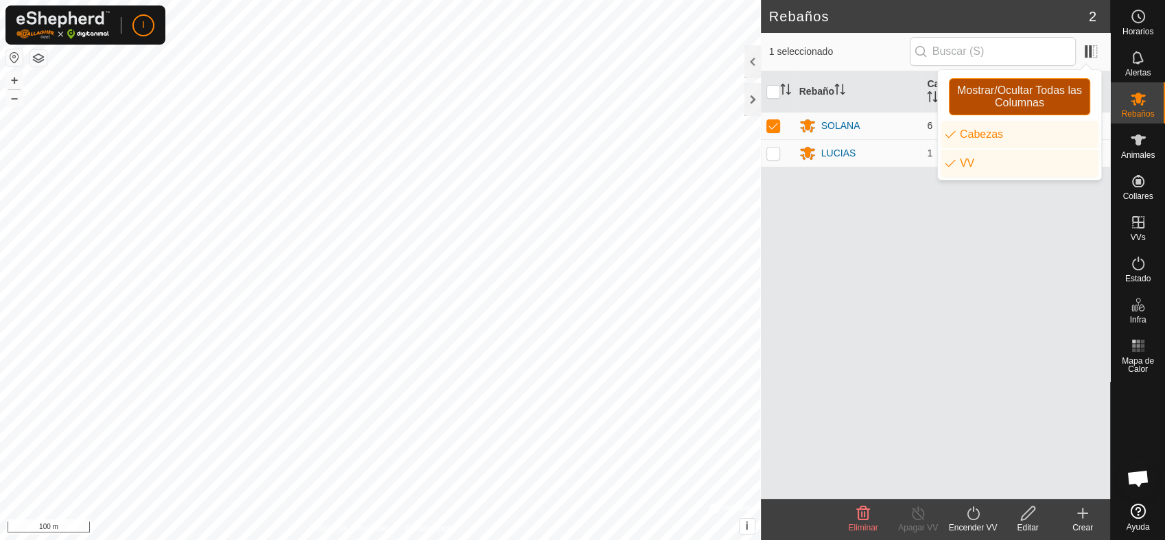
click at [1004, 102] on span "Mostrar/Ocultar Todas las Columnas" at bounding box center [1019, 96] width 129 height 25
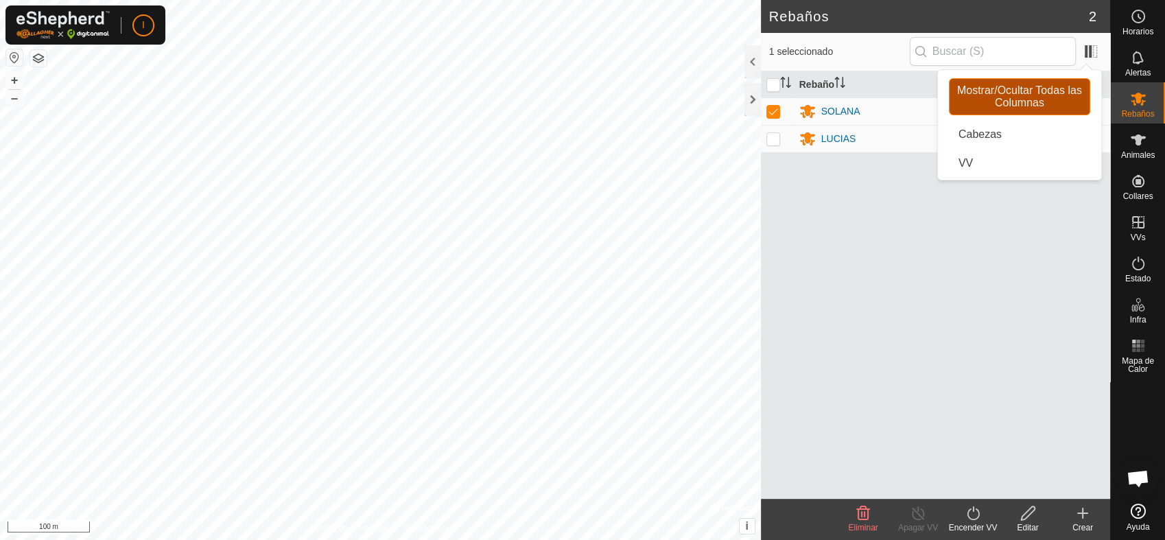
click at [1004, 102] on span "Mostrar/Ocultar Todas las Columnas" at bounding box center [1019, 96] width 129 height 25
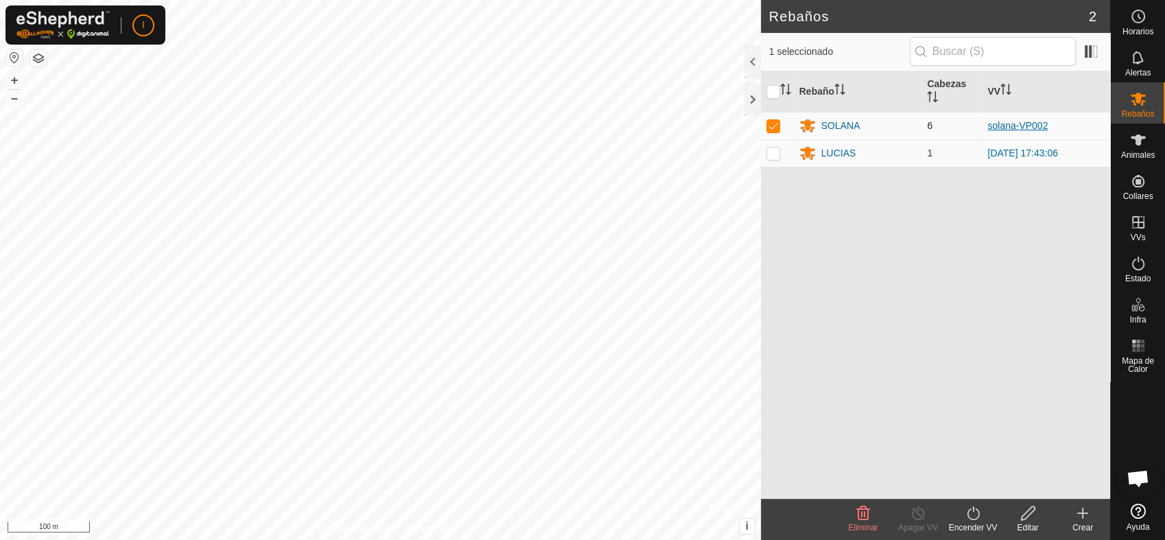
click at [1020, 126] on link "solana-VP002" at bounding box center [1017, 125] width 60 height 11
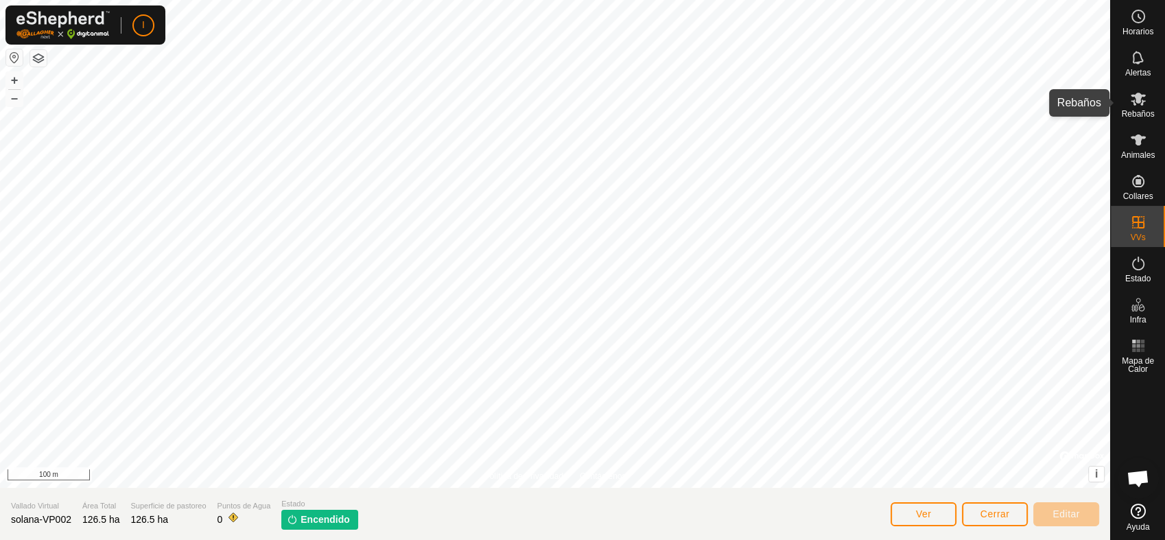
click at [1137, 106] on icon at bounding box center [1138, 99] width 16 height 16
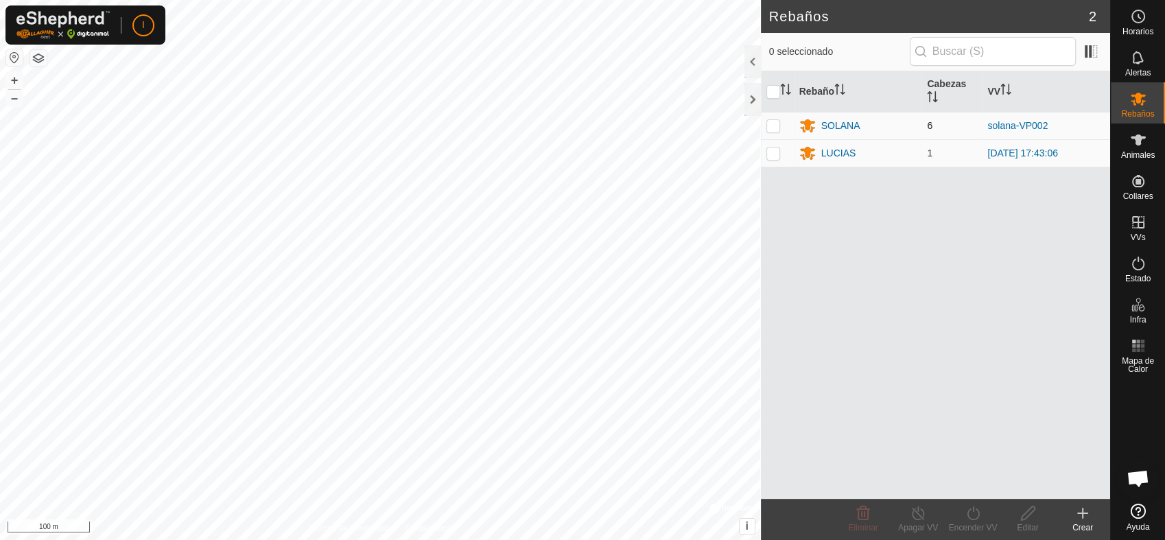
click at [774, 121] on p-checkbox at bounding box center [773, 125] width 14 height 11
checkbox input "true"
click at [973, 517] on icon at bounding box center [972, 513] width 17 height 16
click at [1023, 514] on icon at bounding box center [1028, 513] width 14 height 14
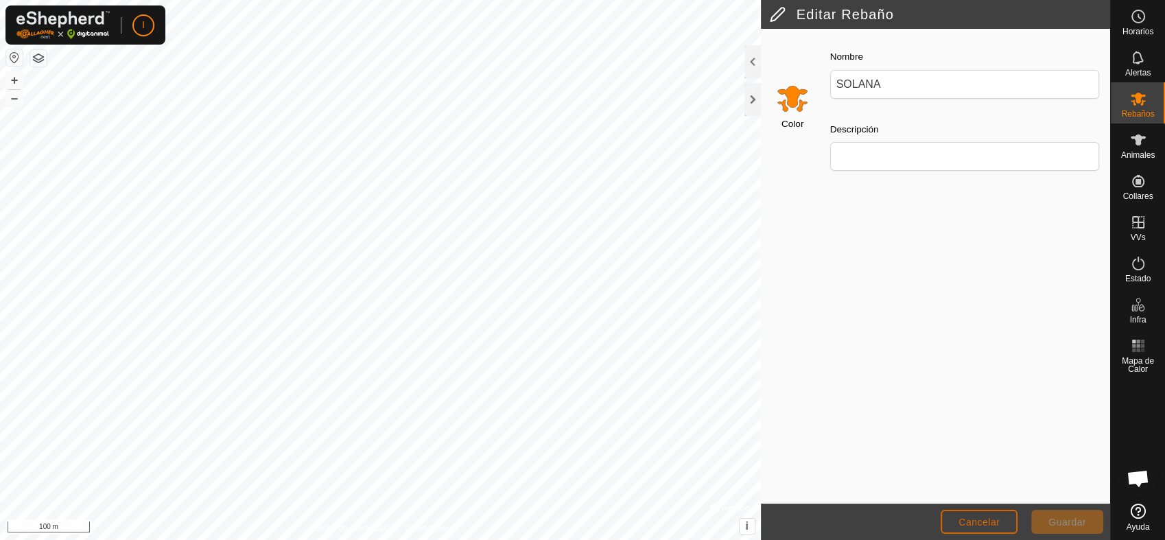
click at [982, 514] on button "Cancelar" at bounding box center [978, 522] width 77 height 24
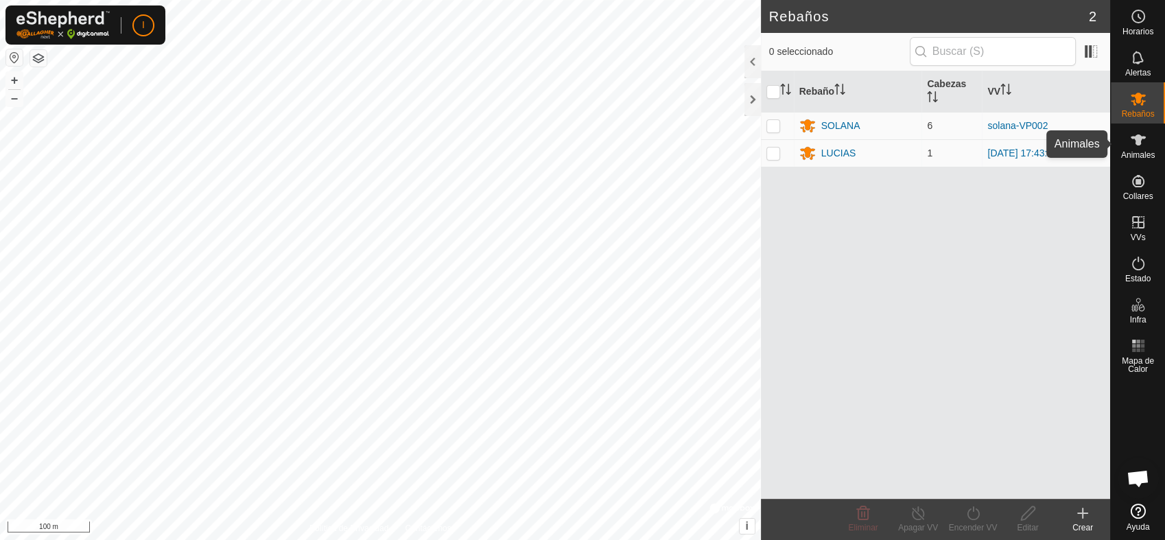
click at [1139, 151] on span "Animales" at bounding box center [1138, 155] width 34 height 8
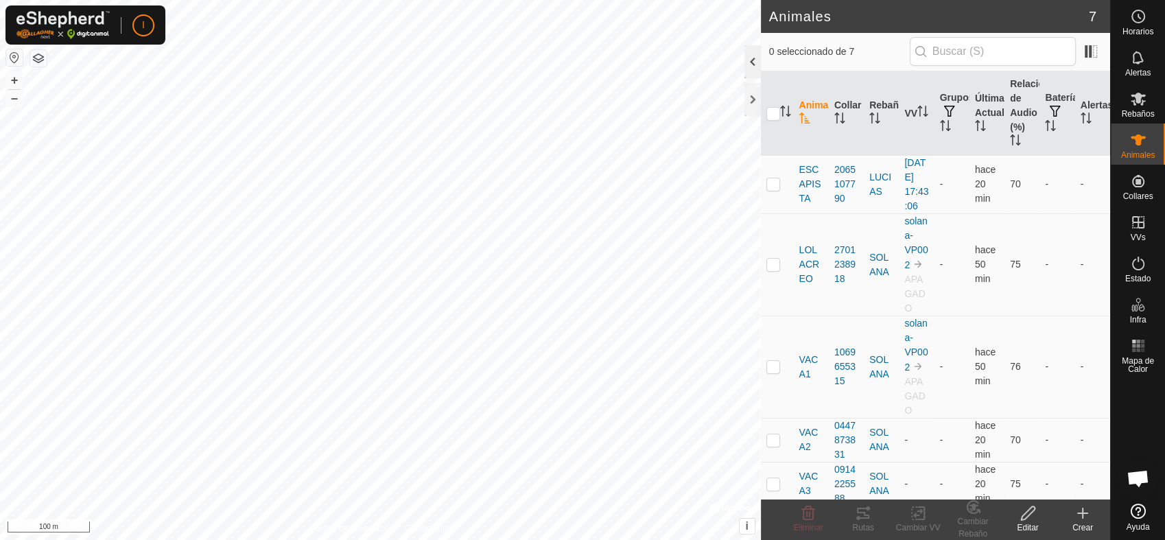
click at [751, 58] on div at bounding box center [752, 61] width 16 height 33
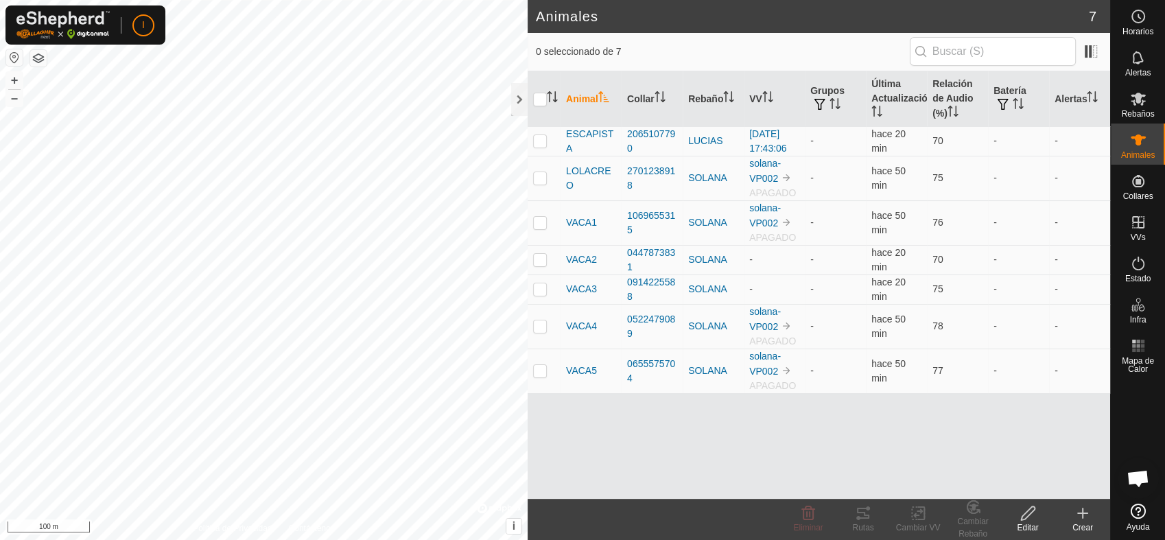
click at [1028, 516] on icon at bounding box center [1027, 513] width 17 height 16
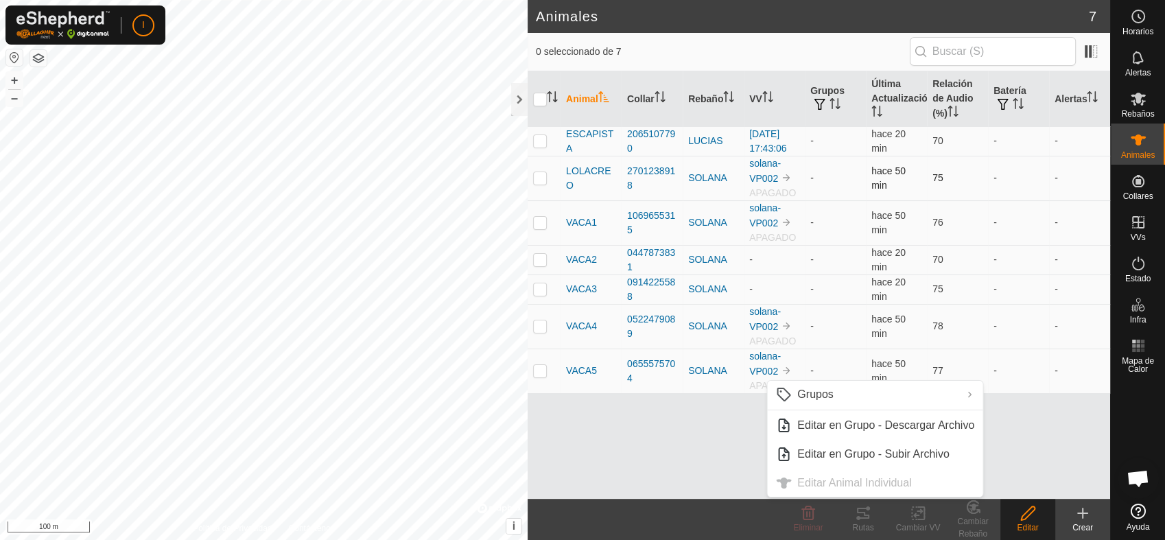
click at [538, 177] on p-checkbox at bounding box center [540, 177] width 14 height 11
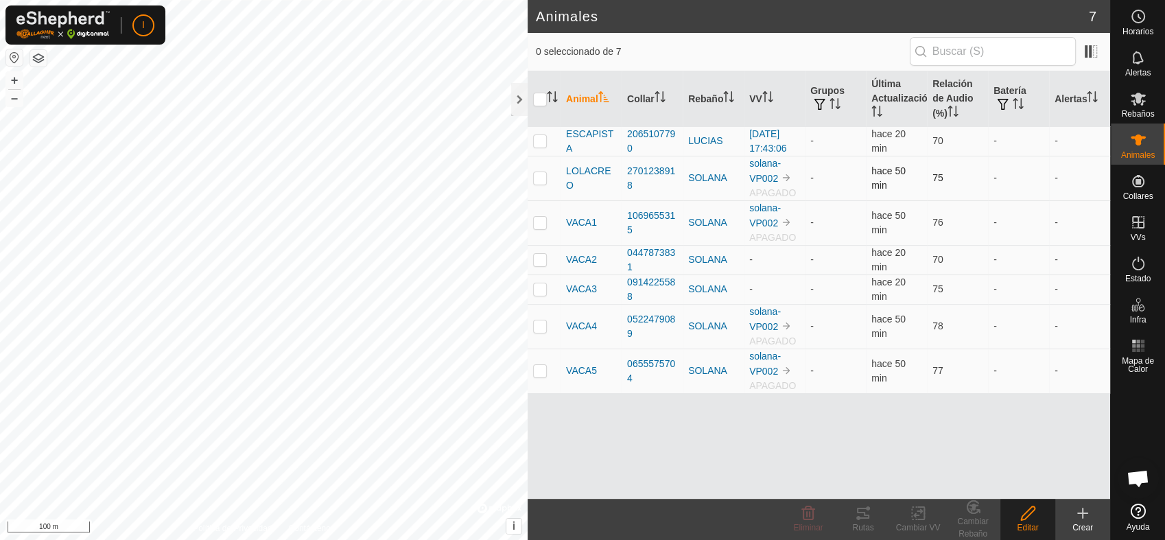
checkbox input "true"
click at [540, 228] on td at bounding box center [543, 222] width 33 height 45
checkbox input "true"
click at [539, 261] on p-checkbox at bounding box center [540, 259] width 14 height 11
checkbox input "true"
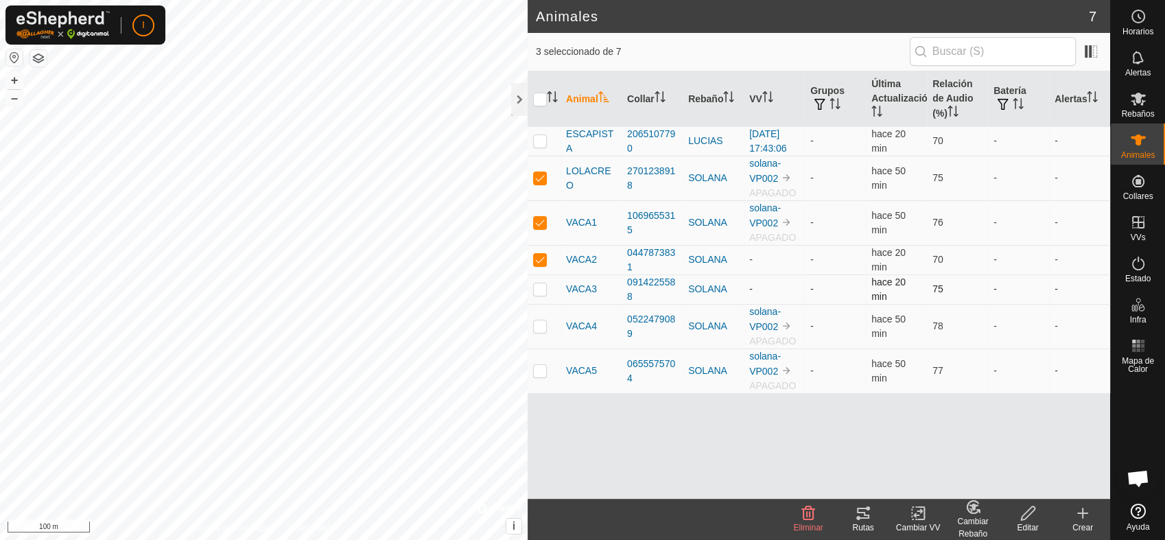
click at [540, 289] on p-checkbox at bounding box center [540, 288] width 14 height 11
checkbox input "true"
click at [541, 329] on p-checkbox at bounding box center [540, 325] width 14 height 11
checkbox input "true"
click at [539, 370] on p-checkbox at bounding box center [540, 370] width 14 height 11
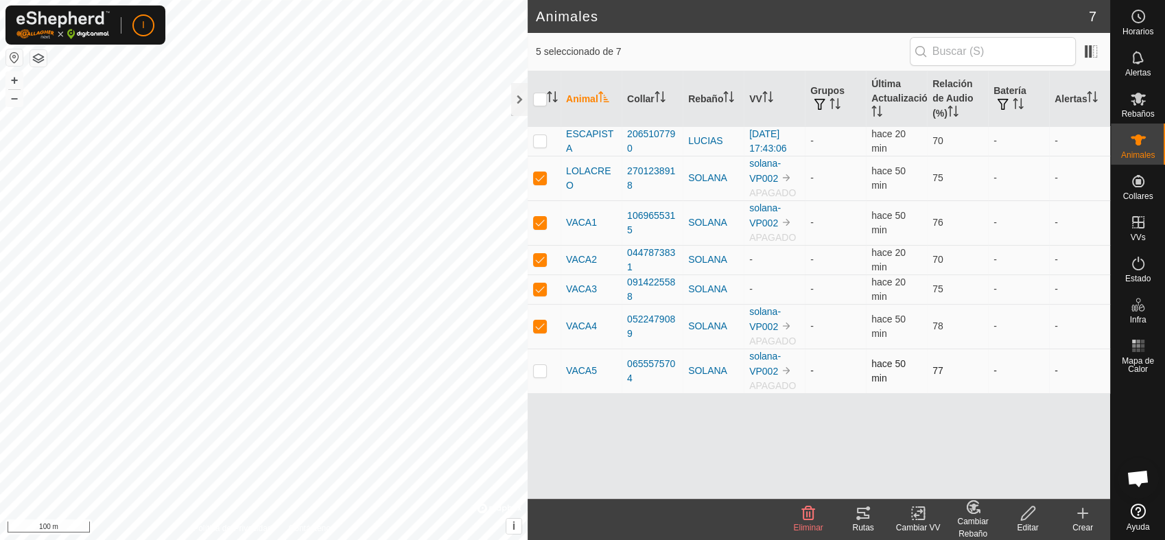
checkbox input "true"
click at [916, 510] on icon at bounding box center [918, 513] width 10 height 9
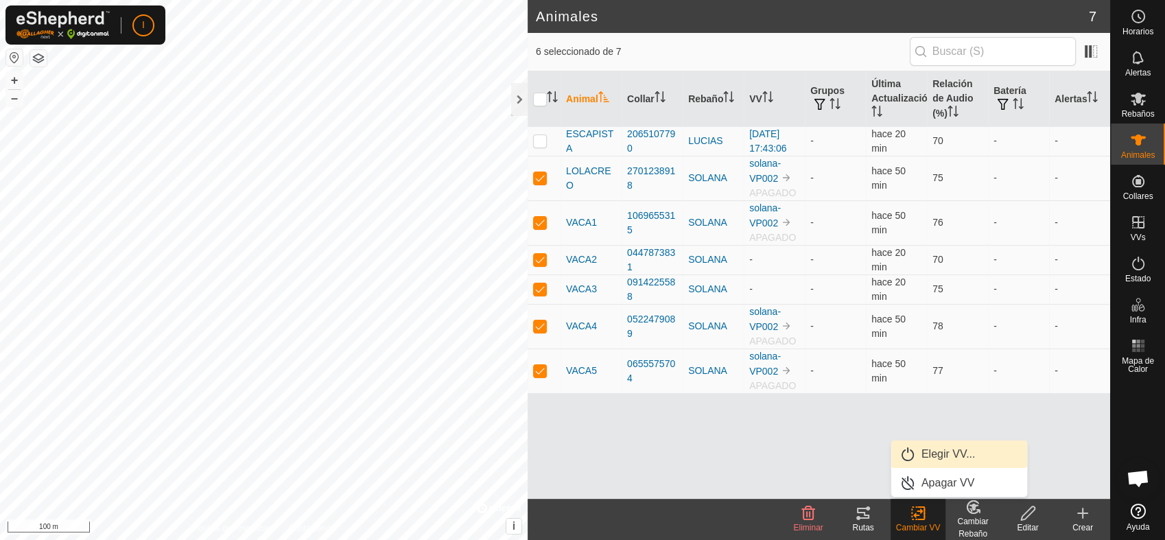
click at [949, 446] on link "Elegir VV..." at bounding box center [959, 453] width 136 height 27
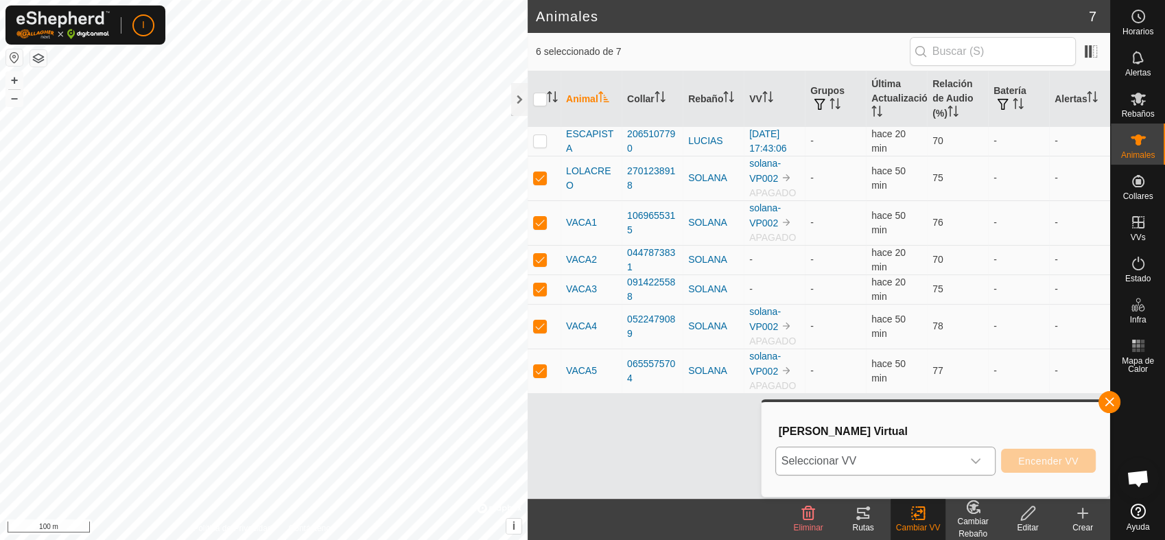
click at [977, 461] on icon "dropdown trigger" at bounding box center [975, 460] width 11 height 11
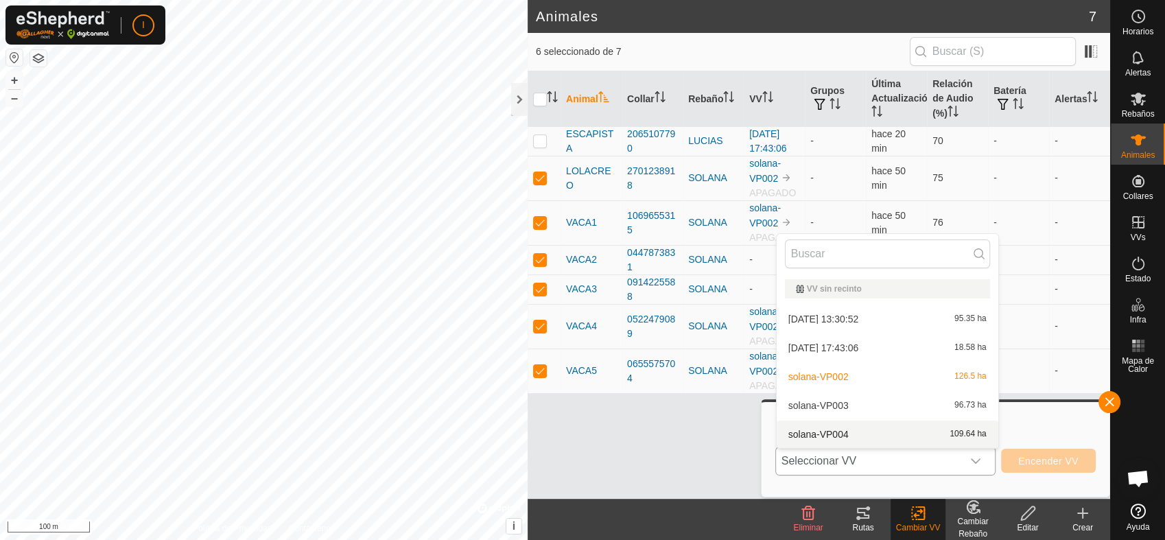
click at [827, 431] on li "solana-VP004 109.64 ha" at bounding box center [887, 433] width 222 height 27
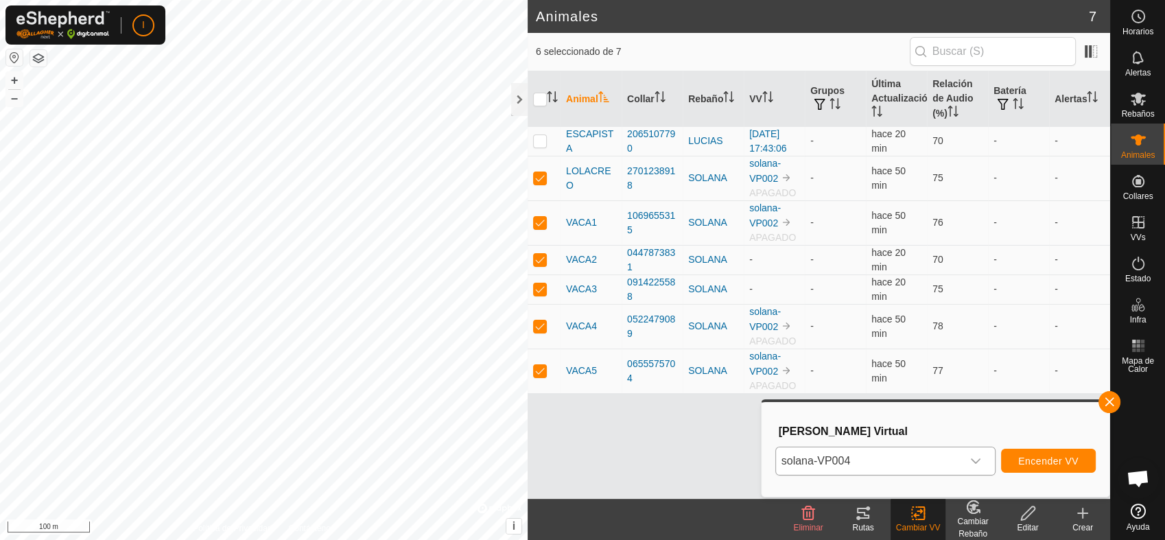
click at [827, 431] on h3 "[PERSON_NAME] Virtual" at bounding box center [937, 431] width 317 height 13
click at [1046, 460] on span "Encender VV" at bounding box center [1048, 460] width 60 height 11
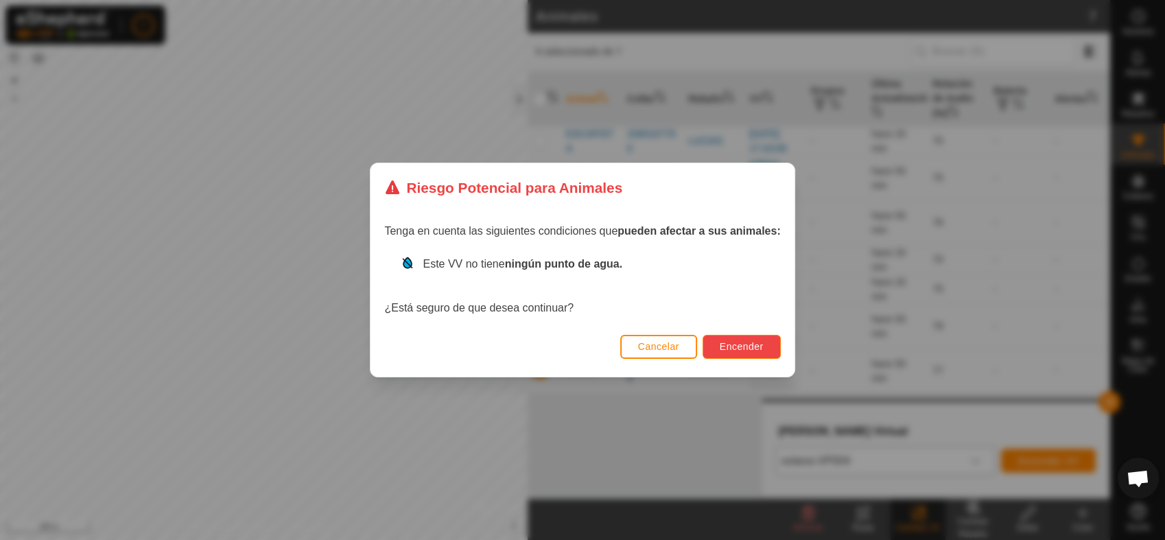
click at [750, 348] on span "Encender" at bounding box center [742, 346] width 44 height 11
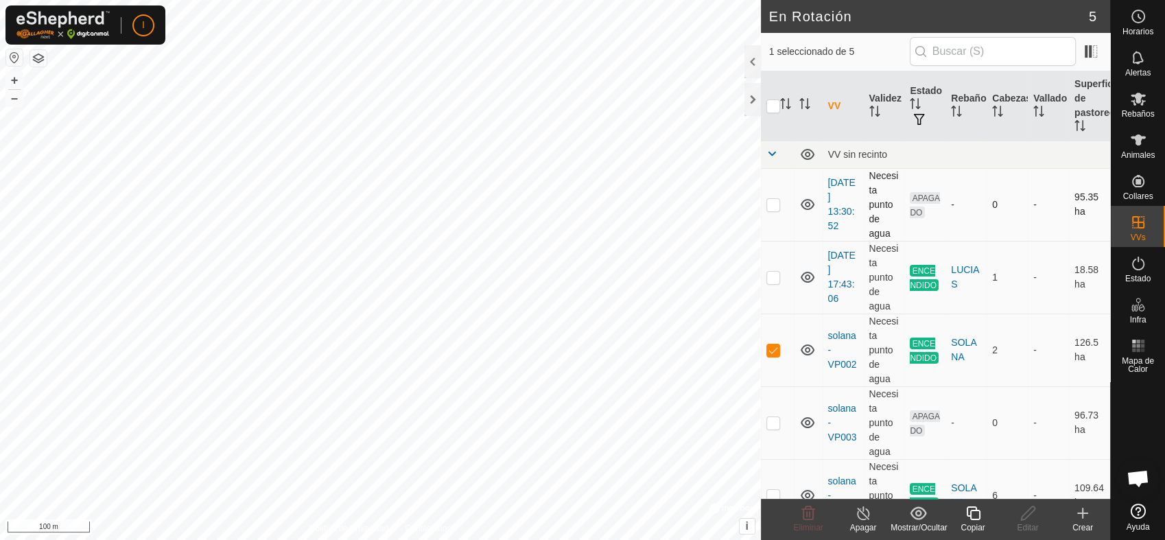
checkbox input "false"
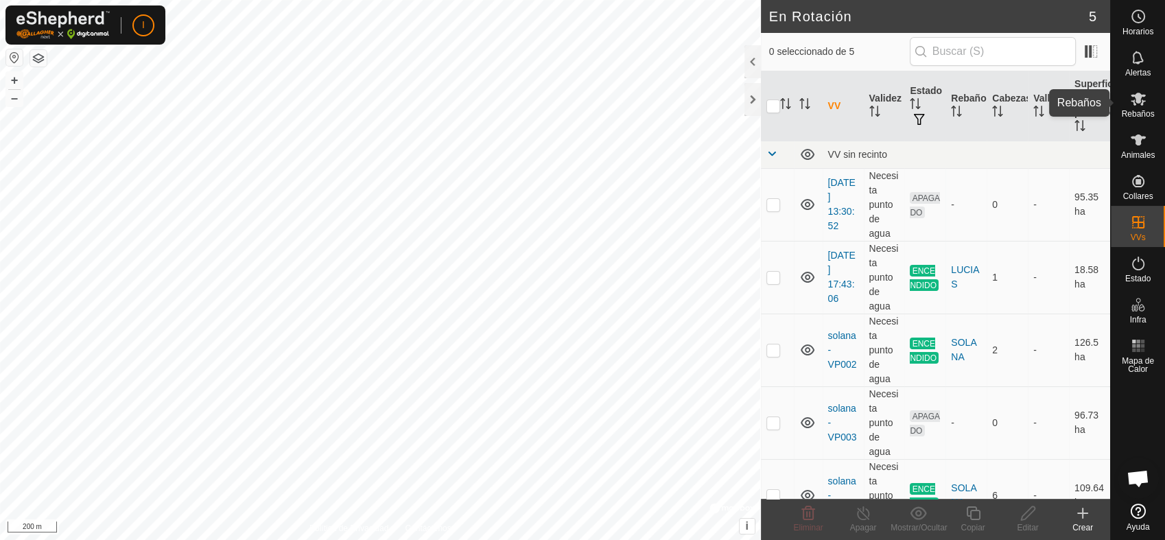
click at [1143, 106] on icon at bounding box center [1138, 99] width 16 height 16
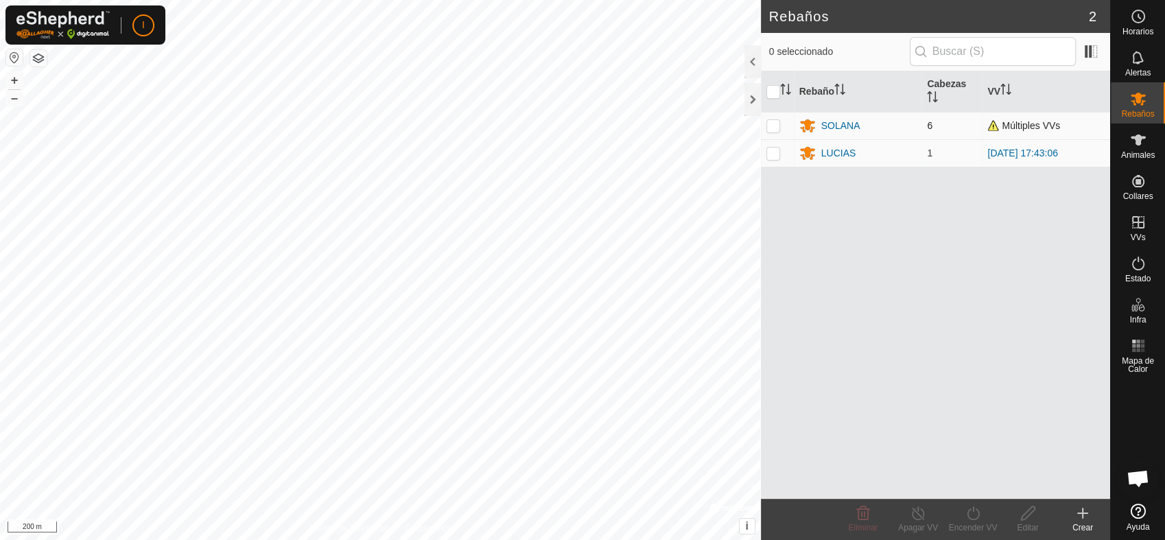
click at [767, 123] on p-checkbox at bounding box center [773, 125] width 14 height 11
checkbox input "true"
click at [982, 521] on div "Encender VV" at bounding box center [972, 527] width 55 height 12
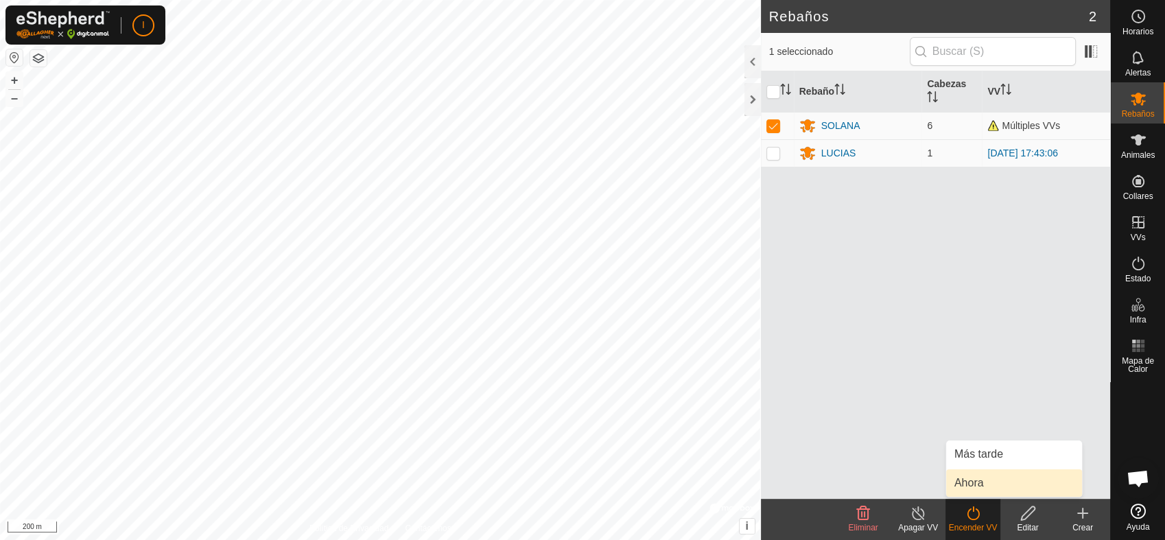
click at [973, 479] on link "Ahora" at bounding box center [1014, 482] width 136 height 27
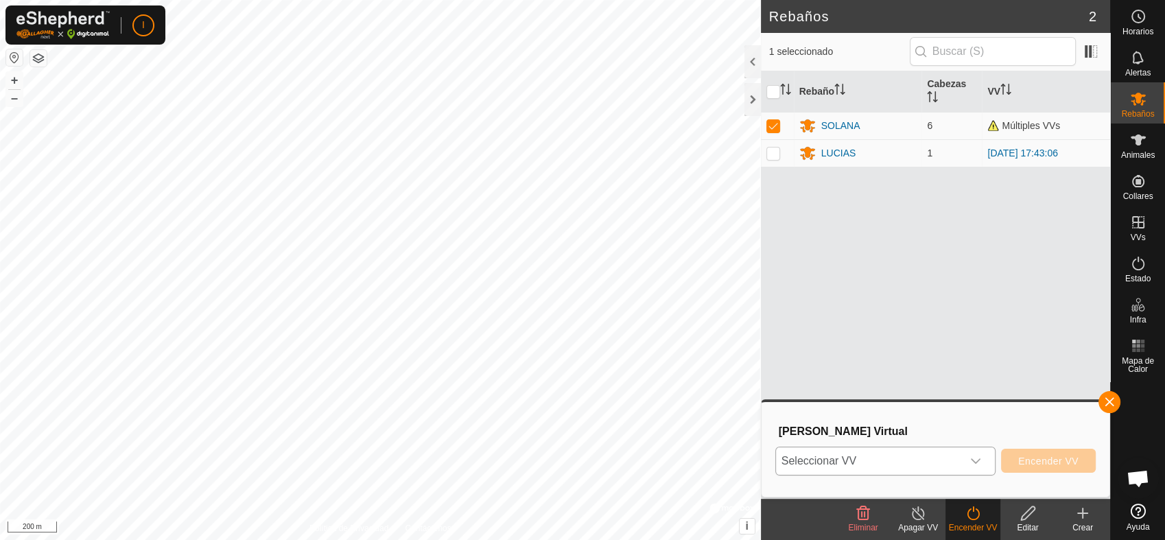
click at [977, 454] on div "dropdown trigger" at bounding box center [975, 460] width 27 height 27
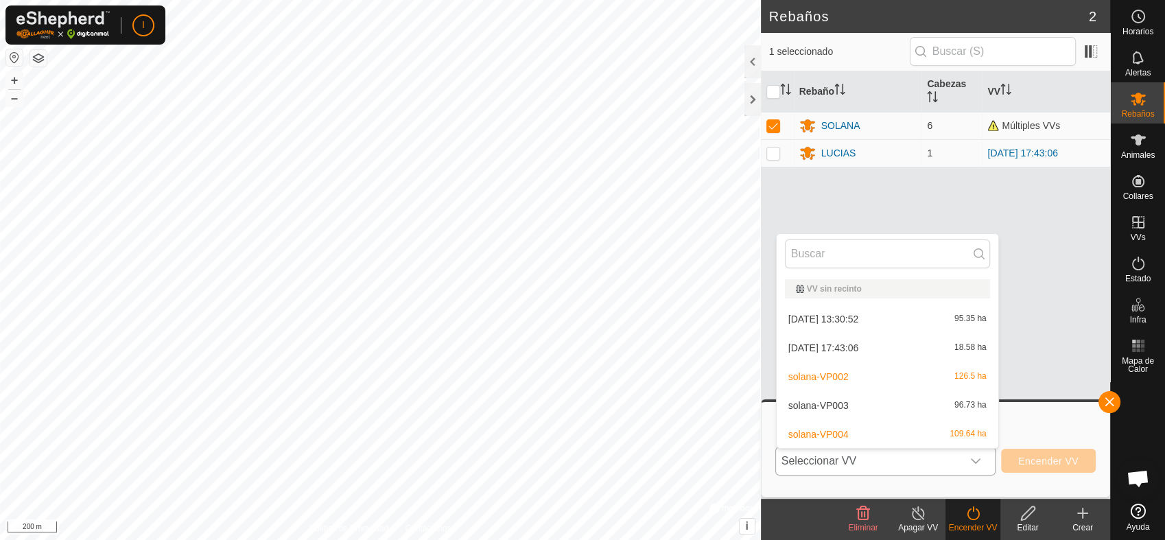
click at [835, 431] on li "solana-VP004 109.64 ha" at bounding box center [887, 433] width 222 height 27
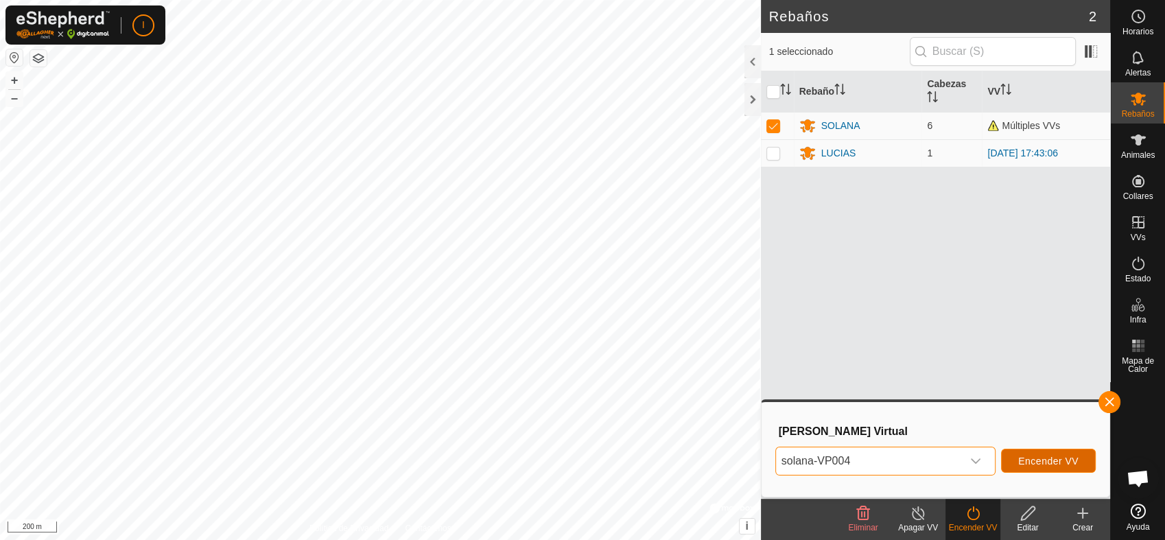
click at [1054, 455] on span "Encender VV" at bounding box center [1048, 460] width 60 height 11
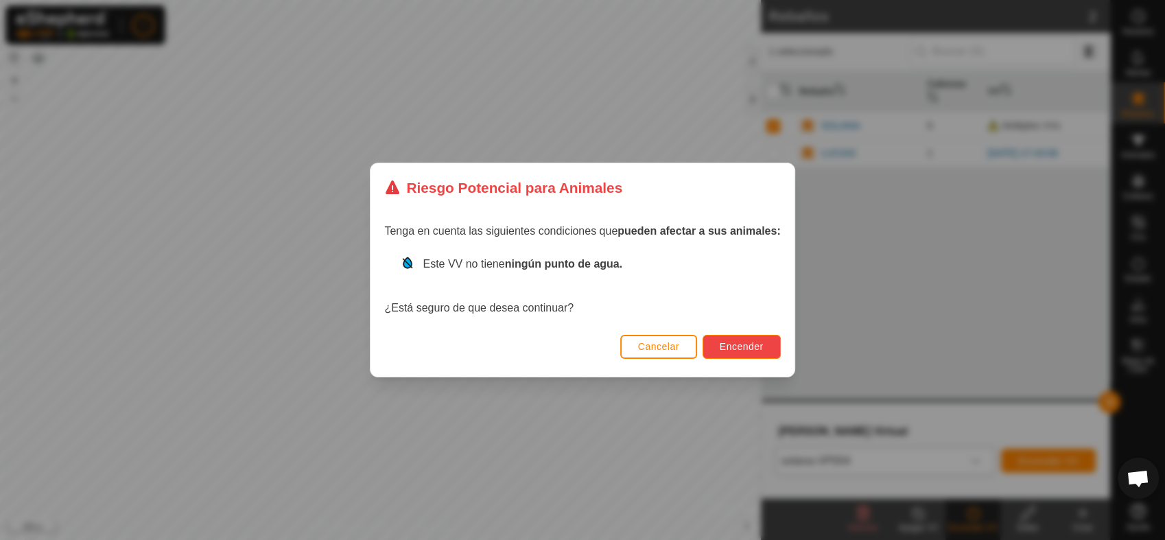
click at [748, 346] on span "Encender" at bounding box center [742, 346] width 44 height 11
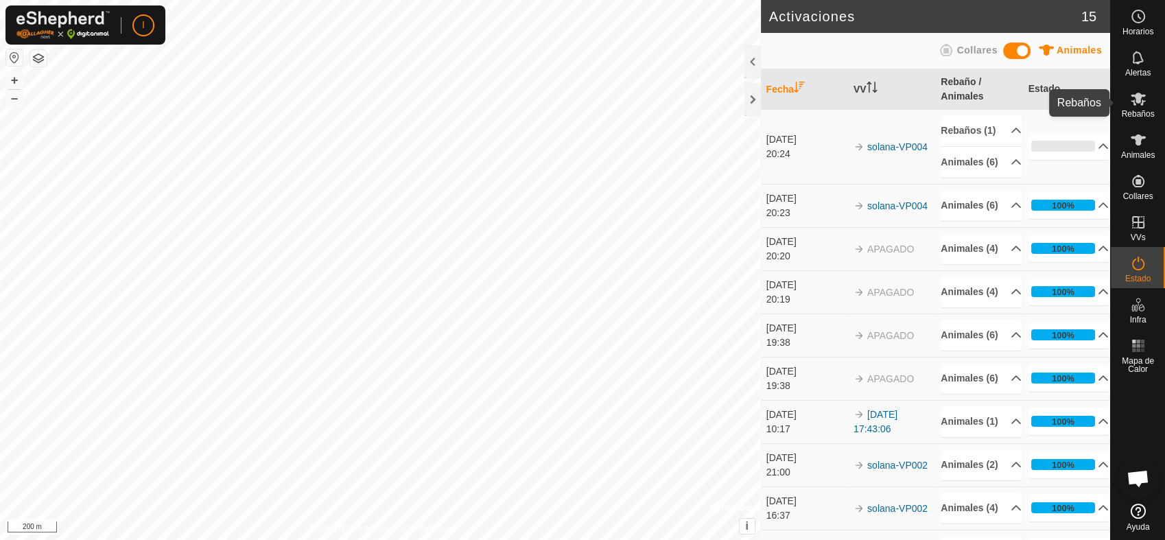
click at [1135, 104] on icon at bounding box center [1138, 99] width 16 height 16
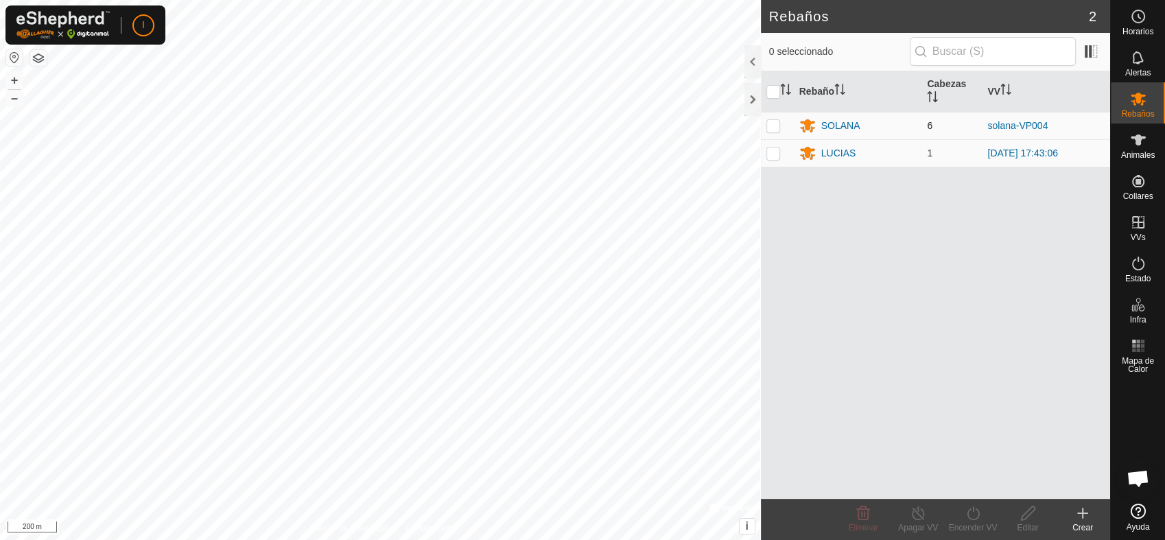
click at [770, 126] on p-checkbox at bounding box center [773, 125] width 14 height 11
click at [772, 120] on p-checkbox at bounding box center [773, 125] width 14 height 11
checkbox input "false"
click at [772, 155] on p-checkbox at bounding box center [773, 152] width 14 height 11
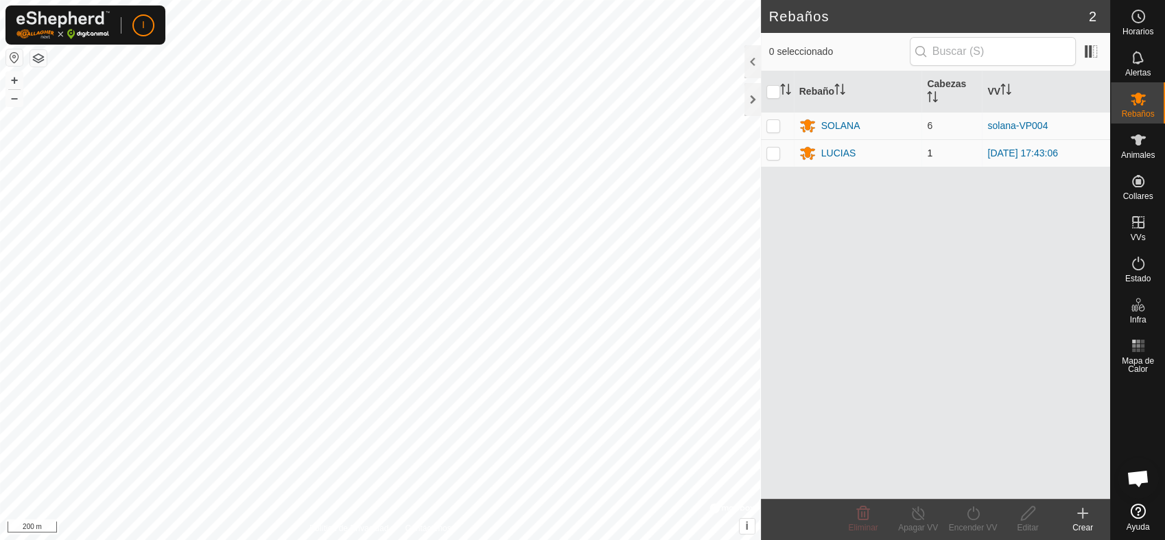
click at [772, 155] on p-checkbox at bounding box center [773, 152] width 14 height 11
checkbox input "true"
click at [977, 521] on div "Encender VV" at bounding box center [972, 527] width 55 height 12
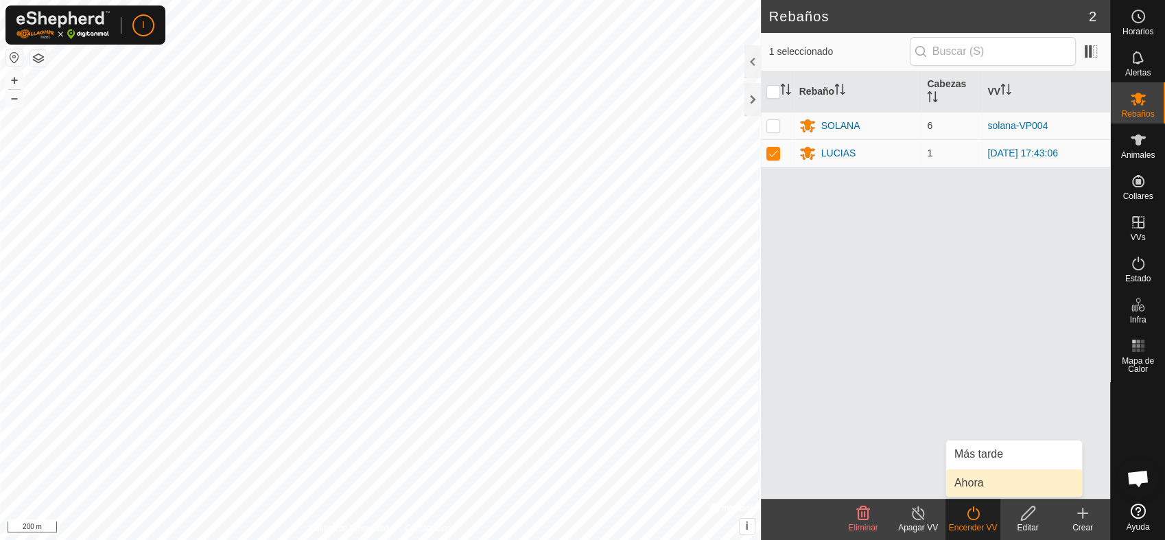
click at [978, 477] on link "Ahora" at bounding box center [1014, 482] width 136 height 27
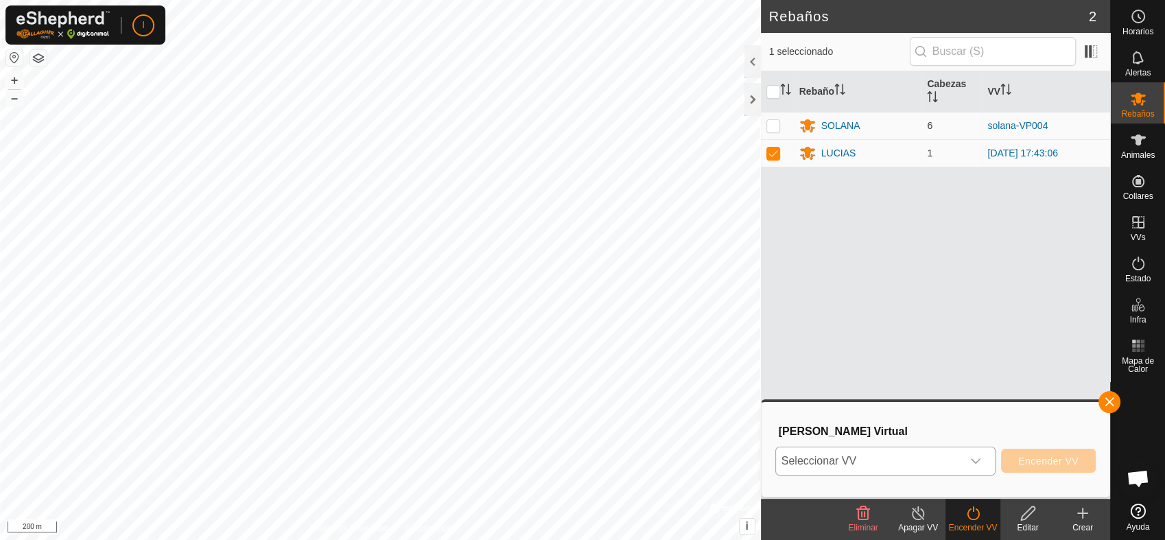
click at [978, 456] on icon "dropdown trigger" at bounding box center [975, 460] width 11 height 11
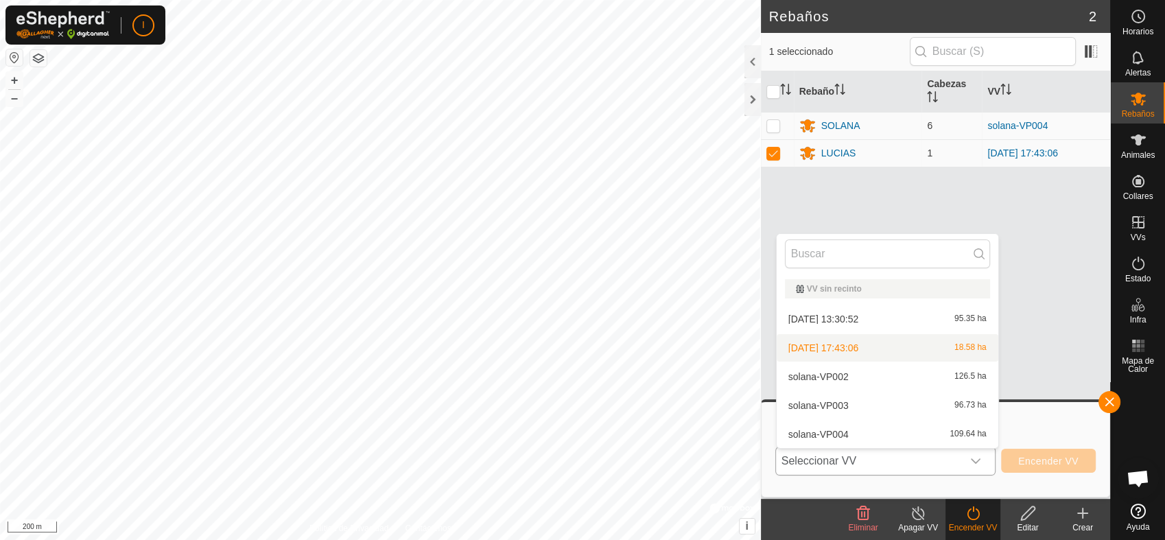
click at [931, 346] on li "2025-10-09 17:43:06 18.58 ha" at bounding box center [887, 347] width 222 height 27
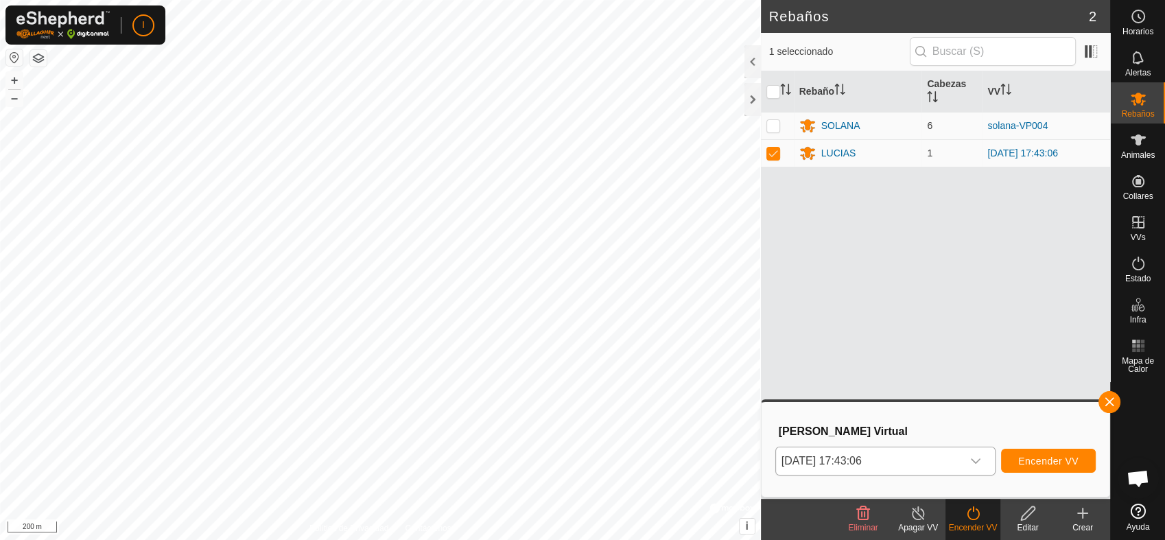
click at [979, 456] on icon "dropdown trigger" at bounding box center [975, 460] width 11 height 11
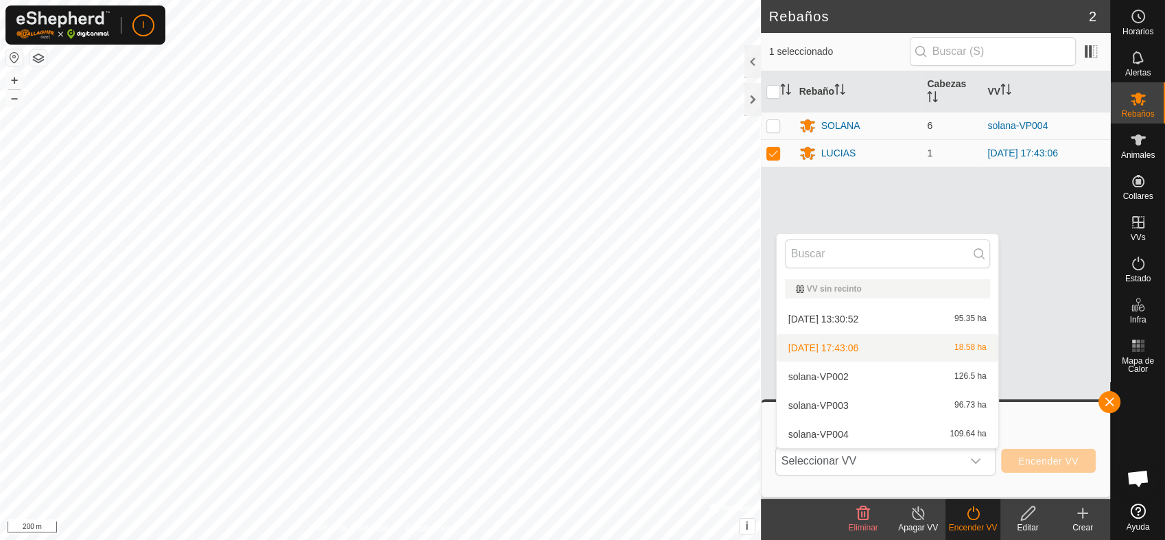
click at [859, 347] on li "2025-10-09 17:43:06 18.58 ha" at bounding box center [887, 347] width 222 height 27
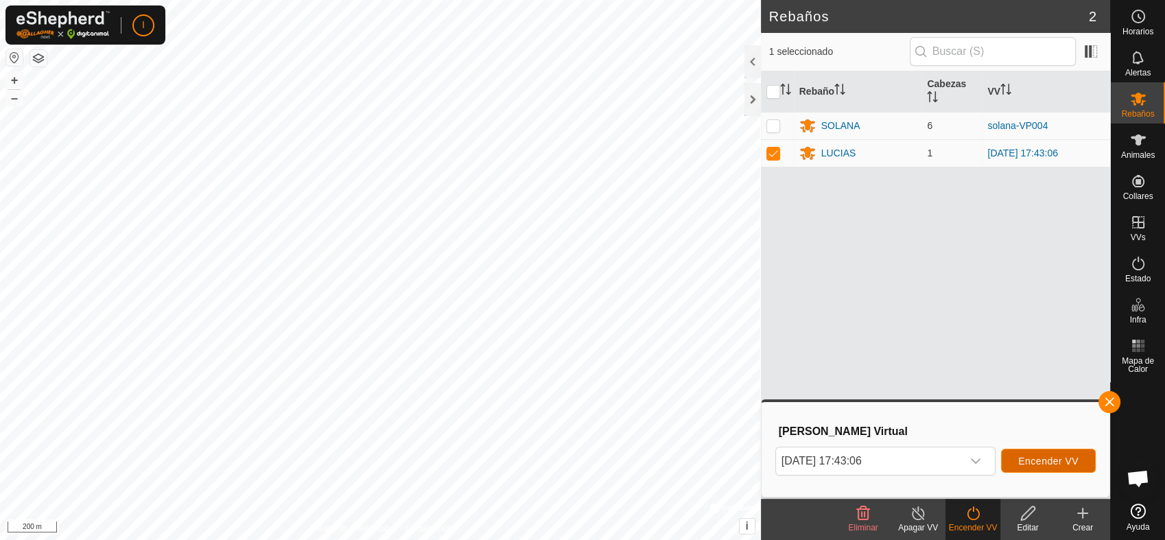
click at [1034, 461] on span "Encender VV" at bounding box center [1048, 460] width 60 height 11
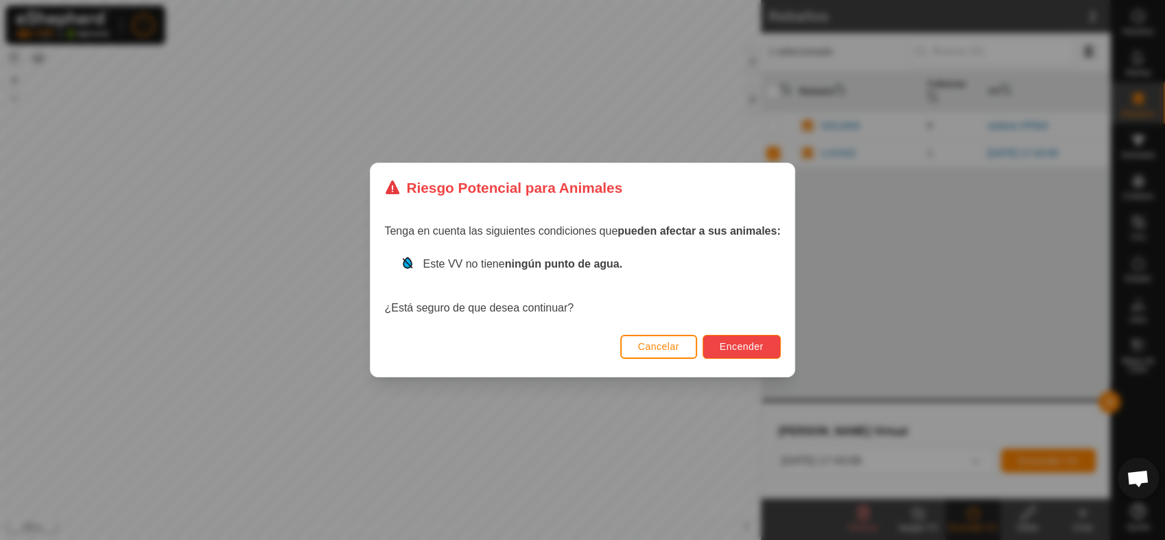
click at [746, 339] on button "Encender" at bounding box center [741, 347] width 78 height 24
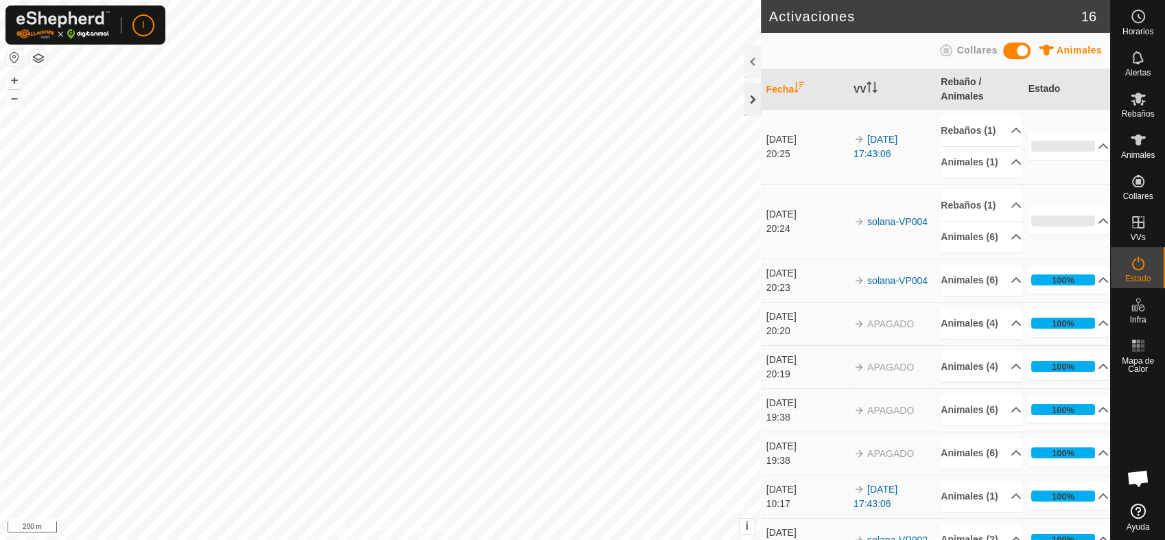
click at [751, 94] on div at bounding box center [752, 99] width 16 height 33
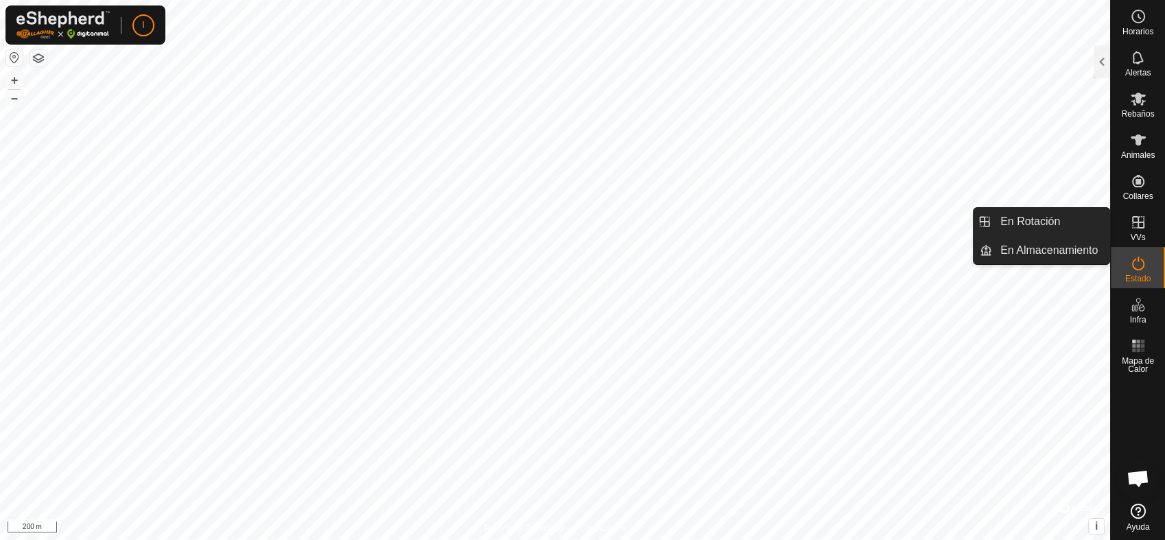
click at [1134, 226] on icon at bounding box center [1138, 222] width 16 height 16
click at [1136, 226] on icon at bounding box center [1138, 222] width 16 height 16
click at [1026, 247] on link "En Almacenamiento" at bounding box center [1050, 250] width 117 height 27
click at [1132, 228] on icon at bounding box center [1138, 222] width 12 height 12
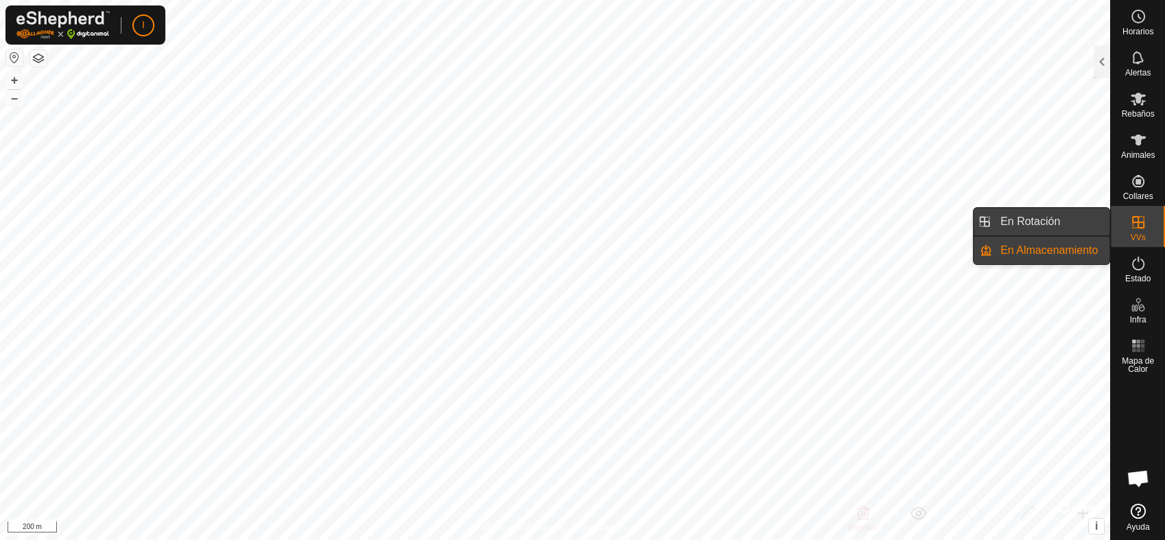
click at [1043, 228] on link "En Rotación" at bounding box center [1050, 221] width 117 height 27
click at [1037, 217] on link "En Rotación" at bounding box center [1050, 221] width 117 height 27
click at [1021, 219] on link "En Rotación" at bounding box center [1050, 221] width 117 height 27
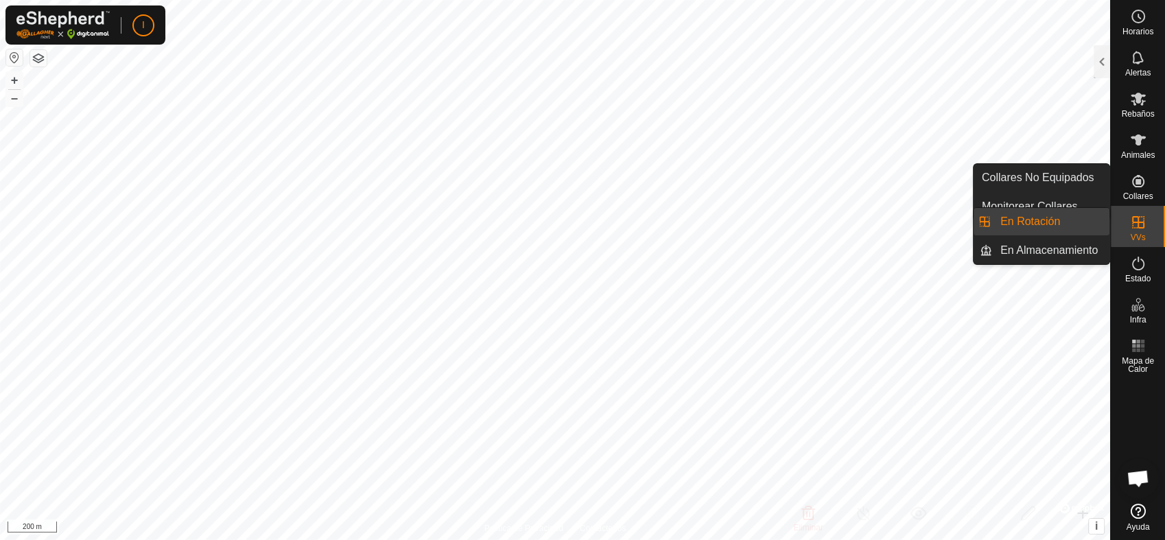
click at [1031, 220] on link "En Rotación" at bounding box center [1050, 221] width 117 height 27
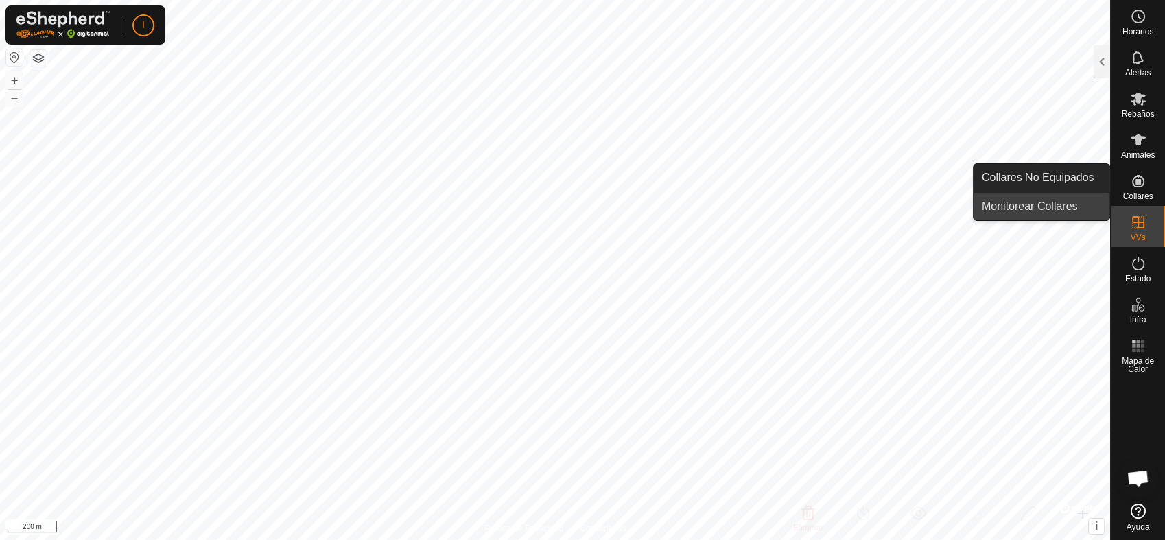
click at [1012, 208] on link "Monitorear Collares" at bounding box center [1041, 206] width 136 height 27
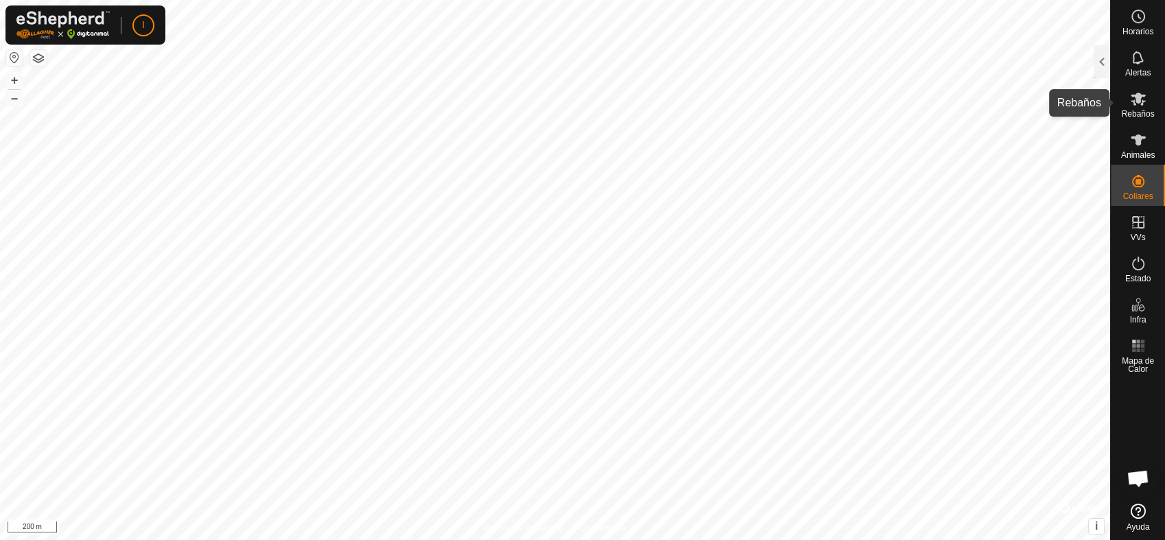
click at [1141, 104] on icon at bounding box center [1137, 99] width 15 height 13
click at [1100, 58] on div at bounding box center [1101, 61] width 16 height 33
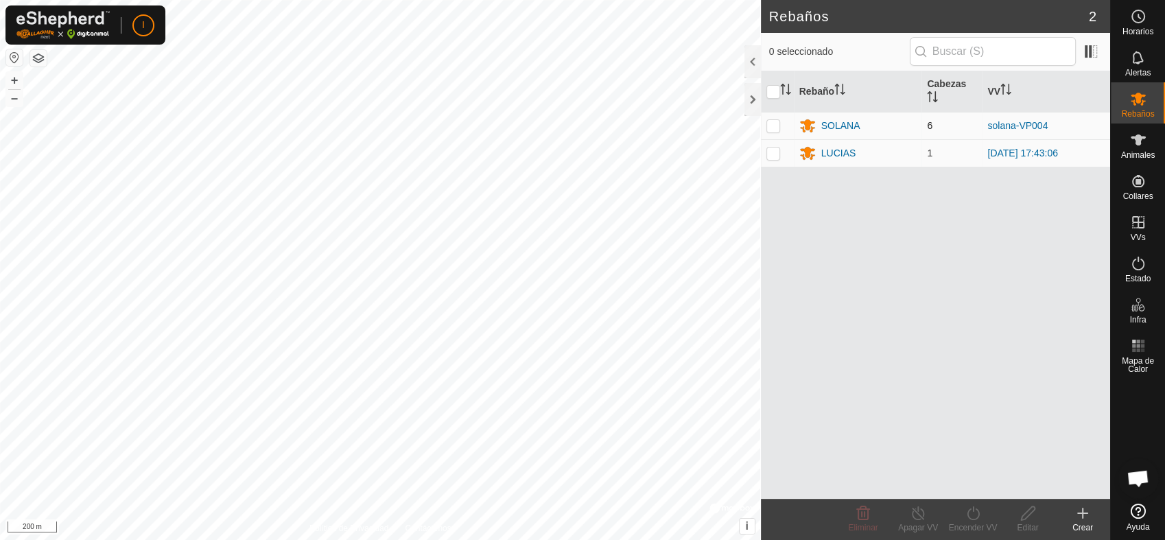
click at [771, 126] on p-checkbox at bounding box center [773, 125] width 14 height 11
checkbox input "true"
click at [968, 516] on icon at bounding box center [972, 513] width 12 height 14
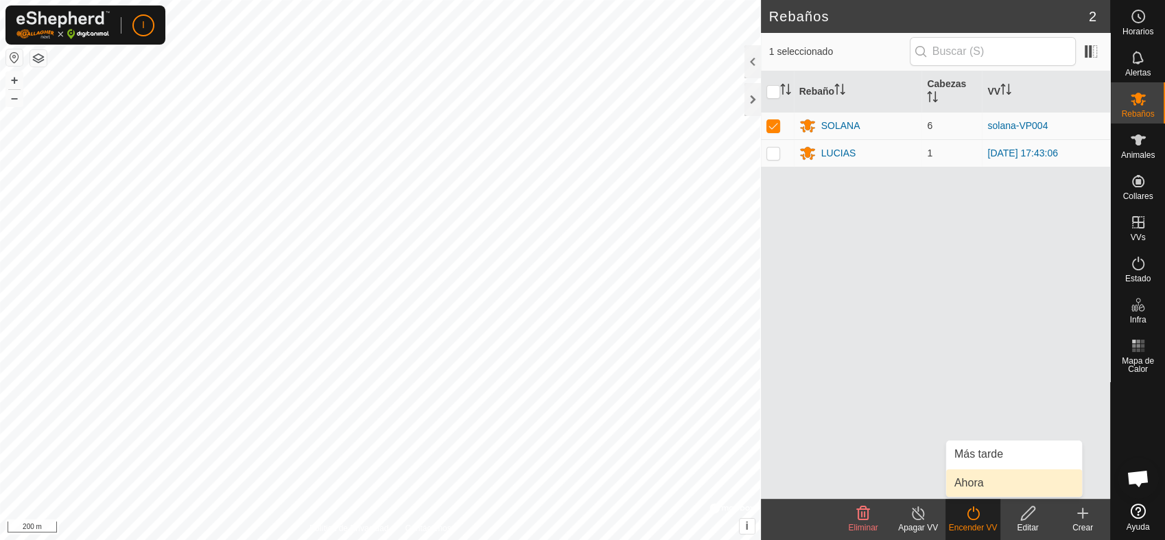
click at [978, 479] on link "Ahora" at bounding box center [1014, 482] width 136 height 27
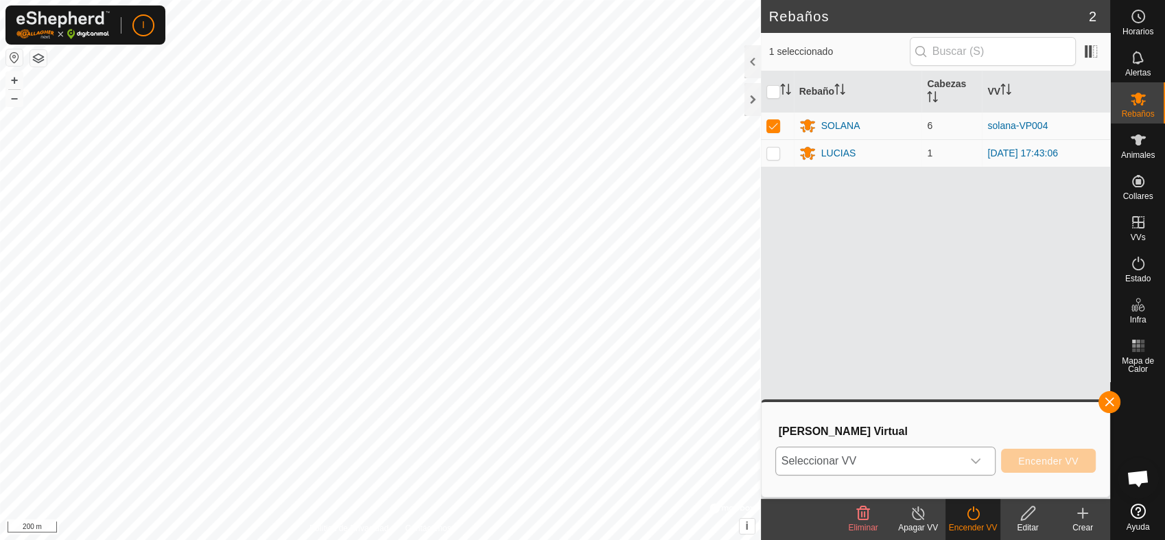
click at [977, 458] on icon "dropdown trigger" at bounding box center [975, 460] width 11 height 11
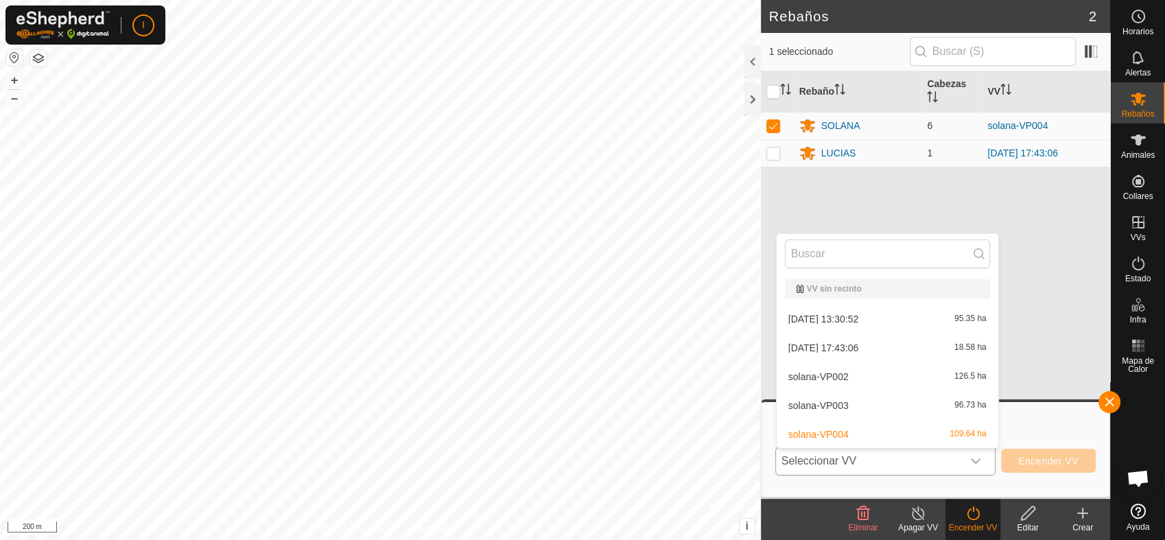
click at [836, 436] on li "solana-VP004 109.64 ha" at bounding box center [887, 433] width 222 height 27
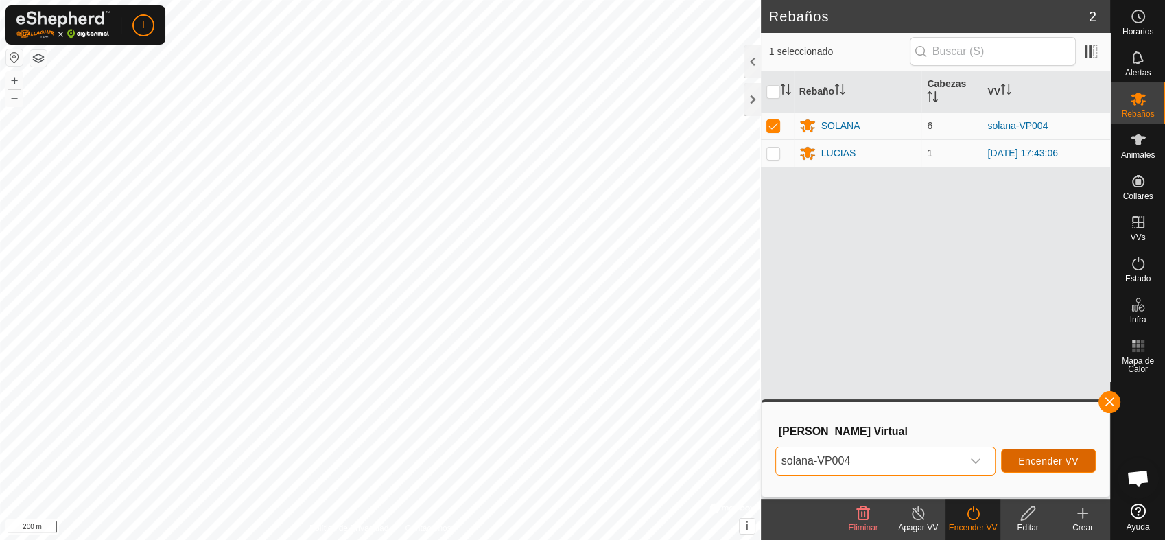
click at [1046, 453] on button "Encender VV" at bounding box center [1048, 461] width 95 height 24
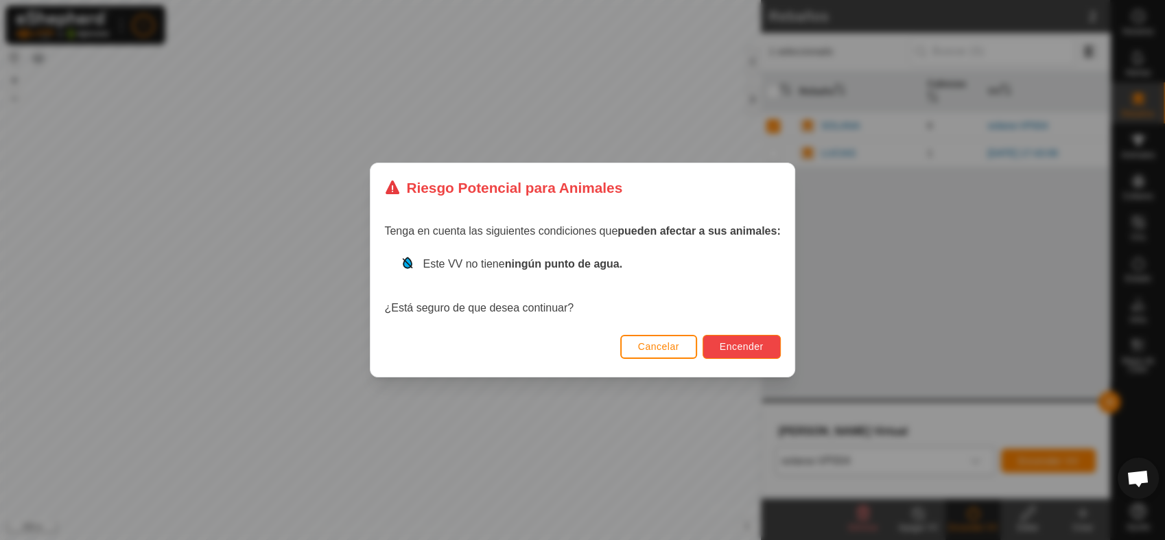
click at [737, 336] on button "Encender" at bounding box center [741, 347] width 78 height 24
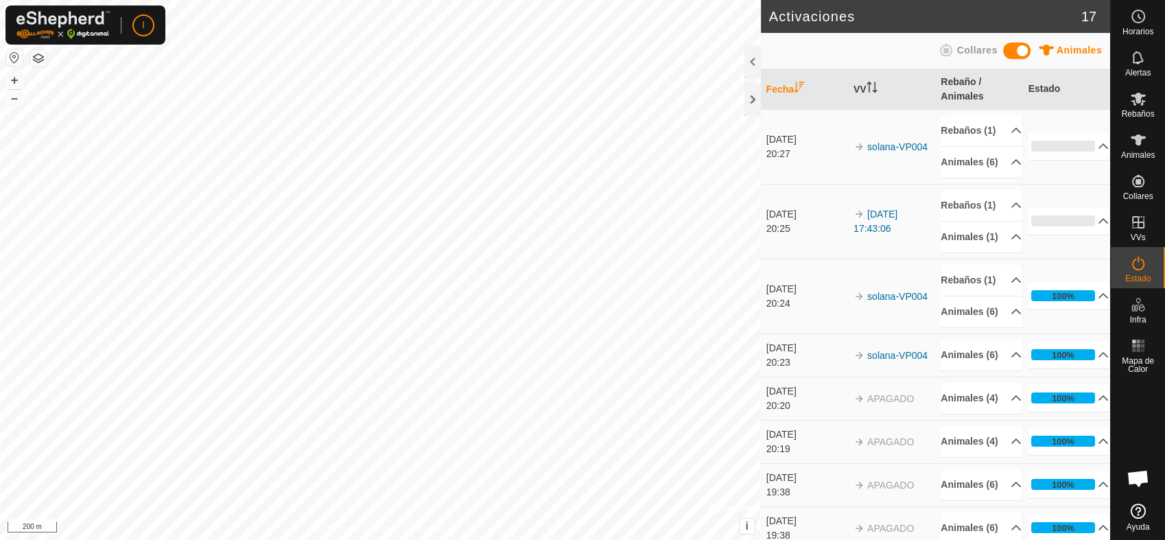
click at [1013, 49] on span at bounding box center [1016, 51] width 27 height 16
click at [1026, 46] on span at bounding box center [1016, 51] width 27 height 16
click at [1010, 47] on span at bounding box center [1016, 51] width 27 height 16
click at [752, 62] on div at bounding box center [752, 61] width 16 height 33
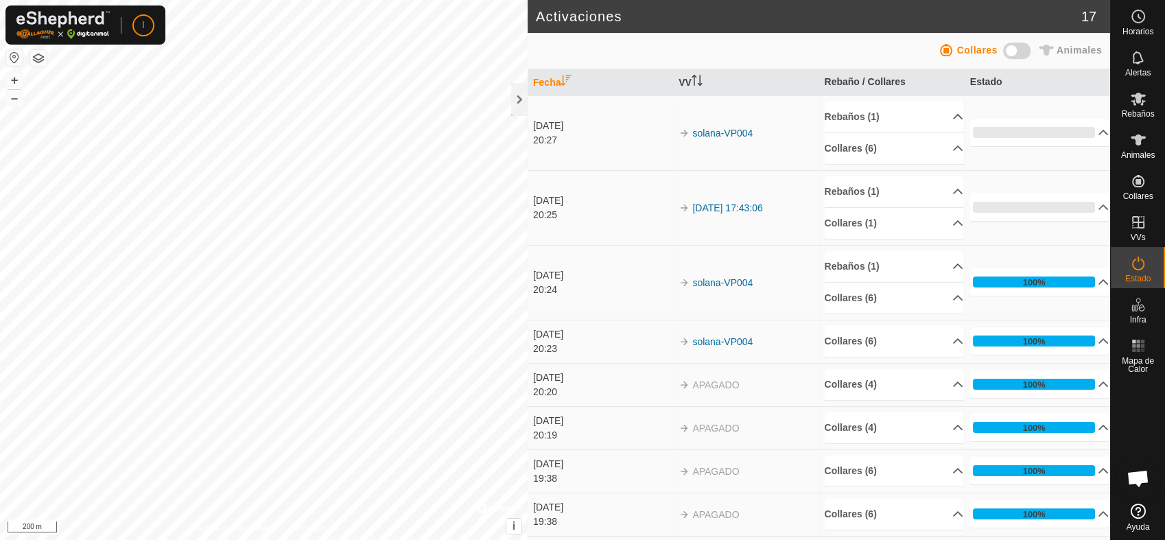
click at [1022, 47] on span at bounding box center [1016, 51] width 27 height 16
click at [520, 94] on div at bounding box center [519, 99] width 16 height 33
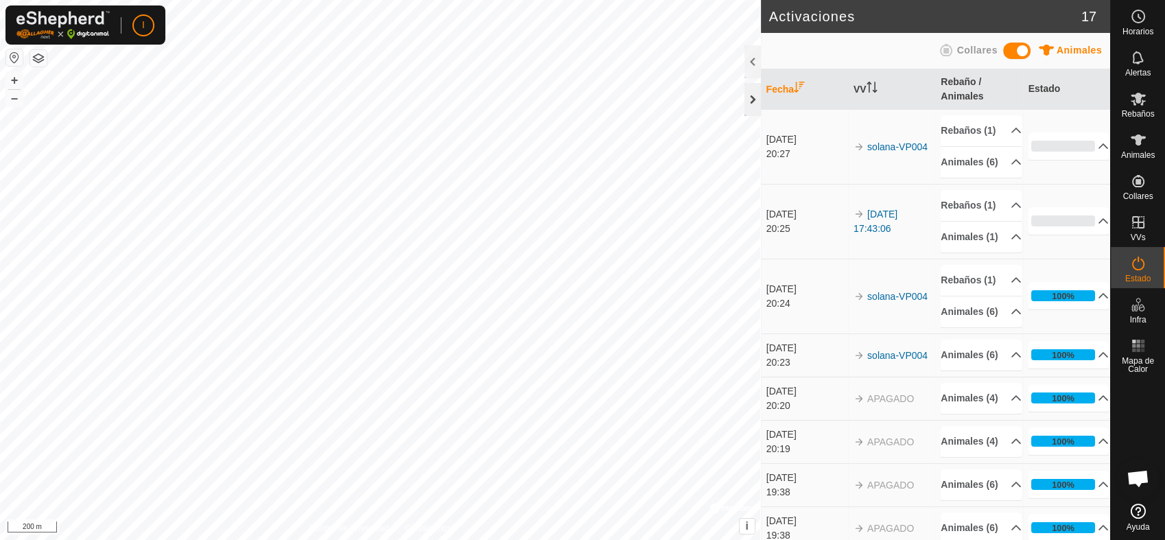
click at [751, 99] on div at bounding box center [752, 99] width 16 height 33
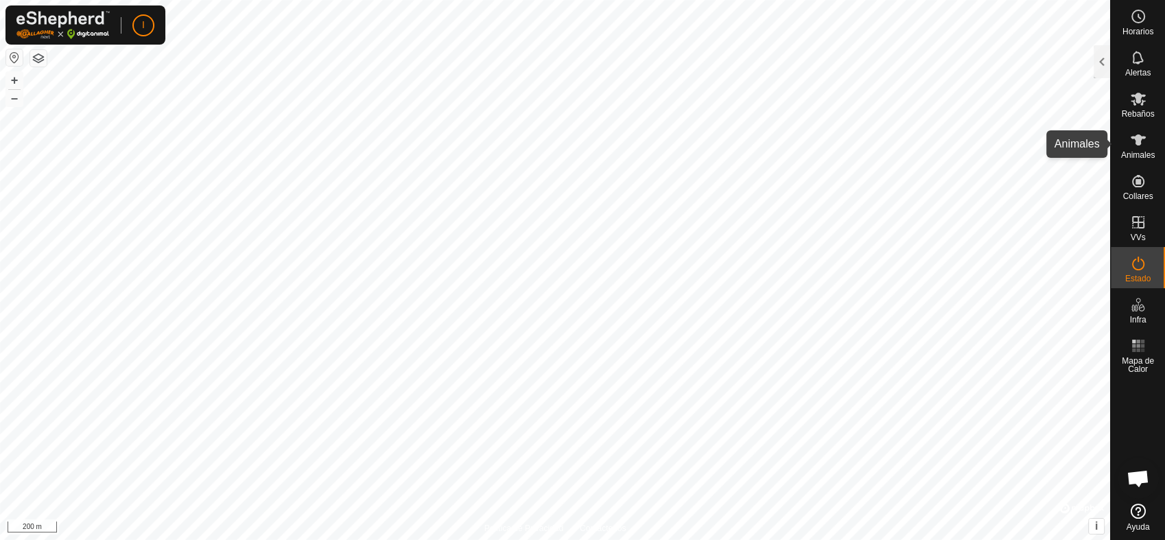
click at [1137, 147] on icon at bounding box center [1138, 140] width 16 height 16
click at [1102, 60] on div at bounding box center [1101, 61] width 16 height 33
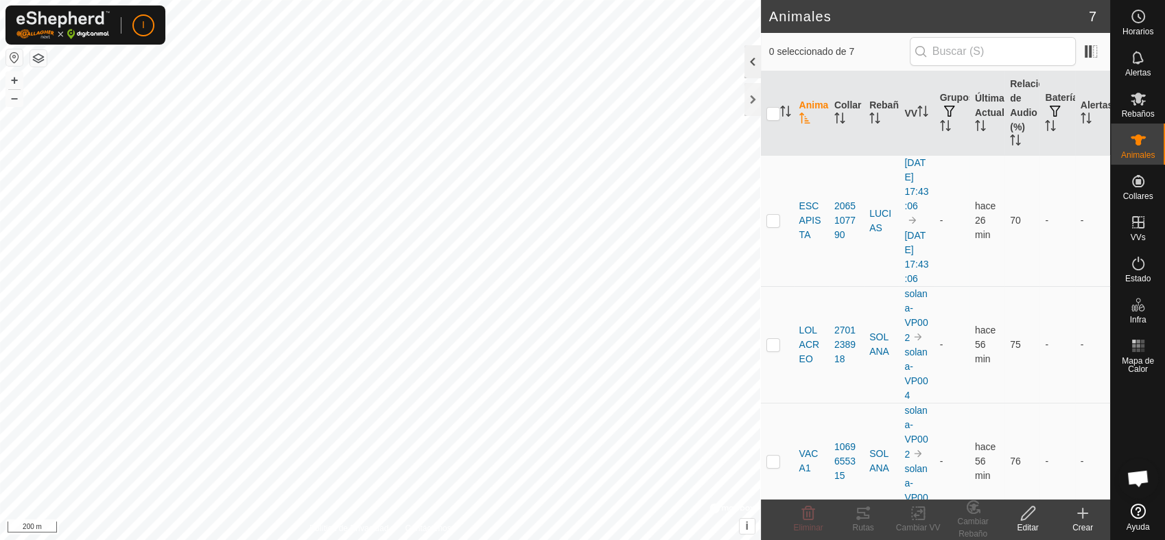
click at [752, 59] on div at bounding box center [752, 61] width 16 height 33
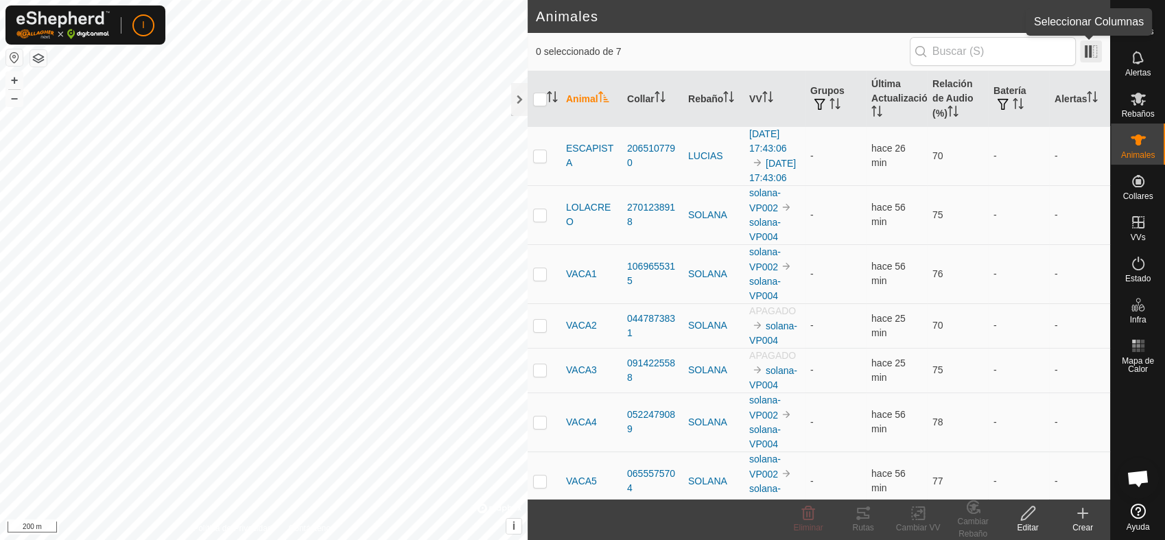
click at [1089, 47] on span at bounding box center [1091, 51] width 22 height 22
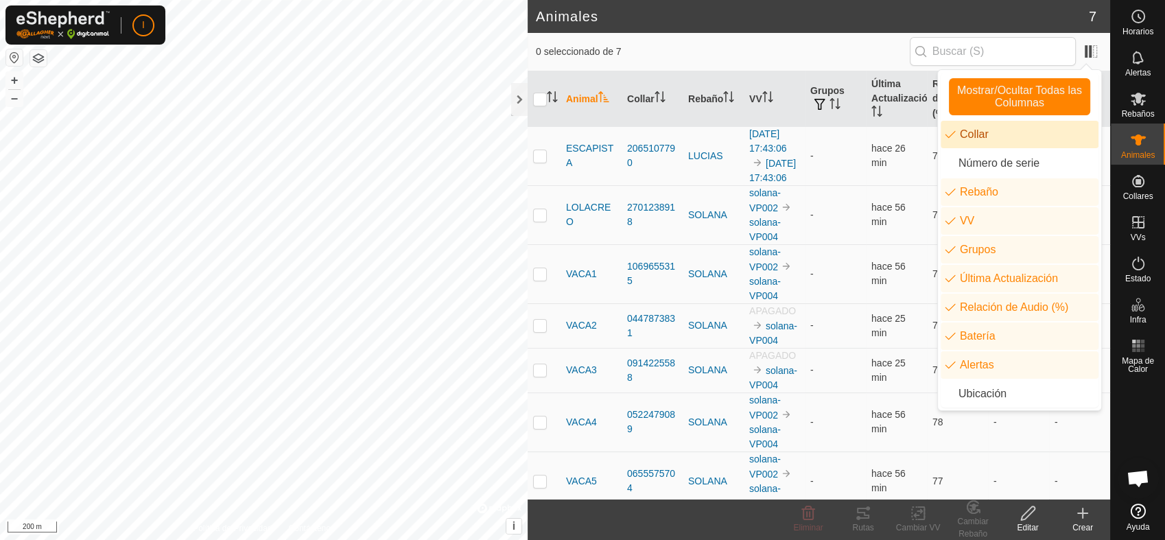
click at [966, 136] on li "Collar" at bounding box center [1019, 134] width 158 height 27
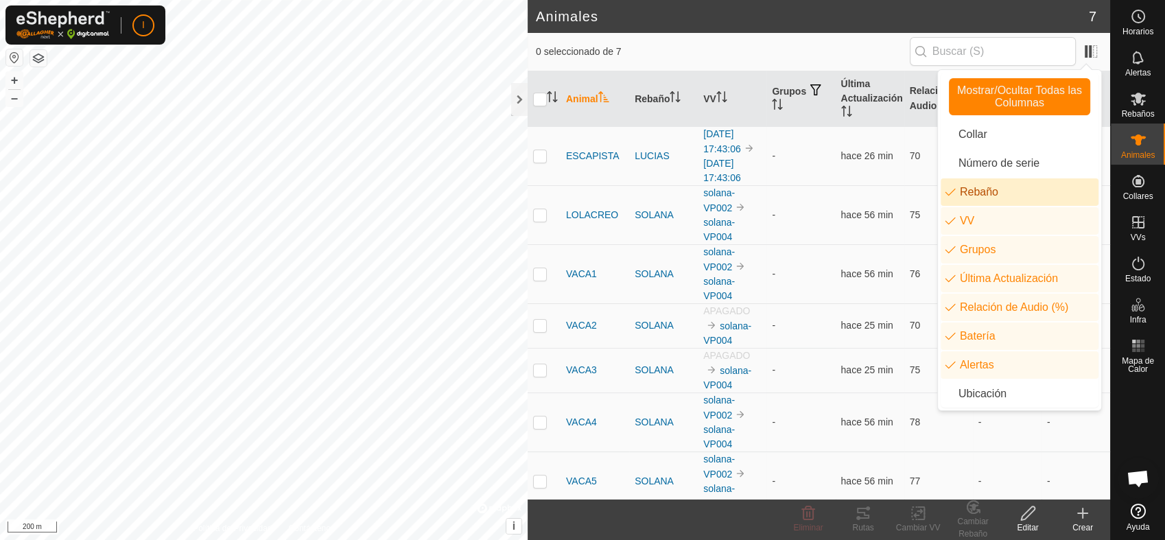
click at [972, 193] on li "Rebaño" at bounding box center [1019, 191] width 158 height 27
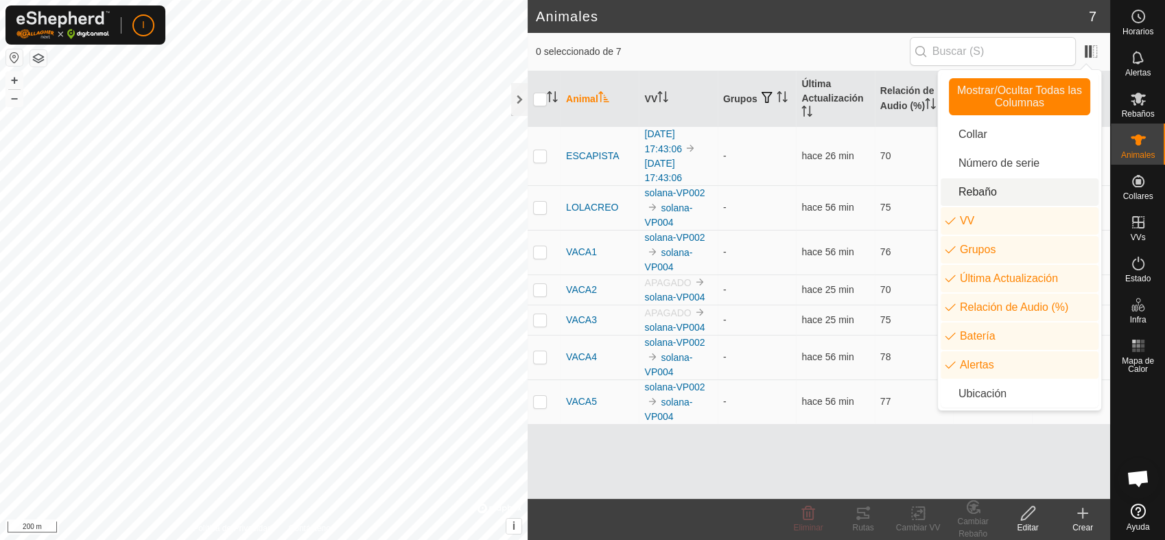
click at [972, 193] on li "Rebaño" at bounding box center [1019, 191] width 158 height 27
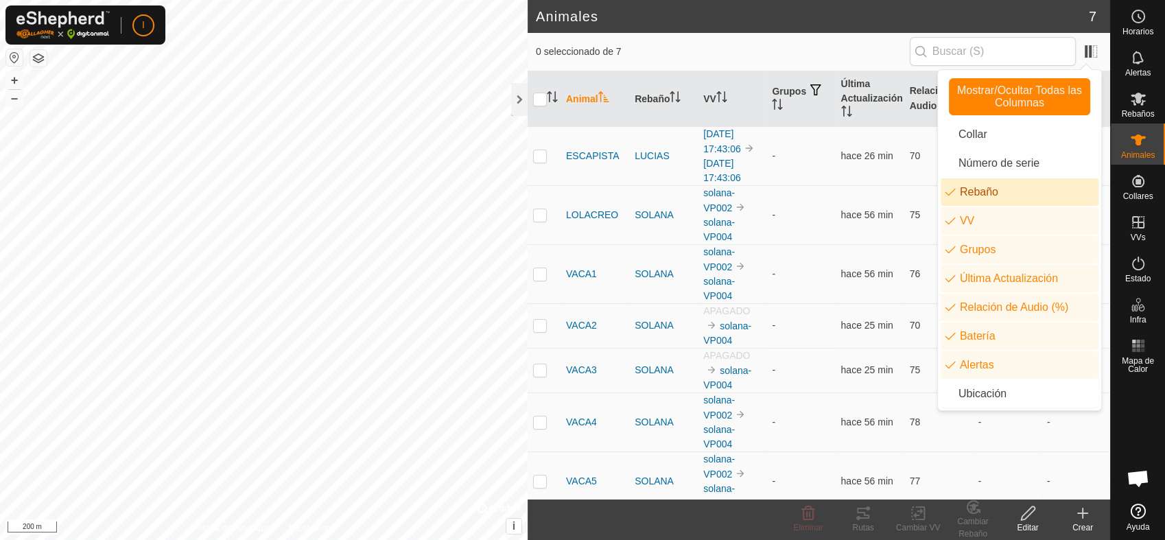
click at [972, 193] on li "Rebaño" at bounding box center [1019, 191] width 158 height 27
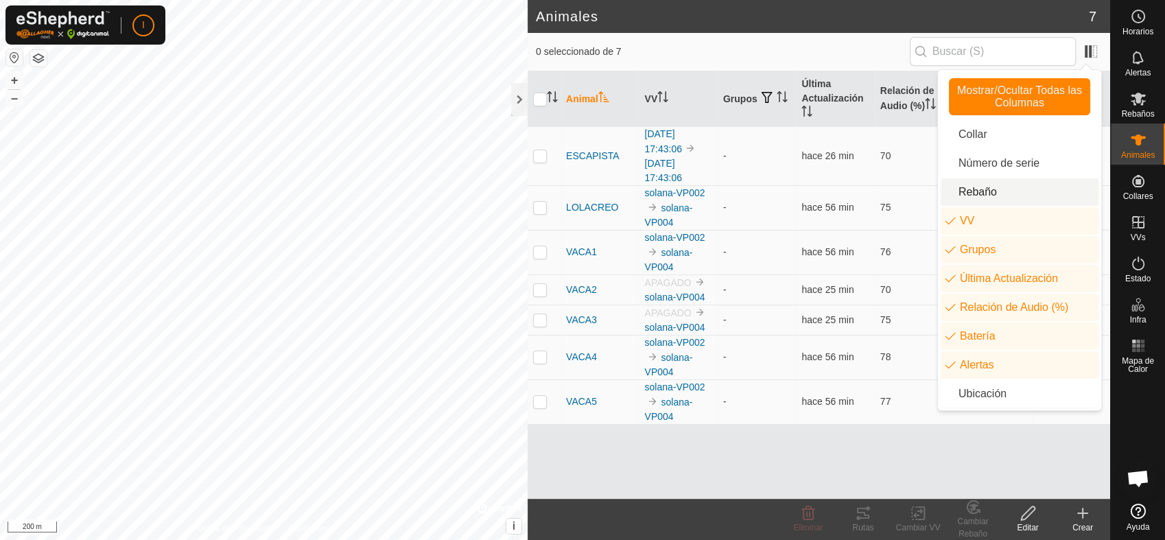
click at [972, 193] on li "Rebaño" at bounding box center [1019, 191] width 158 height 27
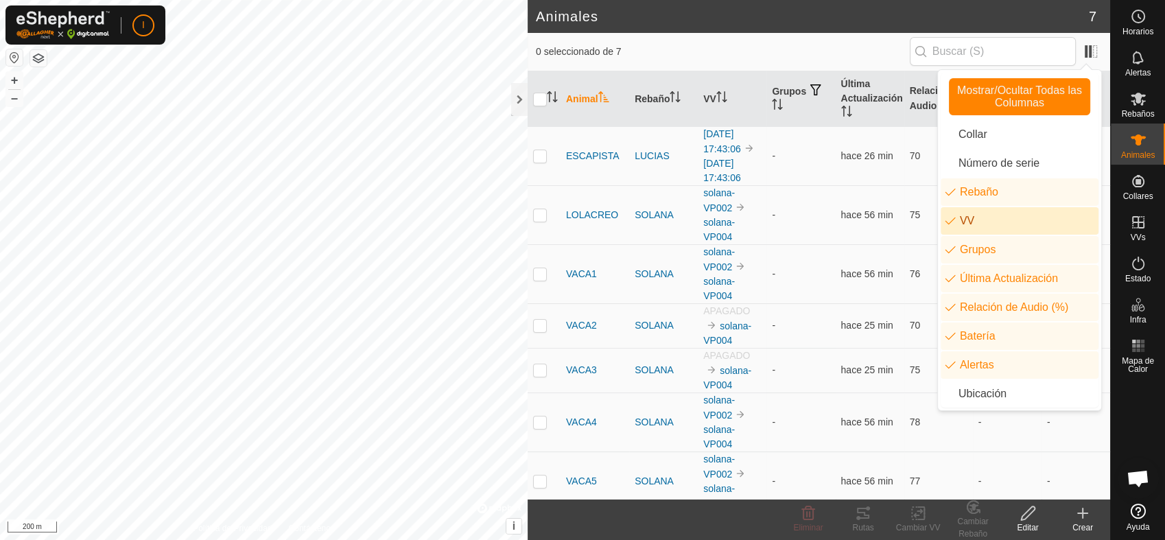
click at [964, 224] on li "VV" at bounding box center [1019, 220] width 158 height 27
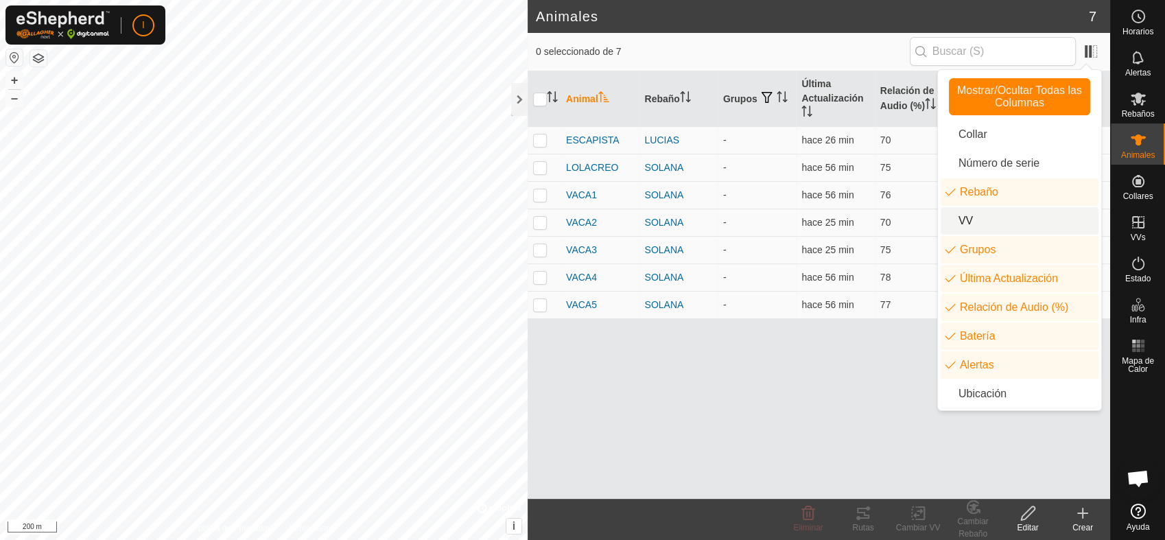
click at [964, 224] on li "VV" at bounding box center [1019, 220] width 158 height 27
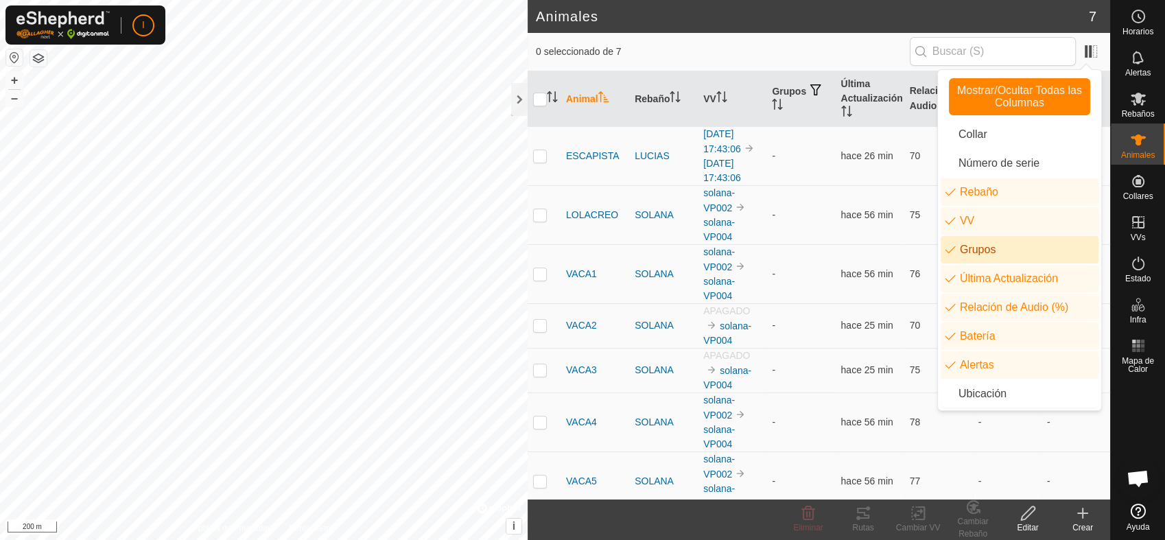
click at [965, 252] on li "Grupos" at bounding box center [1019, 249] width 158 height 27
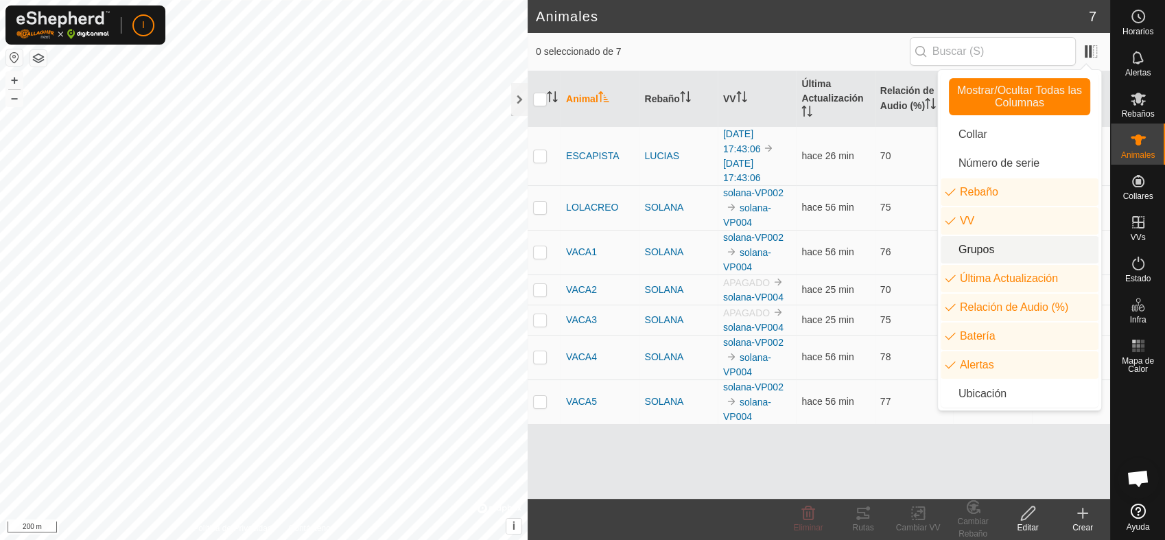
click at [965, 252] on li "Grupos" at bounding box center [1019, 249] width 158 height 27
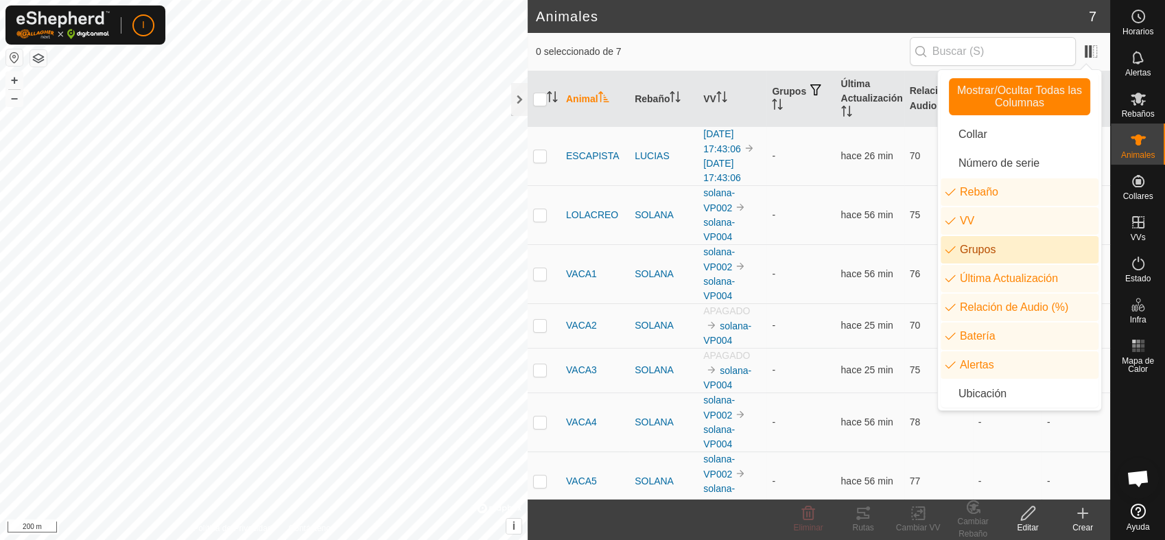
click at [965, 252] on li "Grupos" at bounding box center [1019, 249] width 158 height 27
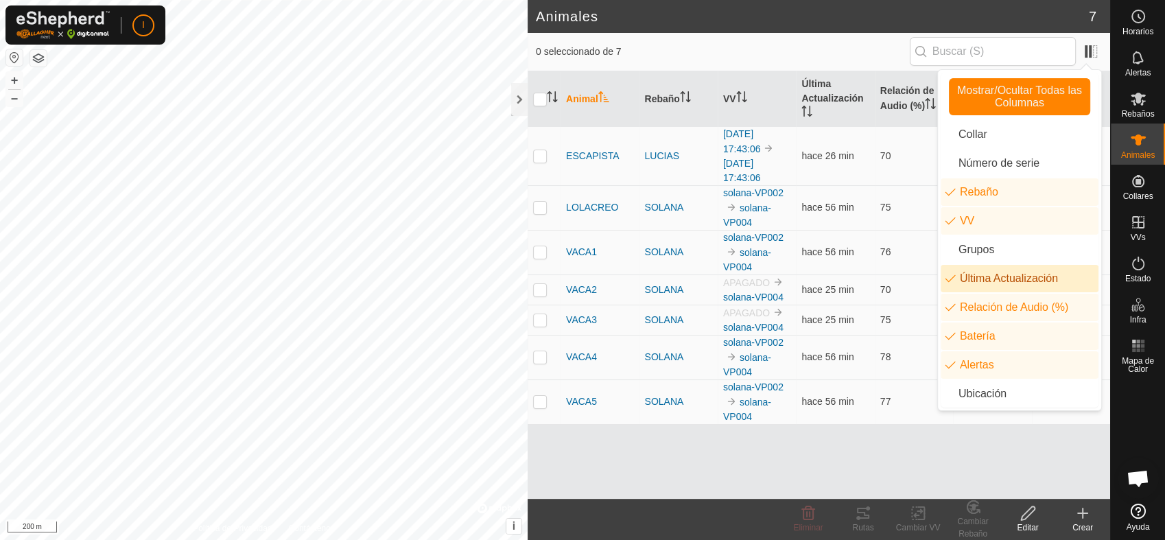
click at [968, 281] on li "Última Actualización" at bounding box center [1019, 278] width 158 height 27
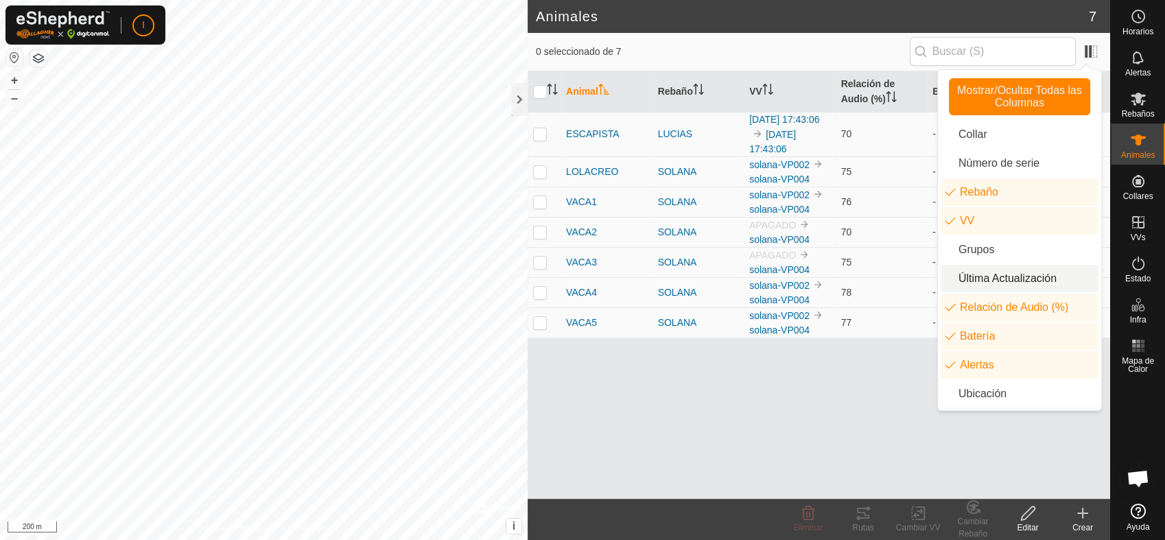
click at [968, 281] on li "Última Actualización" at bounding box center [1019, 278] width 158 height 27
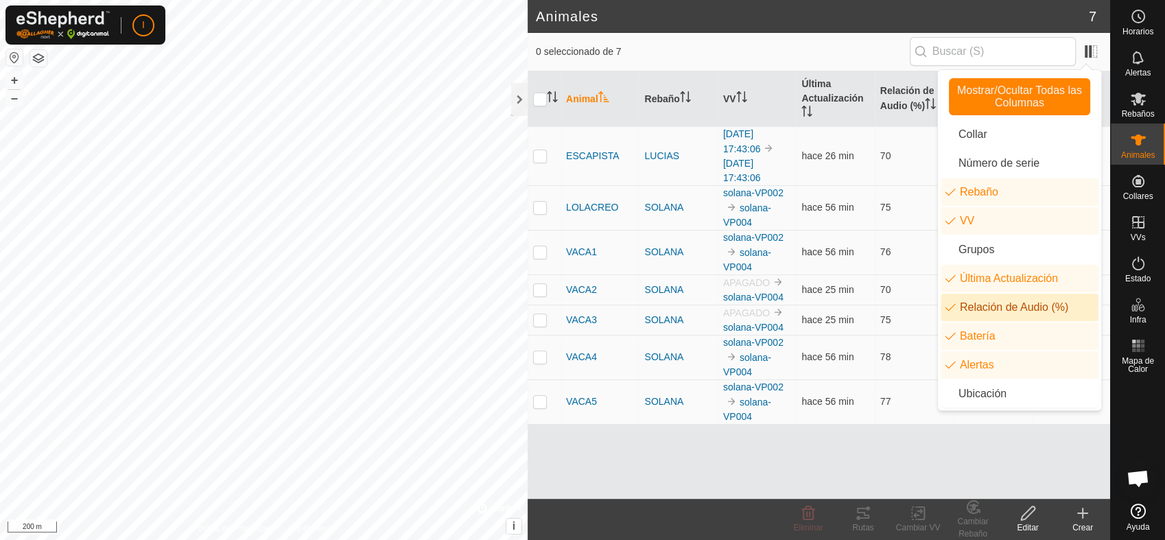
click at [969, 314] on li "Relación de Audio (%)" at bounding box center [1019, 307] width 158 height 27
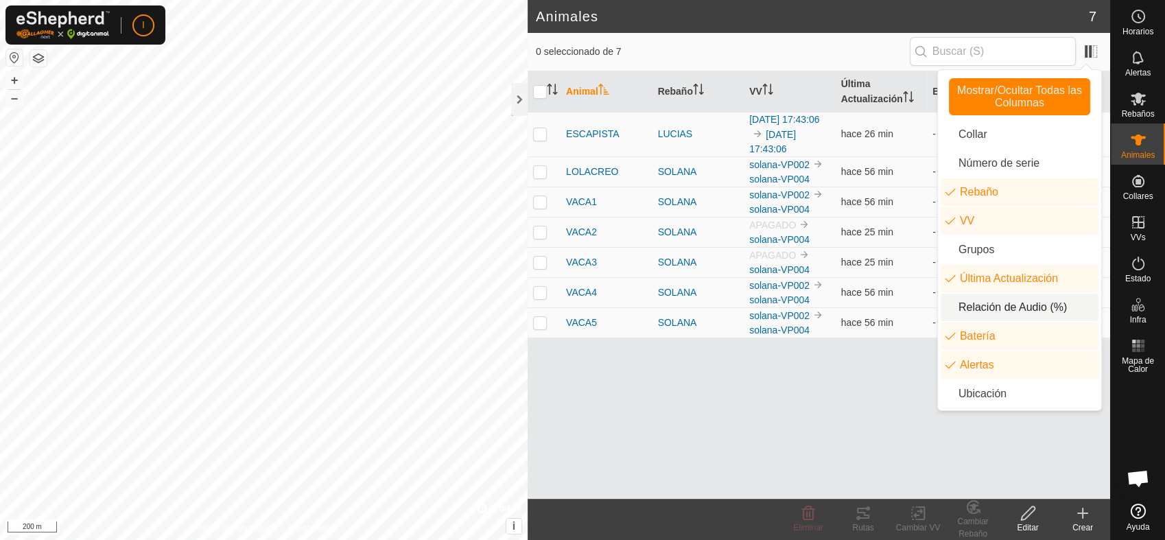
click at [969, 314] on li "Relación de Audio (%)" at bounding box center [1019, 307] width 158 height 27
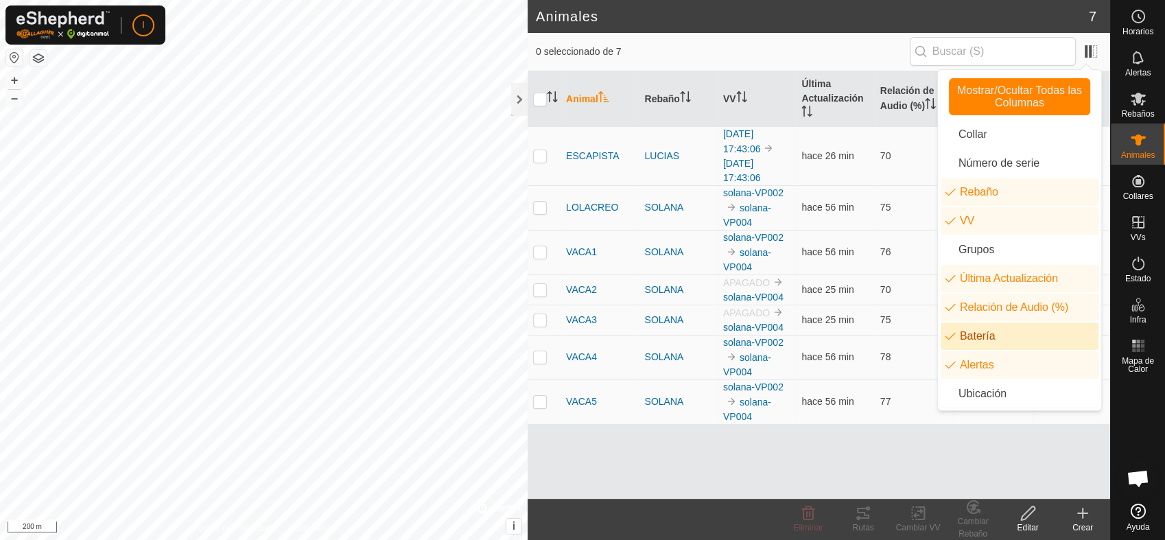
click at [971, 340] on li "Batería" at bounding box center [1019, 335] width 158 height 27
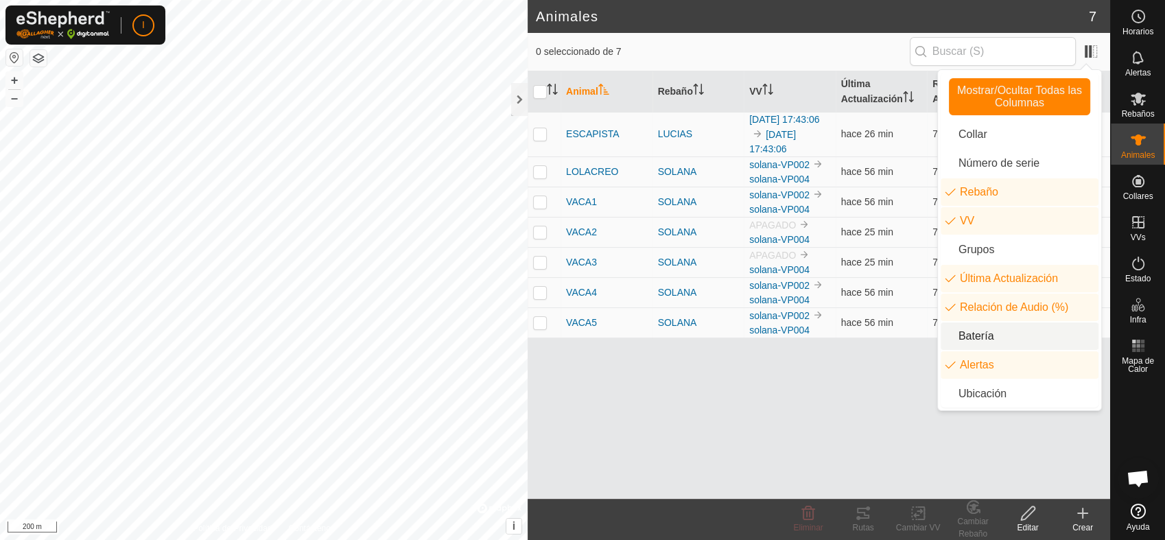
click at [971, 340] on li "Batería" at bounding box center [1019, 335] width 158 height 27
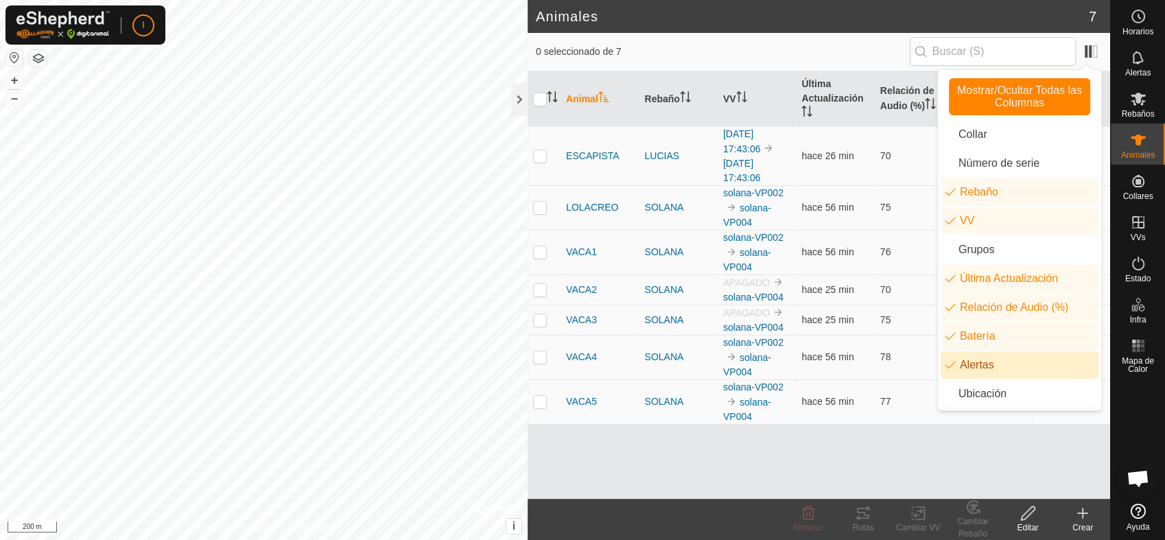
click at [971, 366] on li "Alertas" at bounding box center [1019, 364] width 158 height 27
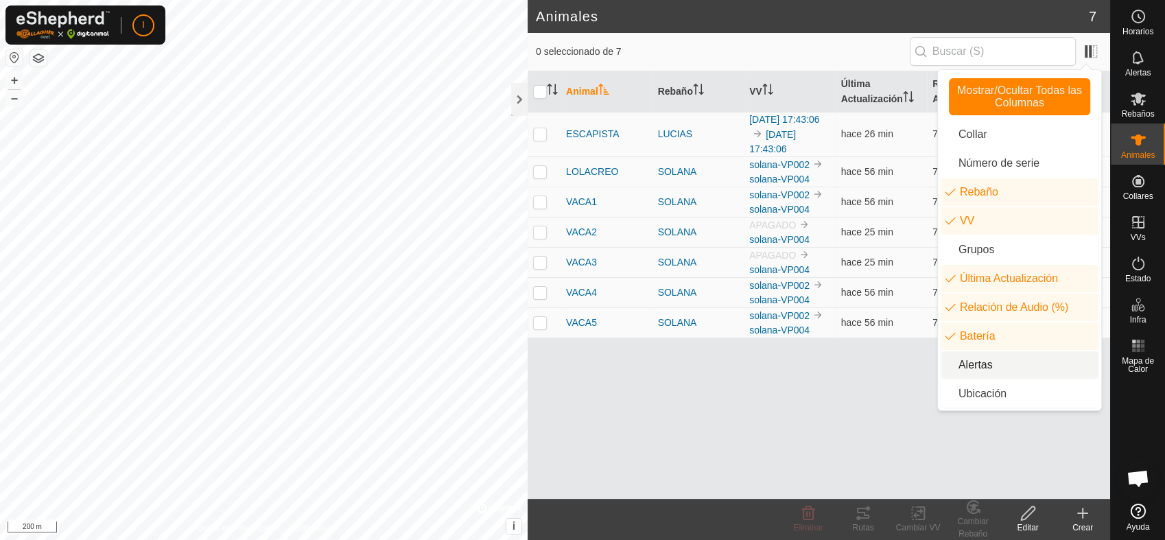
click at [971, 366] on li "Alertas" at bounding box center [1019, 364] width 158 height 27
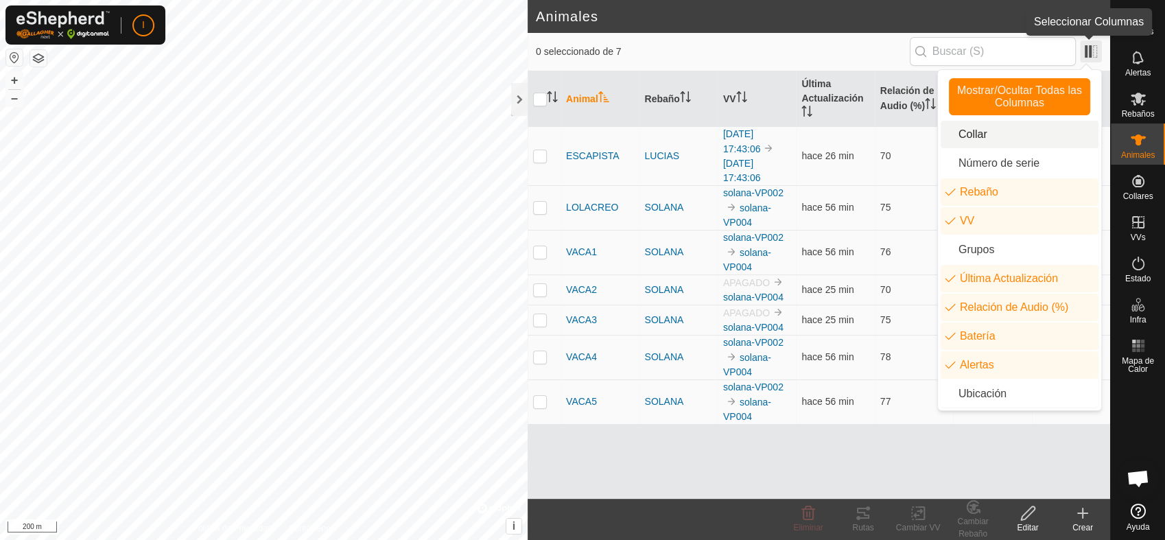
click at [1092, 45] on span at bounding box center [1091, 51] width 22 height 22
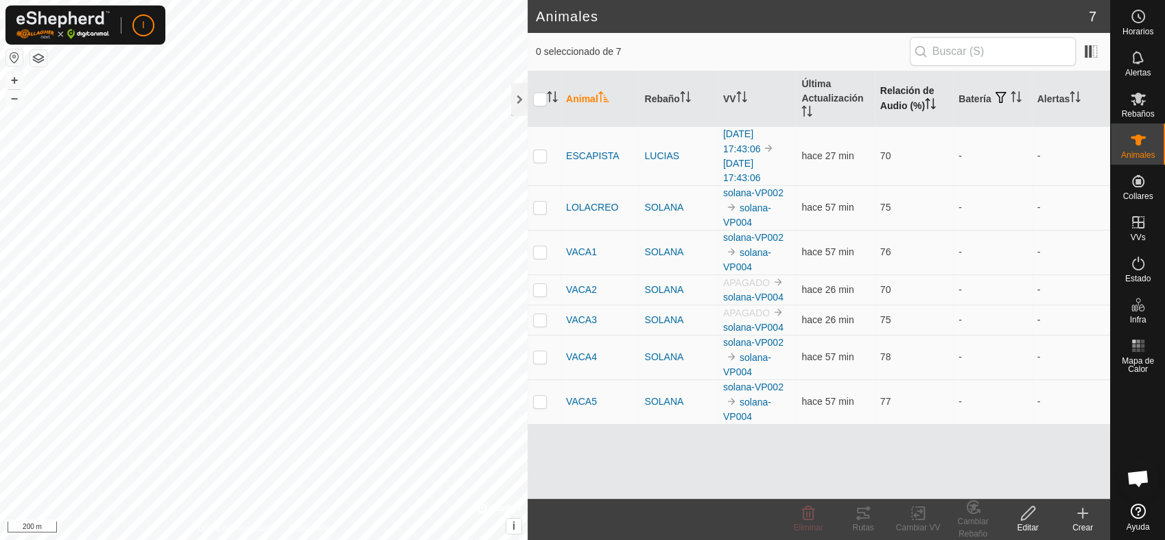
click at [910, 103] on th "Relación de Audio (%)" at bounding box center [914, 99] width 78 height 56
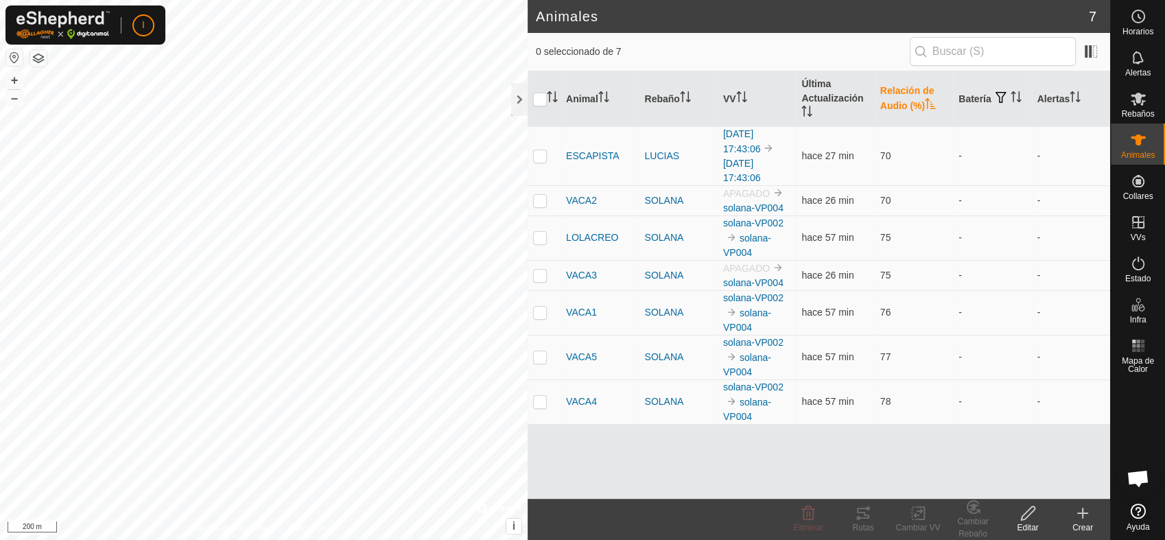
click at [910, 103] on th "Relación de Audio (%)" at bounding box center [914, 99] width 78 height 56
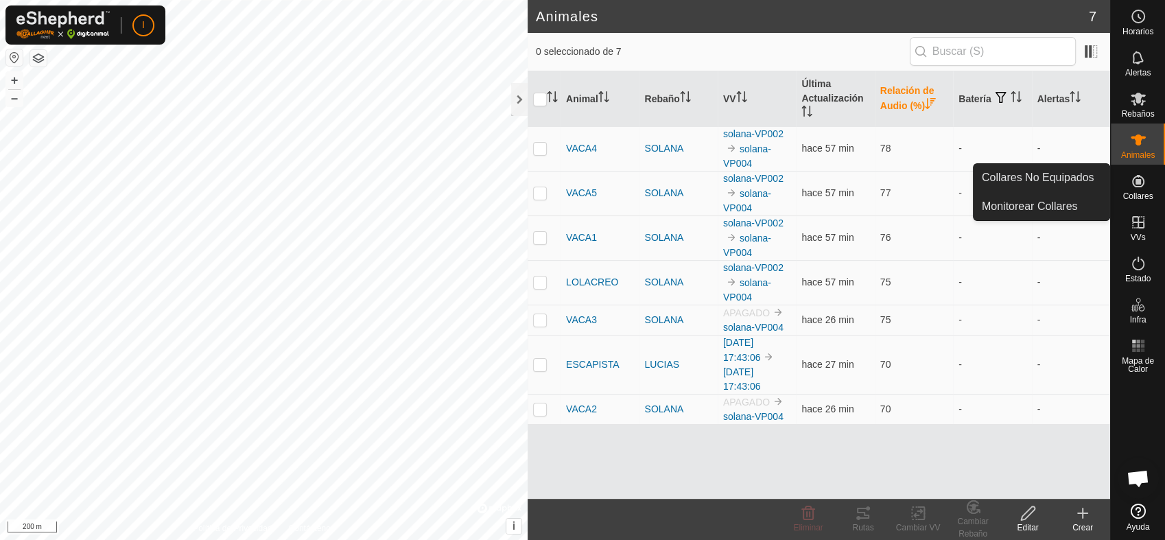
click at [1140, 186] on icon at bounding box center [1138, 181] width 12 height 12
click at [1034, 203] on link "Monitorear Collares" at bounding box center [1041, 206] width 136 height 27
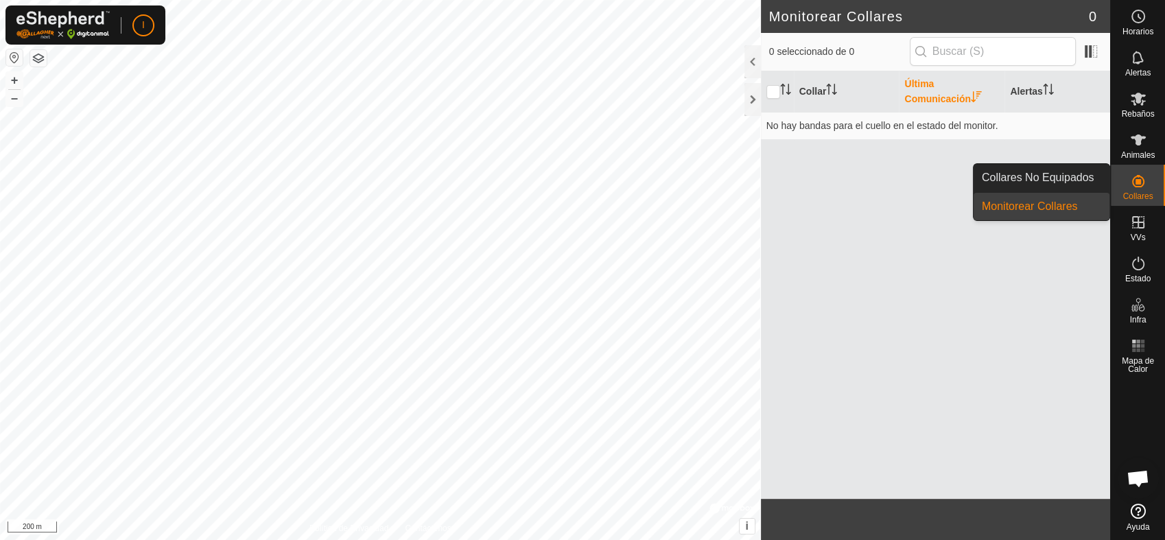
click at [1034, 203] on link "Monitorear Collares" at bounding box center [1041, 206] width 136 height 27
click at [1078, 181] on link "Collares No Equipados" at bounding box center [1041, 177] width 136 height 27
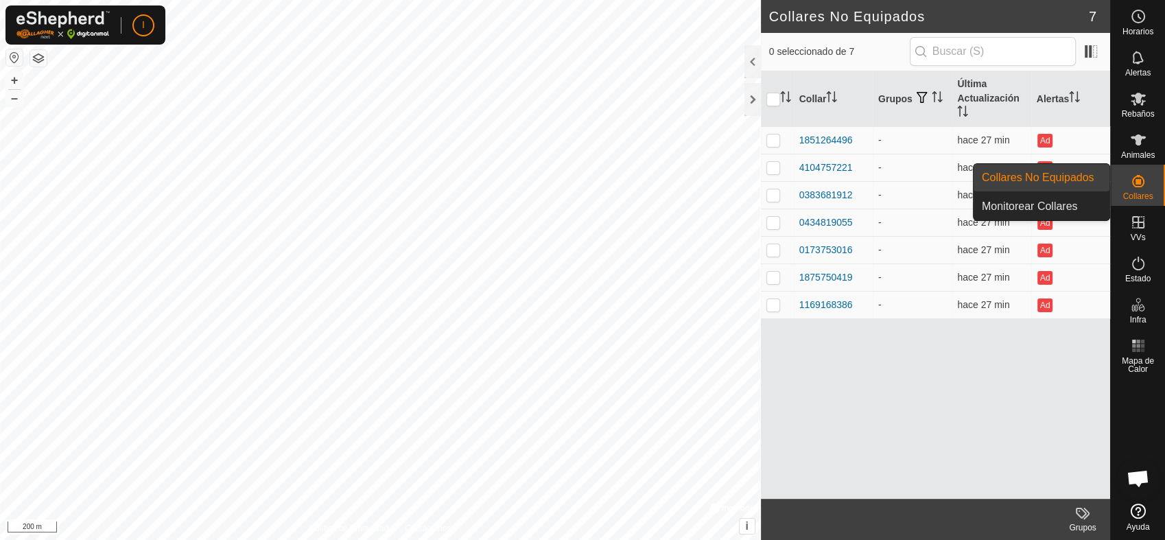
click at [1137, 186] on icon at bounding box center [1138, 181] width 12 height 12
click at [1073, 207] on link "Monitorear Collares" at bounding box center [1041, 206] width 136 height 27
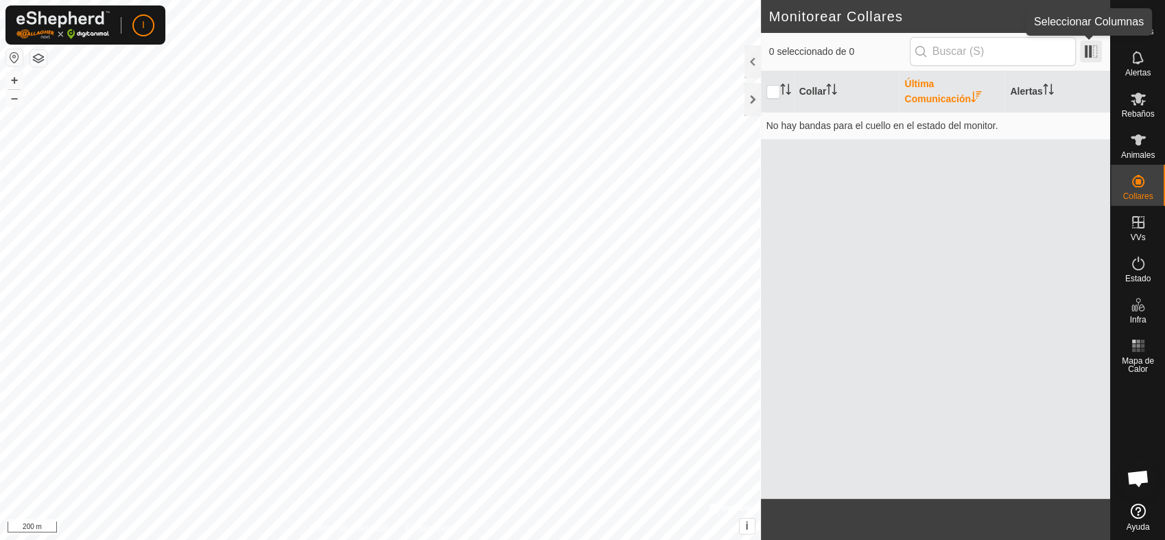
click at [1087, 45] on span at bounding box center [1091, 51] width 22 height 22
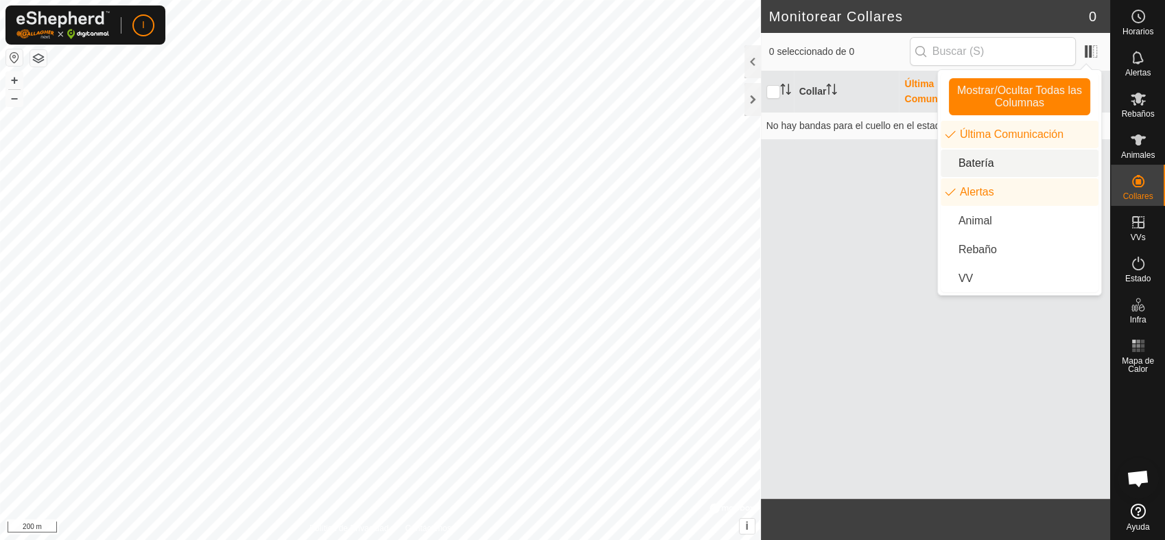
click at [967, 169] on li "Batería" at bounding box center [1019, 163] width 158 height 27
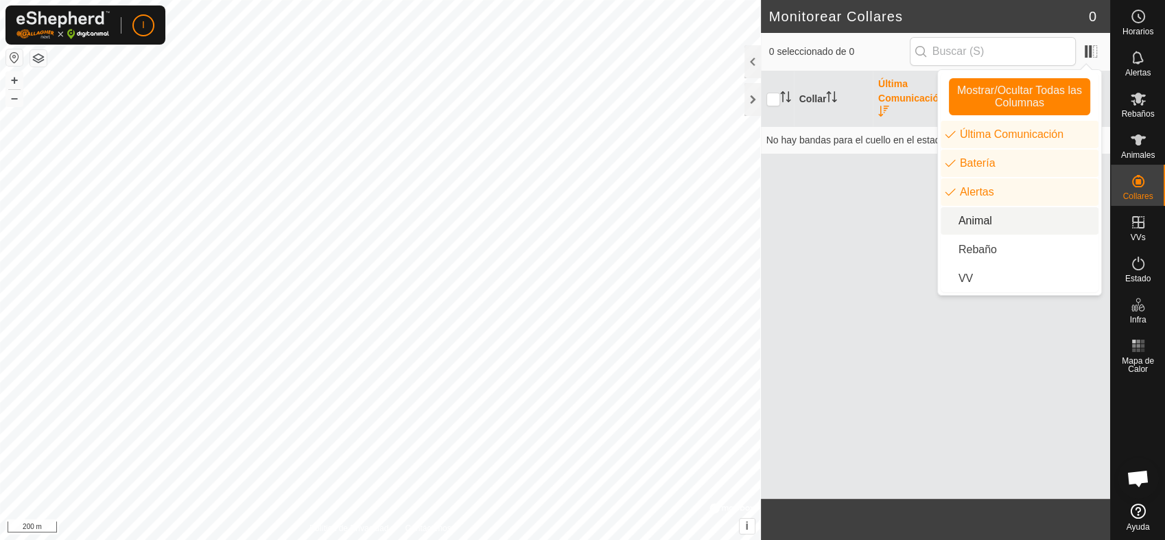
click at [970, 217] on li "Animal" at bounding box center [1019, 220] width 158 height 27
click at [970, 248] on li "Rebaño" at bounding box center [1019, 249] width 158 height 27
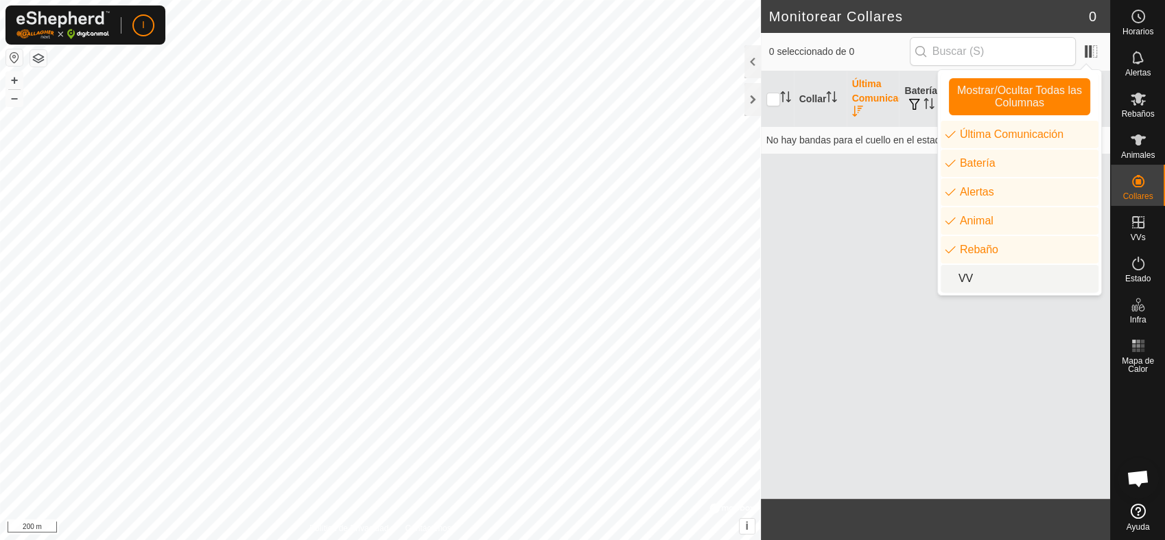
click at [965, 281] on li "VV" at bounding box center [1019, 278] width 158 height 27
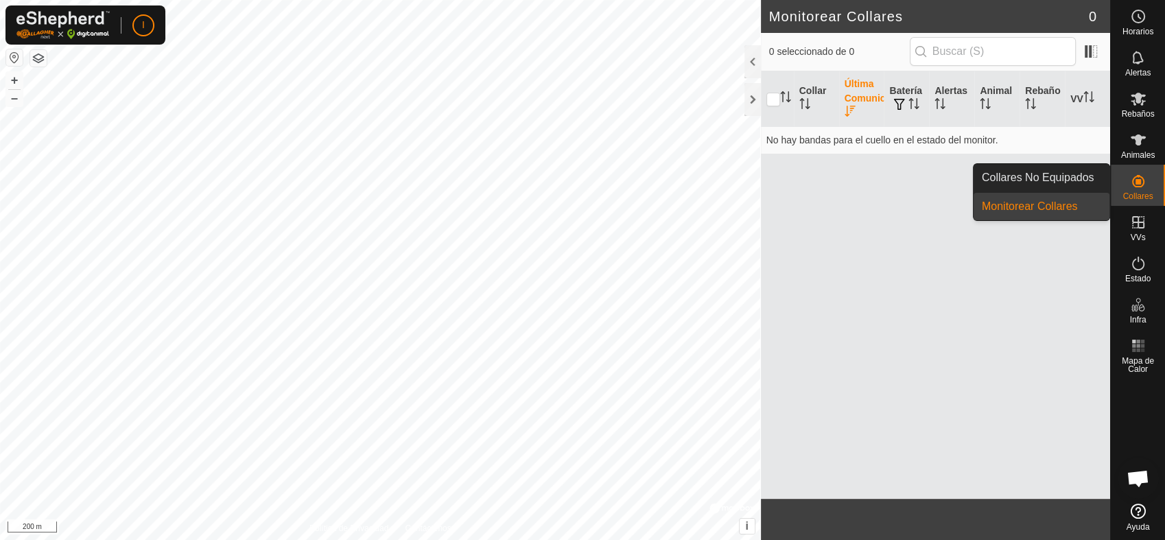
click at [1135, 186] on icon at bounding box center [1138, 181] width 12 height 12
click at [1052, 174] on link "Collares No Equipados" at bounding box center [1041, 177] width 136 height 27
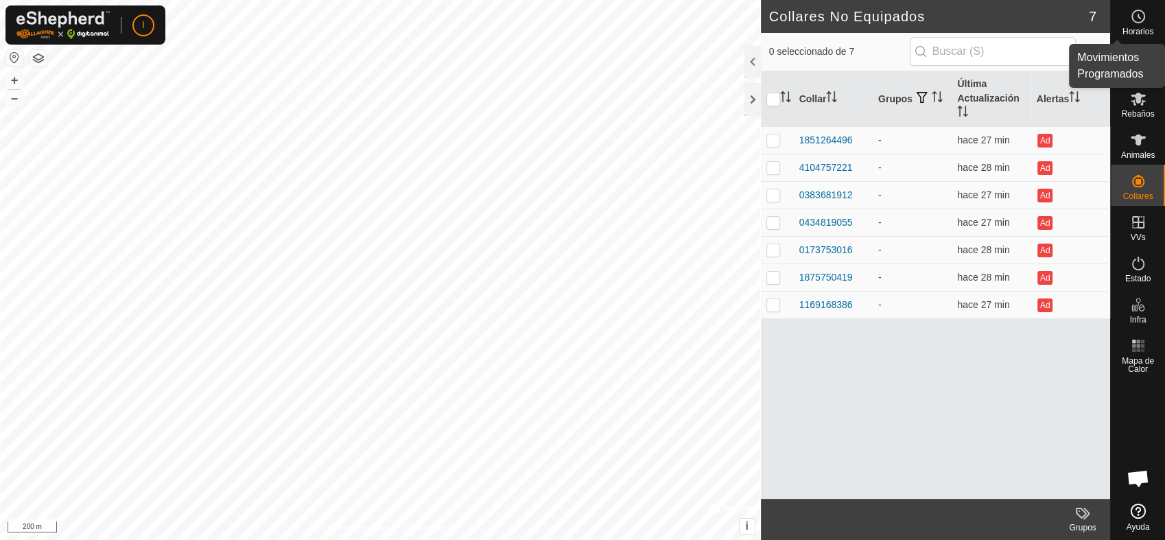
click at [1139, 13] on icon at bounding box center [1138, 16] width 16 height 16
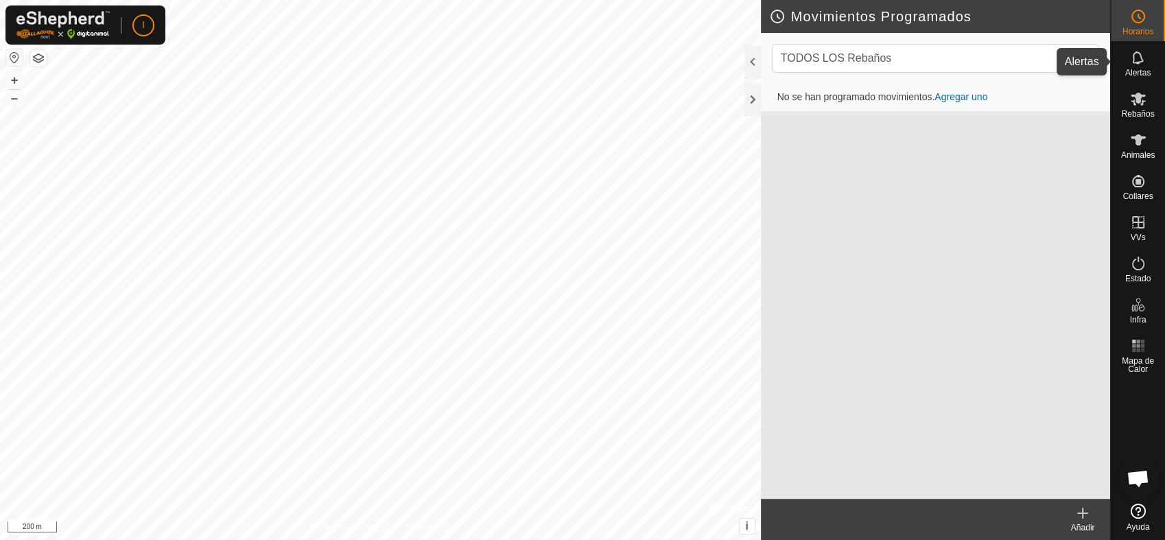
click at [1136, 69] on span "Alertas" at bounding box center [1137, 73] width 25 height 8
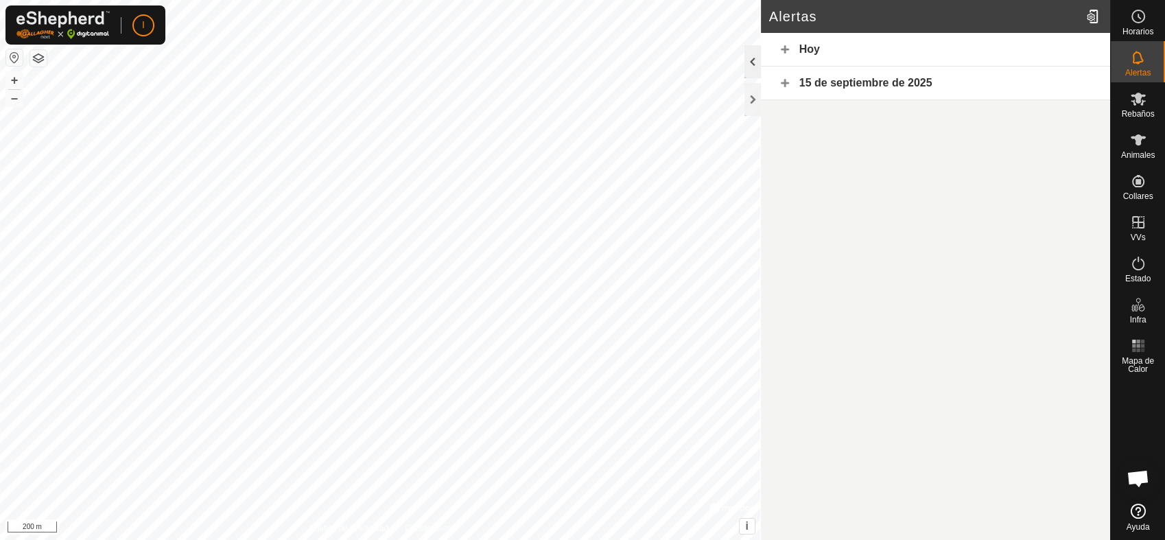
click at [750, 64] on div at bounding box center [752, 61] width 16 height 33
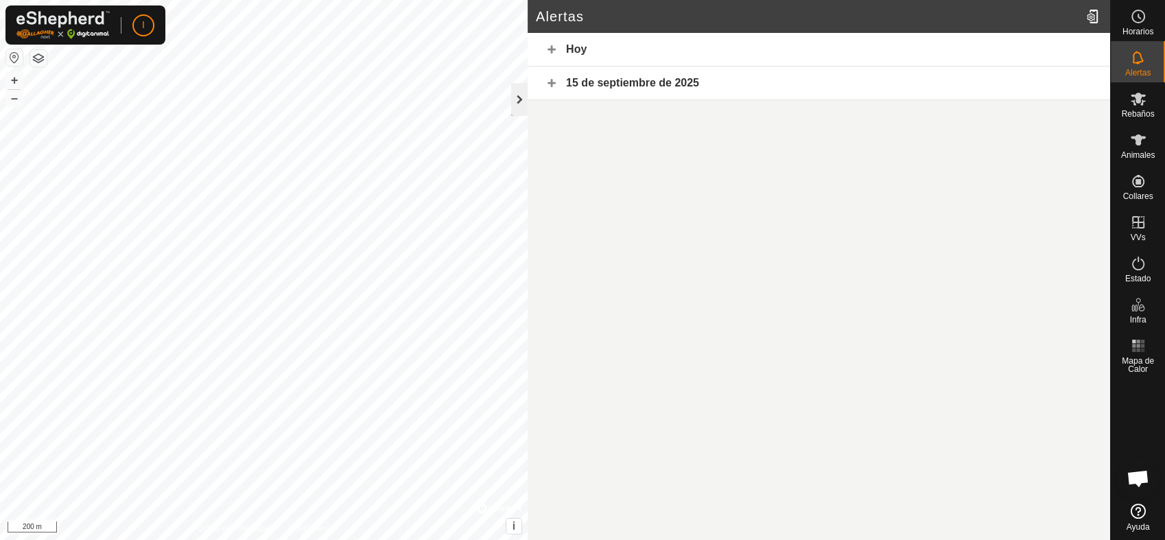
click at [520, 97] on div at bounding box center [519, 99] width 16 height 33
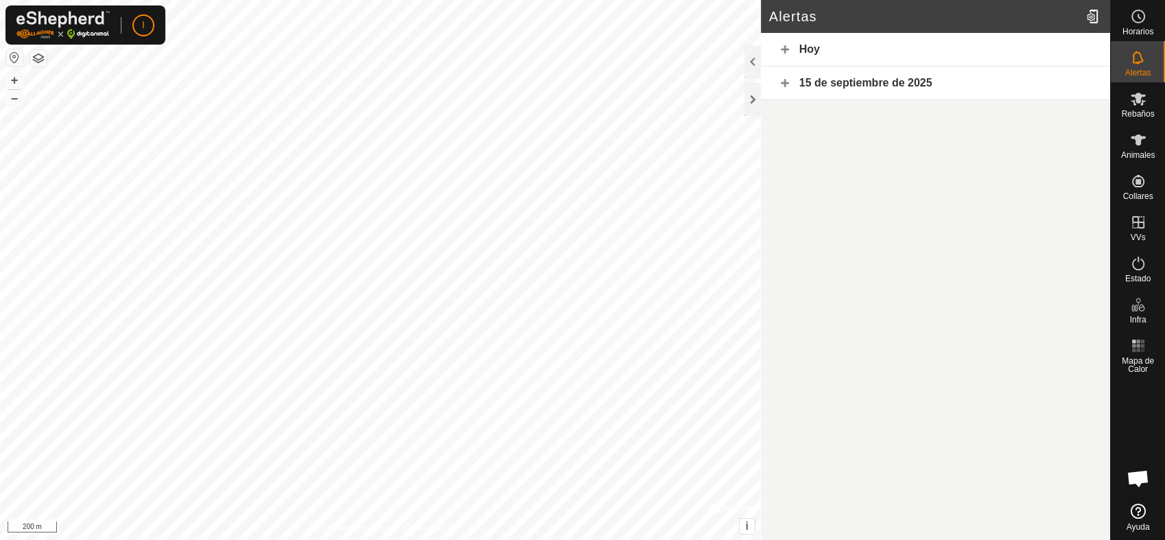
click at [785, 49] on div "Hoy" at bounding box center [935, 50] width 349 height 34
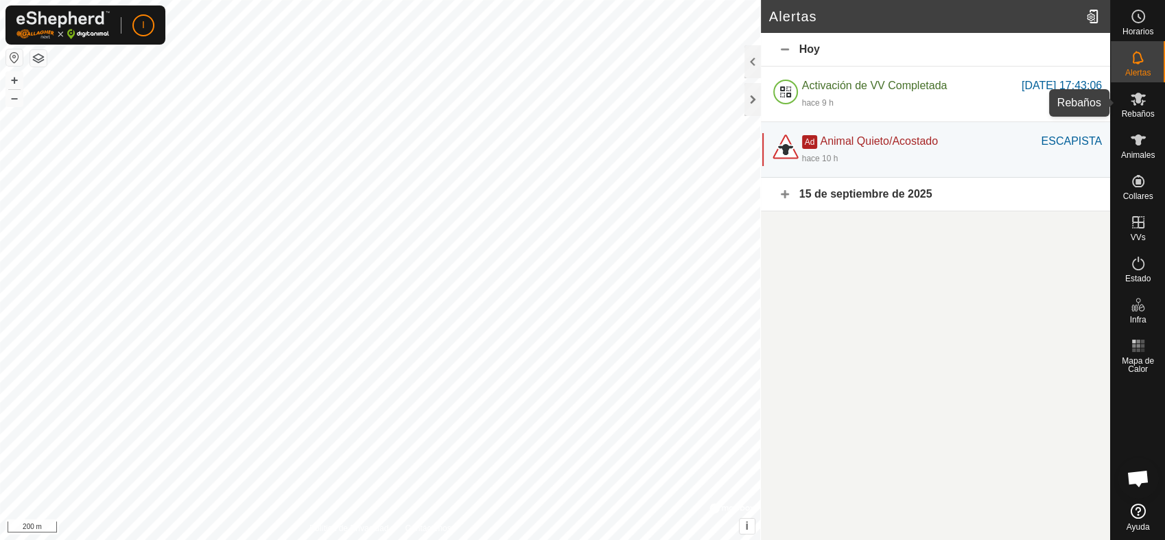
click at [1138, 95] on icon at bounding box center [1137, 99] width 15 height 13
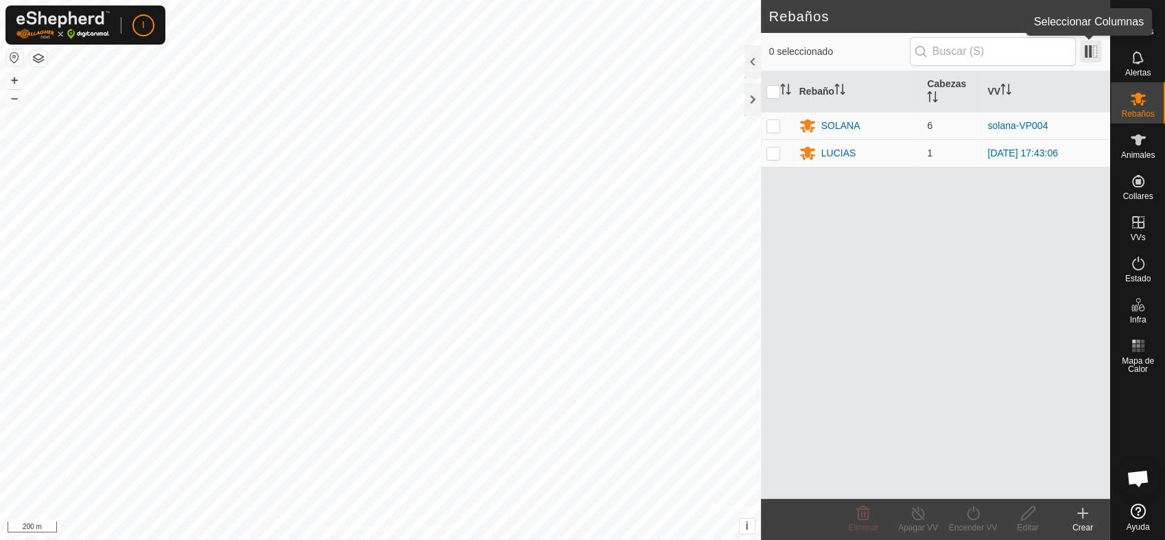
click at [1087, 48] on span at bounding box center [1091, 51] width 22 height 22
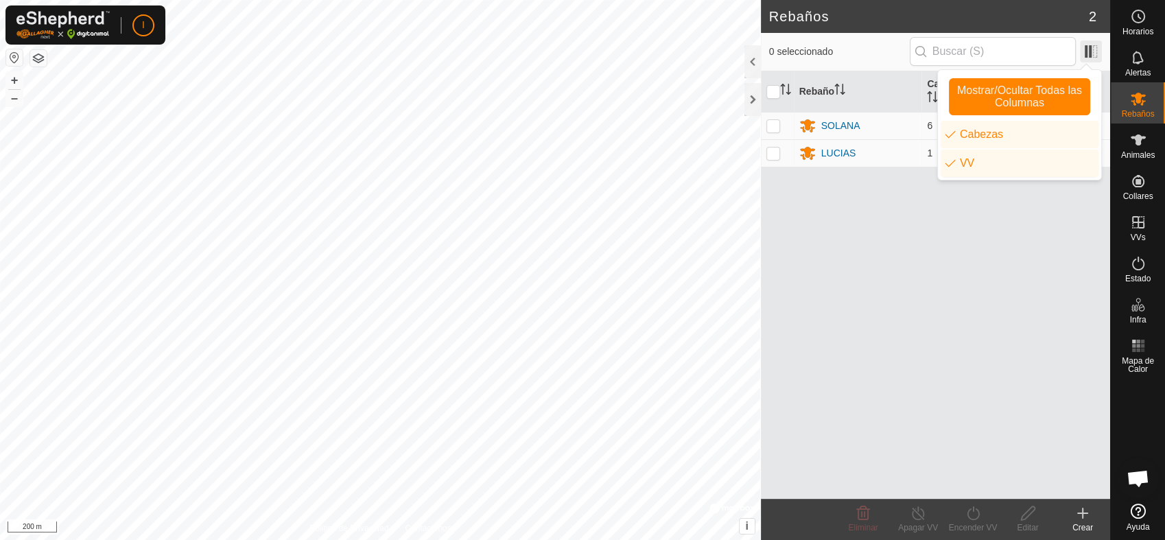
click at [1087, 48] on span at bounding box center [1091, 51] width 22 height 22
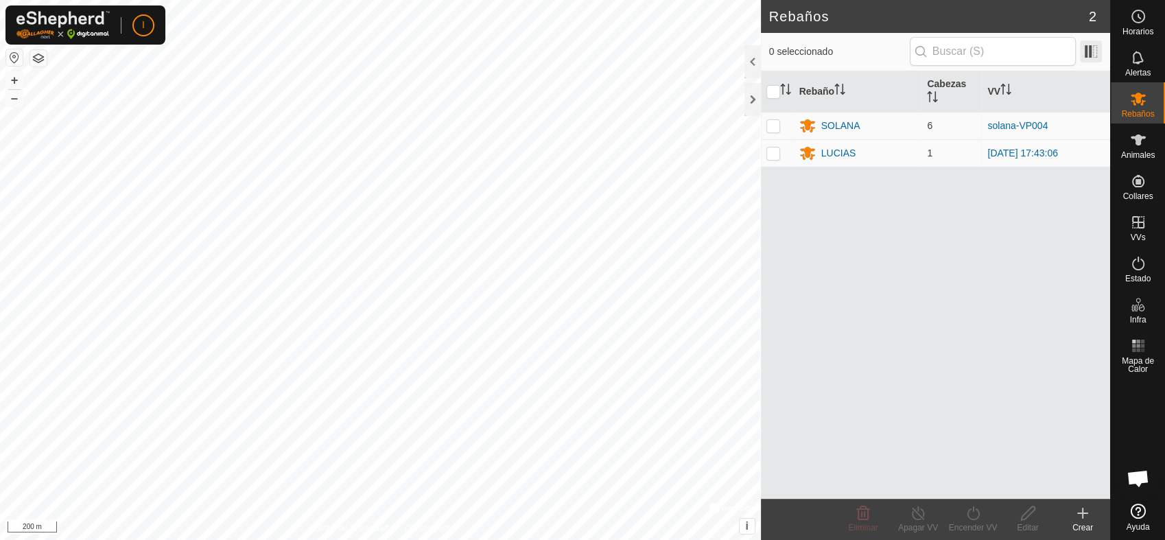
click at [1087, 48] on span at bounding box center [1091, 51] width 22 height 22
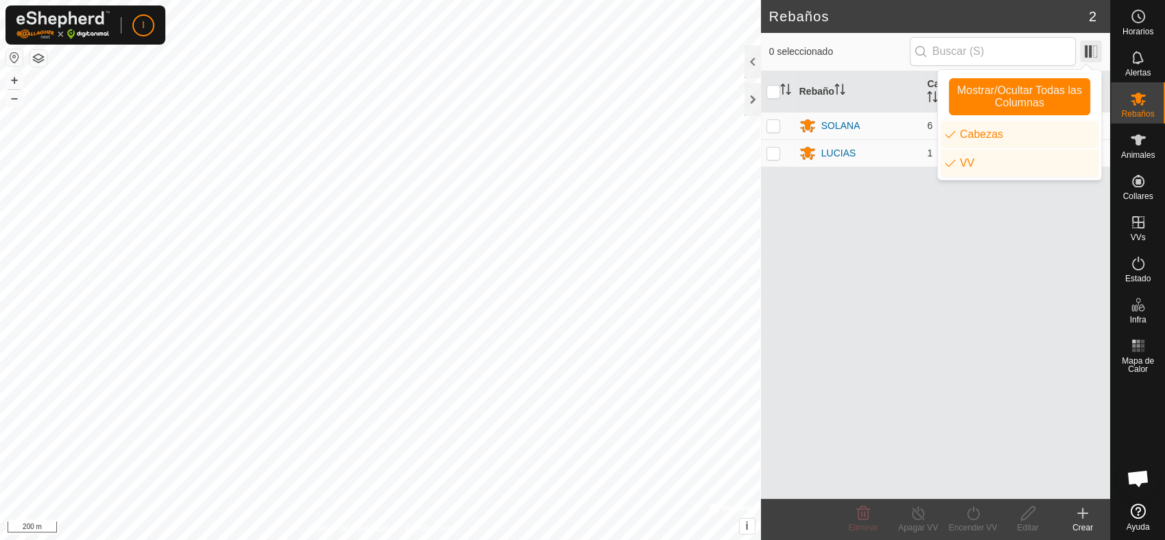
click at [1087, 48] on span at bounding box center [1091, 51] width 22 height 22
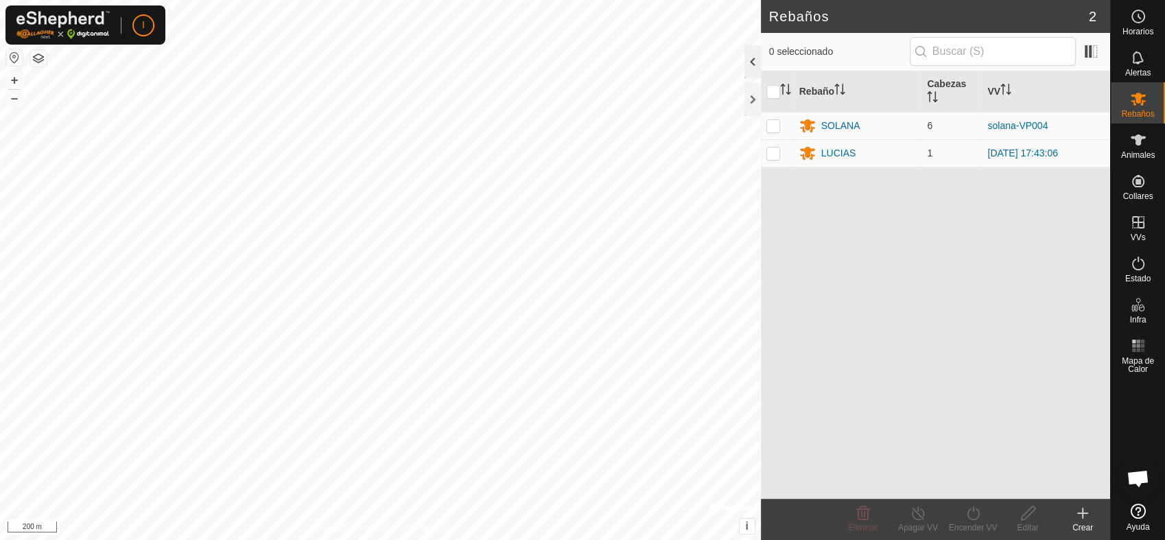
click at [752, 61] on div at bounding box center [752, 61] width 16 height 33
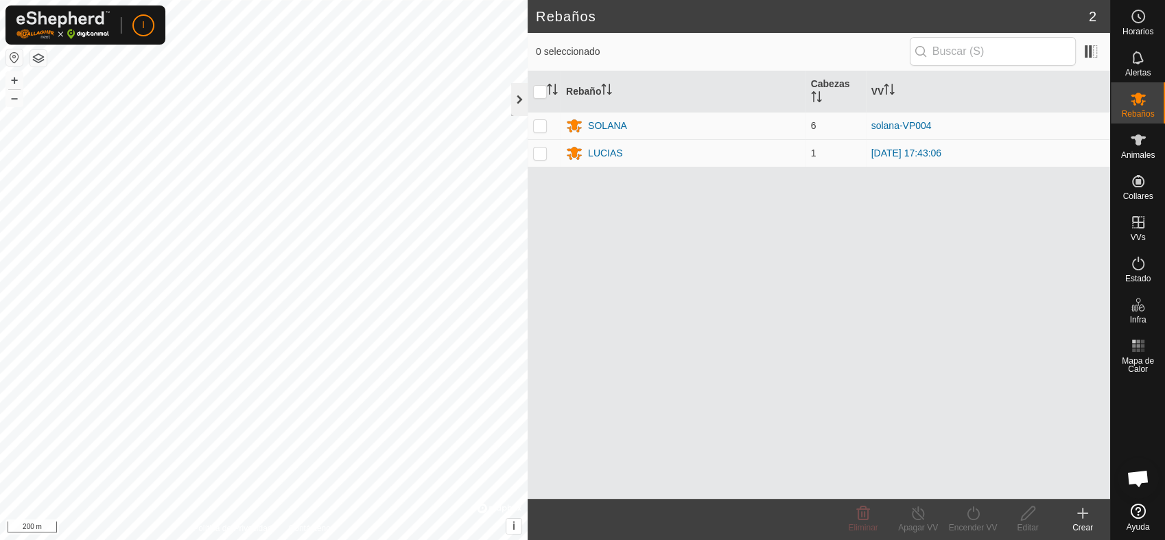
click at [521, 99] on div at bounding box center [519, 99] width 16 height 33
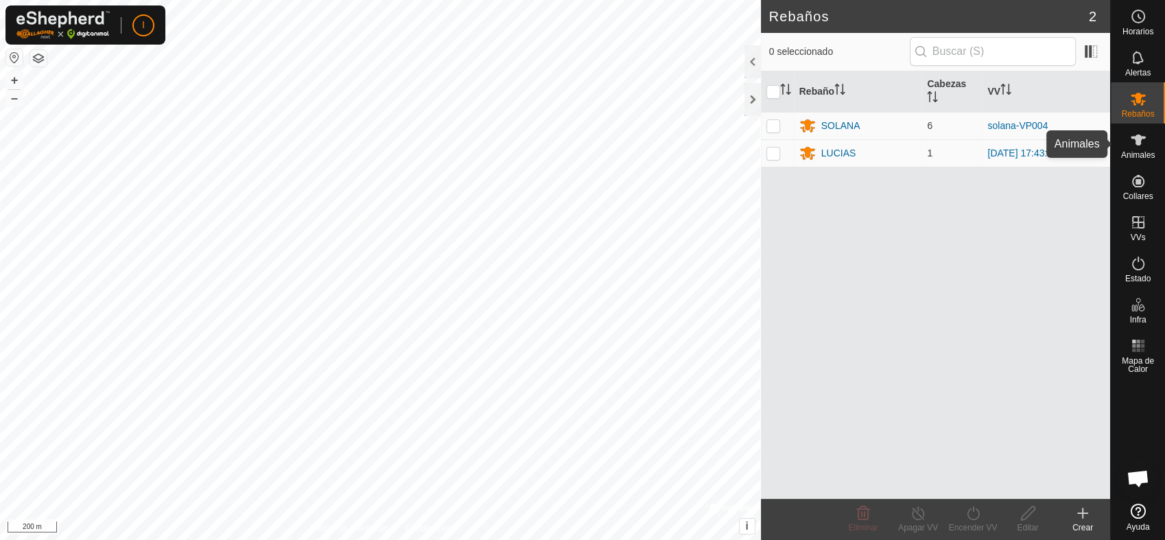
click at [1143, 145] on icon at bounding box center [1138, 140] width 16 height 16
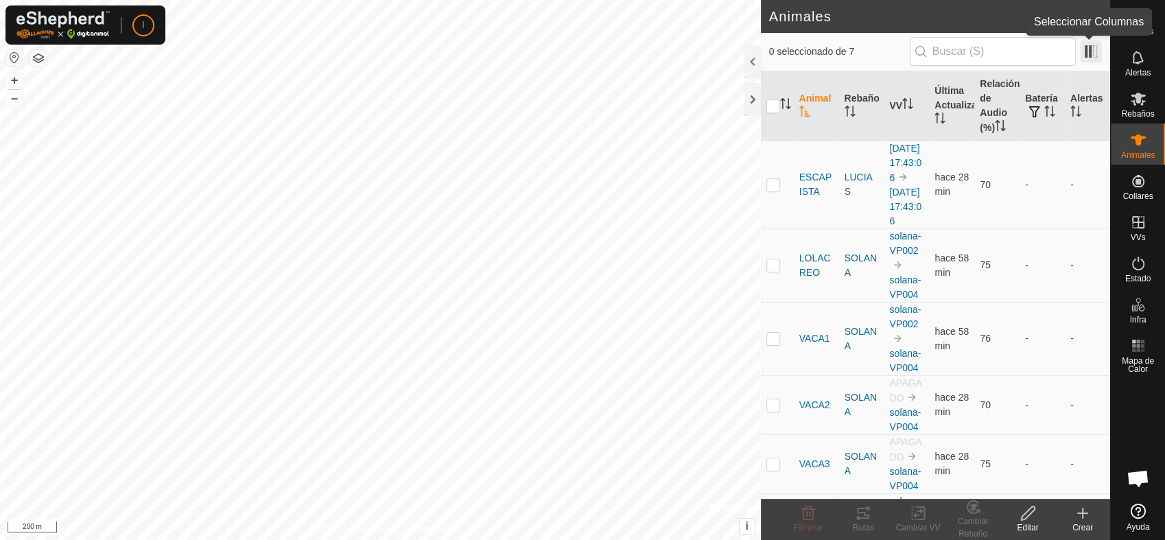
click at [1092, 54] on span at bounding box center [1091, 51] width 22 height 22
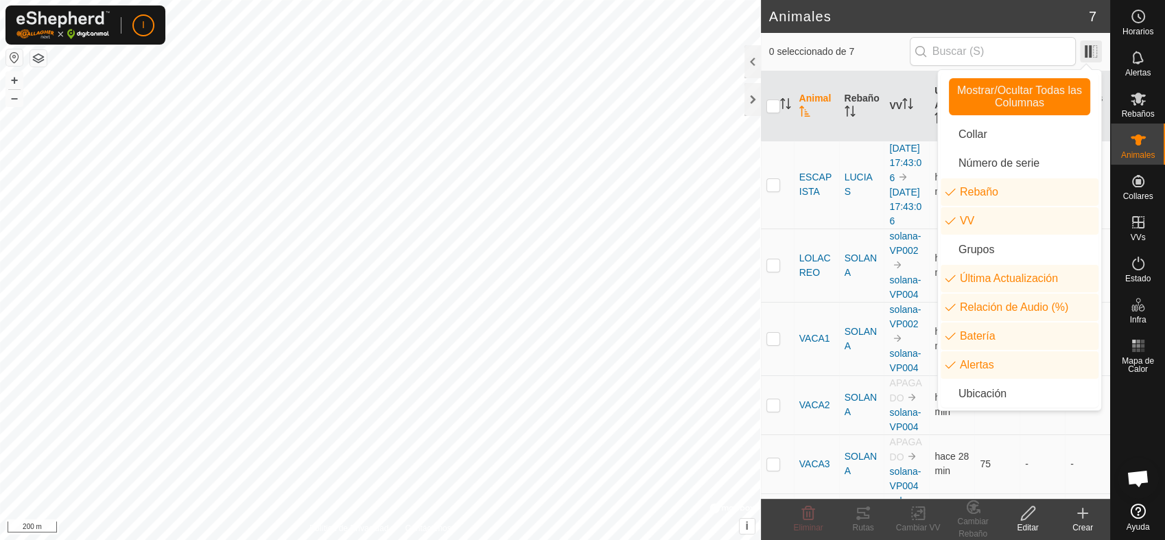
click at [1092, 54] on span at bounding box center [1091, 51] width 22 height 22
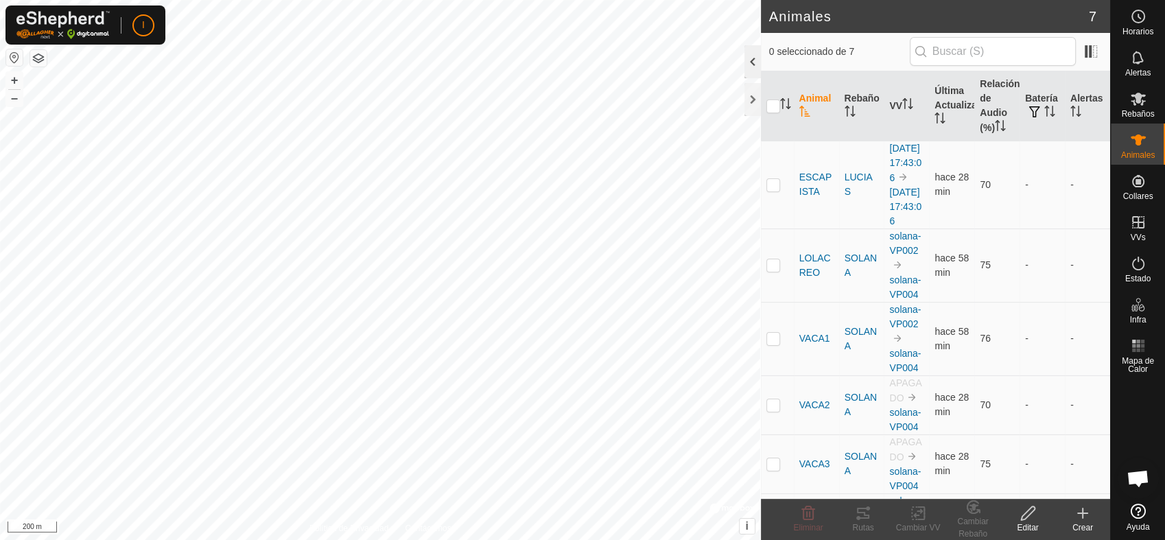
click at [749, 61] on div at bounding box center [752, 61] width 16 height 33
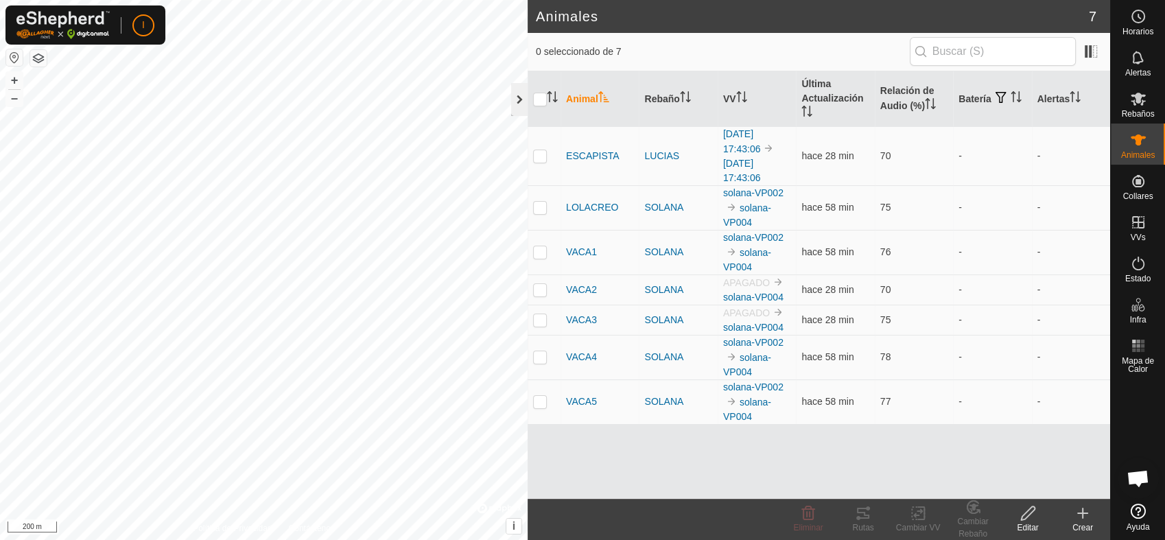
click at [516, 99] on div at bounding box center [519, 99] width 16 height 33
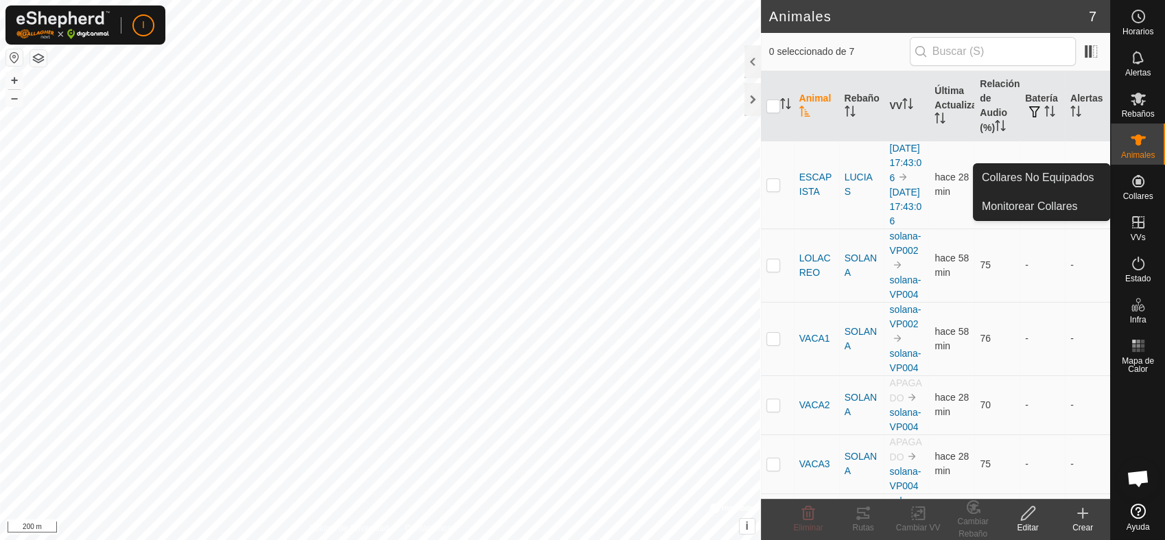
click at [1130, 187] on icon at bounding box center [1138, 181] width 16 height 16
click at [1139, 192] on span "Collares" at bounding box center [1137, 196] width 30 height 8
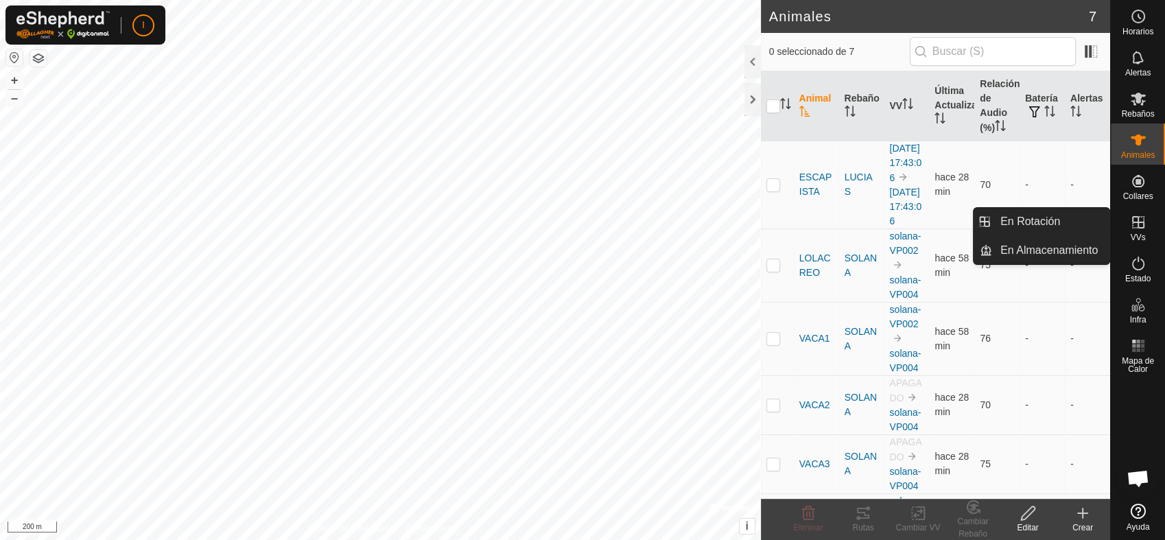
click at [1134, 228] on icon at bounding box center [1138, 222] width 12 height 12
click at [1029, 218] on link "En Rotación" at bounding box center [1050, 221] width 117 height 27
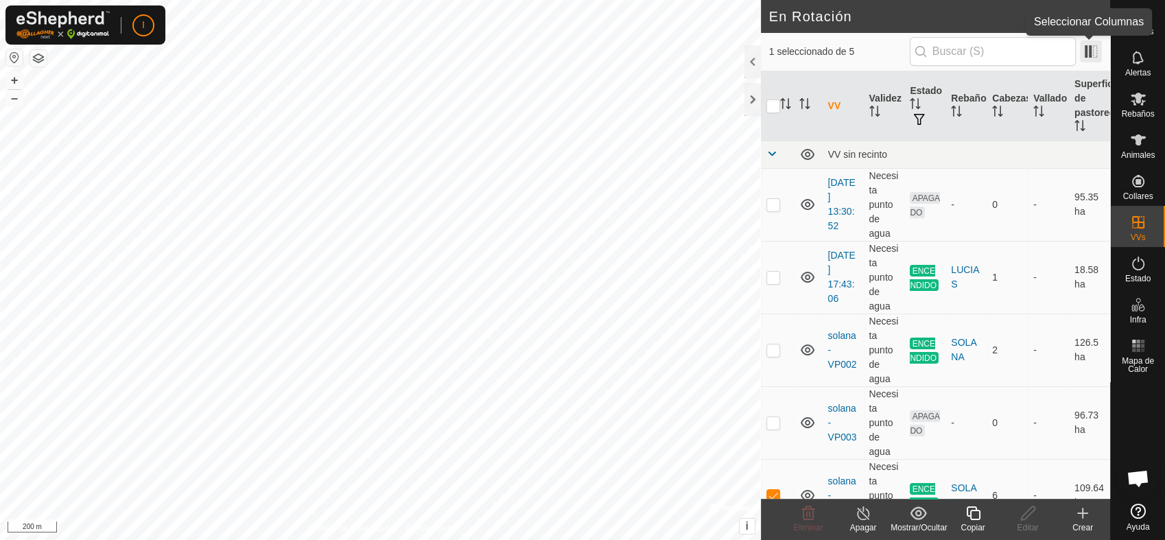
click at [1091, 49] on span at bounding box center [1091, 51] width 22 height 22
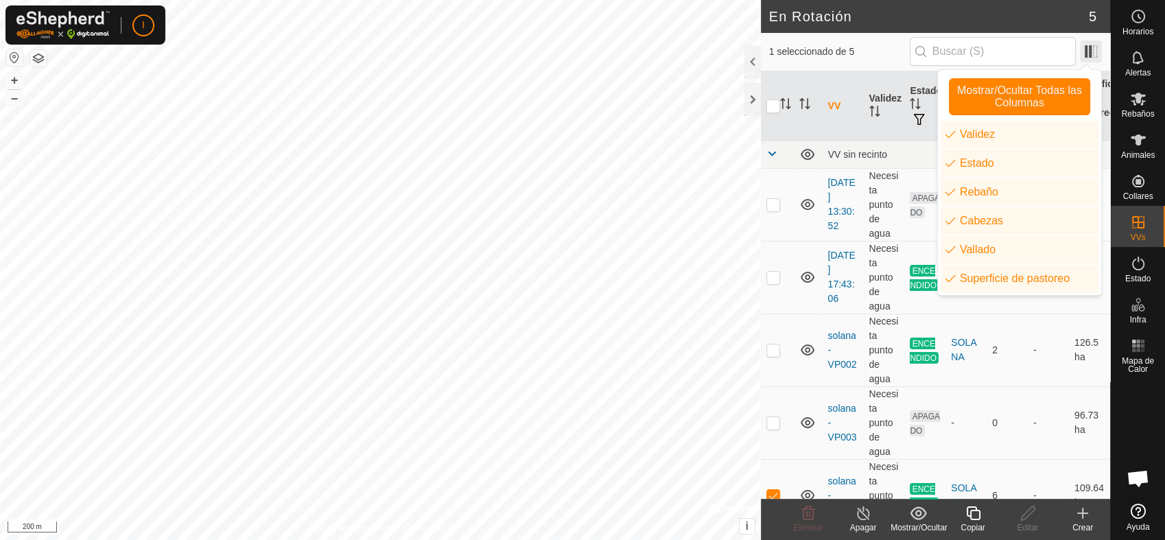
click at [1091, 49] on span at bounding box center [1091, 51] width 22 height 22
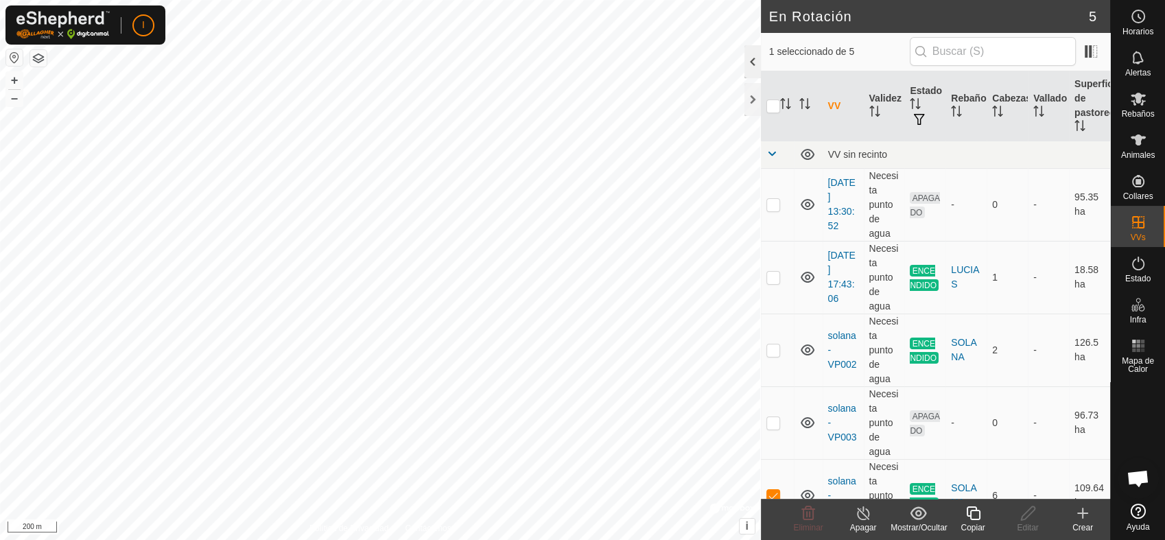
click at [750, 59] on div at bounding box center [752, 61] width 16 height 33
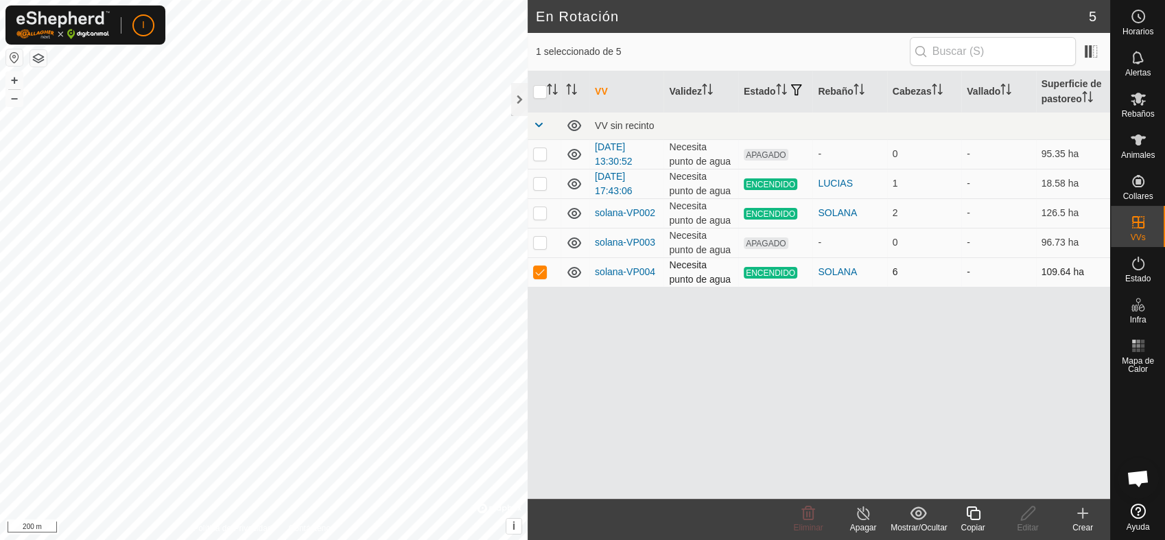
click at [539, 271] on p-checkbox at bounding box center [540, 271] width 14 height 11
checkbox input "false"
click at [534, 154] on p-checkbox at bounding box center [540, 153] width 14 height 11
click at [538, 157] on p-checkbox at bounding box center [540, 153] width 14 height 11
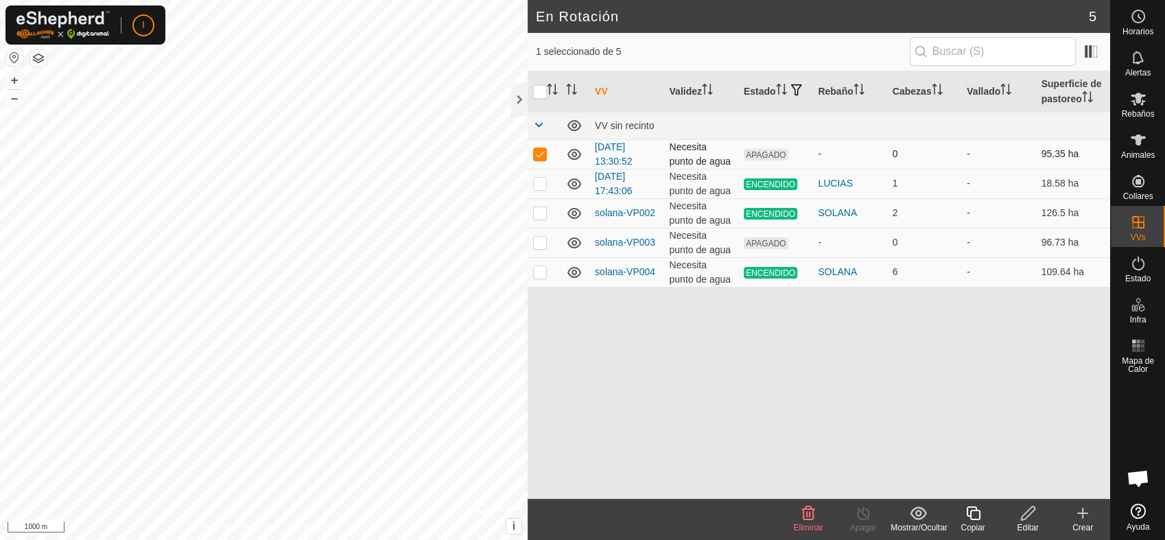
click at [538, 157] on p-checkbox at bounding box center [540, 153] width 14 height 11
checkbox input "false"
click at [541, 187] on p-checkbox at bounding box center [540, 183] width 14 height 11
checkbox input "false"
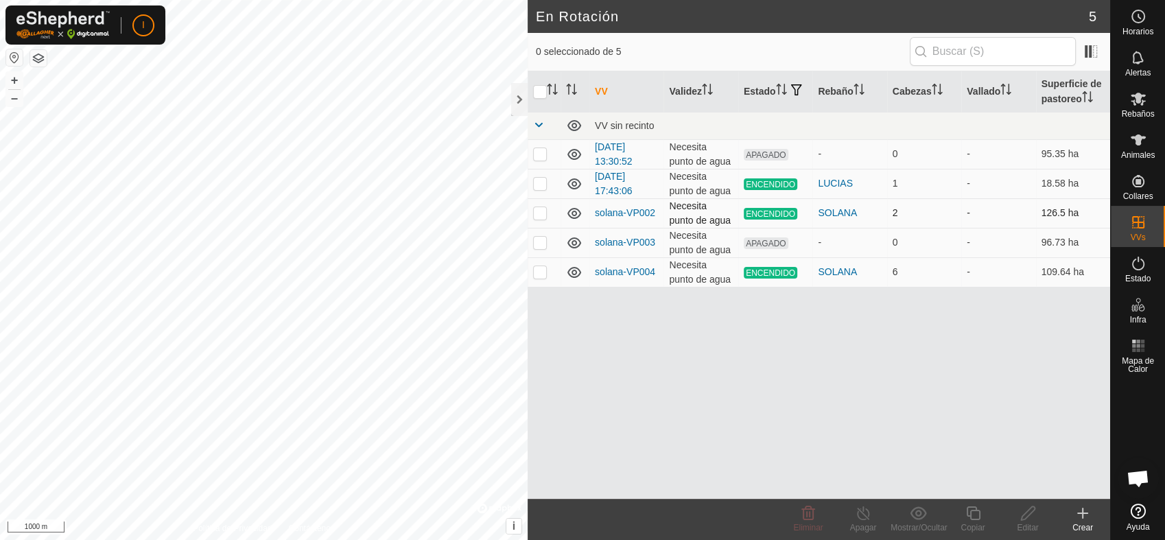
click at [538, 212] on p-checkbox at bounding box center [540, 212] width 14 height 11
checkbox input "false"
click at [538, 246] on p-checkbox at bounding box center [540, 242] width 14 height 11
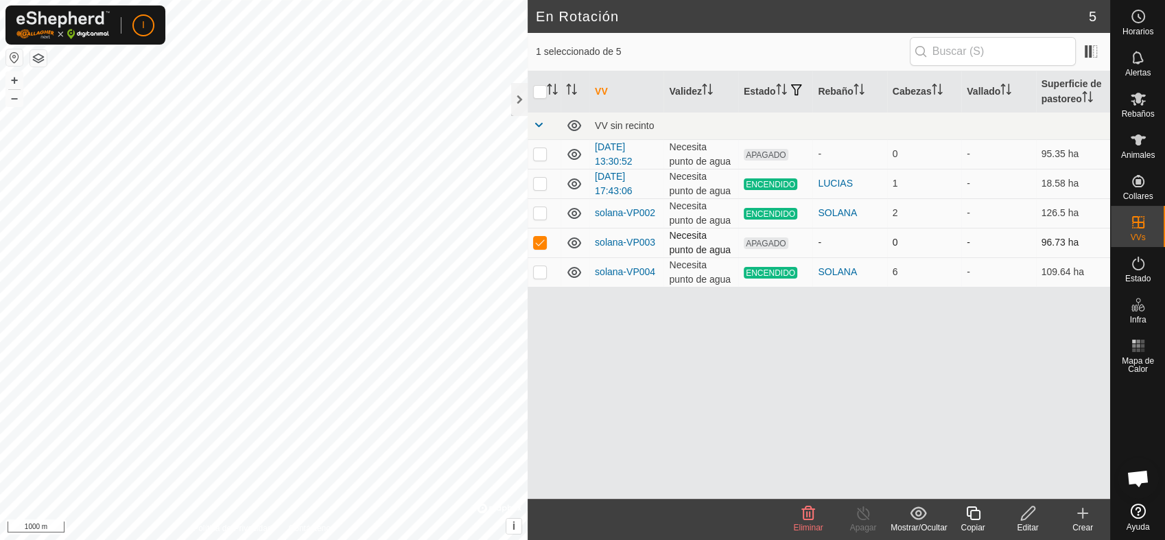
checkbox input "false"
click at [541, 275] on p-checkbox at bounding box center [540, 271] width 14 height 11
checkbox input "true"
click at [541, 213] on p-checkbox at bounding box center [540, 212] width 14 height 11
click at [540, 213] on p-checkbox at bounding box center [540, 212] width 14 height 11
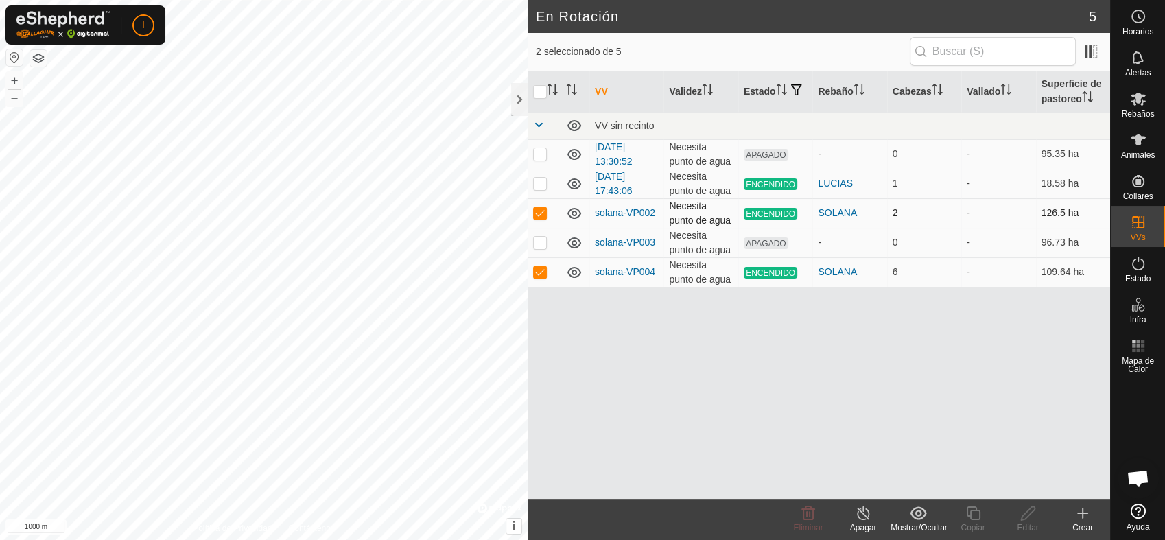
checkbox input "false"
click at [540, 274] on p-checkbox at bounding box center [540, 271] width 14 height 11
checkbox input "false"
click at [539, 214] on p-checkbox at bounding box center [540, 212] width 14 height 11
click at [540, 211] on p-checkbox at bounding box center [540, 212] width 14 height 11
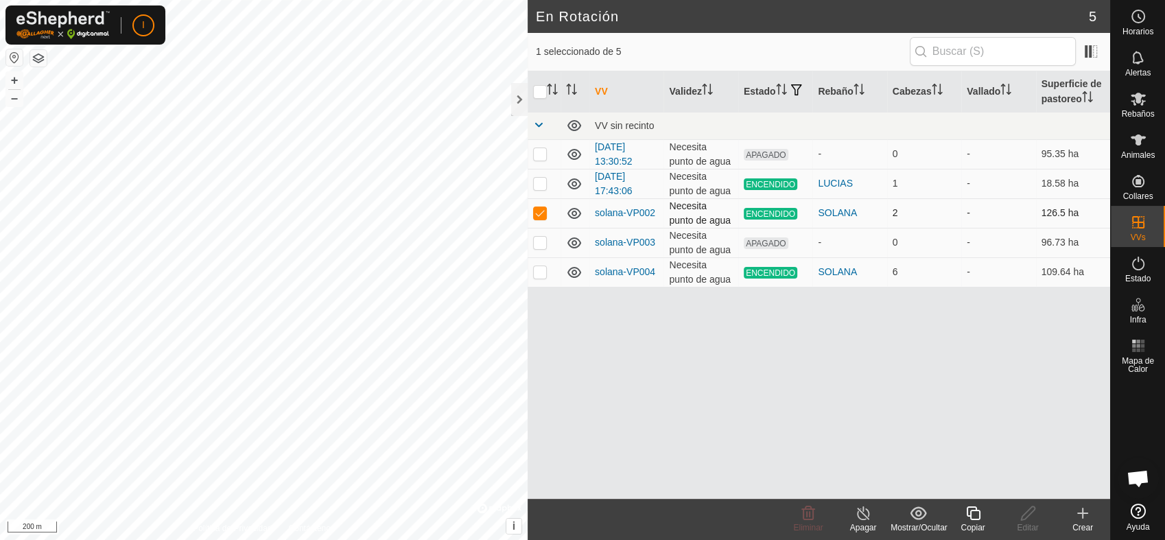
checkbox input "false"
click at [541, 242] on p-checkbox at bounding box center [540, 242] width 14 height 11
checkbox input "false"
click at [540, 273] on p-checkbox at bounding box center [540, 271] width 14 height 11
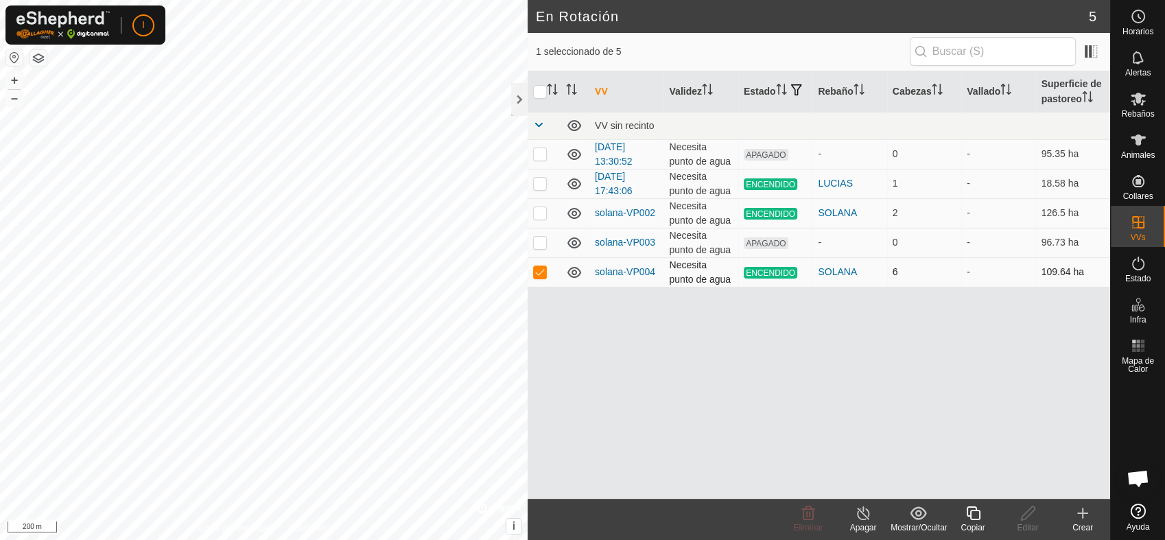
click at [538, 272] on p-checkbox at bounding box center [540, 271] width 14 height 11
checkbox input "false"
click at [541, 215] on p-checkbox at bounding box center [540, 212] width 14 height 11
click at [539, 212] on p-checkbox at bounding box center [540, 212] width 14 height 11
checkbox input "false"
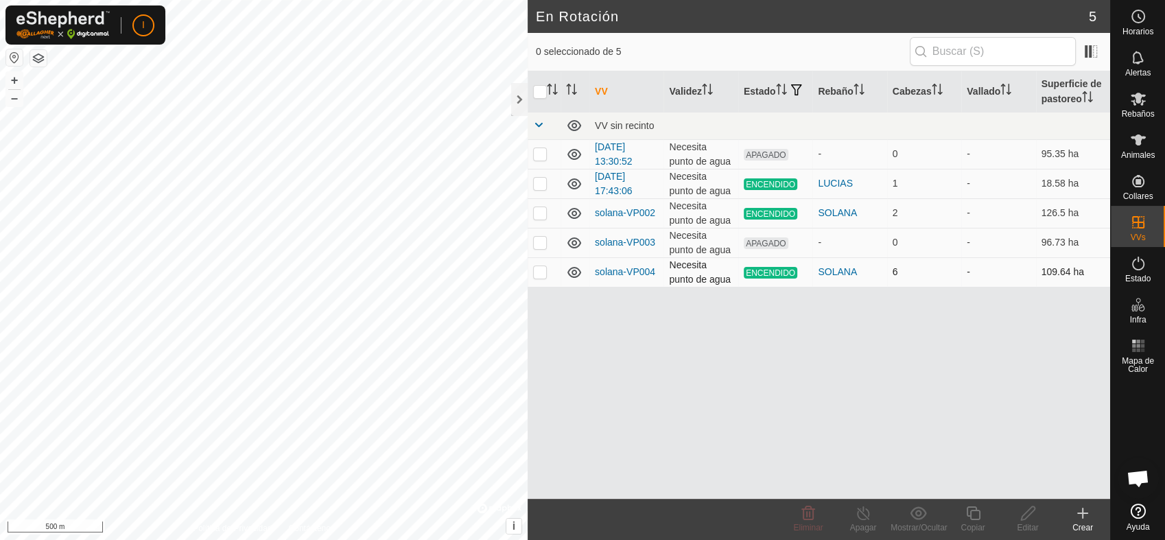
click at [537, 273] on p-checkbox at bounding box center [540, 271] width 14 height 11
checkbox input "true"
drag, startPoint x: 566, startPoint y: 198, endPoint x: 543, endPoint y: 214, distance: 27.6
click at [543, 214] on tr "solana-VP002 Necesita punto de agua ENCENDIDO SOLANA 2 - 126.5 ha" at bounding box center [818, 212] width 582 height 29
click at [541, 215] on p-checkbox at bounding box center [540, 212] width 14 height 11
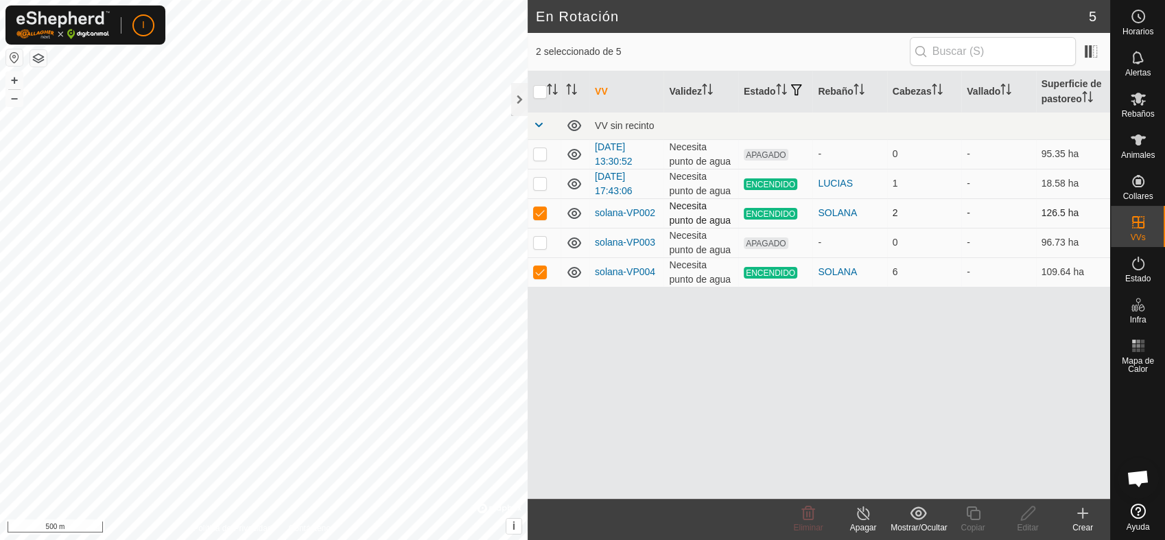
click at [541, 215] on p-checkbox at bounding box center [540, 212] width 14 height 11
checkbox input "false"
click at [538, 272] on p-checkbox at bounding box center [540, 271] width 14 height 11
checkbox input "false"
click at [538, 152] on p-checkbox at bounding box center [540, 153] width 14 height 11
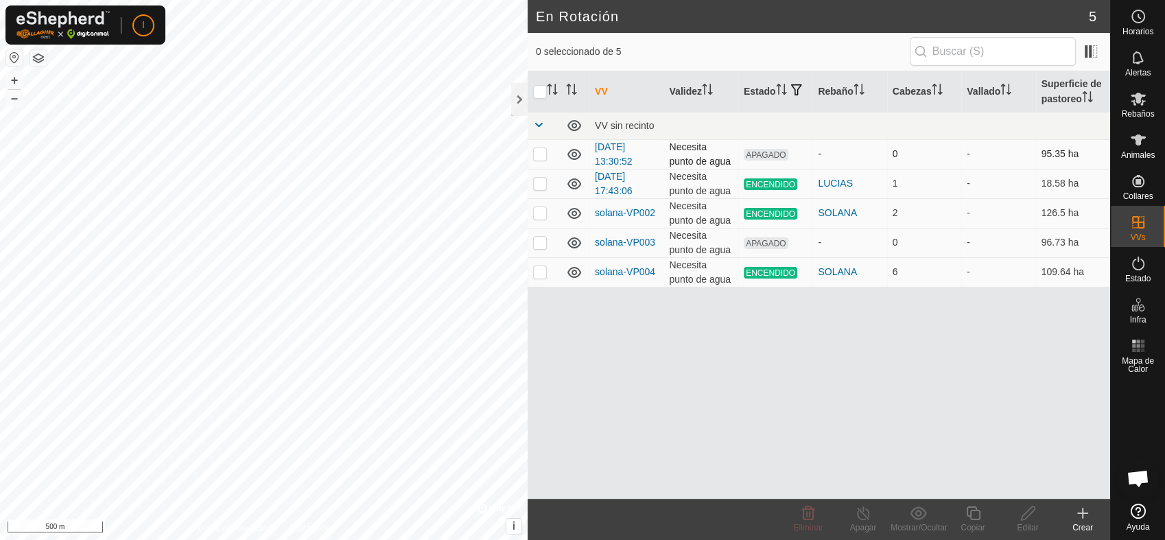
checkbox input "true"
click at [539, 182] on p-checkbox at bounding box center [540, 183] width 14 height 11
click at [533, 184] on p-checkbox at bounding box center [540, 183] width 14 height 11
checkbox input "false"
click at [542, 154] on p-checkbox at bounding box center [540, 153] width 14 height 11
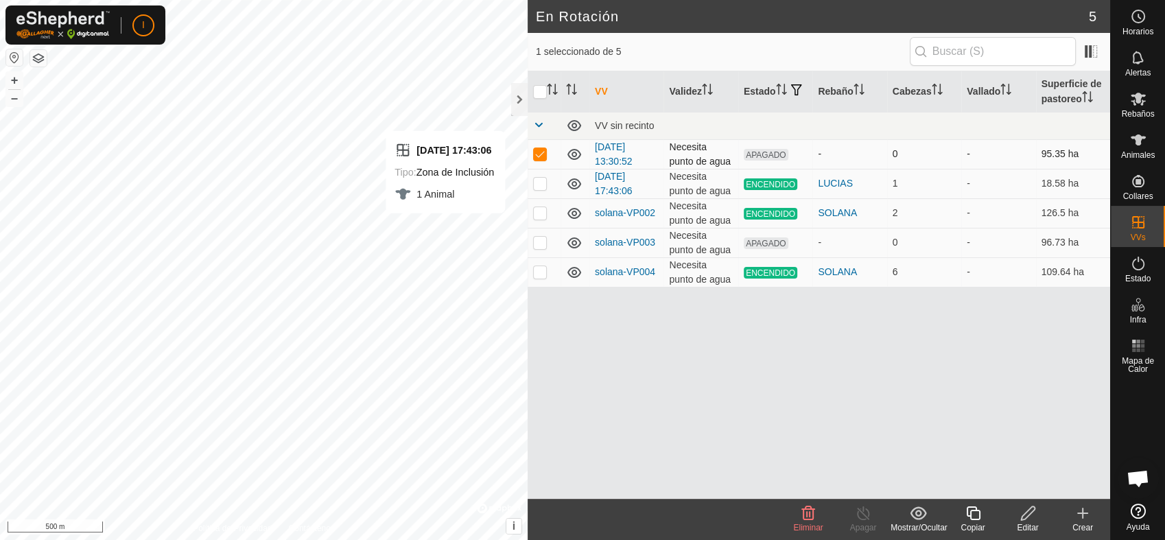
checkbox input "false"
click at [541, 217] on p-checkbox at bounding box center [540, 212] width 14 height 11
click at [536, 211] on p-checkbox at bounding box center [540, 212] width 14 height 11
checkbox input "false"
click at [538, 244] on p-checkbox at bounding box center [540, 242] width 14 height 11
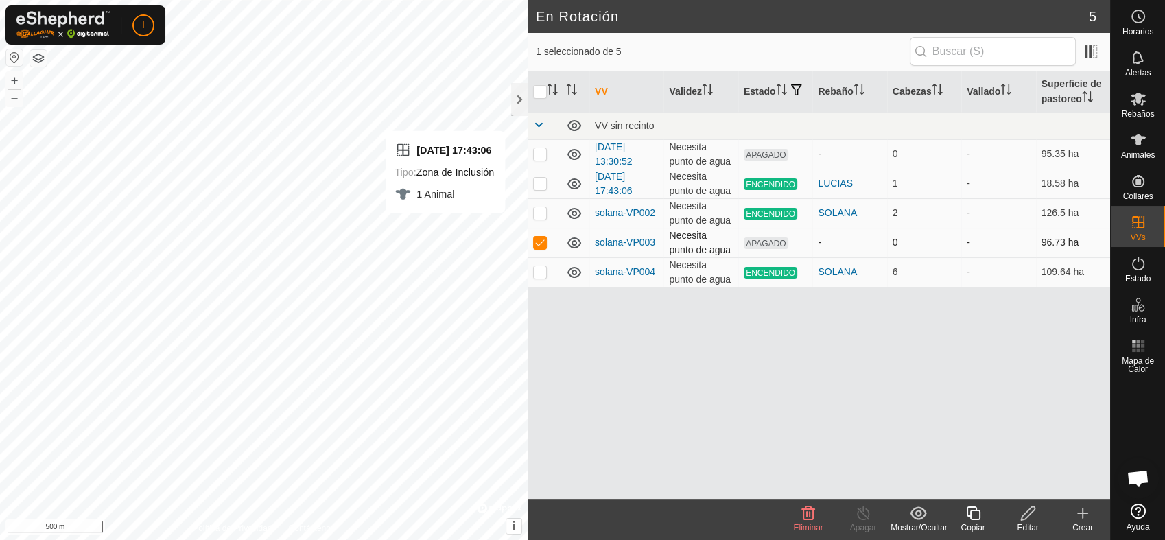
click at [538, 244] on p-checkbox at bounding box center [540, 242] width 14 height 11
checkbox input "false"
click at [541, 271] on p-checkbox at bounding box center [540, 271] width 14 height 11
checkbox input "false"
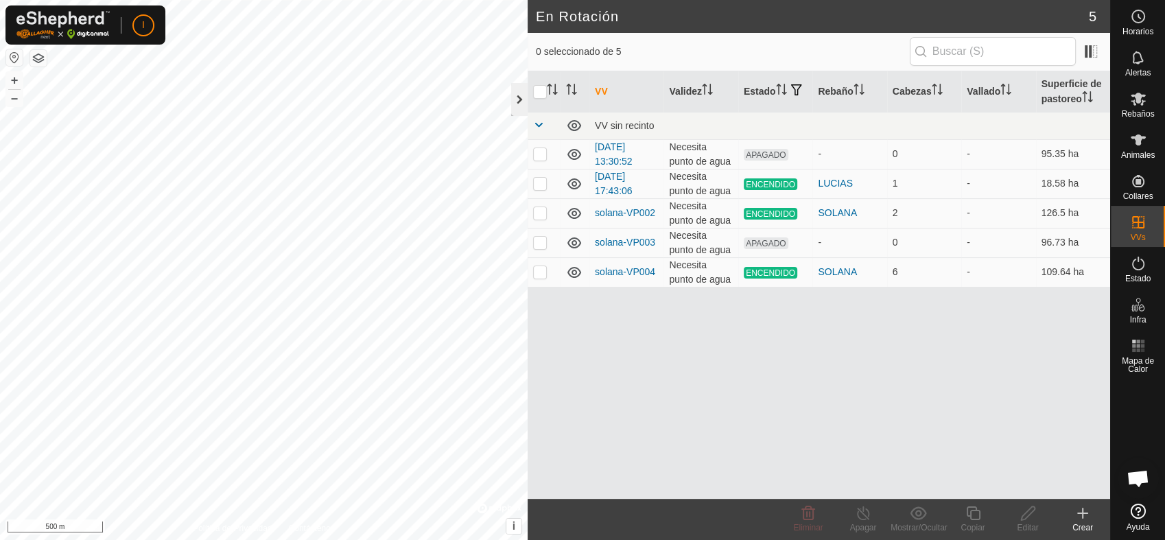
click at [516, 97] on div at bounding box center [519, 99] width 16 height 33
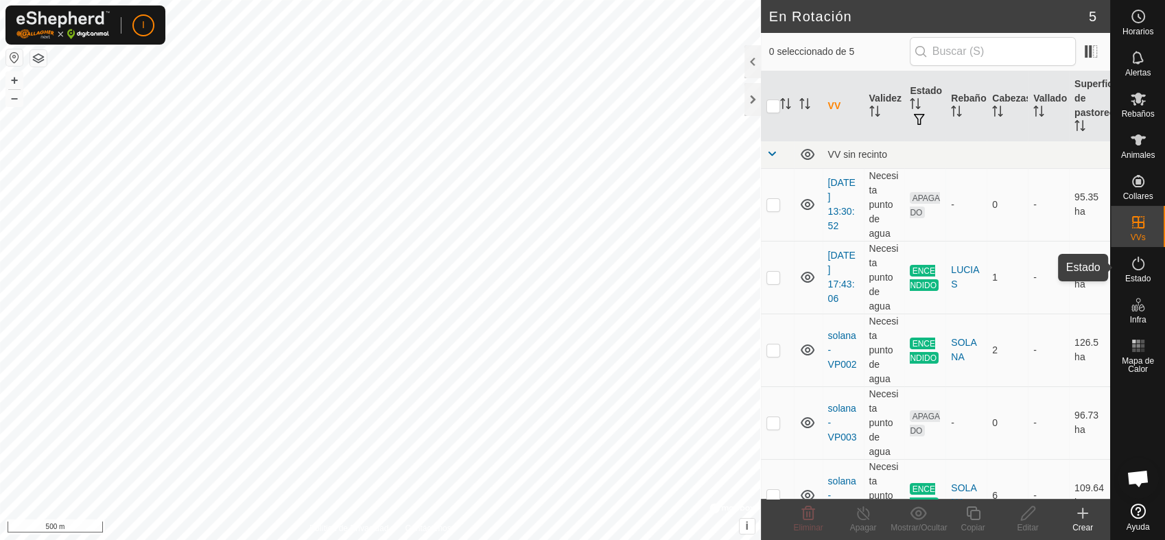
click at [1141, 268] on icon at bounding box center [1138, 264] width 12 height 14
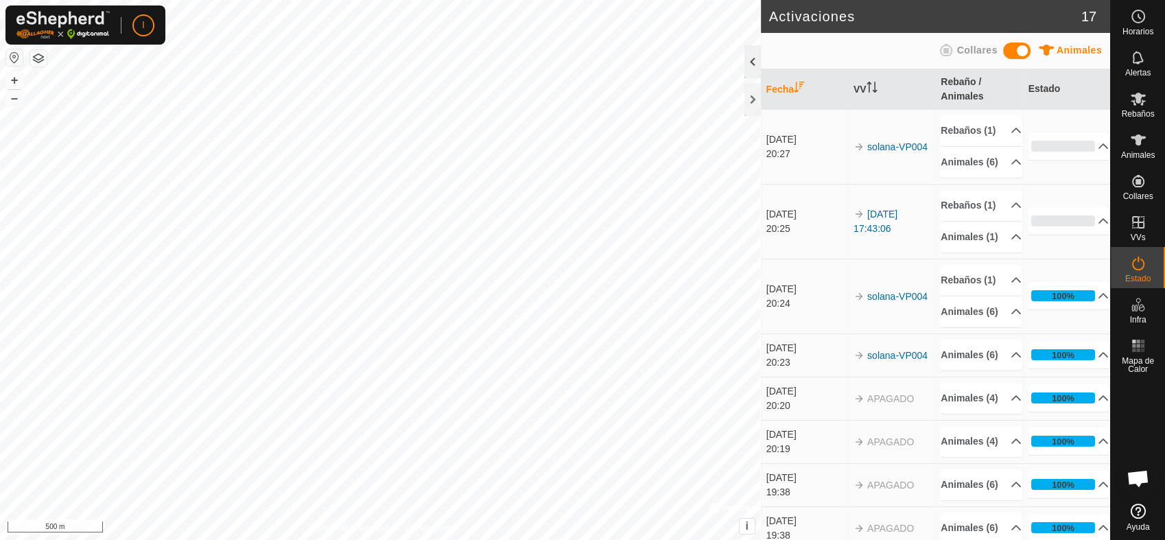
click at [752, 59] on div at bounding box center [752, 61] width 16 height 33
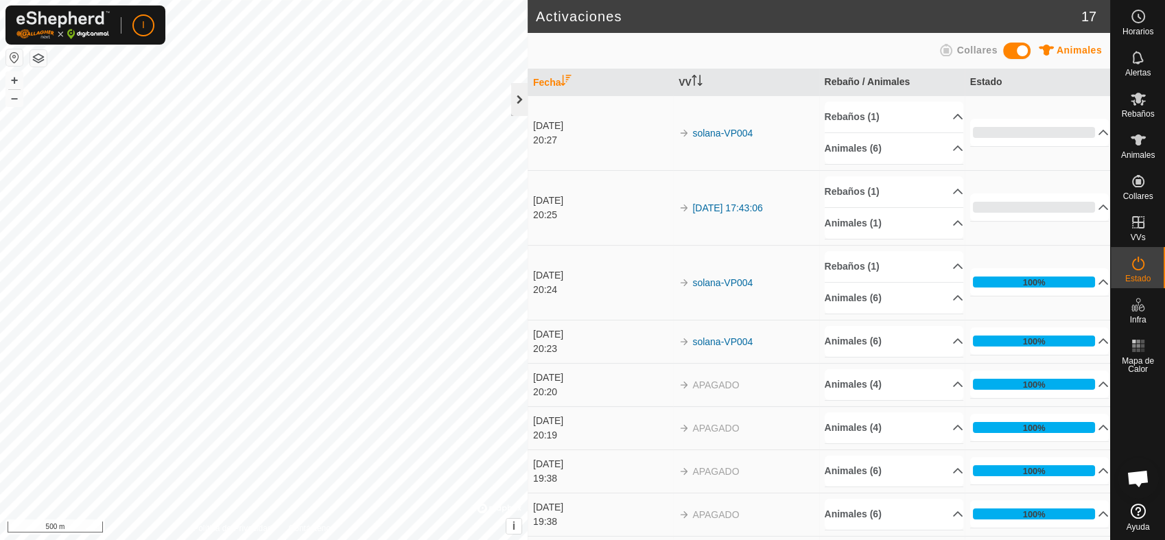
click at [519, 101] on div at bounding box center [519, 99] width 16 height 33
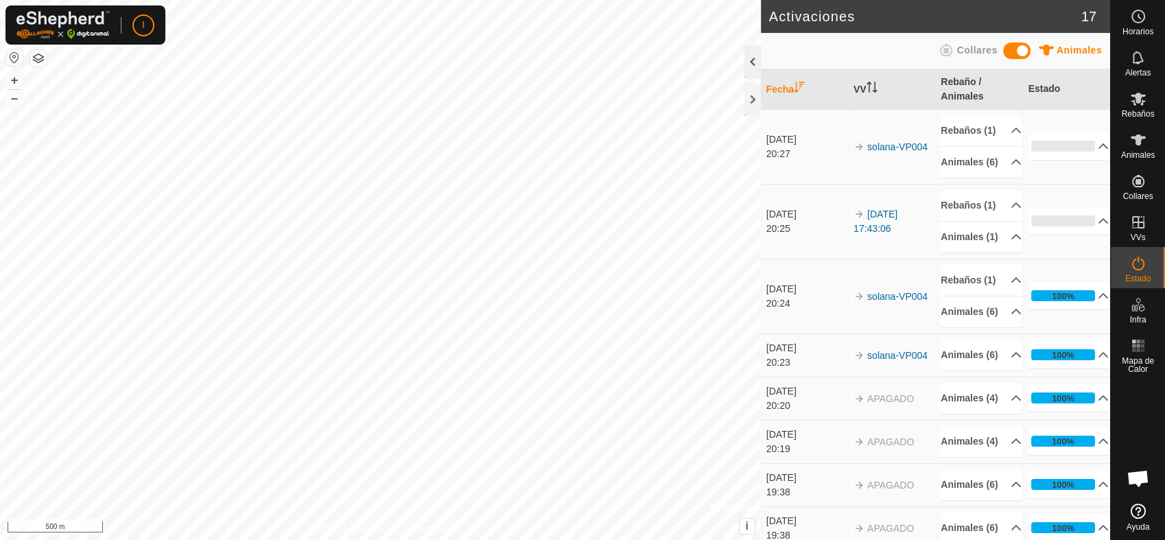
click at [753, 58] on div at bounding box center [752, 61] width 16 height 33
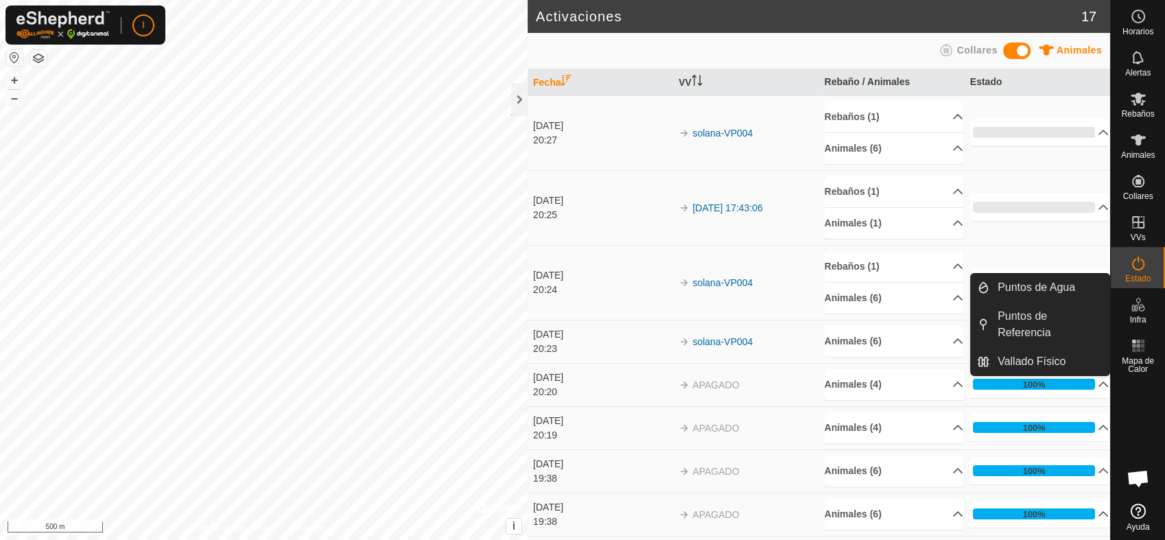
click at [1139, 307] on icon at bounding box center [1141, 308] width 6 height 8
click at [1048, 358] on link "Vallado Físico" at bounding box center [1049, 361] width 120 height 27
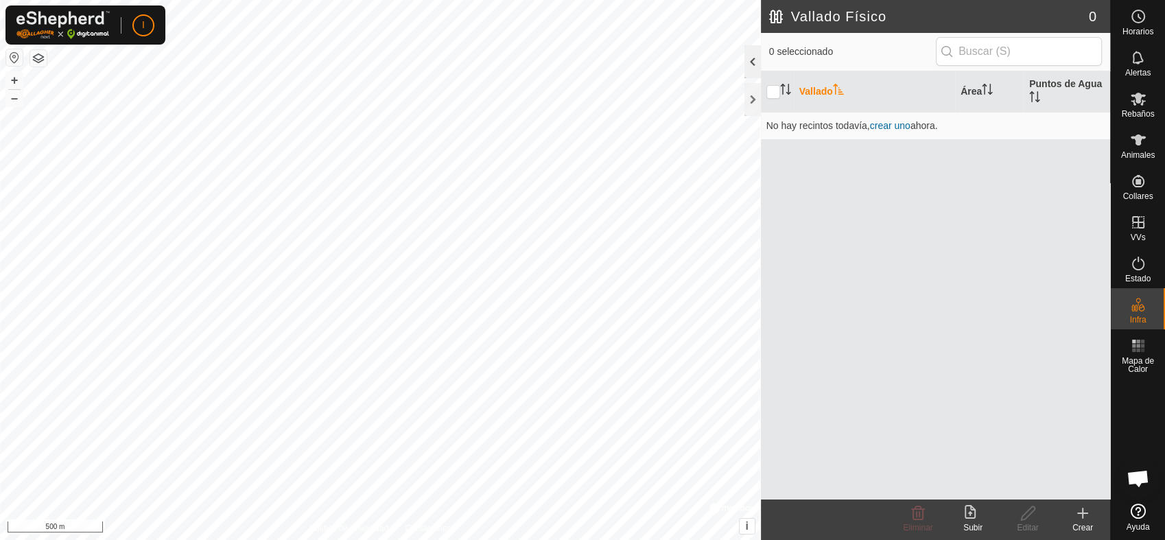
click at [750, 59] on div at bounding box center [752, 61] width 16 height 33
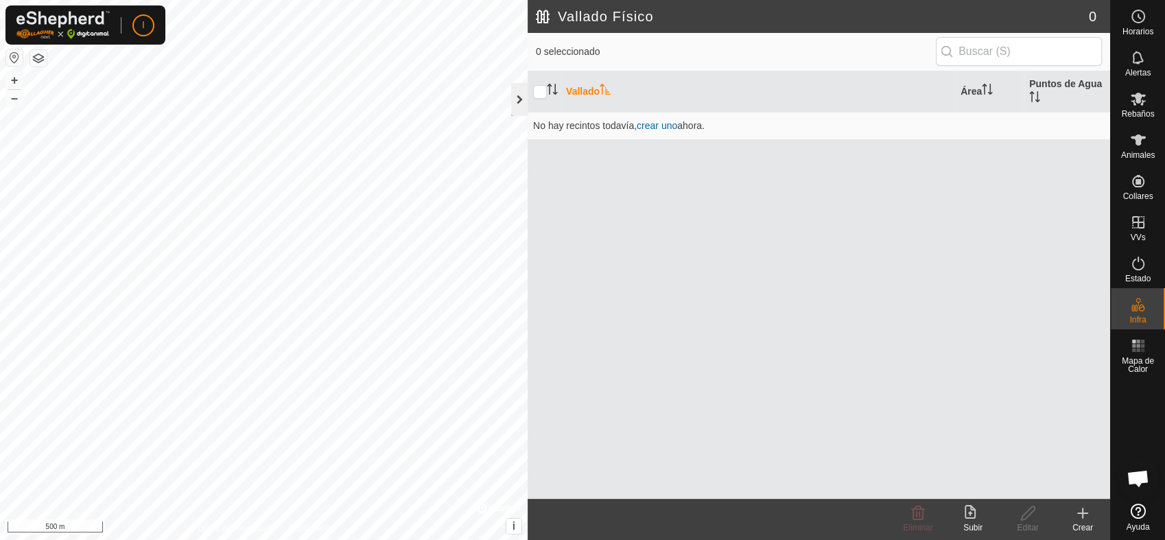
click at [517, 102] on div at bounding box center [519, 99] width 16 height 33
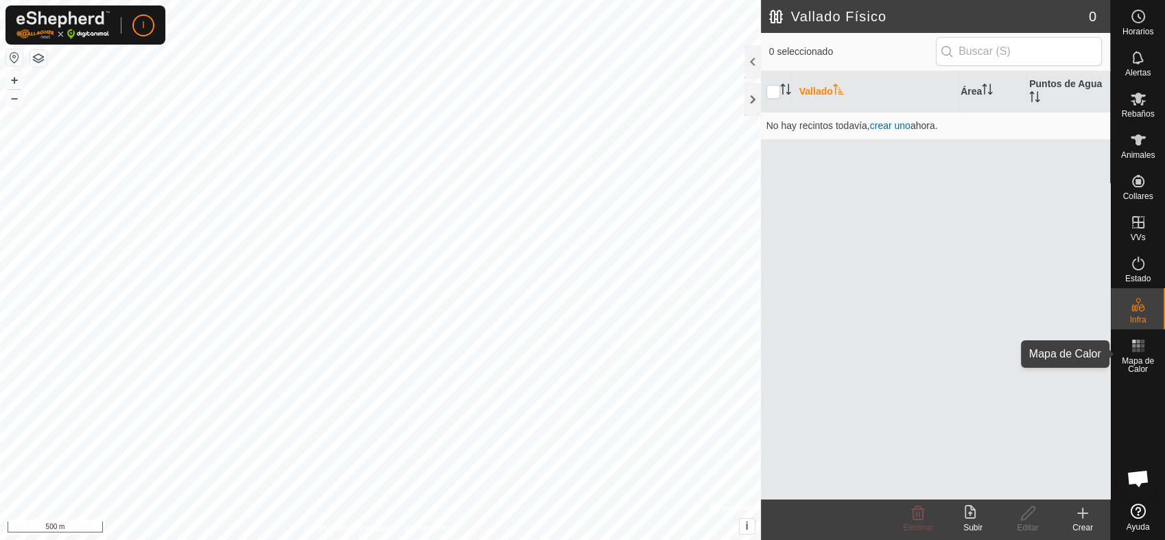
click at [1134, 354] on es-heatmap-svg-icon at bounding box center [1138, 346] width 25 height 22
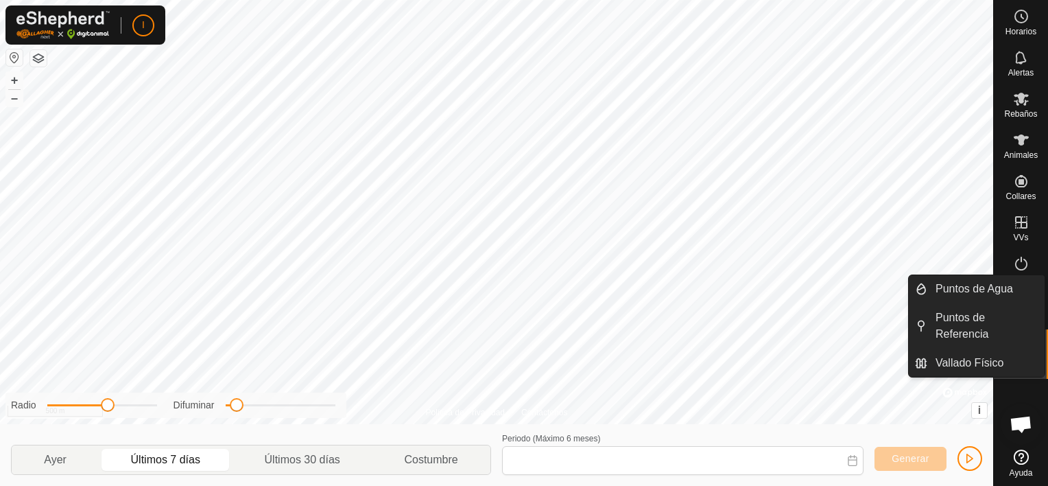
type input "[DATE] - [DATE]"
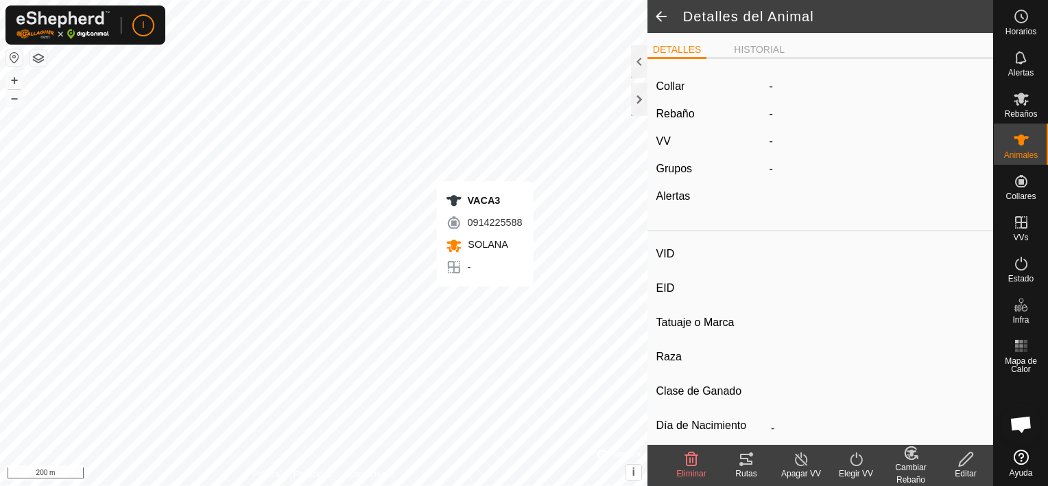
type input "VACA3"
type input "-"
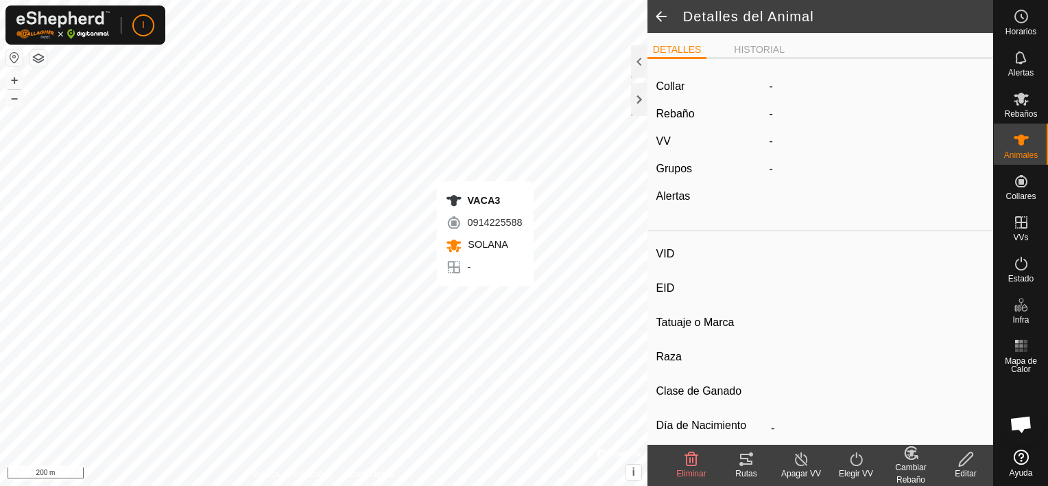
type input "0 kg"
type input "-"
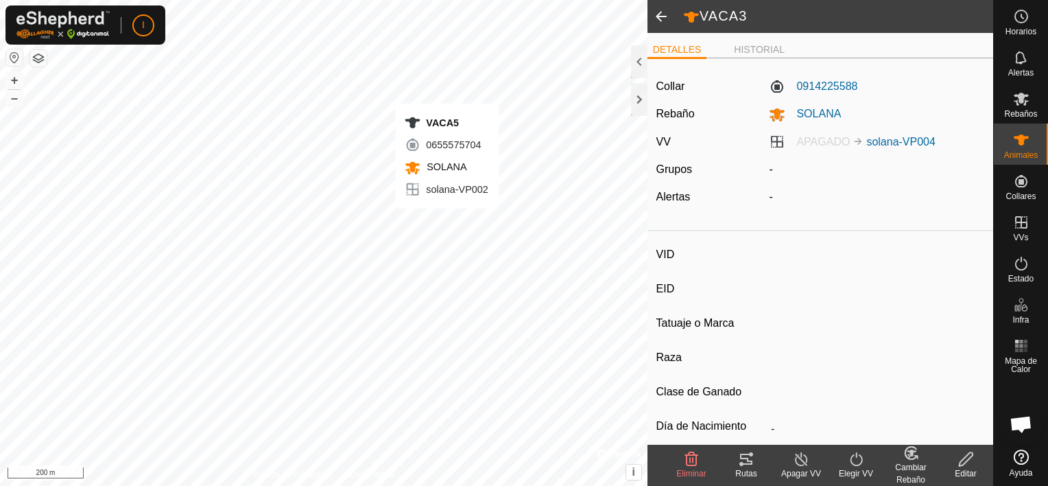
type input "VACA5"
type input "-"
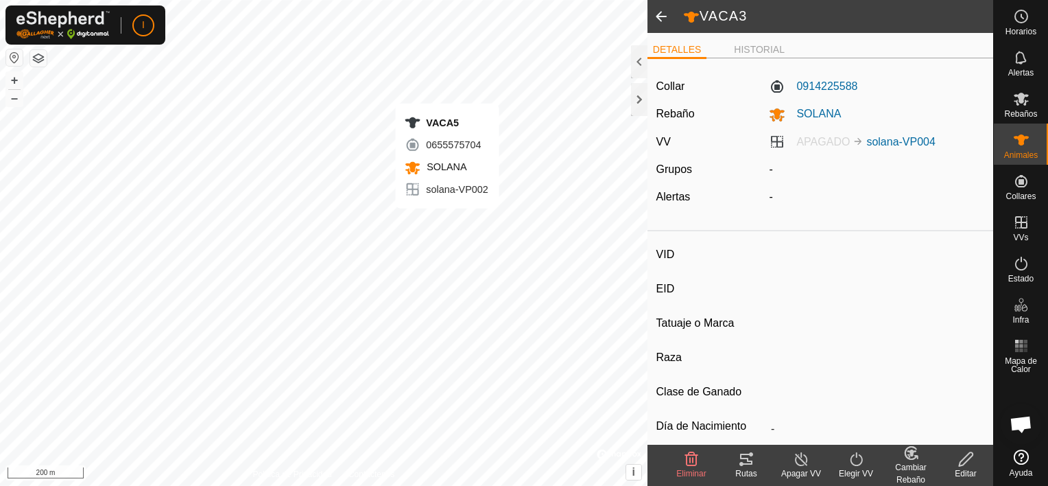
type input "0 kg"
type input "-"
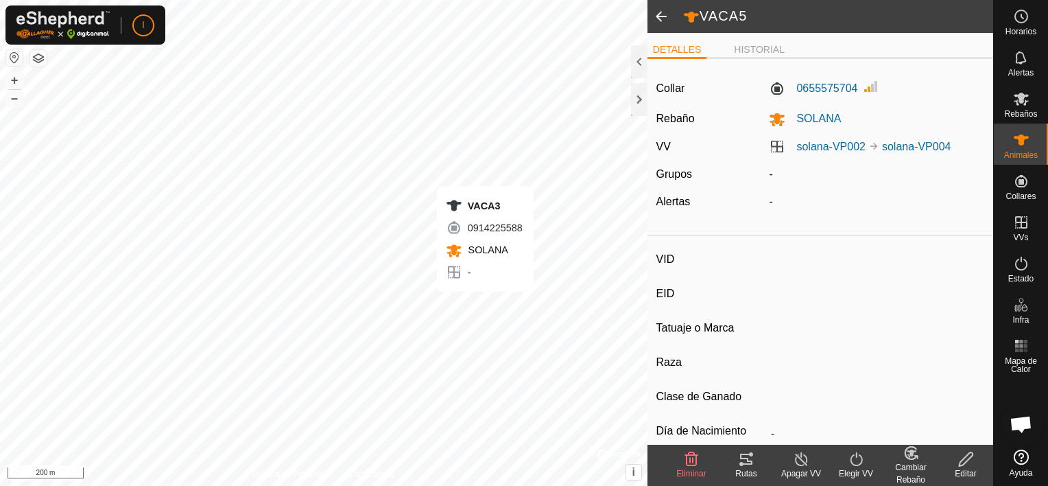
type input "VACA3"
type input "-"
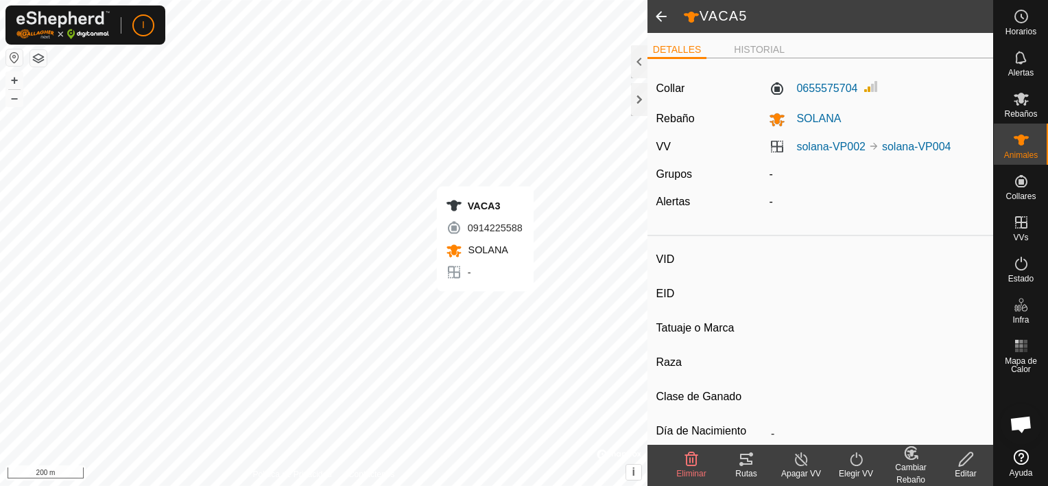
type input "0 kg"
type input "-"
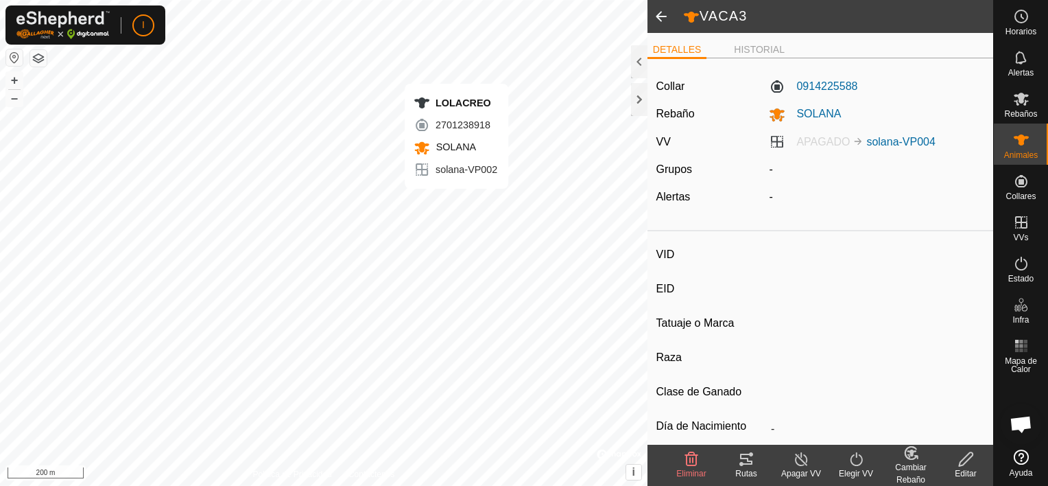
type input "LOLACREO"
type input "-"
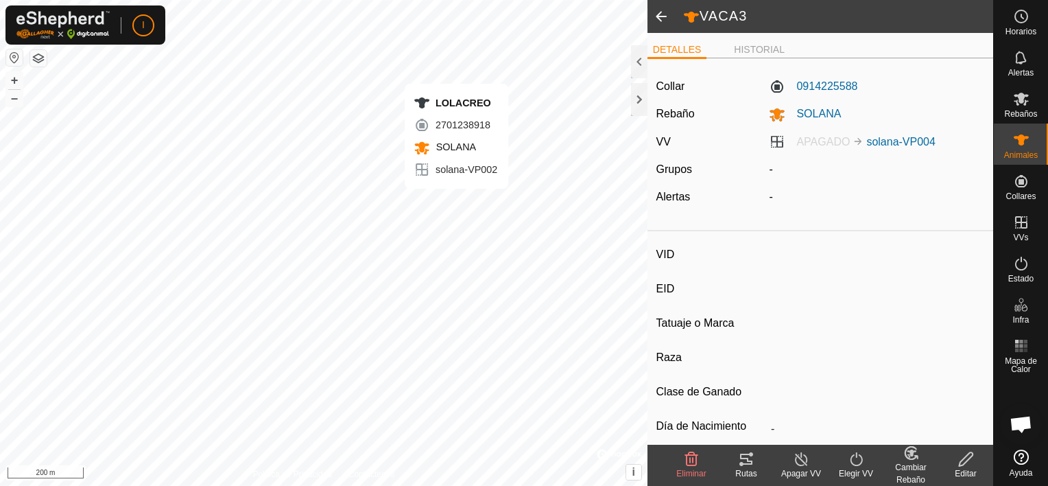
type input "0 kg"
type input "-"
type input "VACA4"
type input "-"
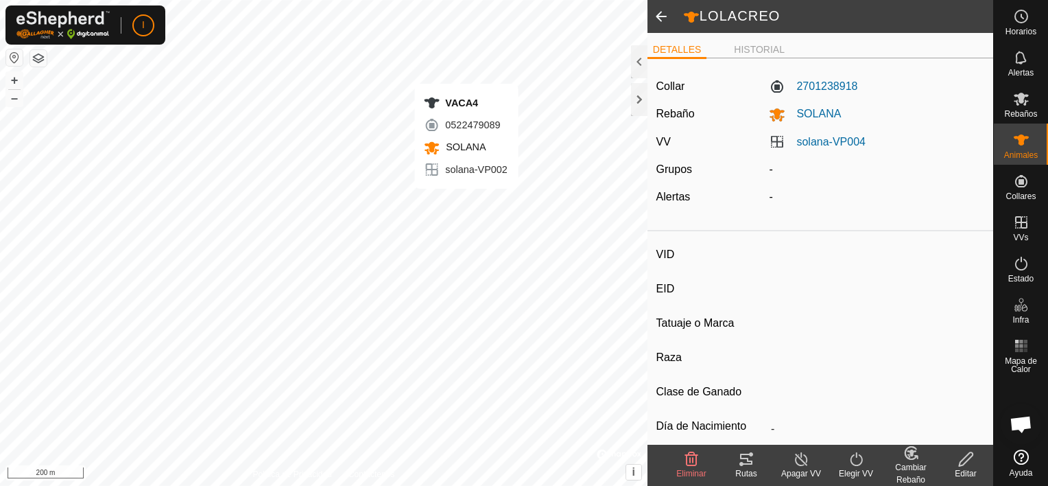
type input "-"
type input "0 kg"
type input "-"
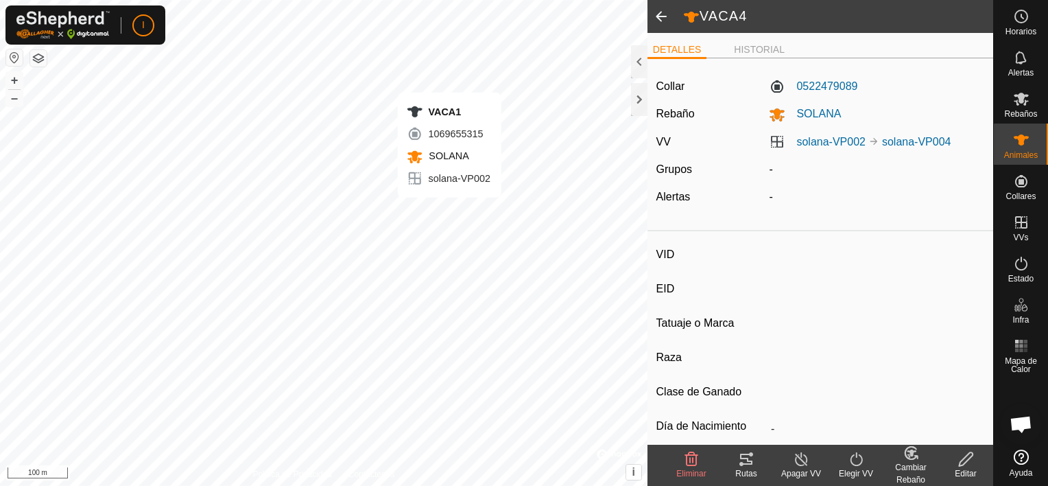
type input "VACA1"
type input "-"
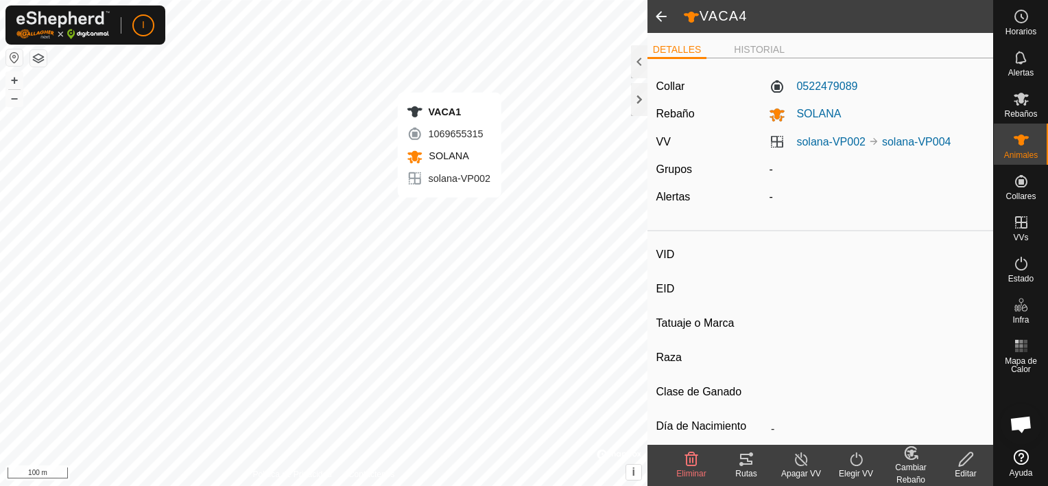
type input "0 kg"
type input "-"
type input "VACA5"
type input "-"
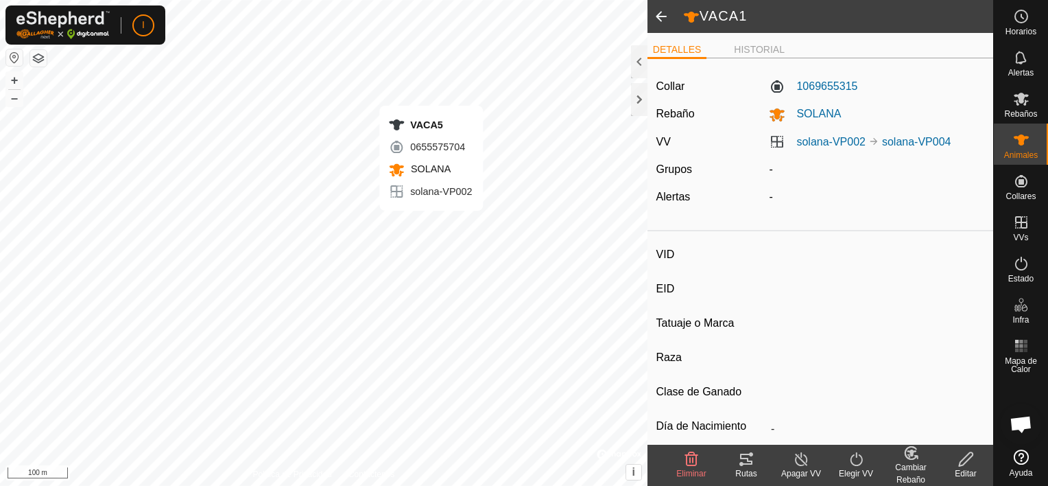
type input "-"
type input "0 kg"
type input "-"
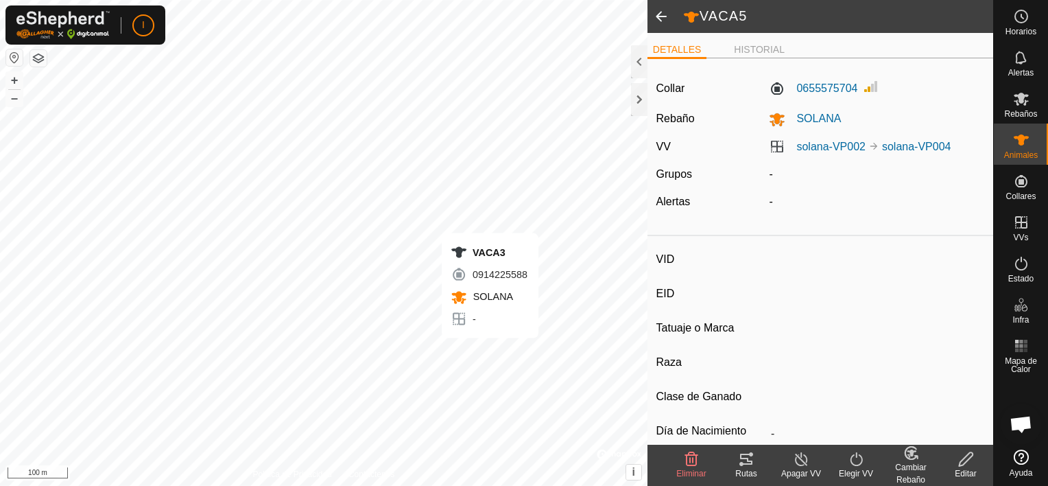
type input "VACA3"
type input "-"
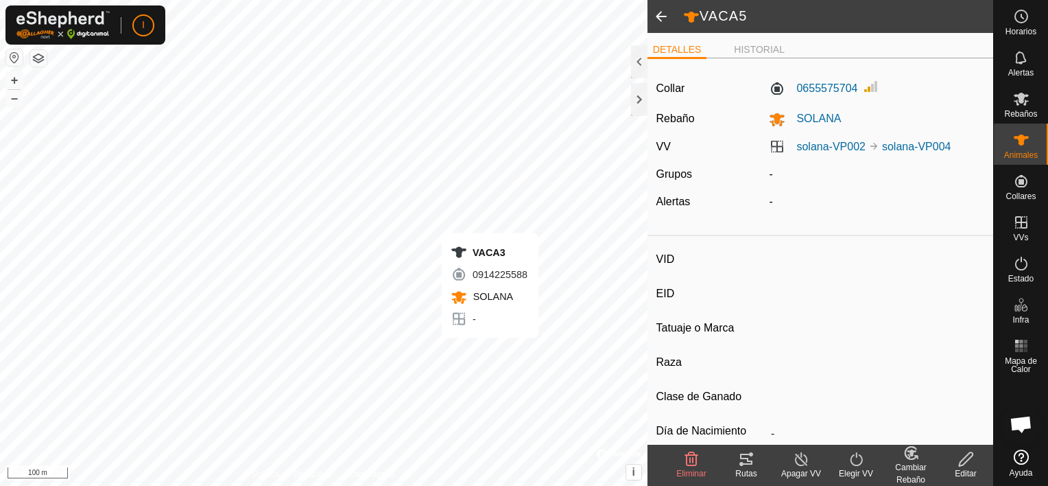
type input "0 kg"
type input "-"
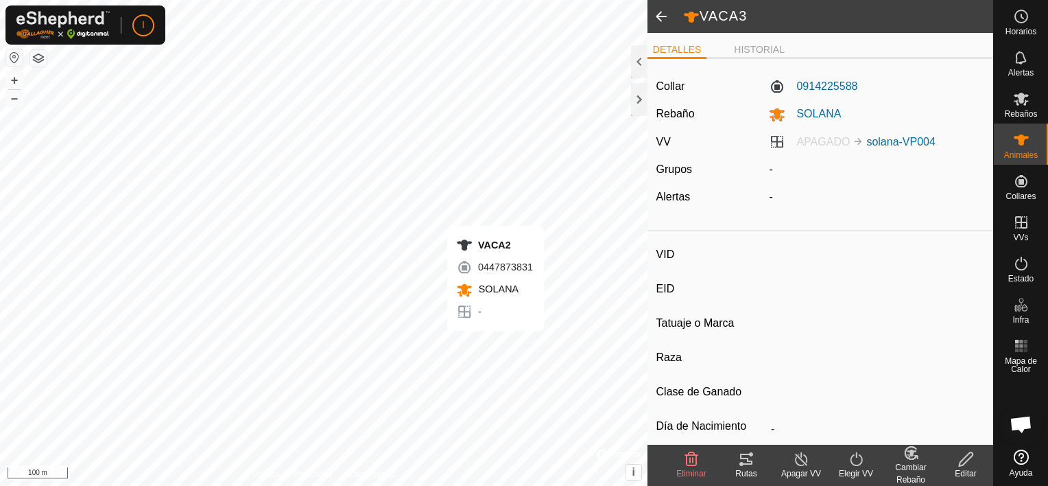
type input "VACA2"
type input "-"
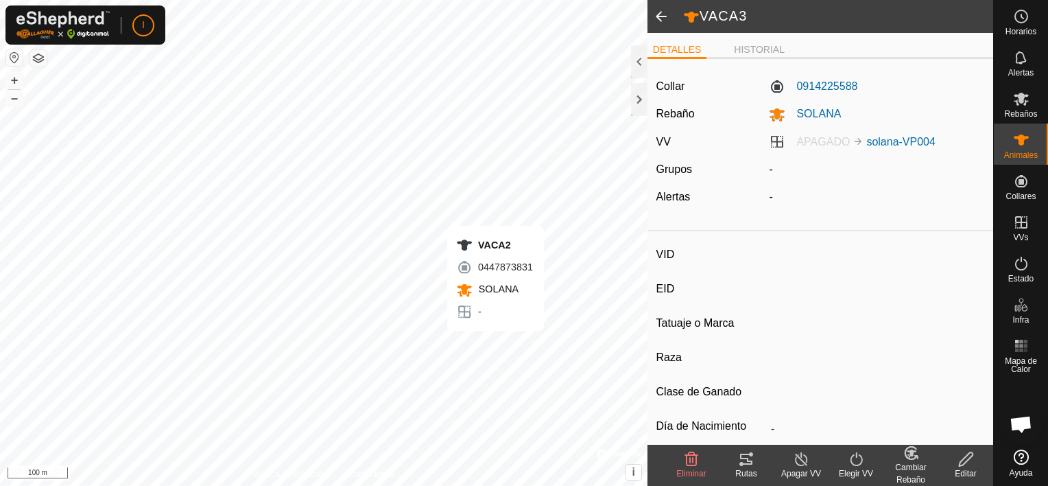
type input "0 kg"
type input "-"
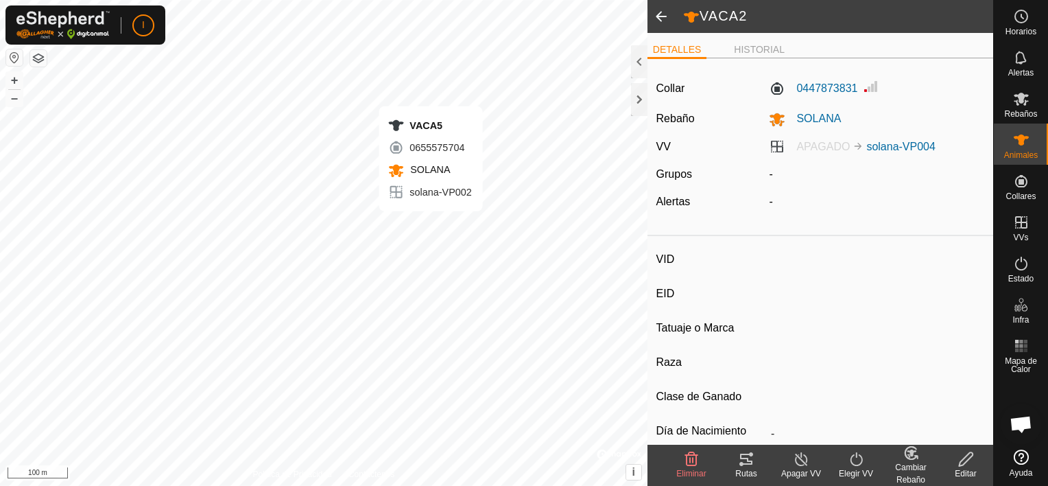
type input "VACA5"
type input "-"
click at [752, 51] on li "HISTORIAL" at bounding box center [759, 51] width 62 height 16
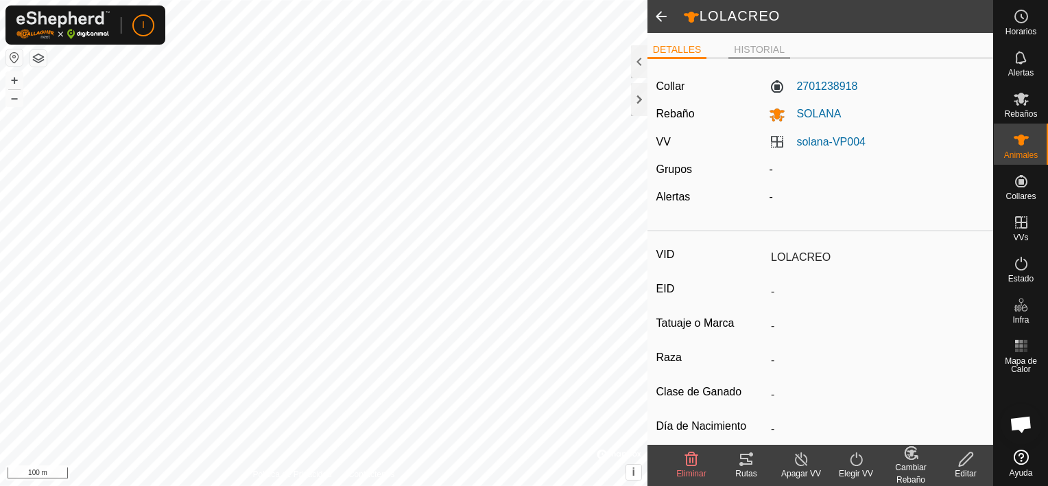
click at [757, 55] on li "HISTORIAL" at bounding box center [759, 51] width 62 height 16
click at [759, 51] on li "HISTORIAL" at bounding box center [759, 51] width 62 height 16
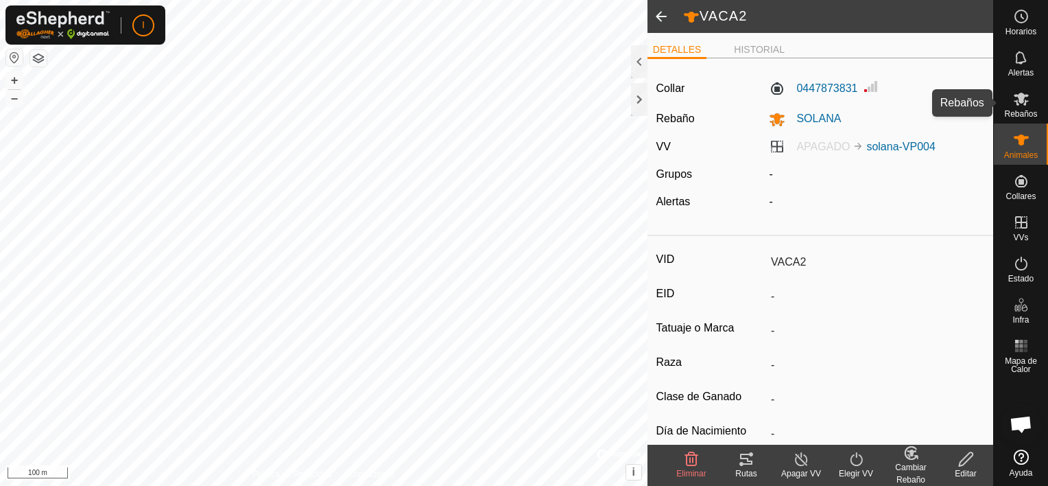
click at [1023, 103] on icon at bounding box center [1021, 99] width 16 height 16
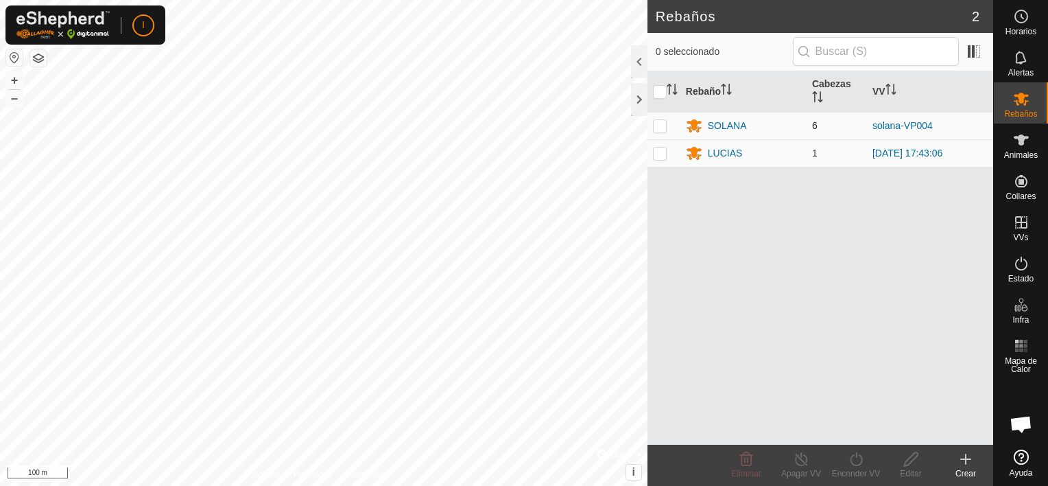
click at [658, 121] on p-checkbox at bounding box center [660, 125] width 14 height 11
click at [1021, 154] on span "Animales" at bounding box center [1021, 155] width 34 height 8
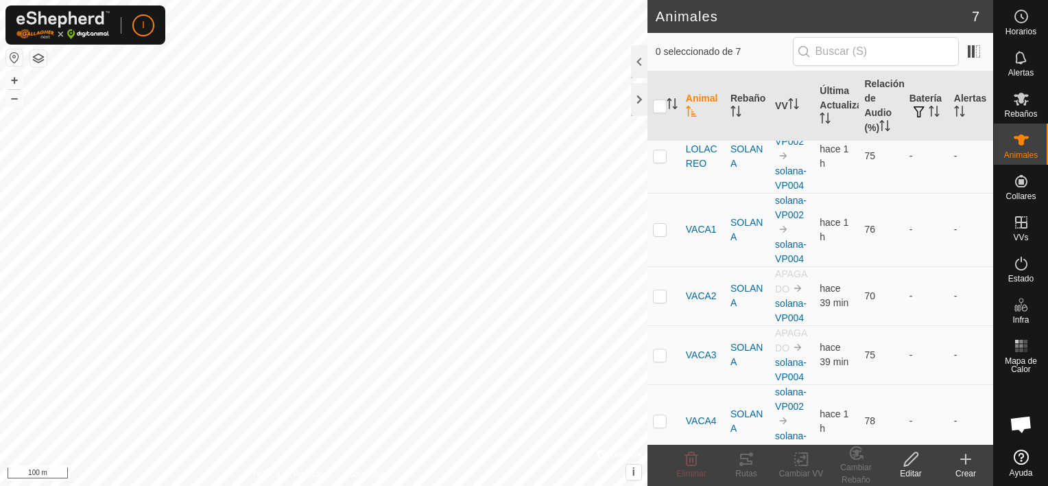
scroll to position [108, 0]
click at [661, 163] on p-checkbox at bounding box center [660, 157] width 14 height 11
click at [659, 236] on p-checkbox at bounding box center [660, 230] width 14 height 11
click at [661, 302] on p-checkbox at bounding box center [660, 297] width 14 height 11
click at [663, 361] on p-checkbox at bounding box center [660, 356] width 14 height 11
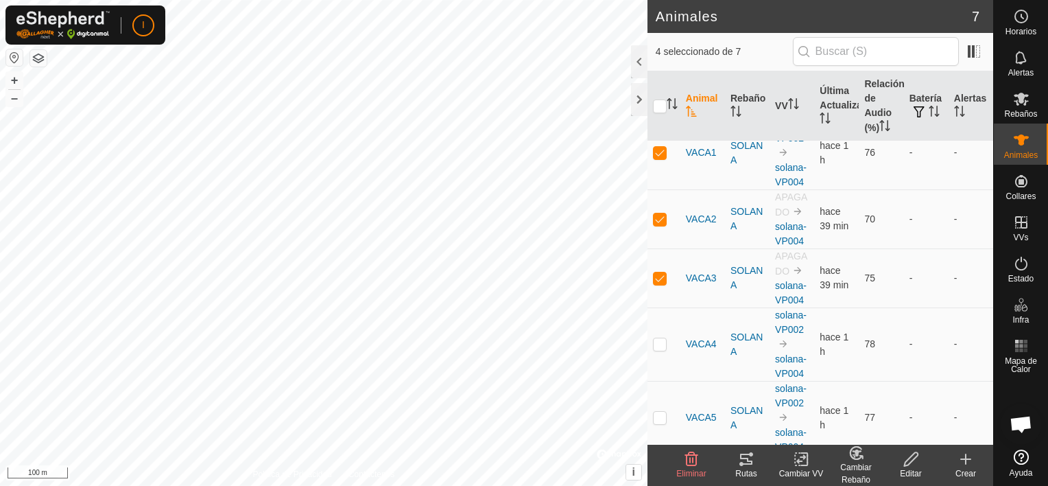
scroll to position [222, 0]
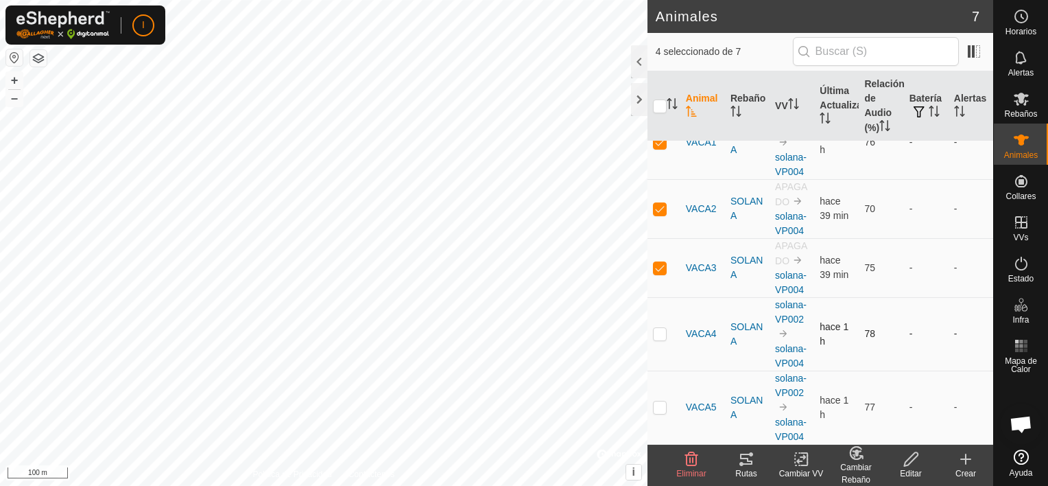
click at [661, 335] on p-checkbox at bounding box center [660, 333] width 14 height 11
click at [658, 407] on p-checkbox at bounding box center [660, 406] width 14 height 11
click at [798, 460] on icon at bounding box center [801, 459] width 10 height 9
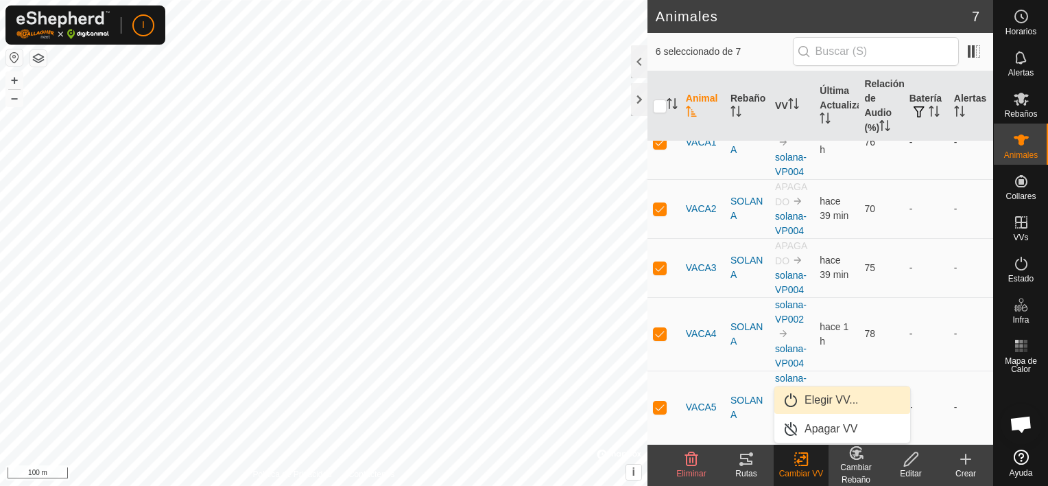
click at [835, 392] on link "Elegir VV..." at bounding box center [842, 399] width 136 height 27
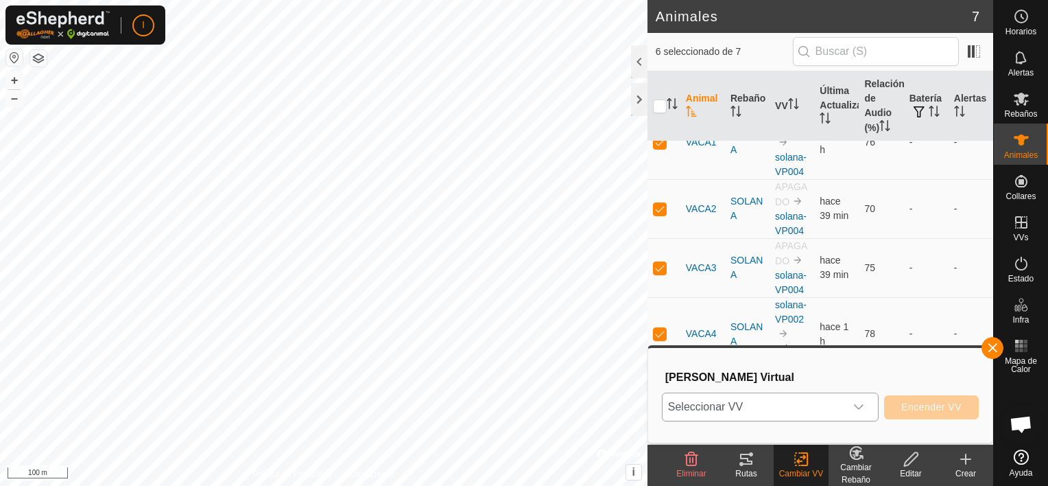
click at [864, 407] on icon "dropdown trigger" at bounding box center [858, 406] width 11 height 11
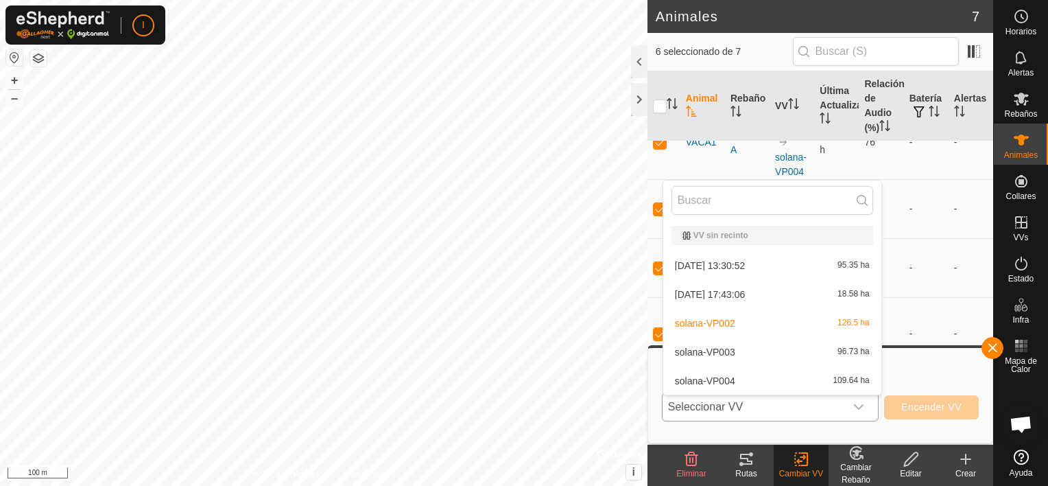
click at [733, 381] on li "solana-VP004 109.64 ha" at bounding box center [772, 380] width 218 height 27
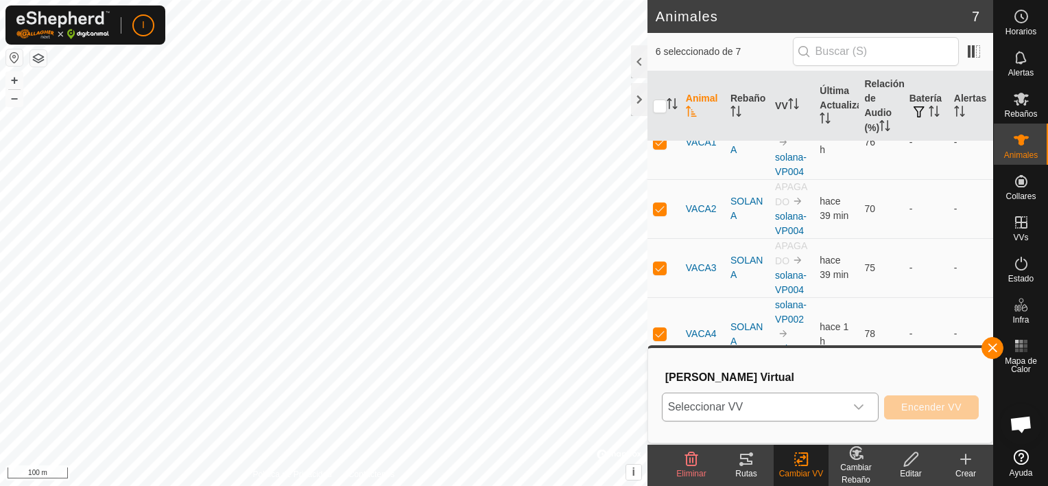
click at [733, 381] on span "solana-VP004" at bounding box center [705, 384] width 60 height 8
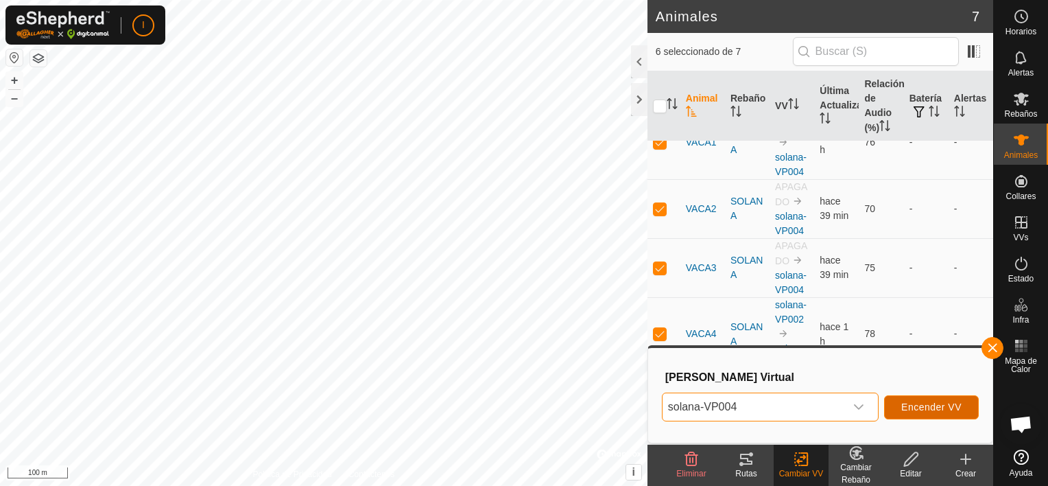
click at [943, 402] on span "Encender VV" at bounding box center [931, 406] width 60 height 11
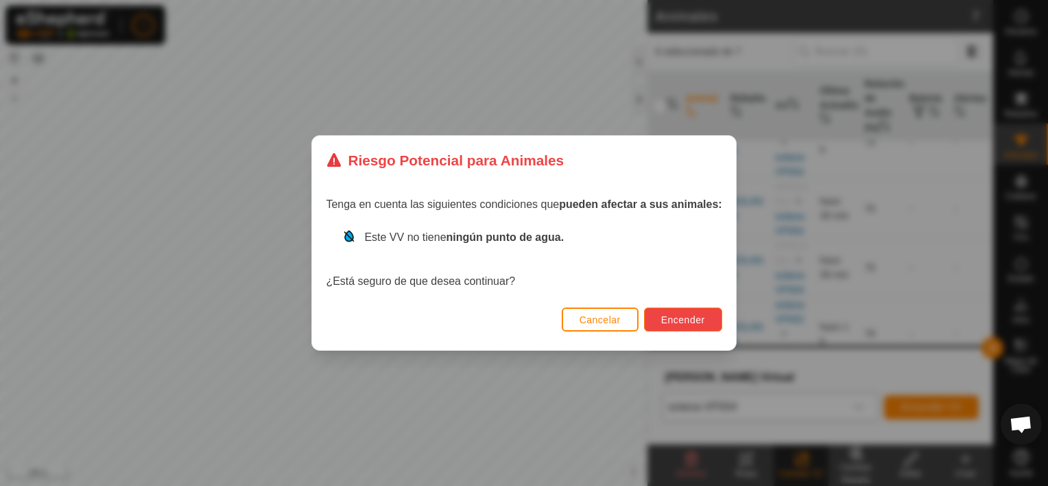
click at [685, 313] on button "Encender" at bounding box center [683, 319] width 78 height 24
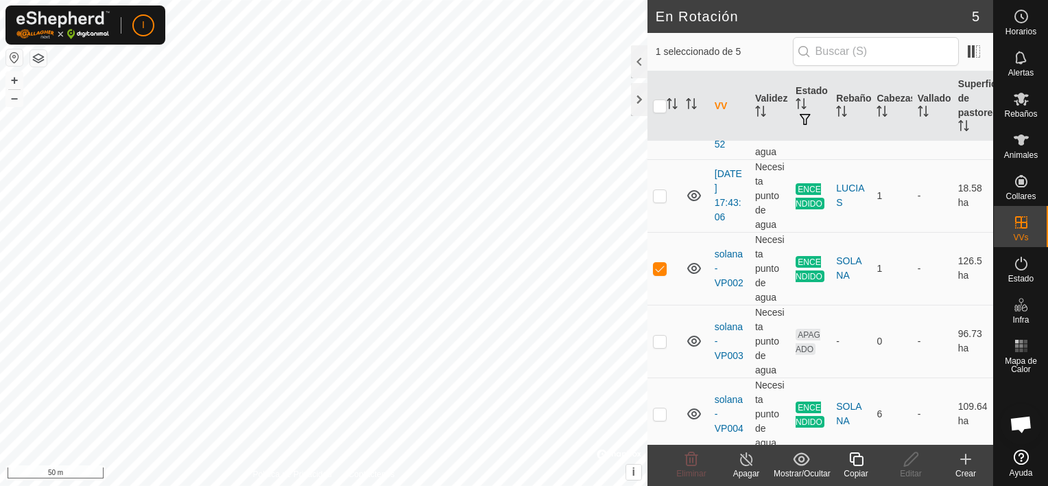
scroll to position [86, 0]
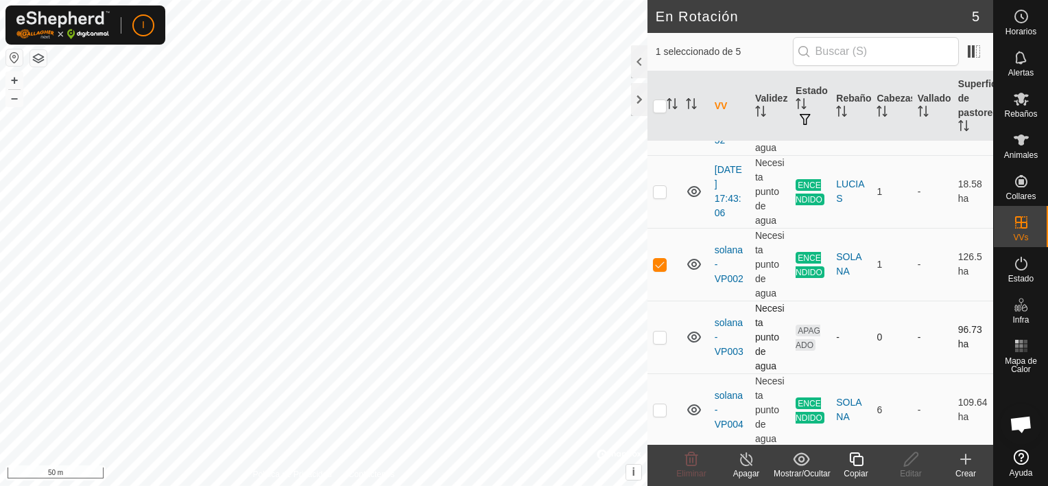
click at [657, 336] on p-checkbox at bounding box center [660, 336] width 14 height 11
click at [661, 260] on p-checkbox at bounding box center [660, 264] width 14 height 11
click at [658, 262] on p-checkbox at bounding box center [660, 264] width 14 height 11
click at [658, 334] on p-checkbox at bounding box center [660, 336] width 14 height 11
click at [658, 411] on p-checkbox at bounding box center [660, 409] width 14 height 11
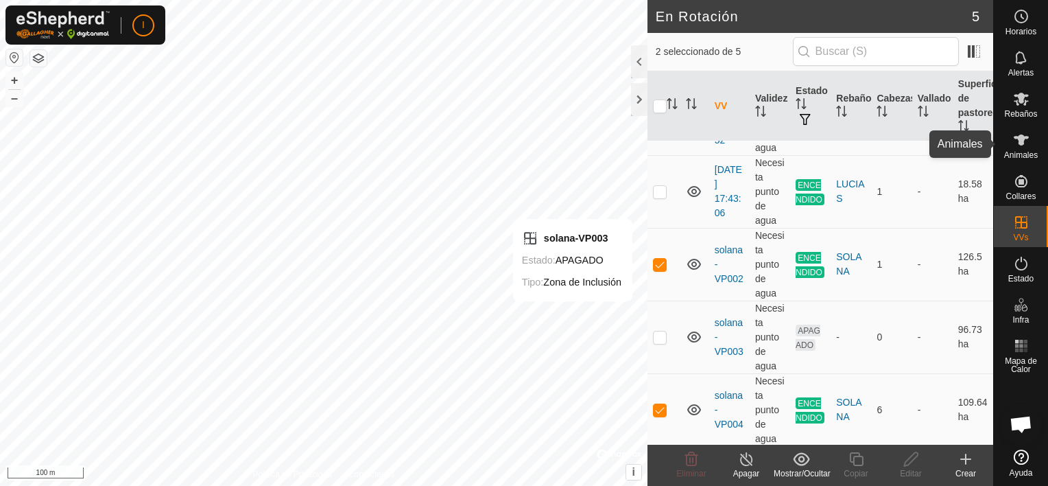
click at [1021, 154] on span "Animales" at bounding box center [1021, 155] width 34 height 8
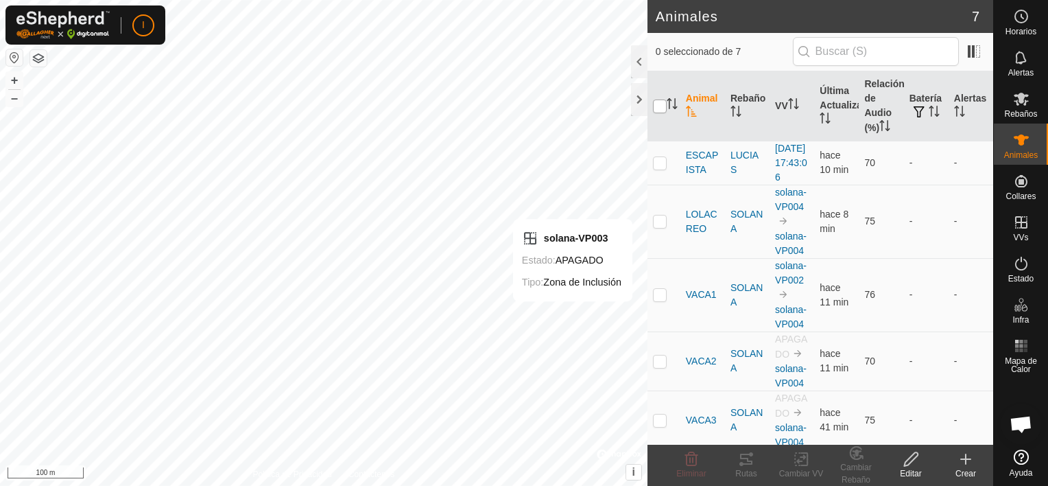
click at [658, 106] on input "checkbox" at bounding box center [660, 106] width 14 height 14
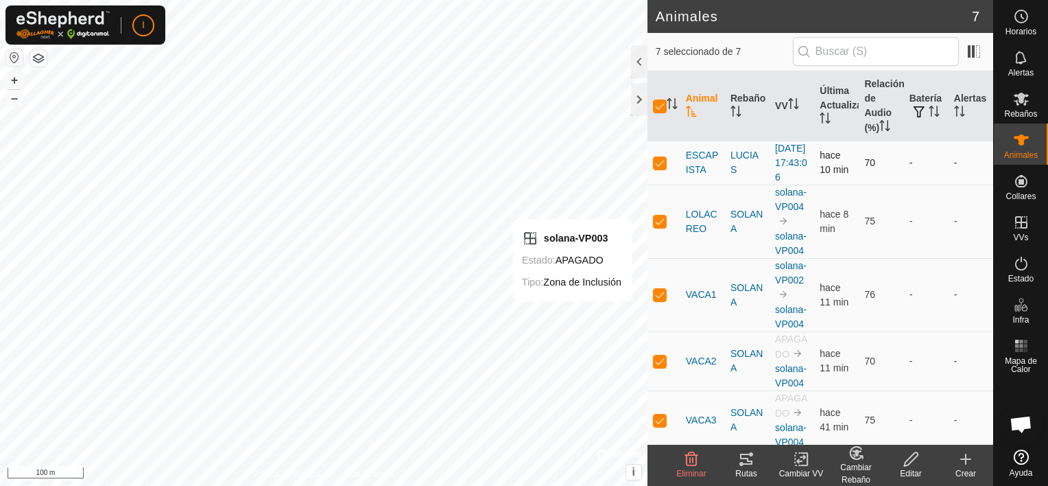
click at [656, 168] on p-checkbox at bounding box center [660, 162] width 14 height 11
click at [804, 462] on icon at bounding box center [801, 459] width 17 height 16
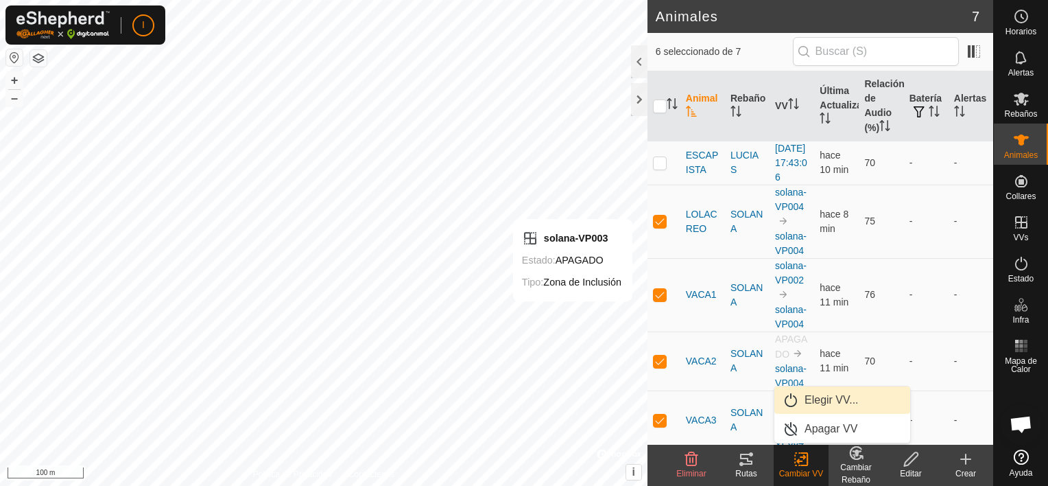
click at [829, 400] on span "Elegir VV..." at bounding box center [832, 400] width 54 height 16
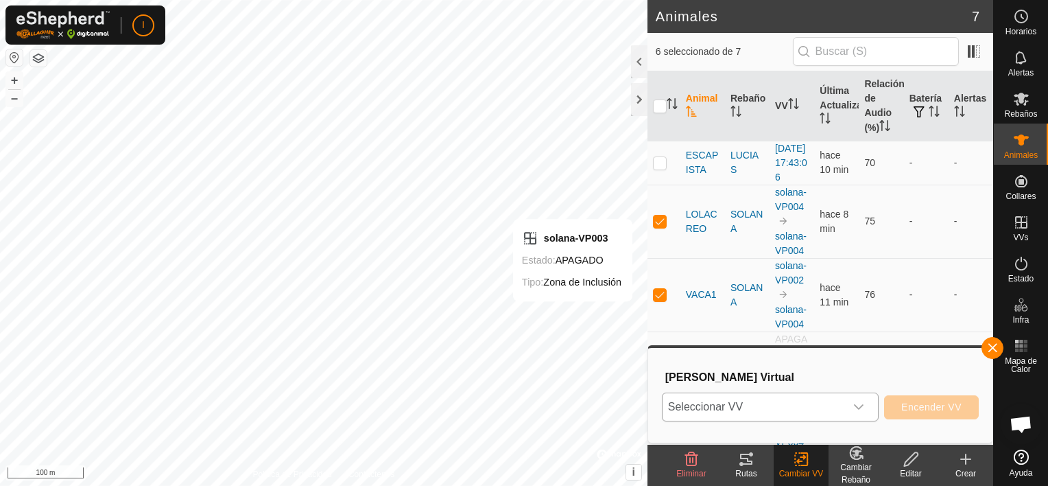
click at [859, 405] on icon "dropdown trigger" at bounding box center [858, 406] width 11 height 11
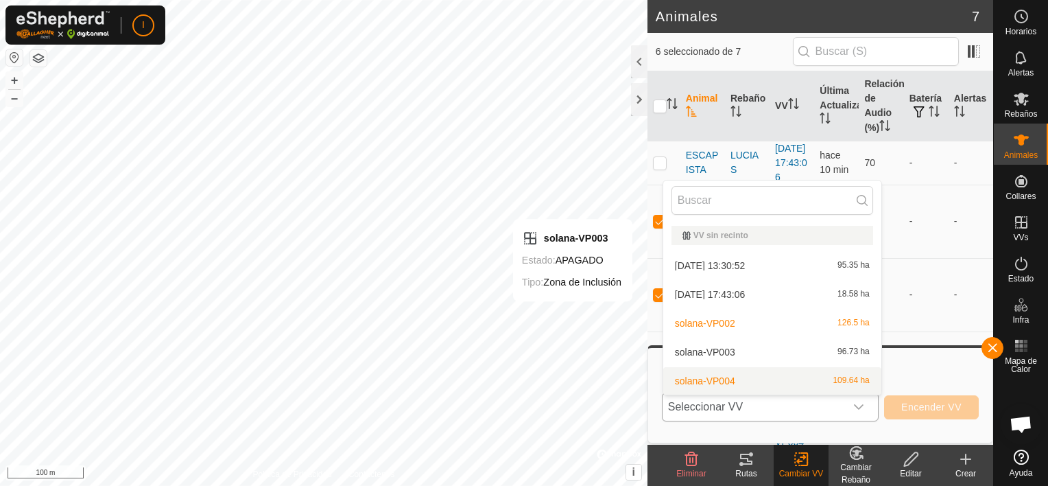
click at [749, 382] on li "solana-VP004 109.64 ha" at bounding box center [772, 380] width 218 height 27
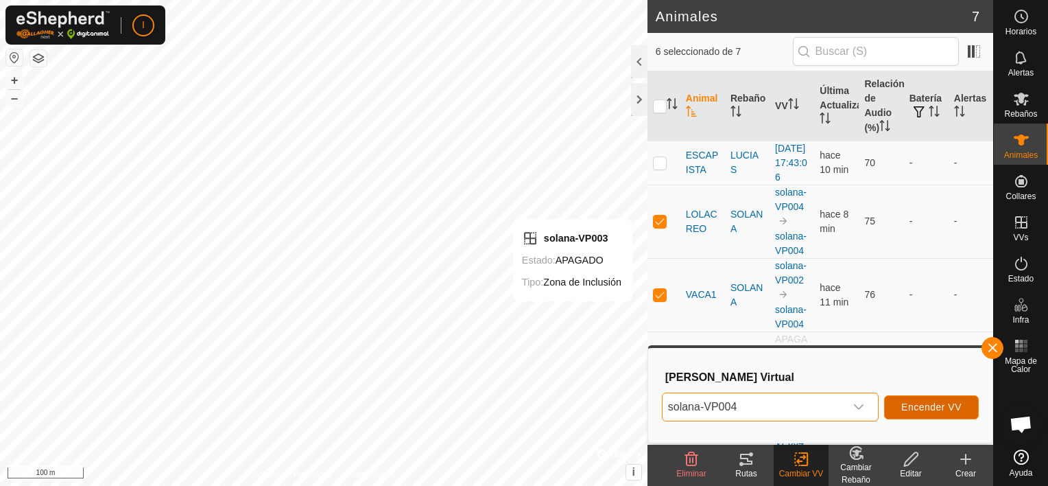
click at [958, 404] on span "Encender VV" at bounding box center [931, 406] width 60 height 11
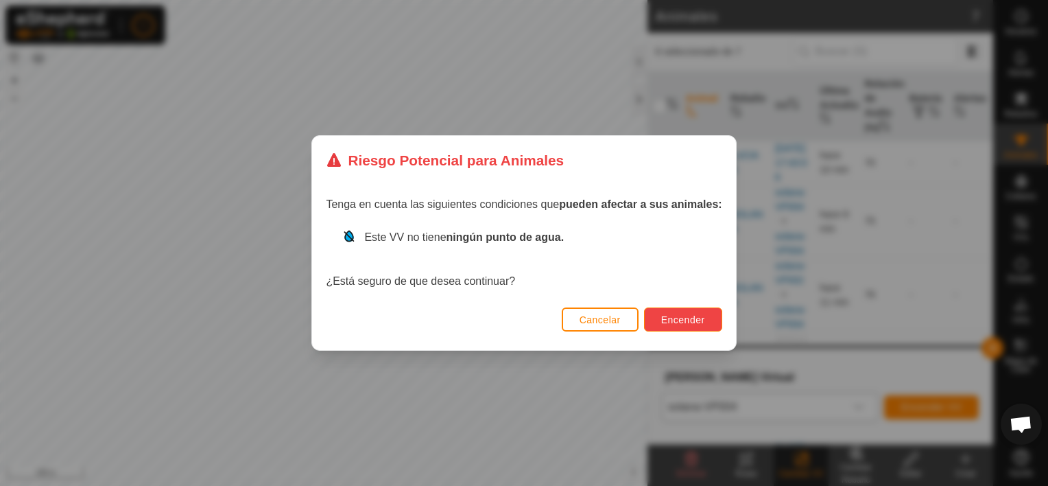
click at [684, 316] on span "Encender" at bounding box center [683, 319] width 44 height 11
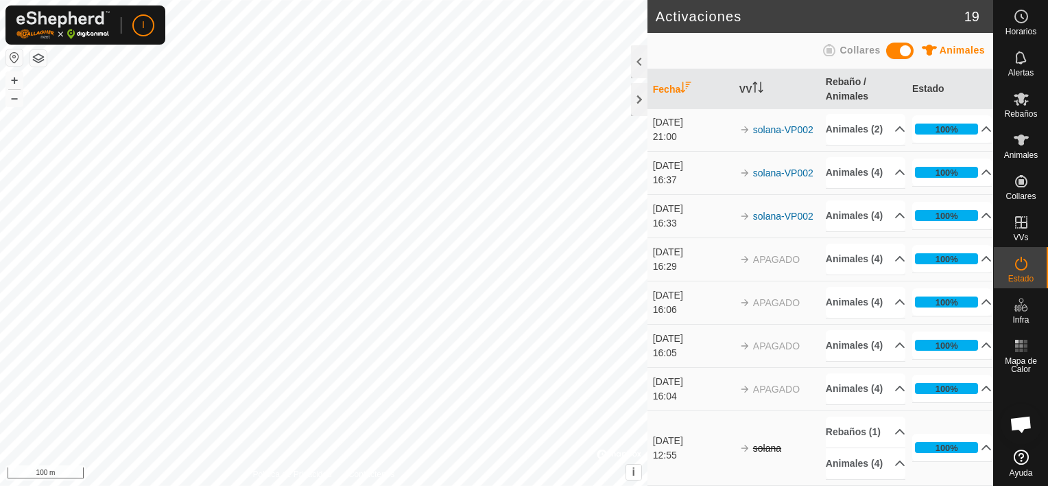
scroll to position [896, 0]
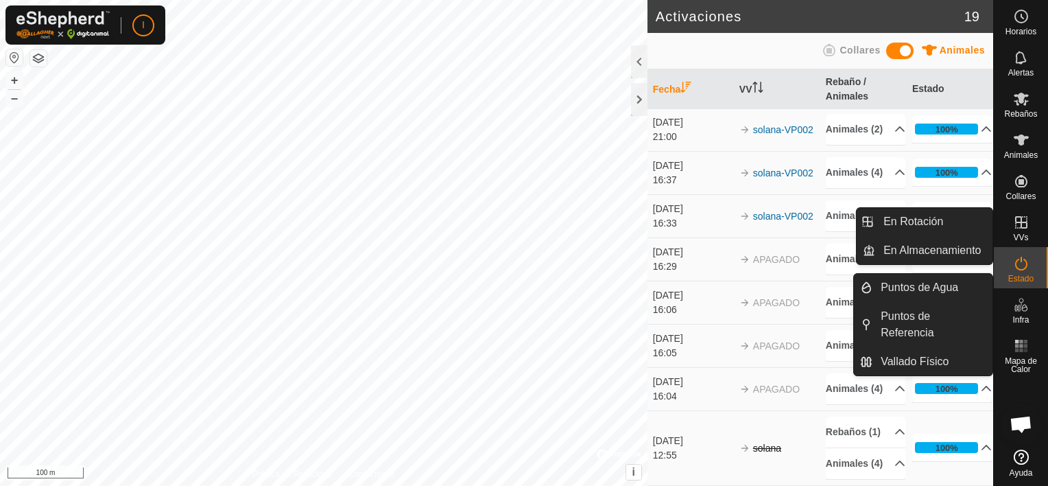
click at [1018, 214] on icon at bounding box center [1021, 222] width 16 height 16
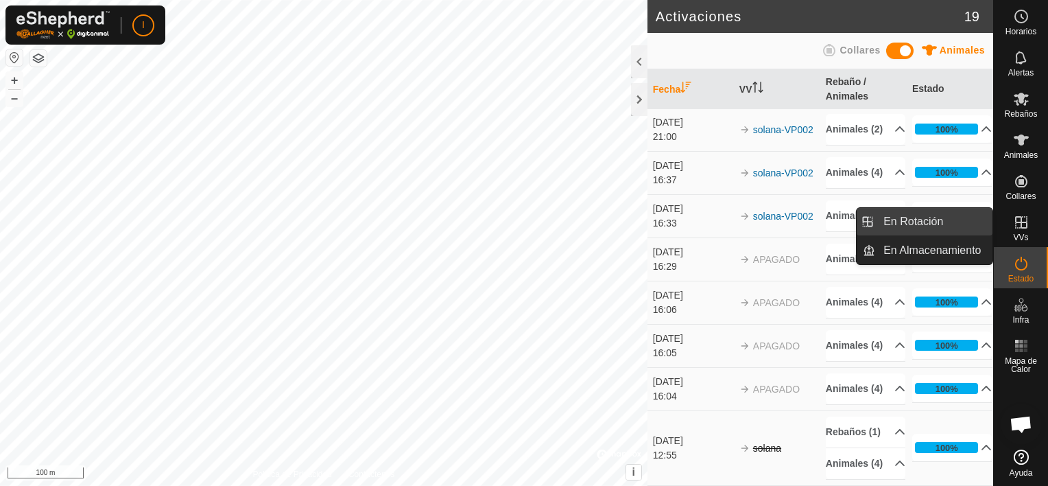
click at [910, 226] on link "En Rotación" at bounding box center [933, 221] width 117 height 27
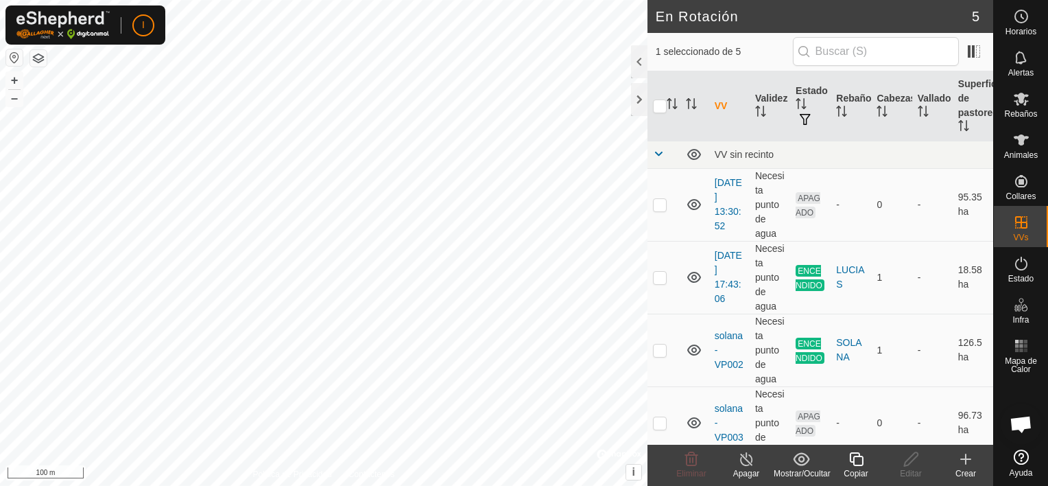
scroll to position [86, 0]
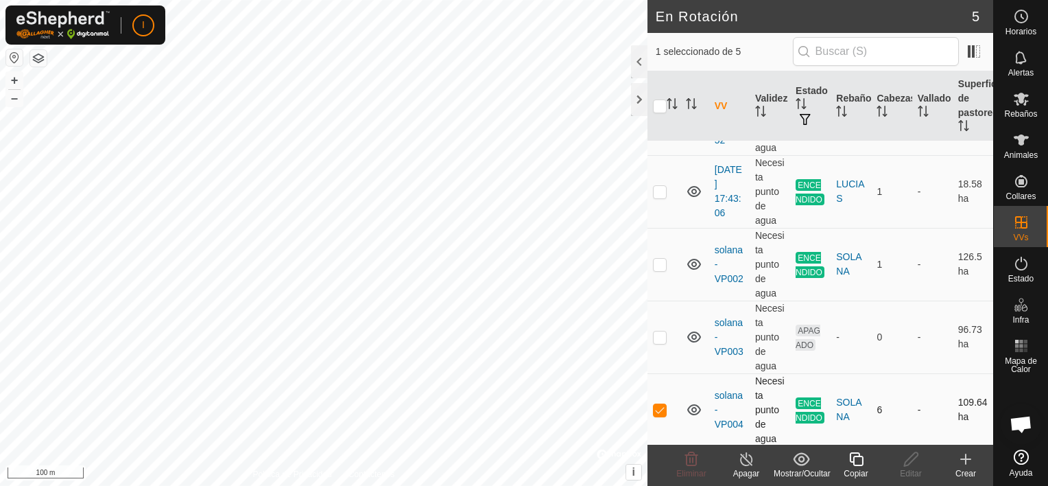
click at [660, 408] on p-checkbox at bounding box center [660, 409] width 14 height 11
click at [1023, 348] on icon at bounding box center [1021, 345] width 16 height 16
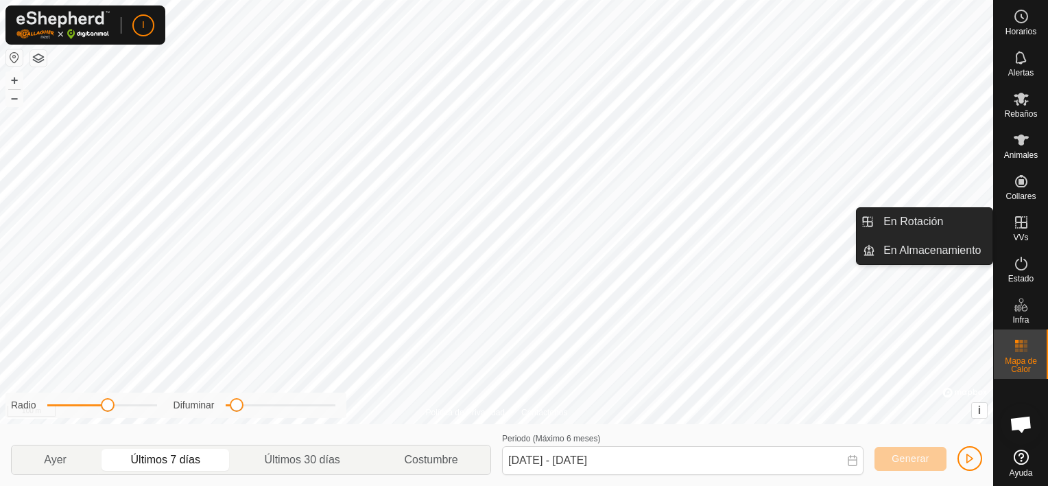
click at [1021, 228] on icon at bounding box center [1021, 222] width 16 height 16
click at [906, 221] on link "En Rotación" at bounding box center [933, 221] width 117 height 27
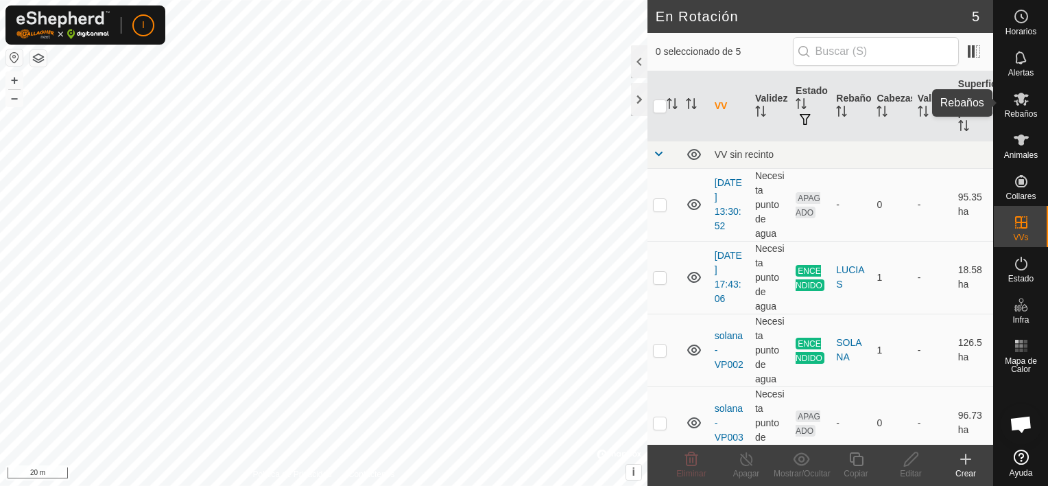
click at [1018, 103] on icon at bounding box center [1021, 99] width 16 height 16
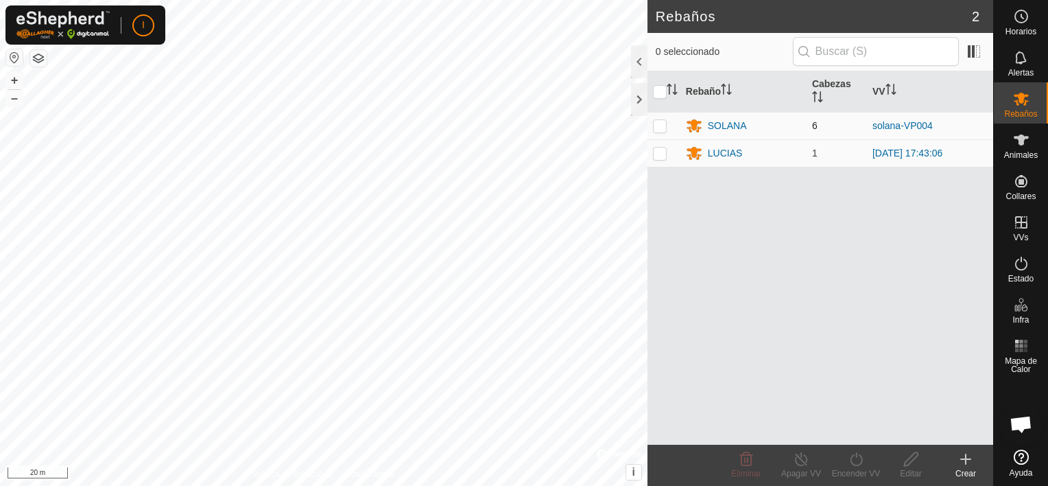
click at [656, 126] on p-checkbox at bounding box center [660, 125] width 14 height 11
